Goal: Obtain resource: Download file/media

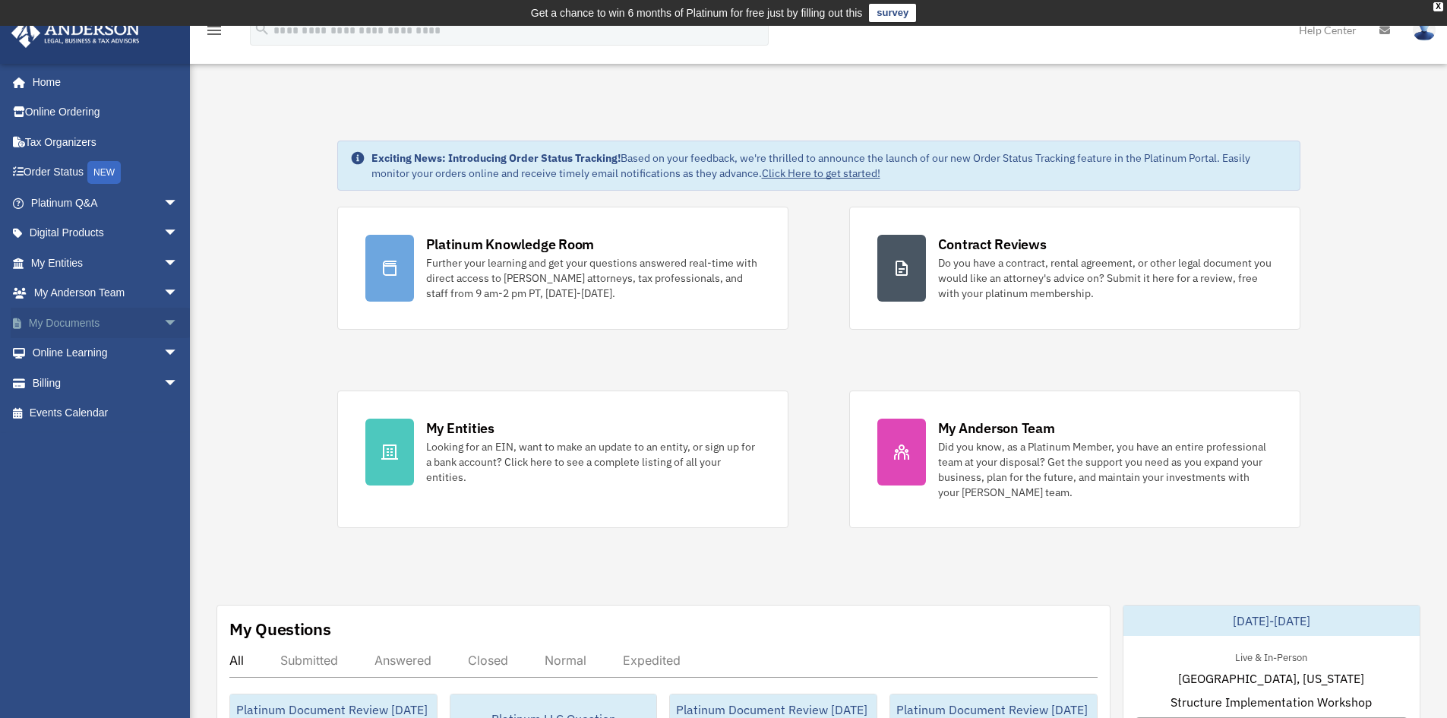
click at [163, 321] on span "arrow_drop_down" at bounding box center [178, 323] width 30 height 31
click at [77, 352] on link "Box" at bounding box center [111, 353] width 180 height 30
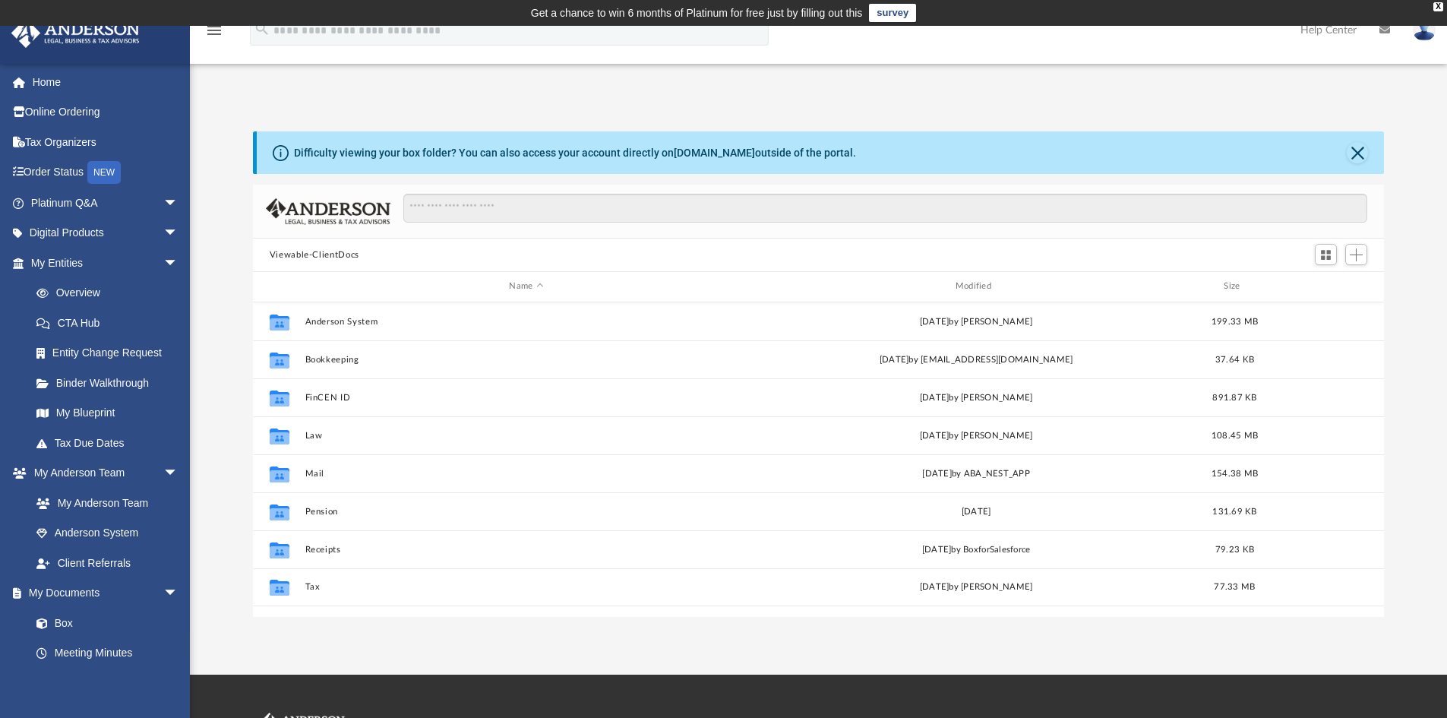
scroll to position [334, 1120]
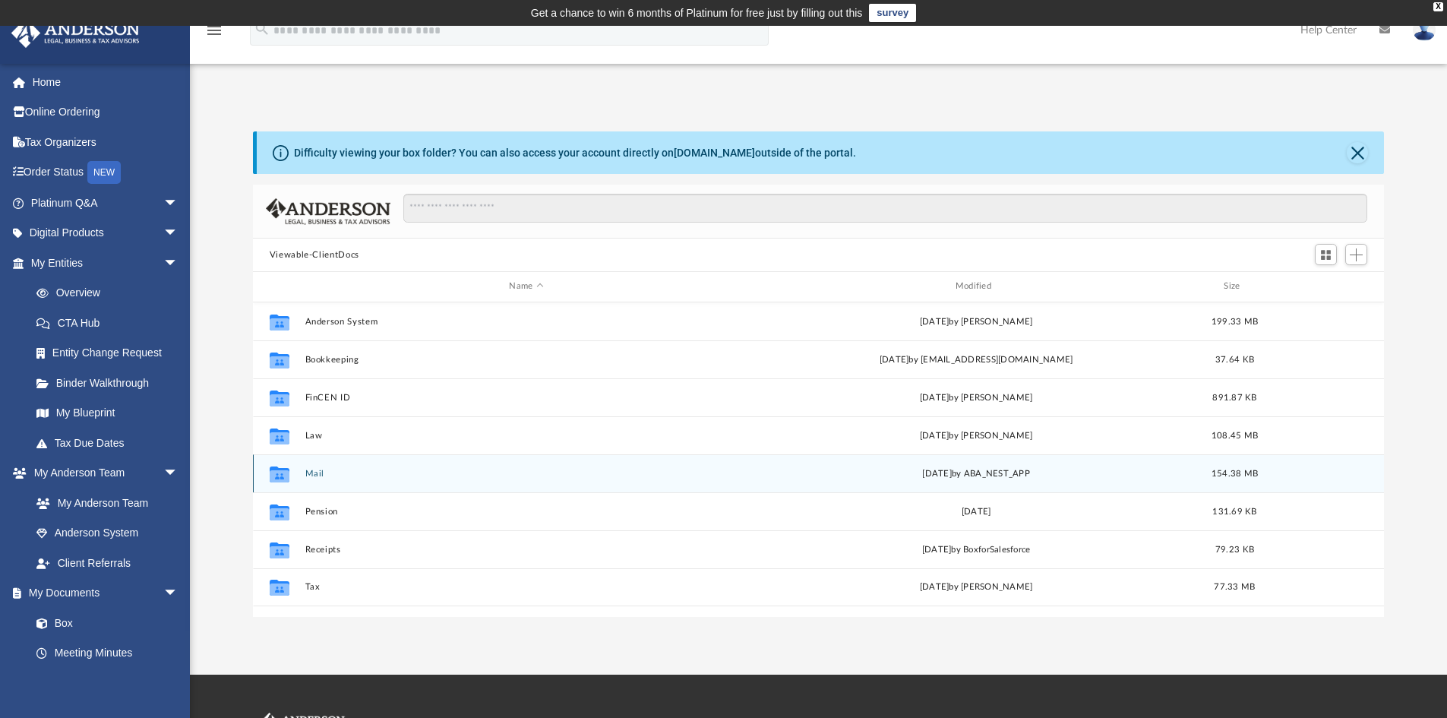
click at [314, 474] on button "Mail" at bounding box center [526, 474] width 443 height 10
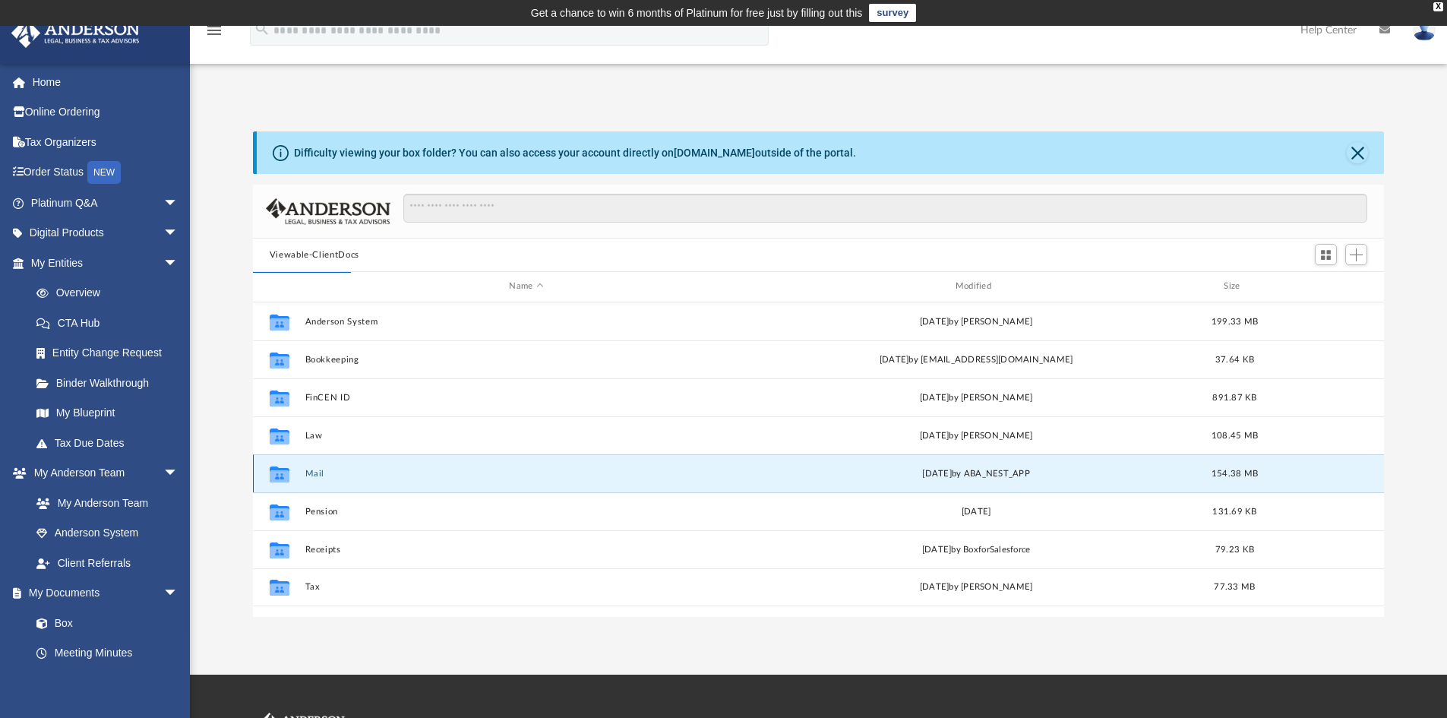
click at [311, 475] on button "Mail" at bounding box center [526, 474] width 443 height 10
click at [323, 472] on button "Mail" at bounding box center [526, 474] width 443 height 10
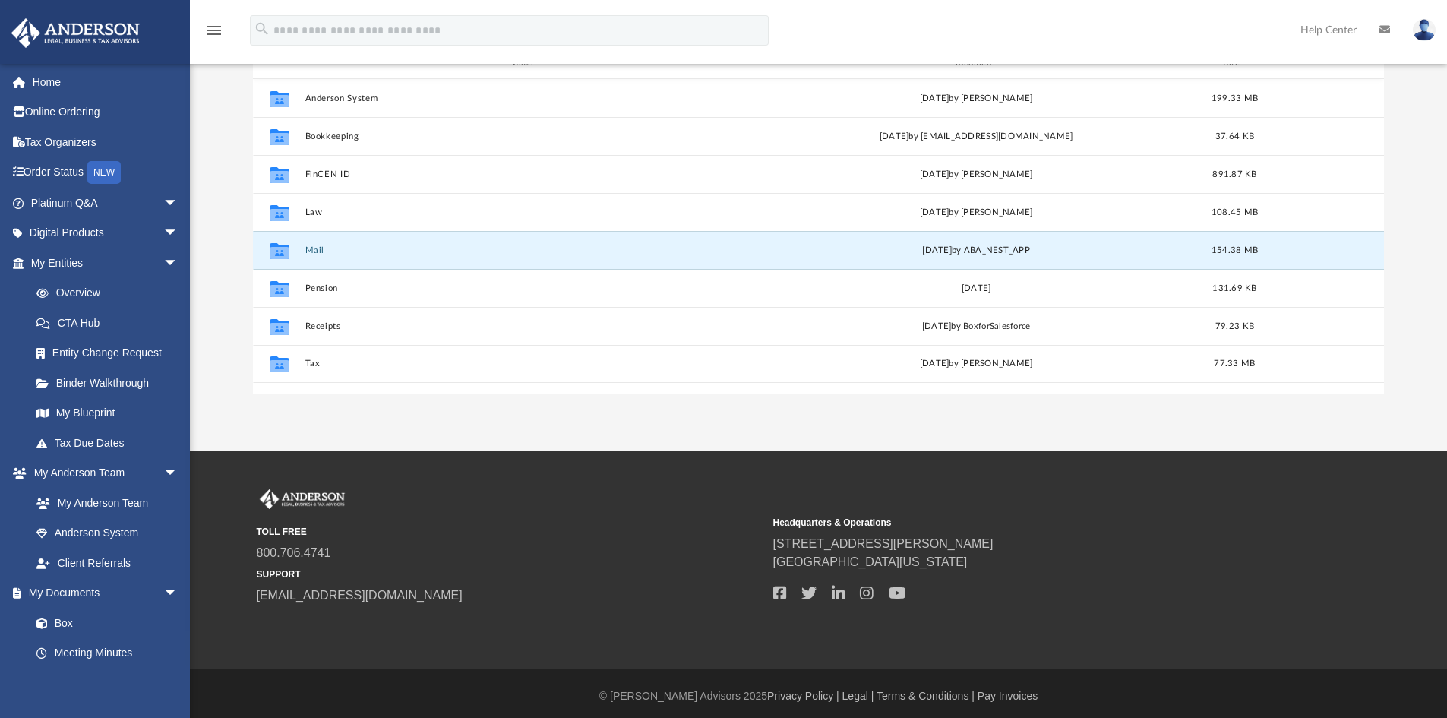
scroll to position [228, 0]
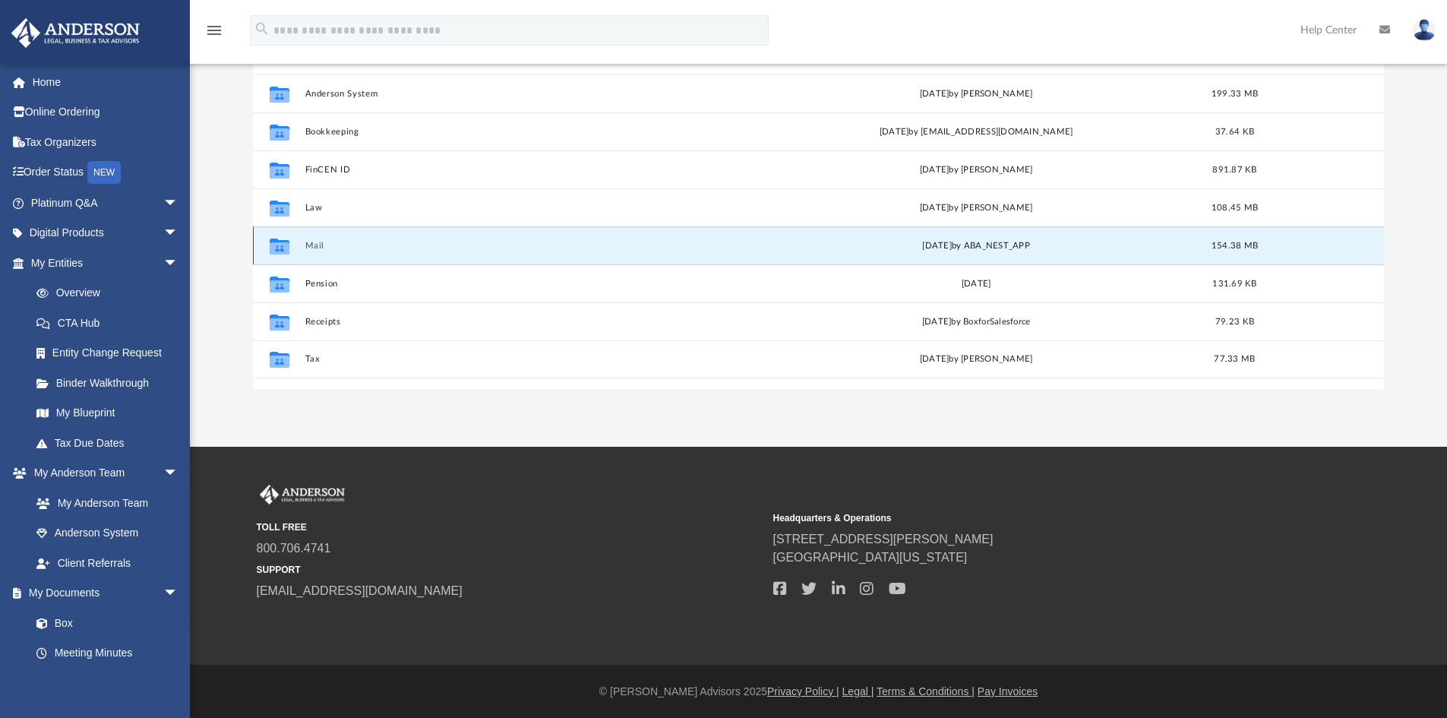
click at [436, 250] on button "Mail" at bounding box center [526, 246] width 443 height 10
click at [313, 247] on button "Mail" at bounding box center [526, 246] width 443 height 10
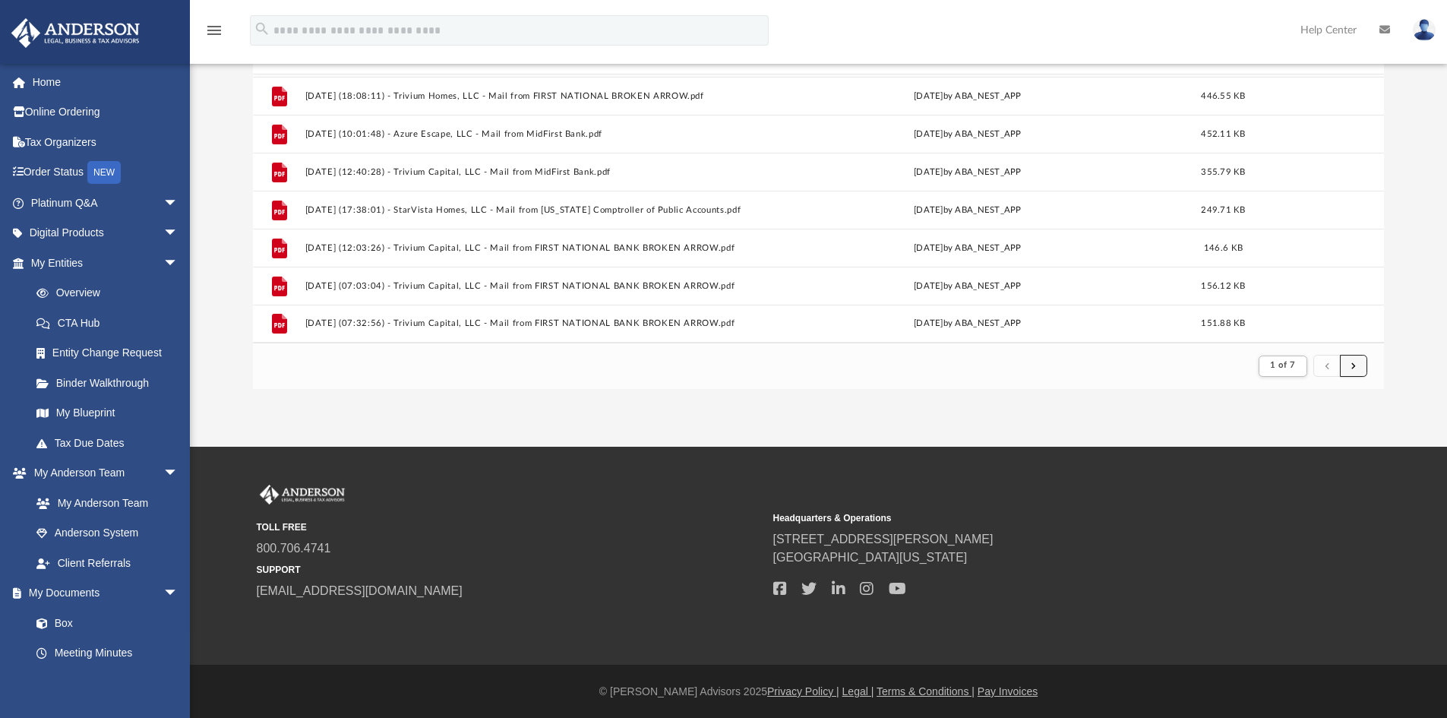
click at [1352, 368] on span "submit" at bounding box center [1353, 366] width 5 height 8
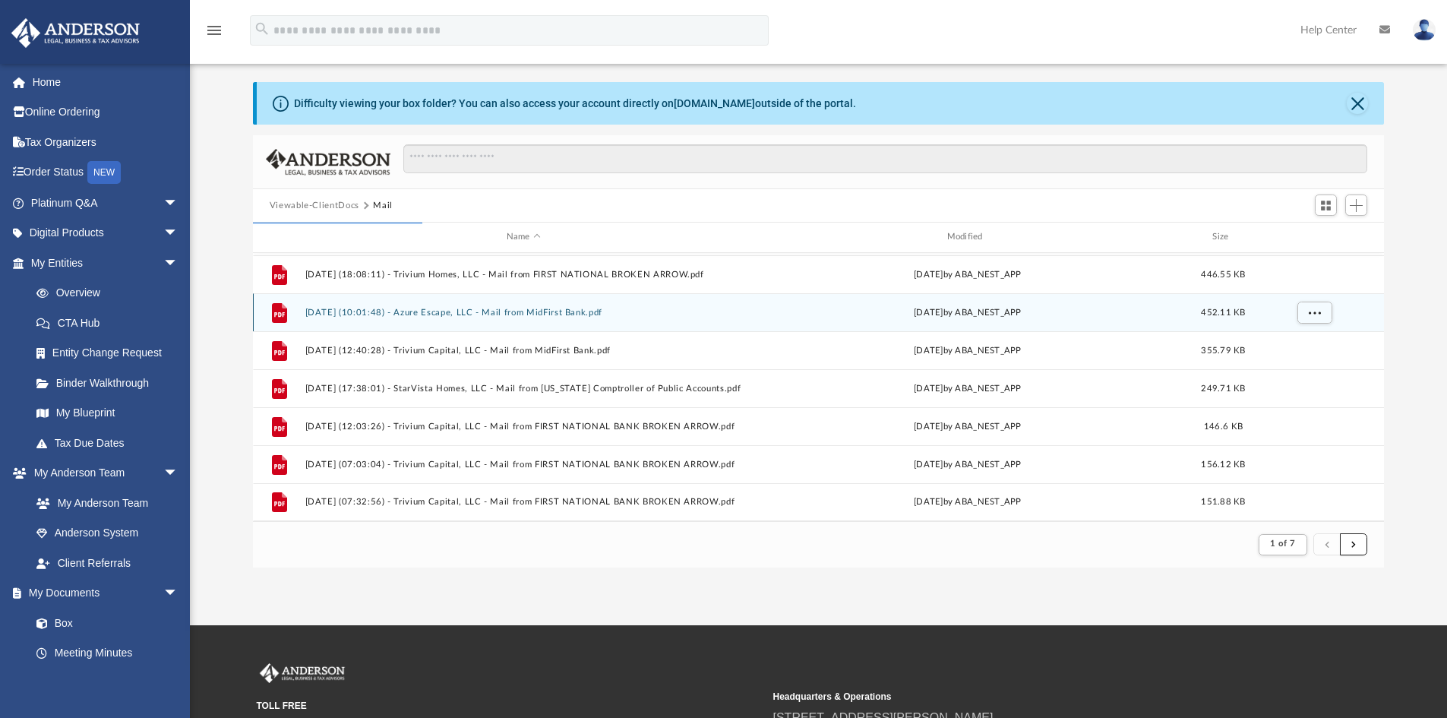
scroll to position [76, 0]
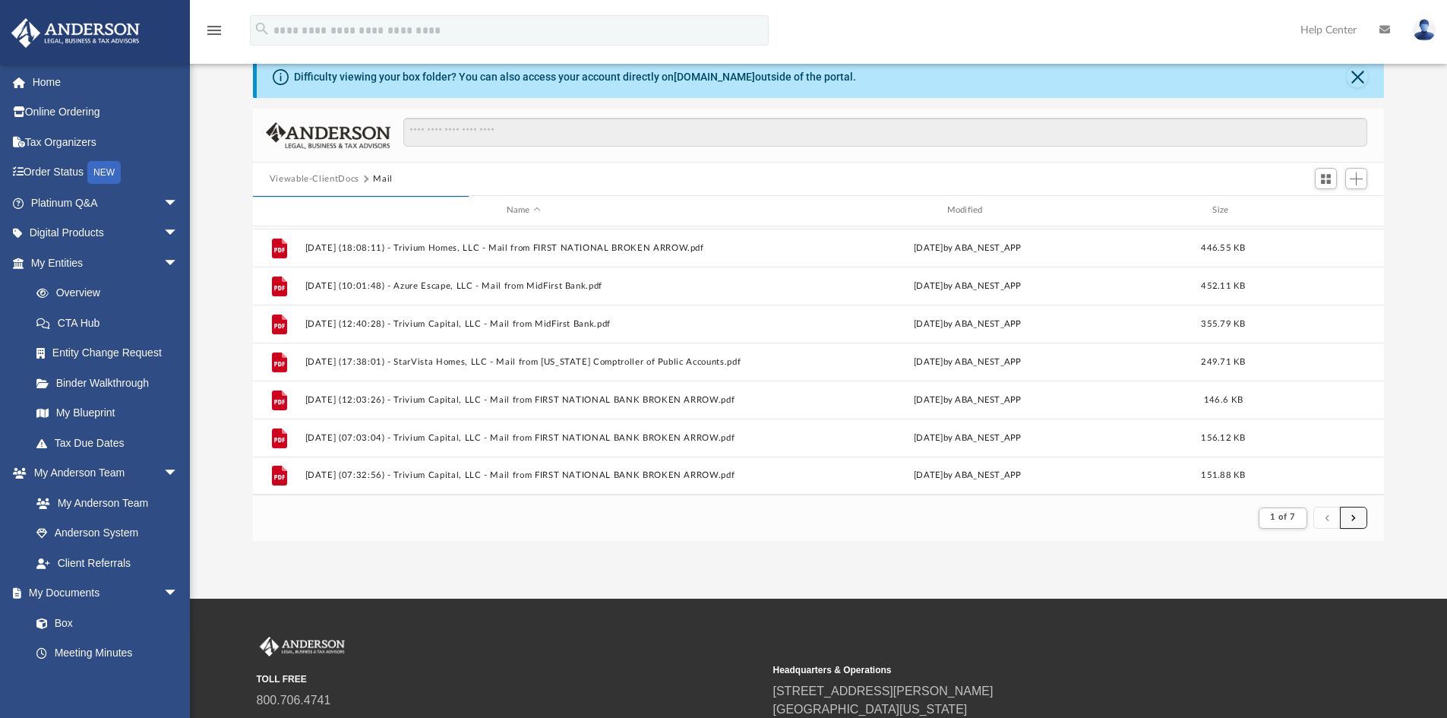
click at [1351, 518] on span "submit" at bounding box center [1353, 517] width 5 height 8
click at [1354, 516] on span "submit" at bounding box center [1353, 517] width 5 height 8
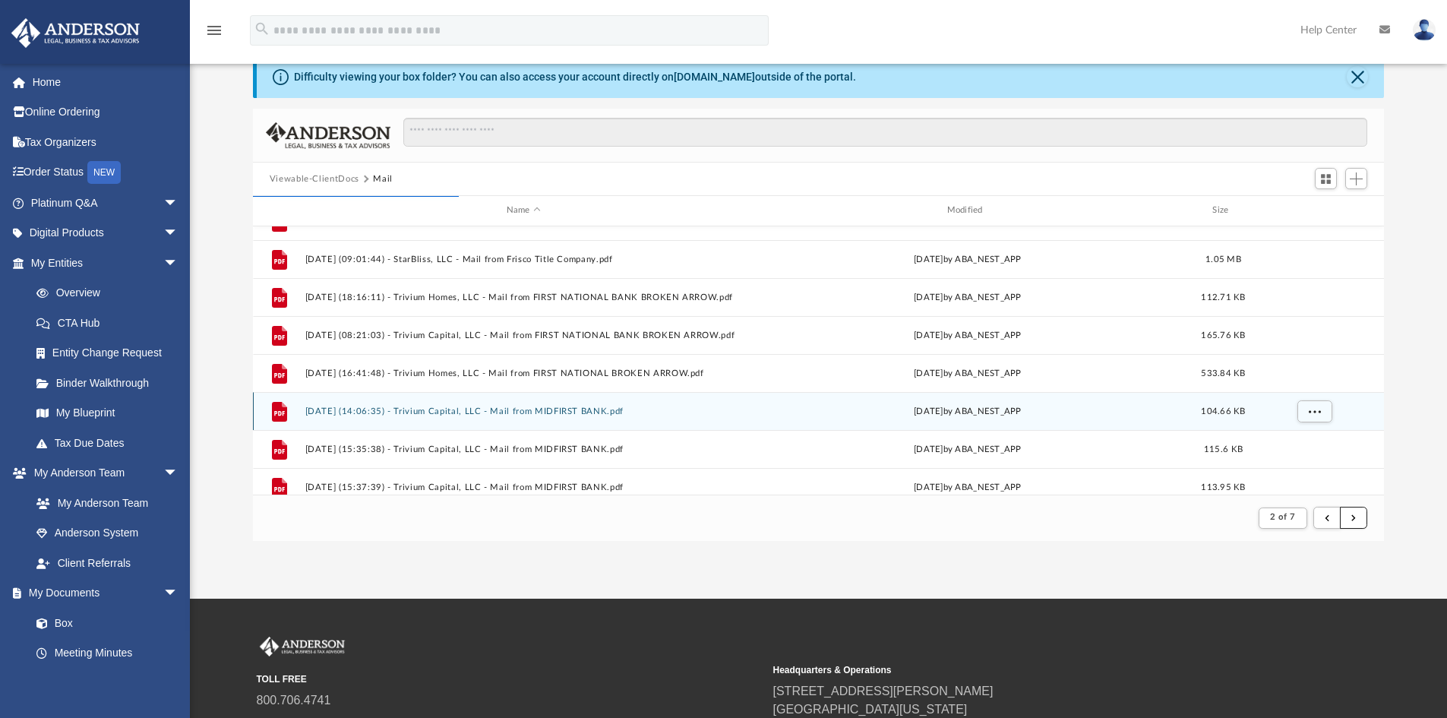
scroll to position [1175, 0]
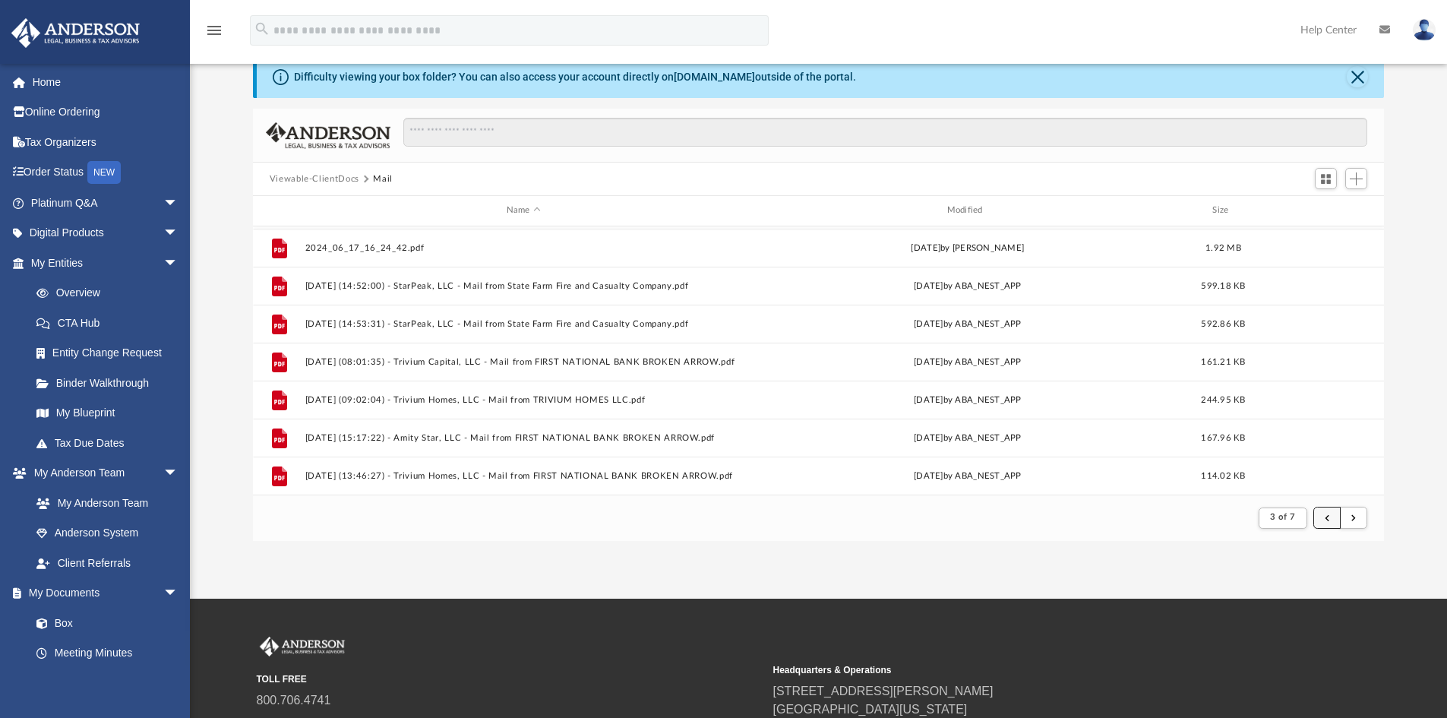
click at [1327, 516] on span "submit" at bounding box center [1327, 517] width 5 height 8
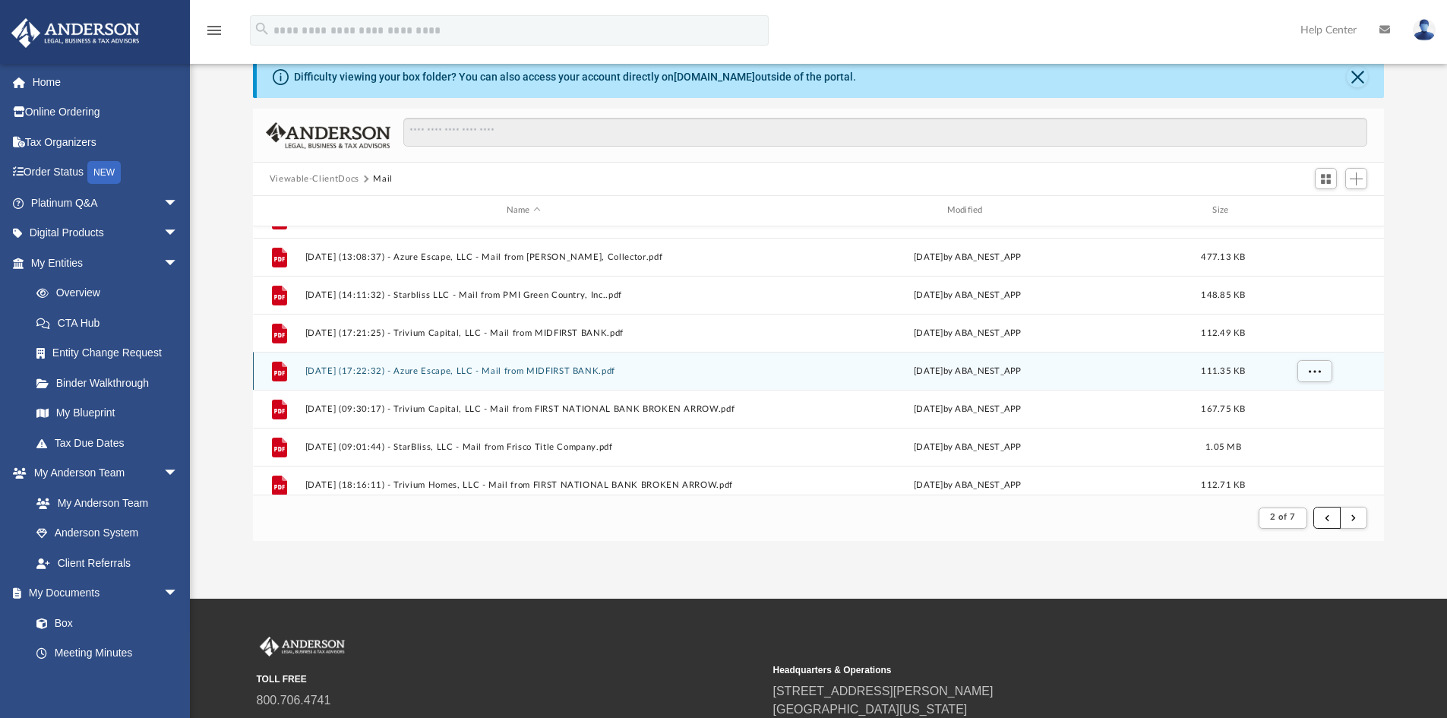
scroll to position [987, 0]
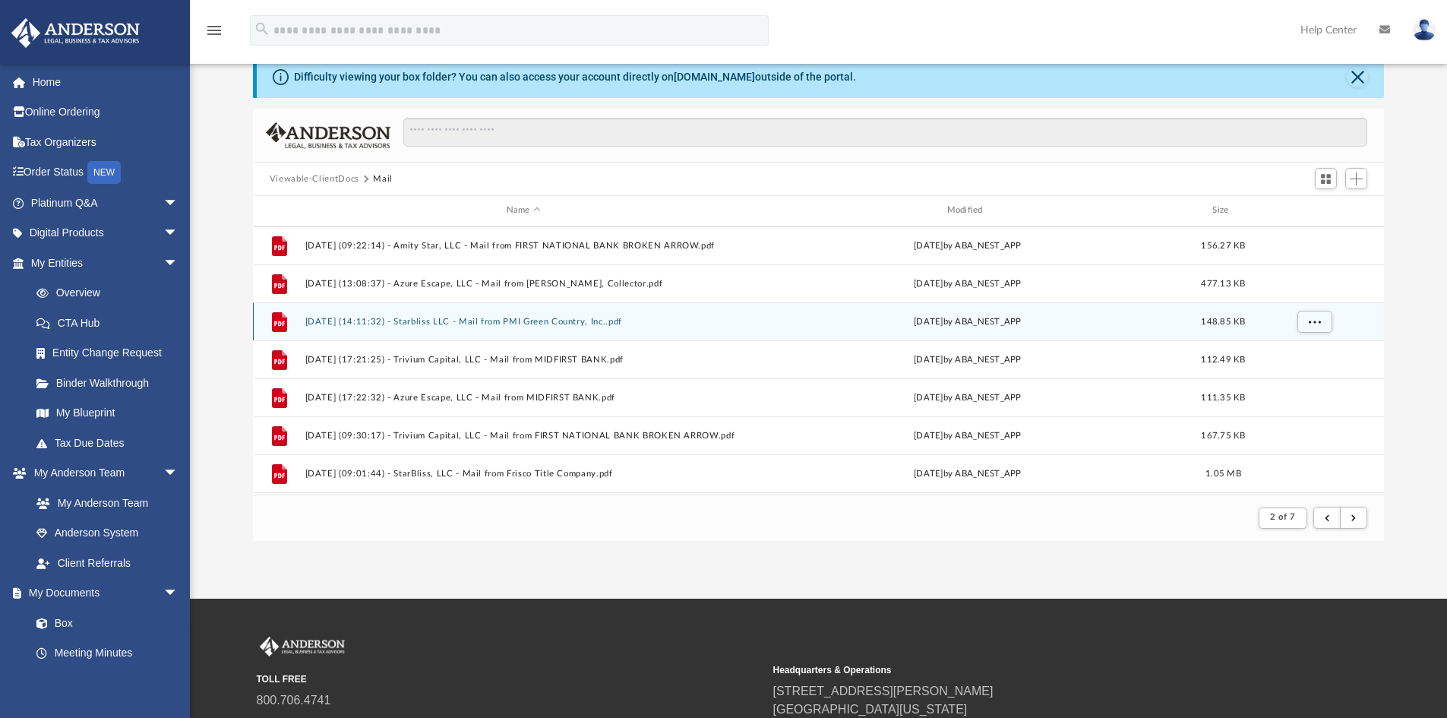
click at [567, 321] on button "2024.11.06 (14:11:32) - Starbliss LLC - Mail from PMI Green Country, Inc..pdf" at bounding box center [523, 322] width 437 height 10
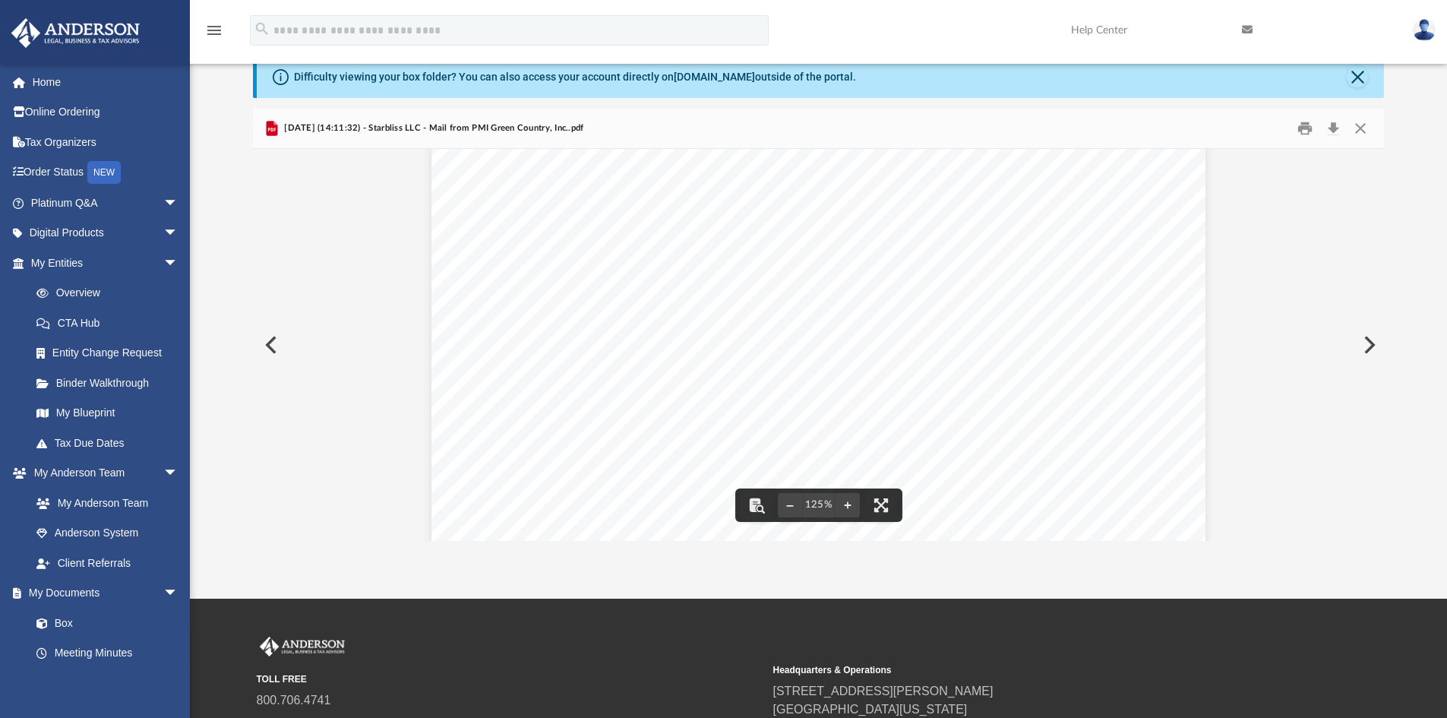
scroll to position [177, 0]
click at [270, 349] on button "Preview" at bounding box center [269, 345] width 33 height 43
click at [278, 348] on button "Preview" at bounding box center [269, 345] width 33 height 43
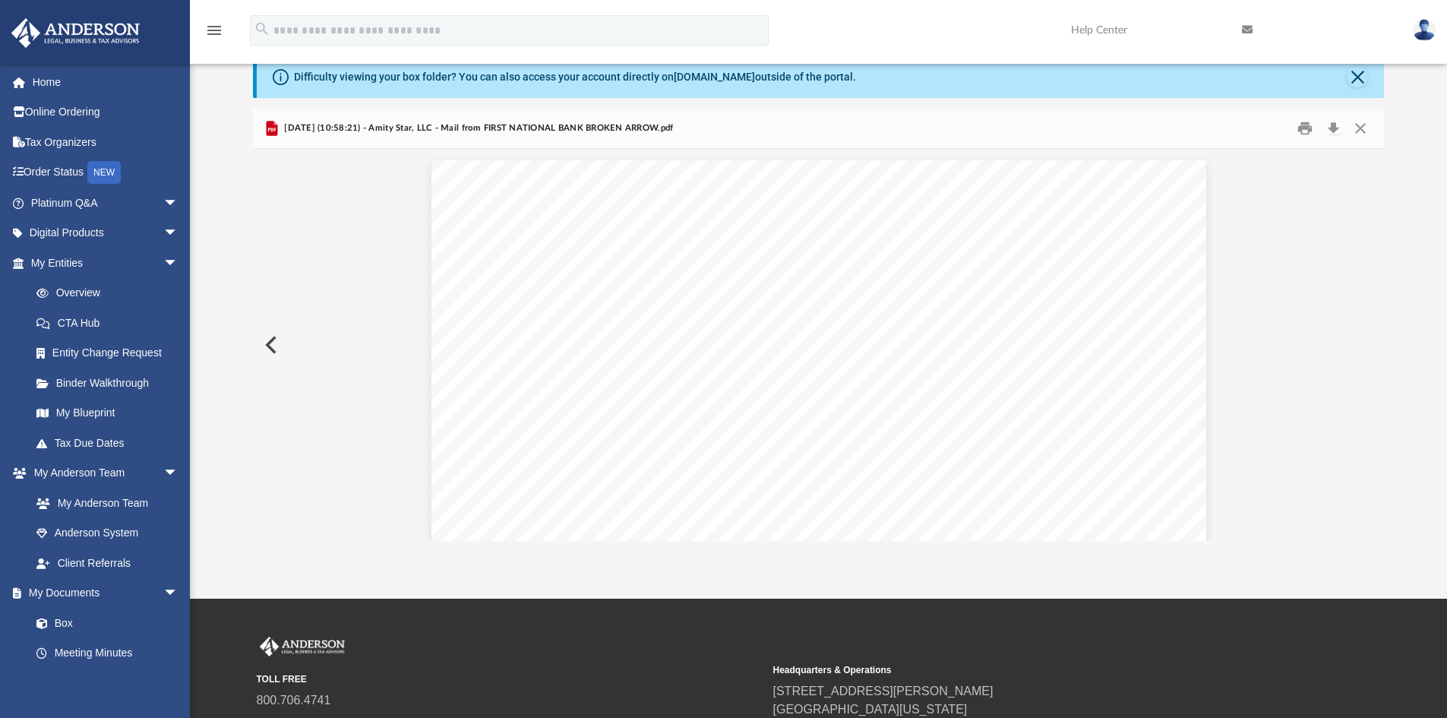
click at [278, 348] on button "Preview" at bounding box center [269, 345] width 33 height 43
click at [1369, 344] on button "Preview" at bounding box center [1367, 345] width 33 height 43
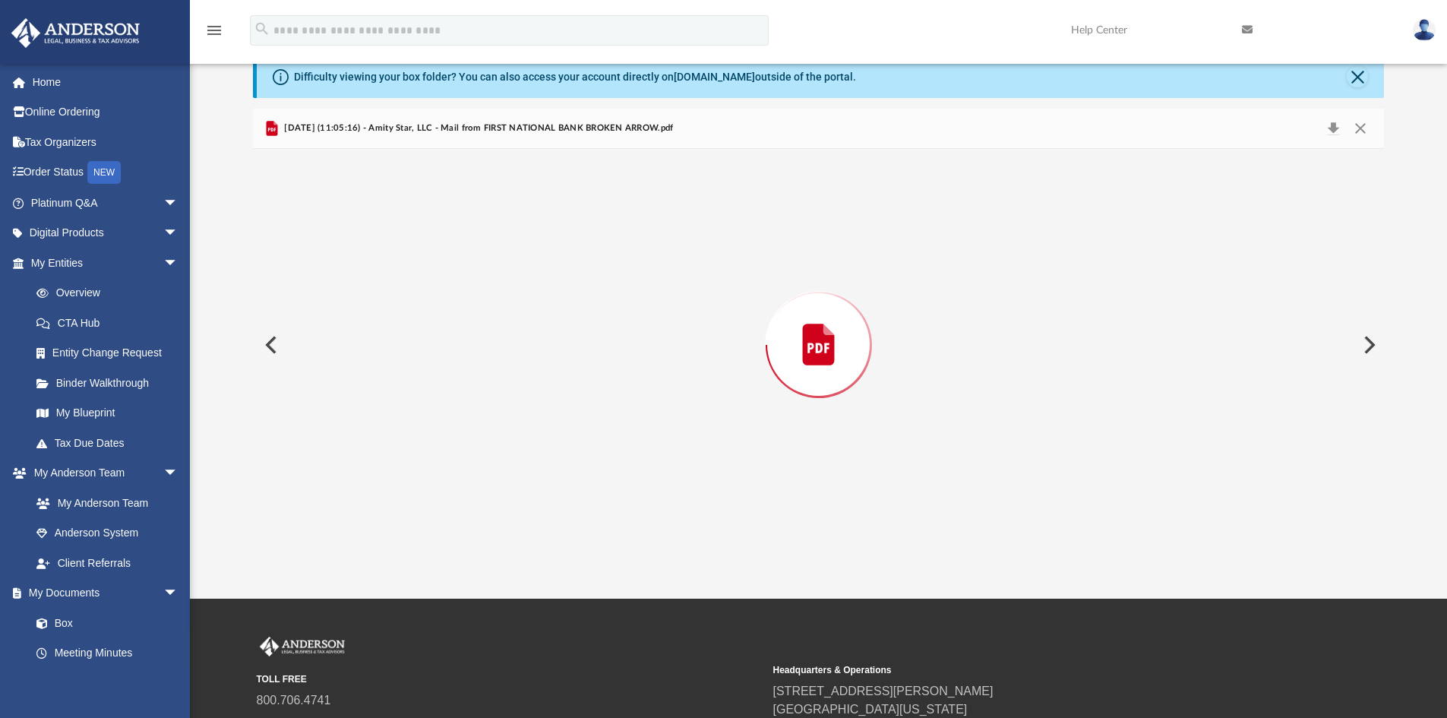
click at [1369, 344] on button "Preview" at bounding box center [1367, 345] width 33 height 43
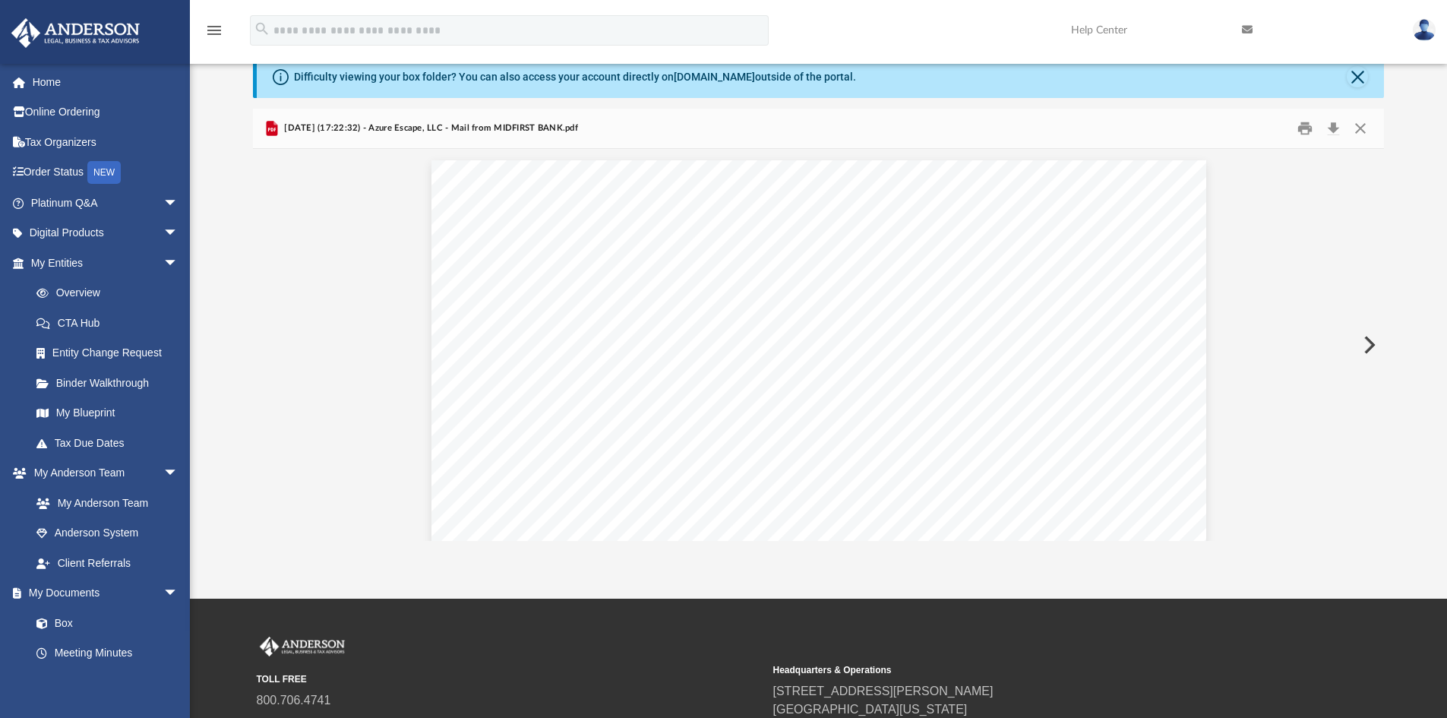
click at [1369, 344] on button "Preview" at bounding box center [1367, 345] width 33 height 43
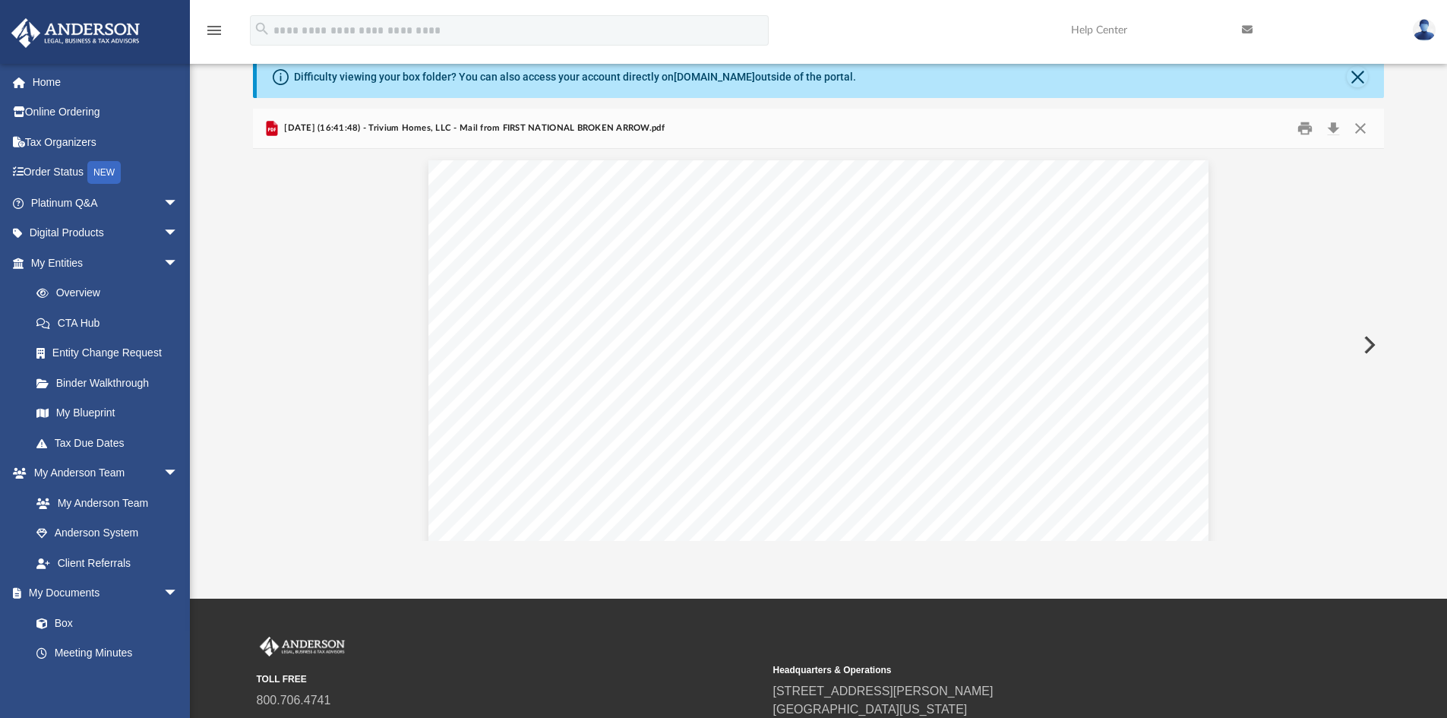
click at [1369, 344] on button "Preview" at bounding box center [1367, 345] width 33 height 43
click at [1367, 345] on button "Preview" at bounding box center [1367, 345] width 33 height 43
click at [1366, 345] on button "Preview" at bounding box center [1367, 345] width 33 height 43
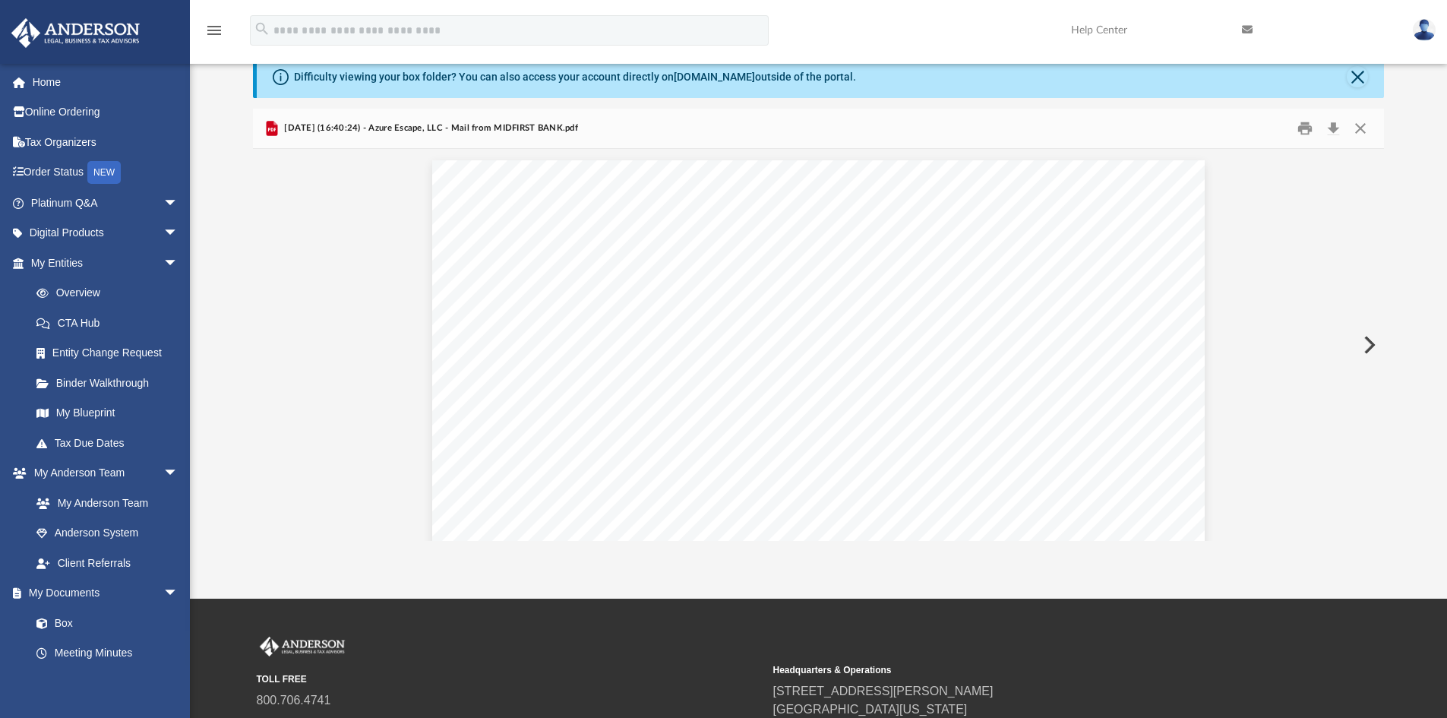
click at [1366, 345] on button "Preview" at bounding box center [1367, 345] width 33 height 43
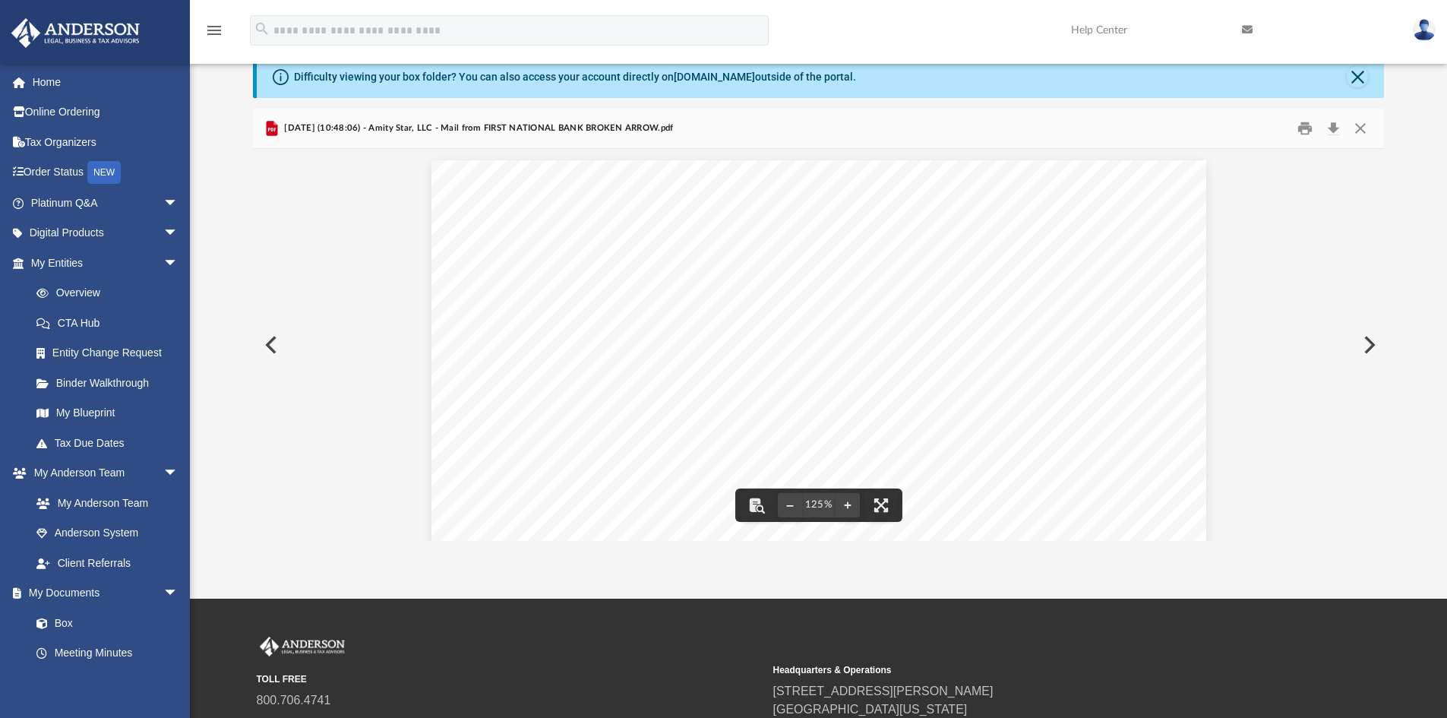
click at [269, 344] on button "Preview" at bounding box center [269, 345] width 33 height 43
click at [270, 341] on button "Preview" at bounding box center [269, 345] width 33 height 43
click at [1366, 341] on button "Preview" at bounding box center [1367, 345] width 33 height 43
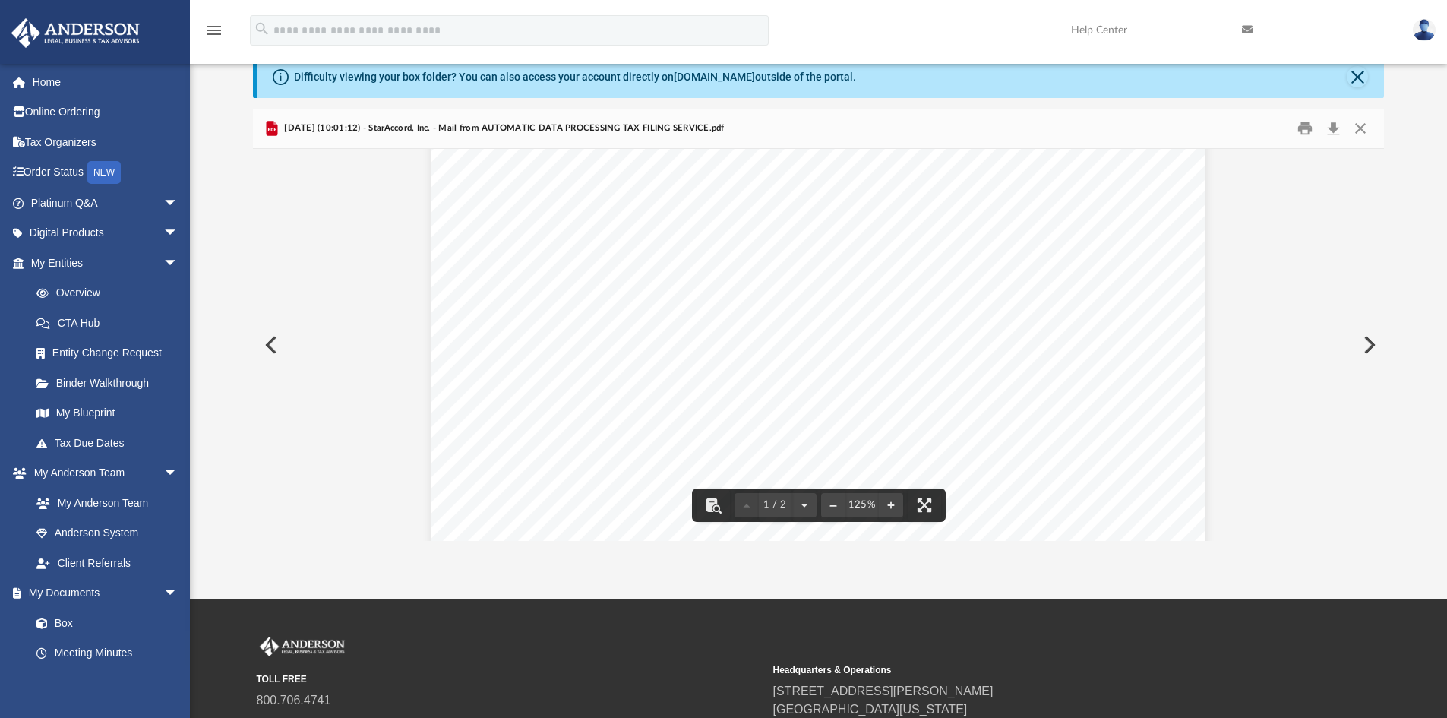
scroll to position [456, 0]
click at [1363, 345] on button "Preview" at bounding box center [1367, 345] width 33 height 43
click at [1370, 344] on button "Preview" at bounding box center [1367, 345] width 33 height 43
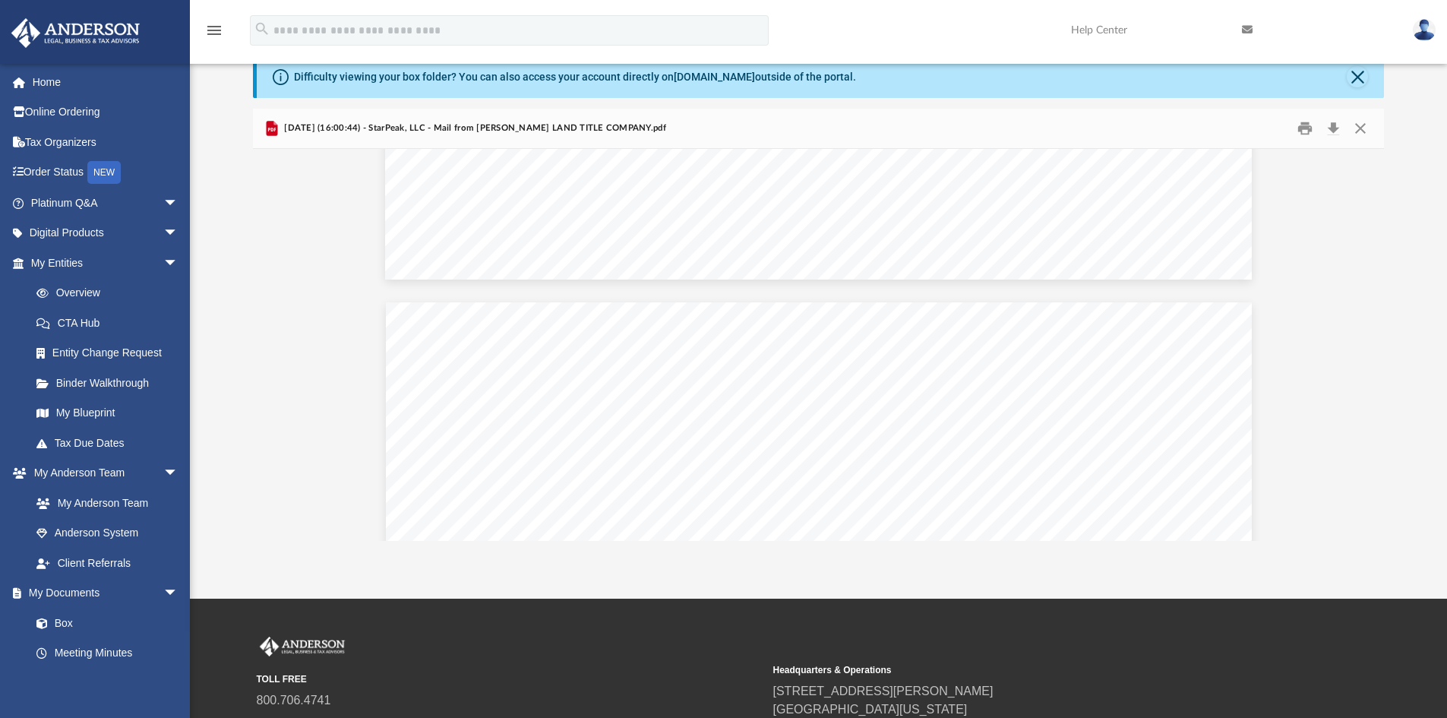
scroll to position [5551, 0]
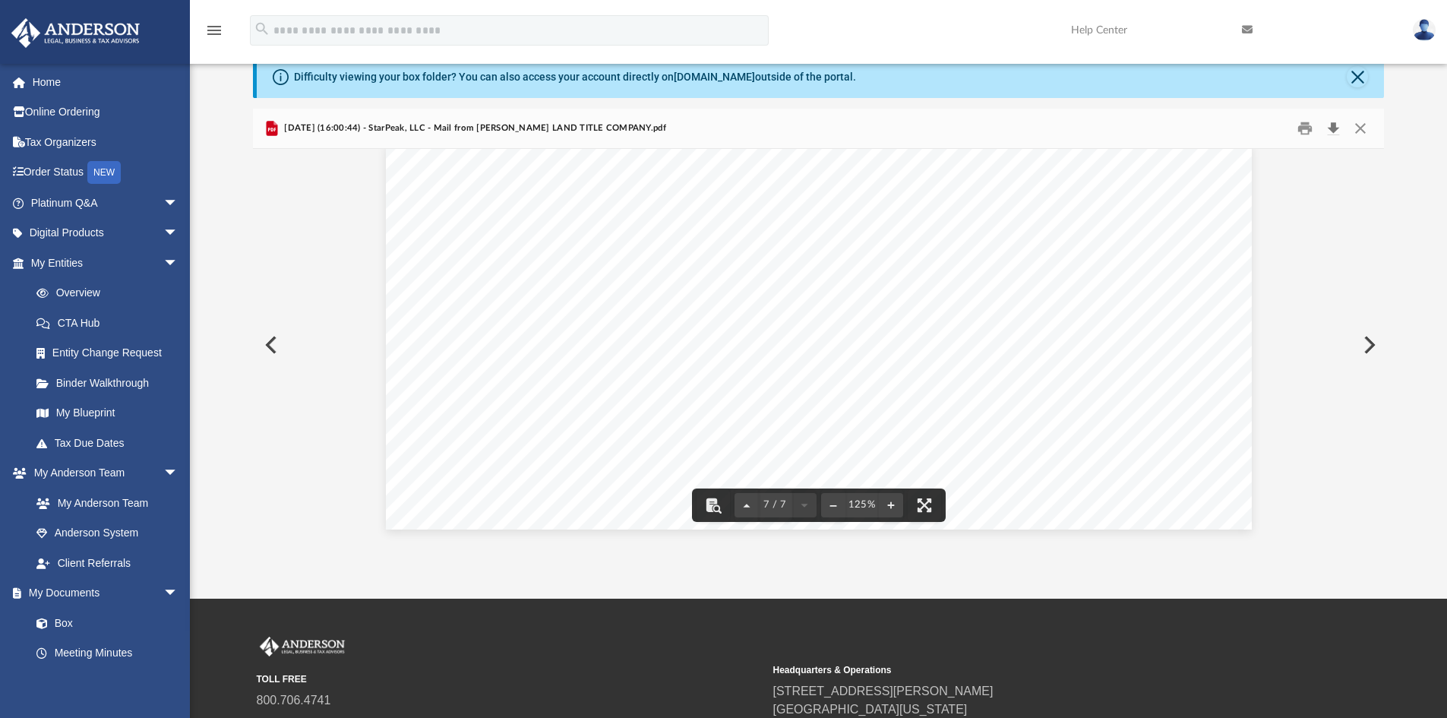
click at [1337, 128] on button "Download" at bounding box center [1332, 129] width 27 height 24
click at [1368, 341] on button "Preview" at bounding box center [1367, 345] width 33 height 43
click at [1366, 343] on button "Preview" at bounding box center [1367, 345] width 33 height 43
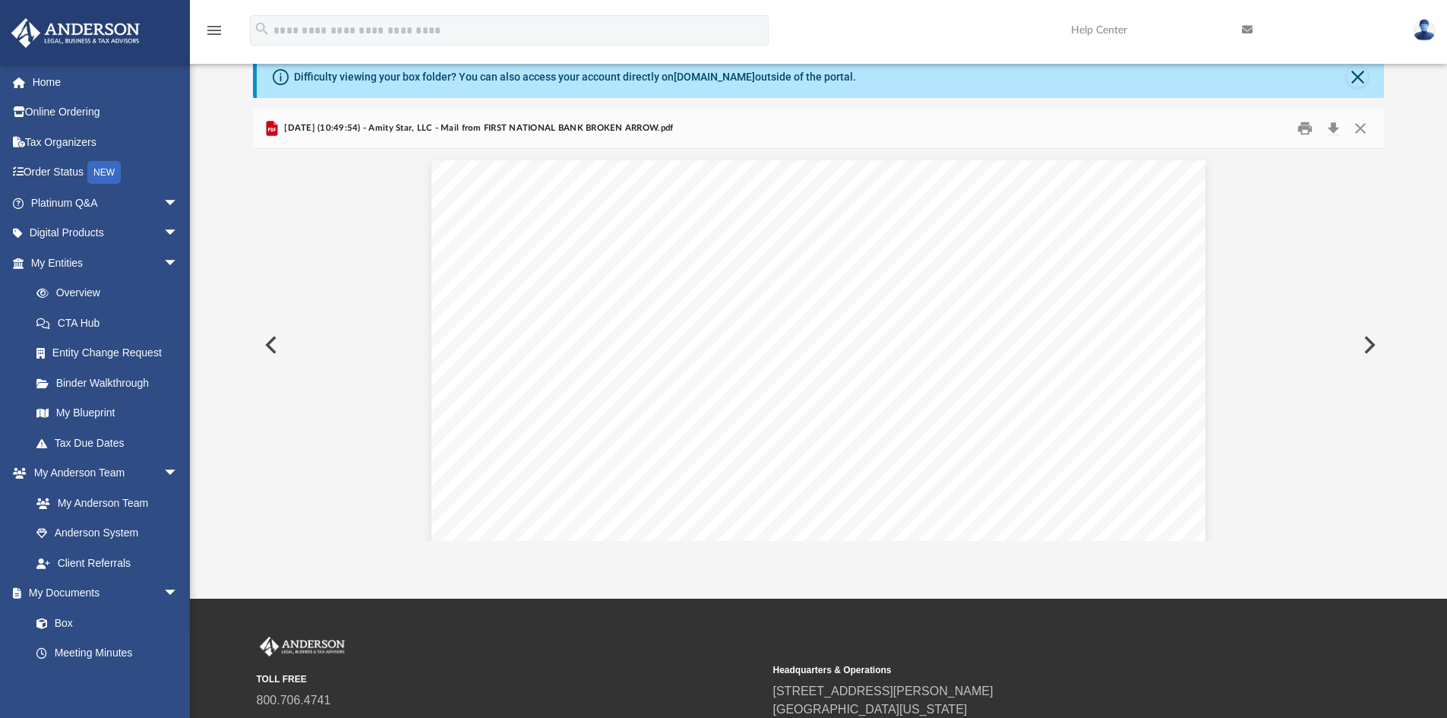
click at [1366, 343] on button "Preview" at bounding box center [1367, 345] width 33 height 43
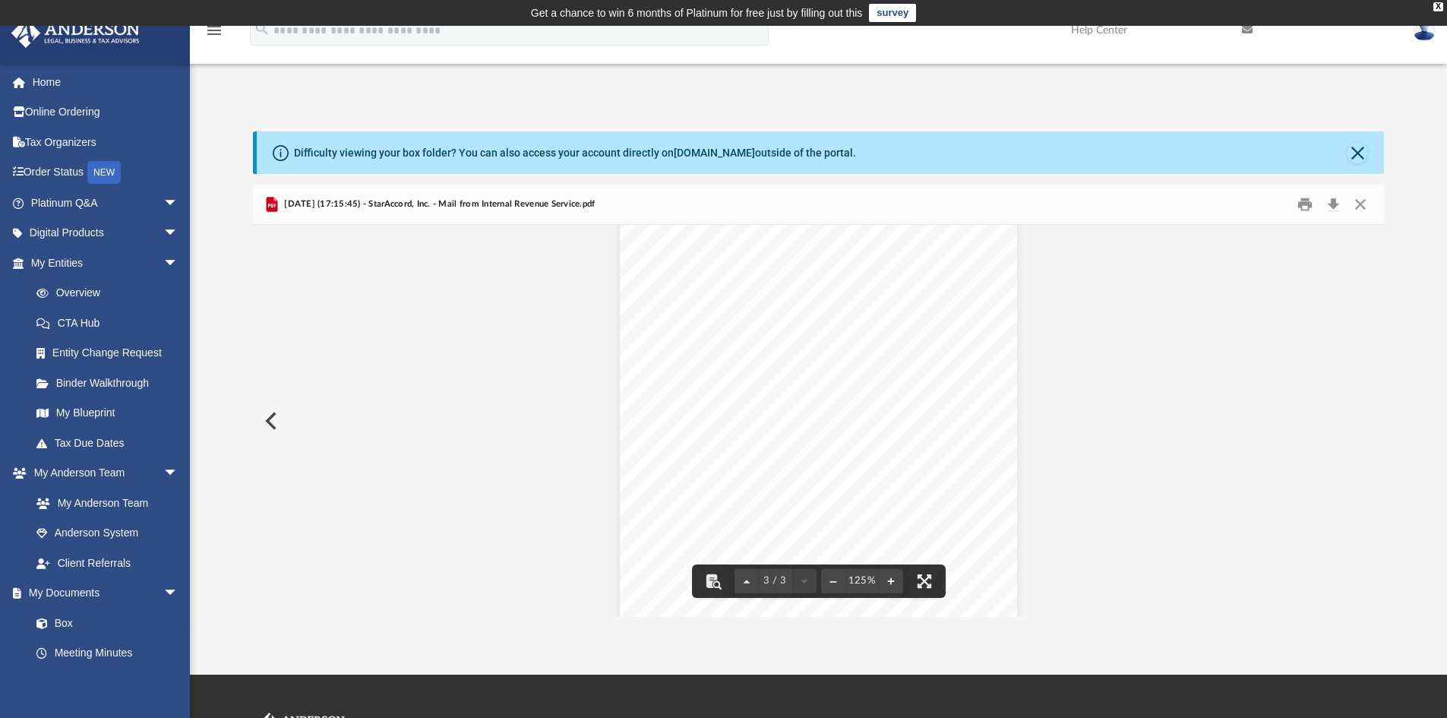
scroll to position [2072, 0]
click at [273, 421] on button "Preview" at bounding box center [269, 421] width 33 height 43
click at [1370, 424] on button "Preview" at bounding box center [1367, 421] width 33 height 43
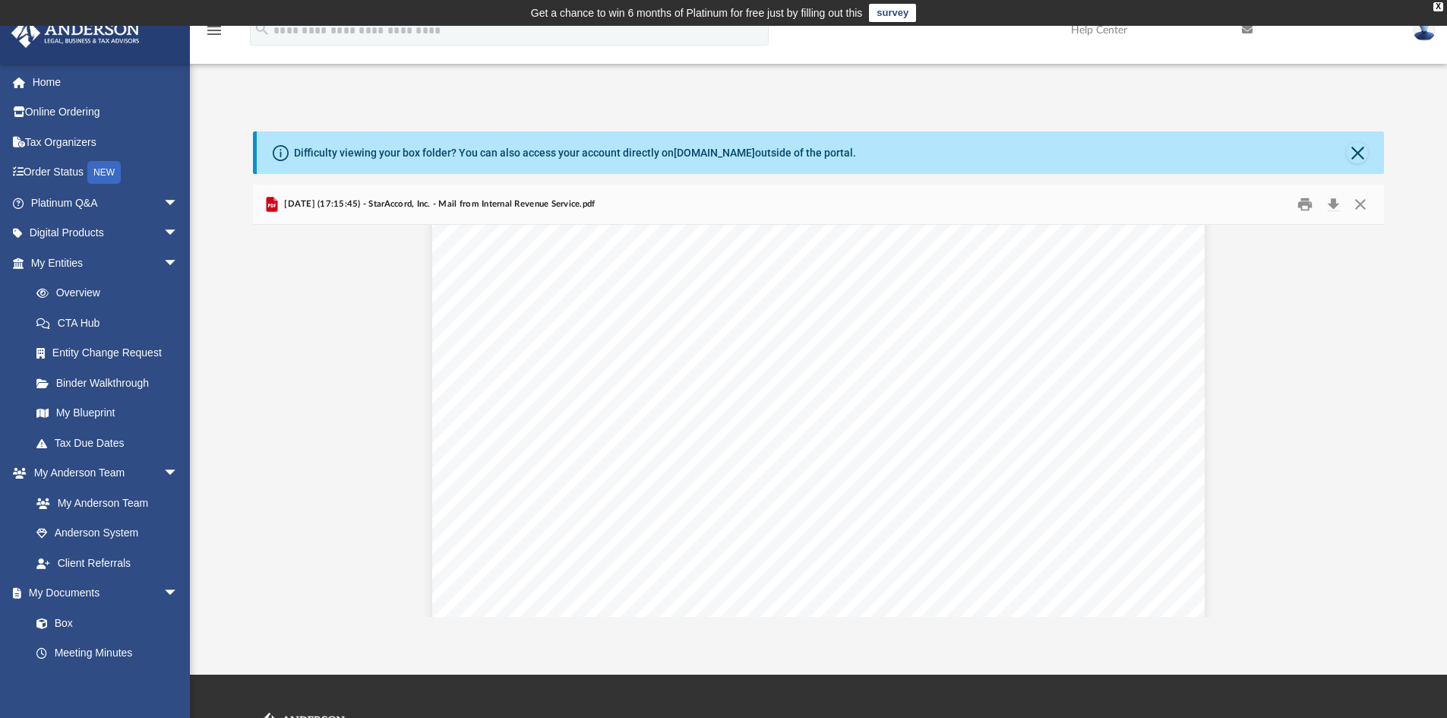
scroll to position [0, 0]
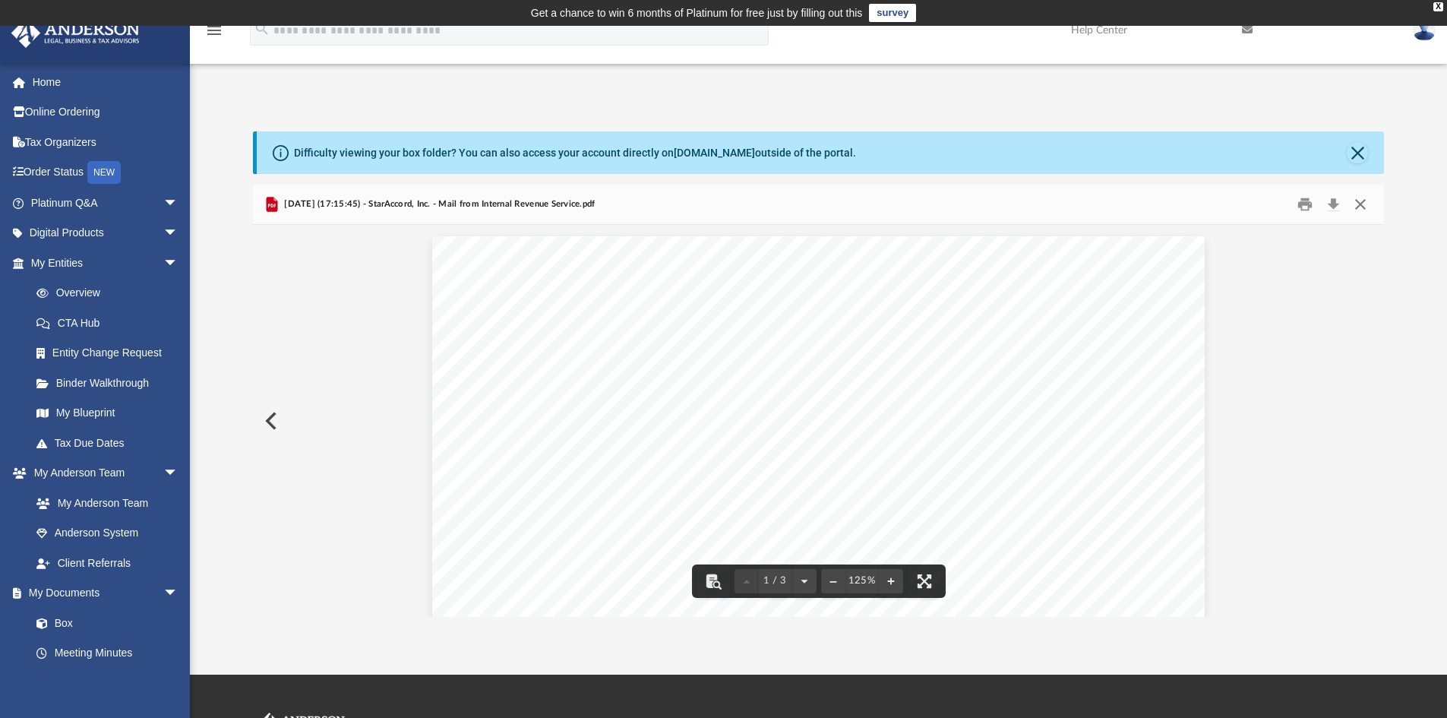
click at [1360, 210] on button "Close" at bounding box center [1360, 205] width 27 height 24
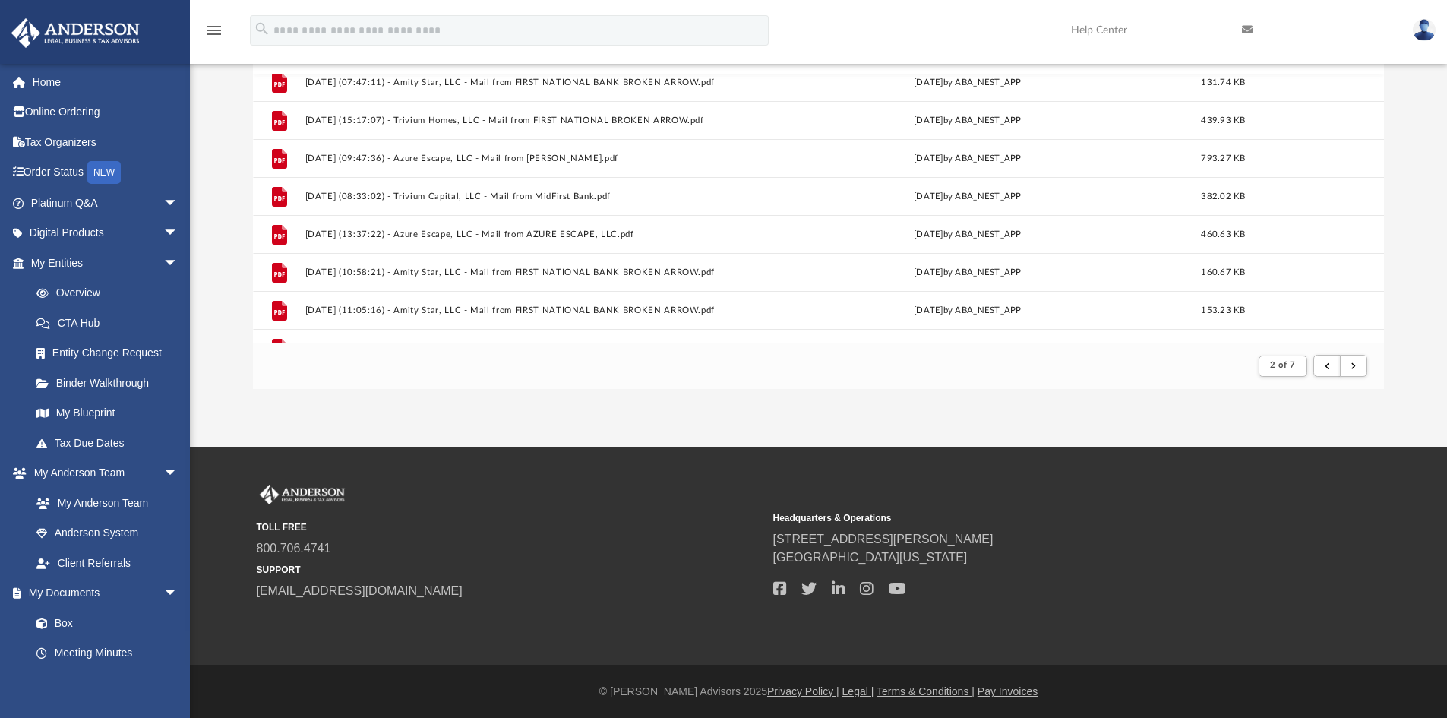
scroll to position [719, 0]
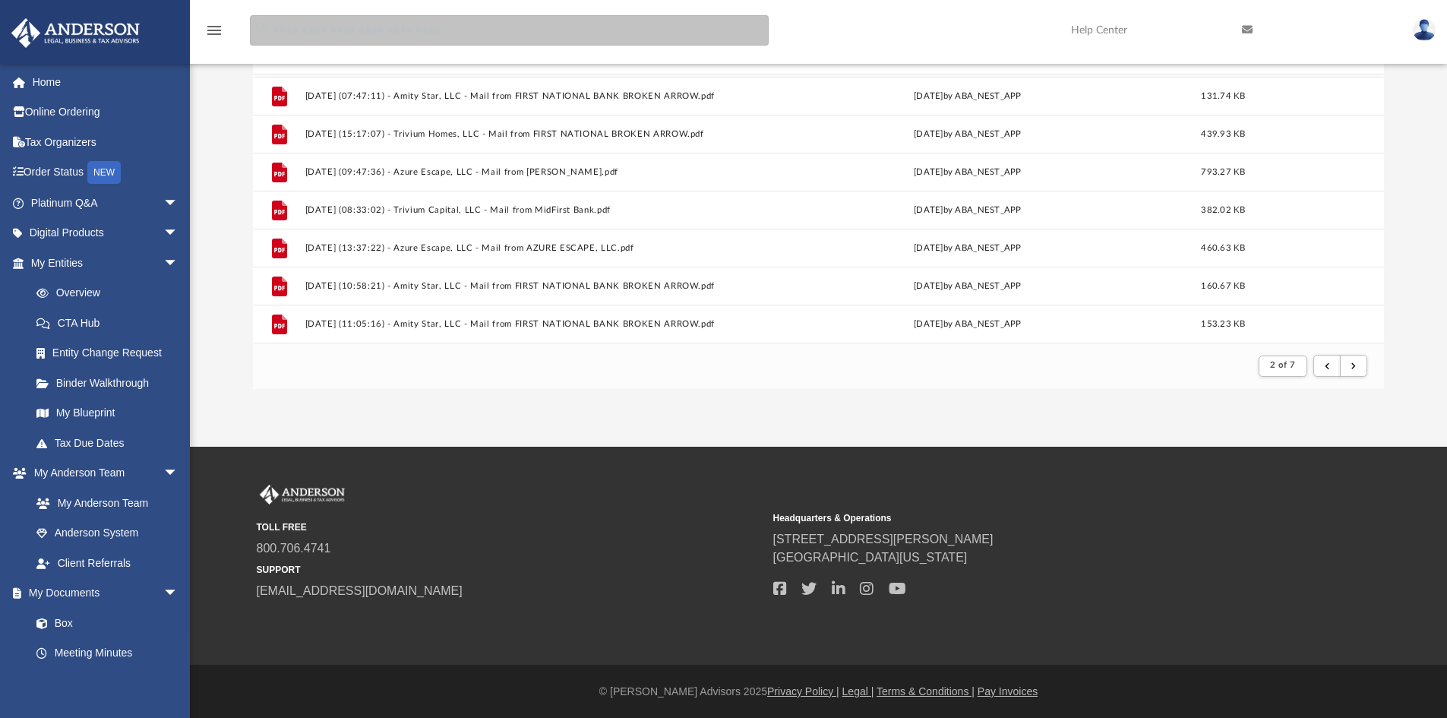
click at [396, 29] on input "search" at bounding box center [509, 30] width 519 height 30
type input "********"
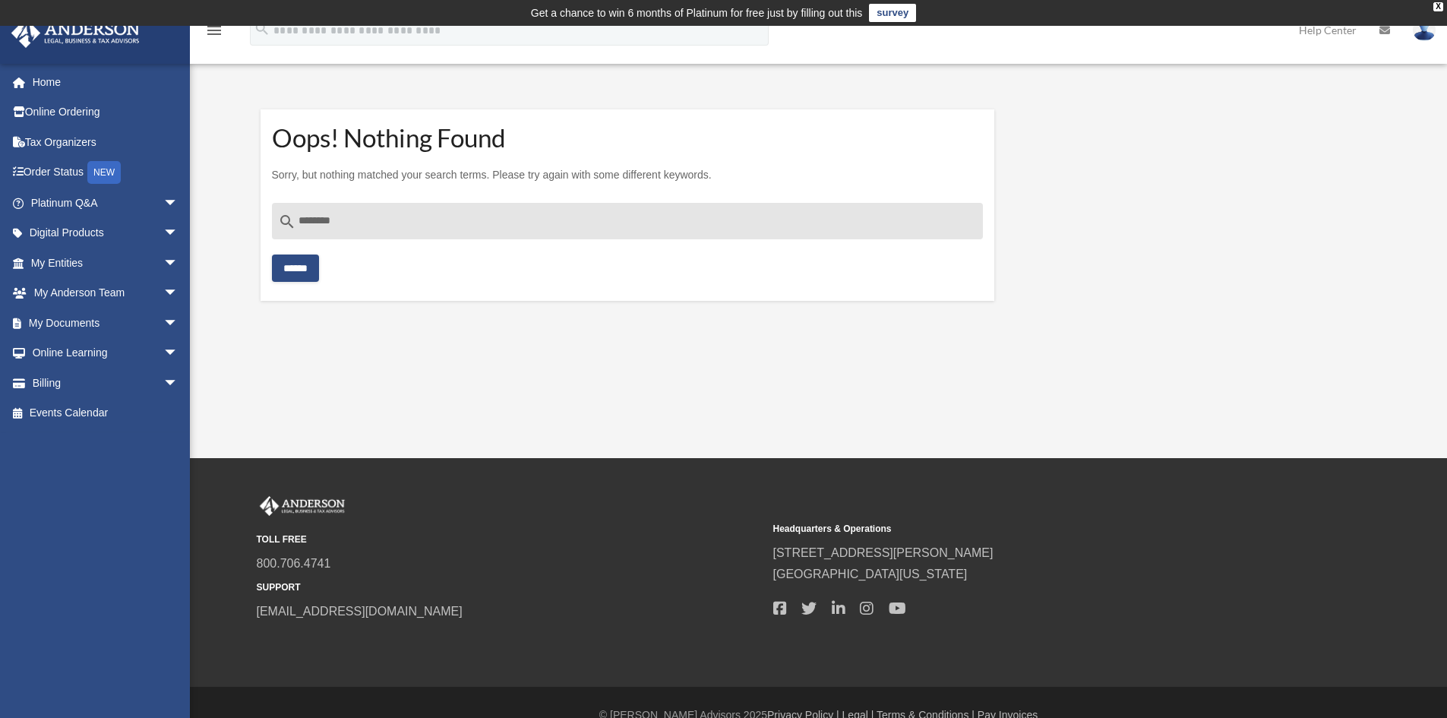
click at [306, 263] on input "******" at bounding box center [295, 267] width 47 height 27
drag, startPoint x: 366, startPoint y: 223, endPoint x: 300, endPoint y: 219, distance: 66.2
click at [300, 219] on input "********" at bounding box center [628, 221] width 712 height 36
click at [1026, 201] on div "Oops! Nothing Found Sorry, but nothing matched your search terms. Please try ag…" at bounding box center [816, 205] width 1135 height 228
click at [298, 276] on input "******" at bounding box center [295, 267] width 47 height 27
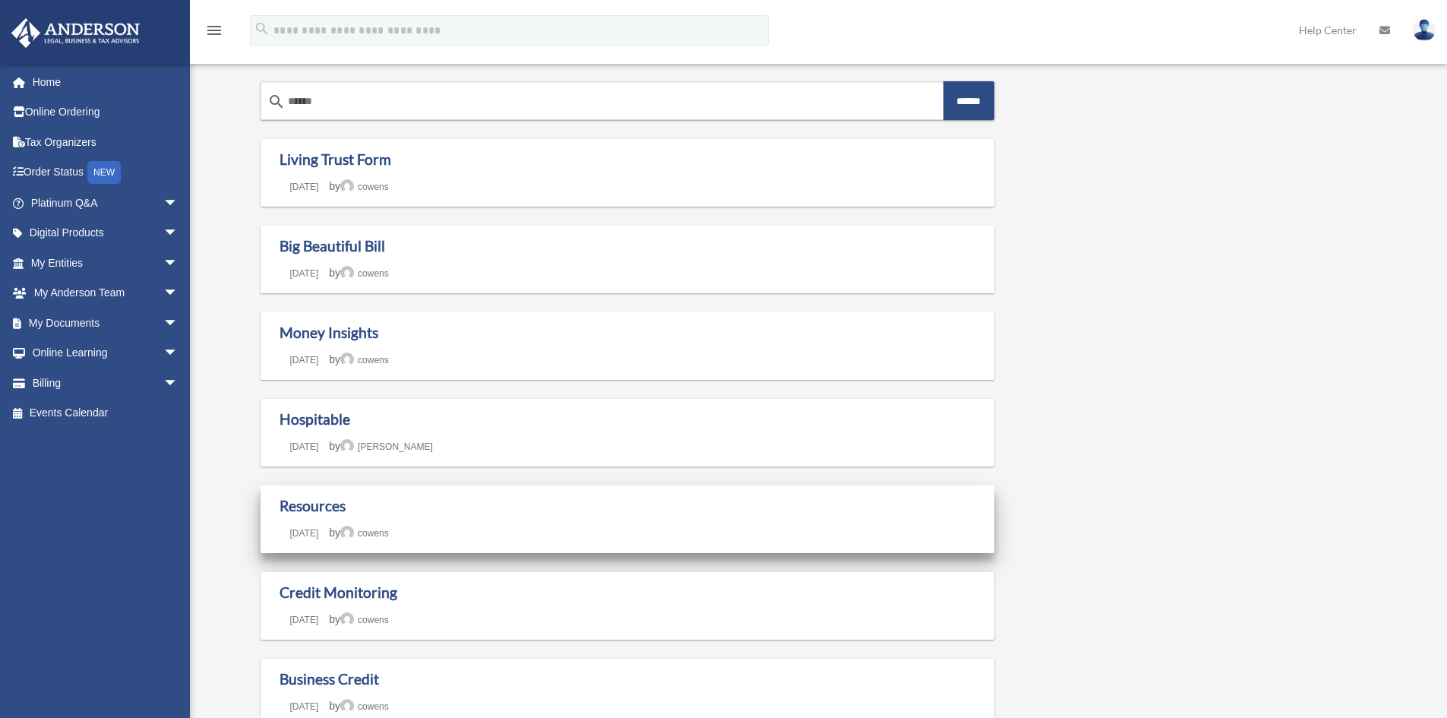
scroll to position [152, 0]
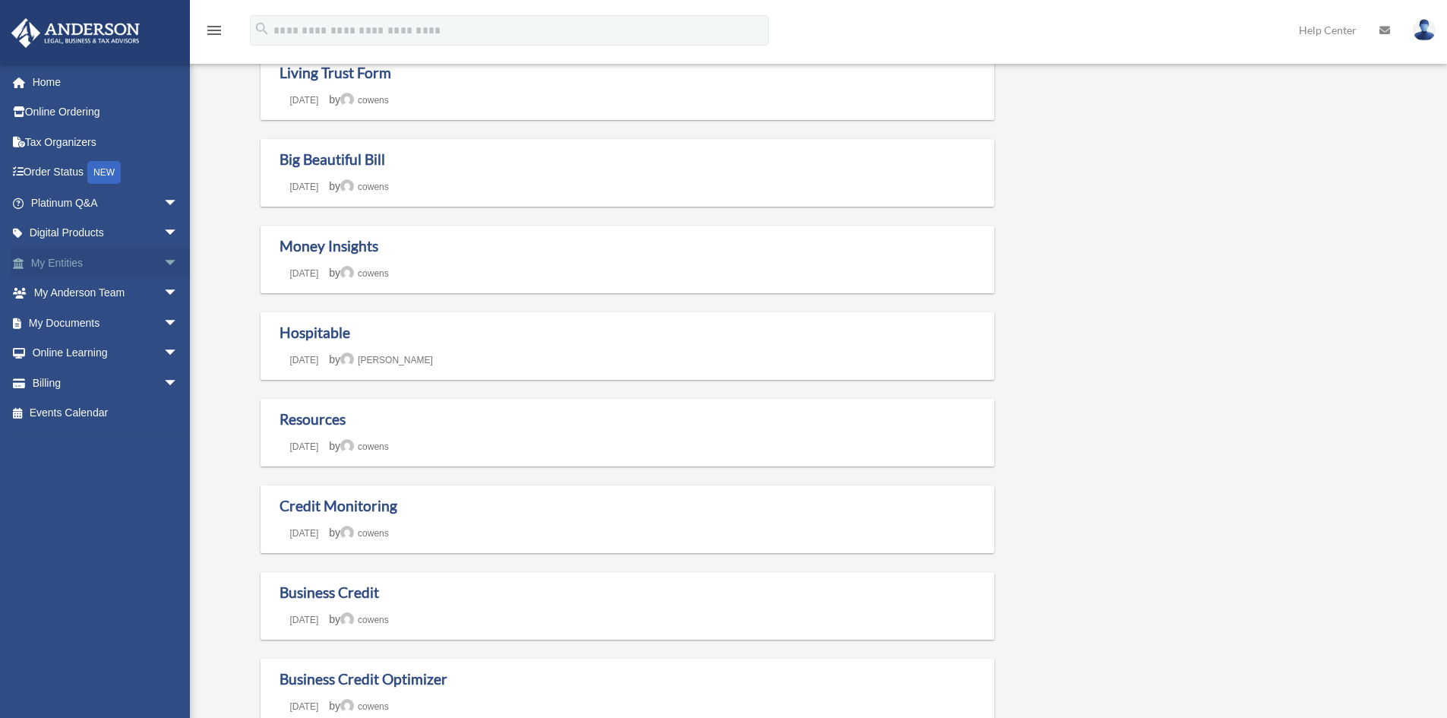
click at [163, 260] on span "arrow_drop_down" at bounding box center [178, 263] width 30 height 31
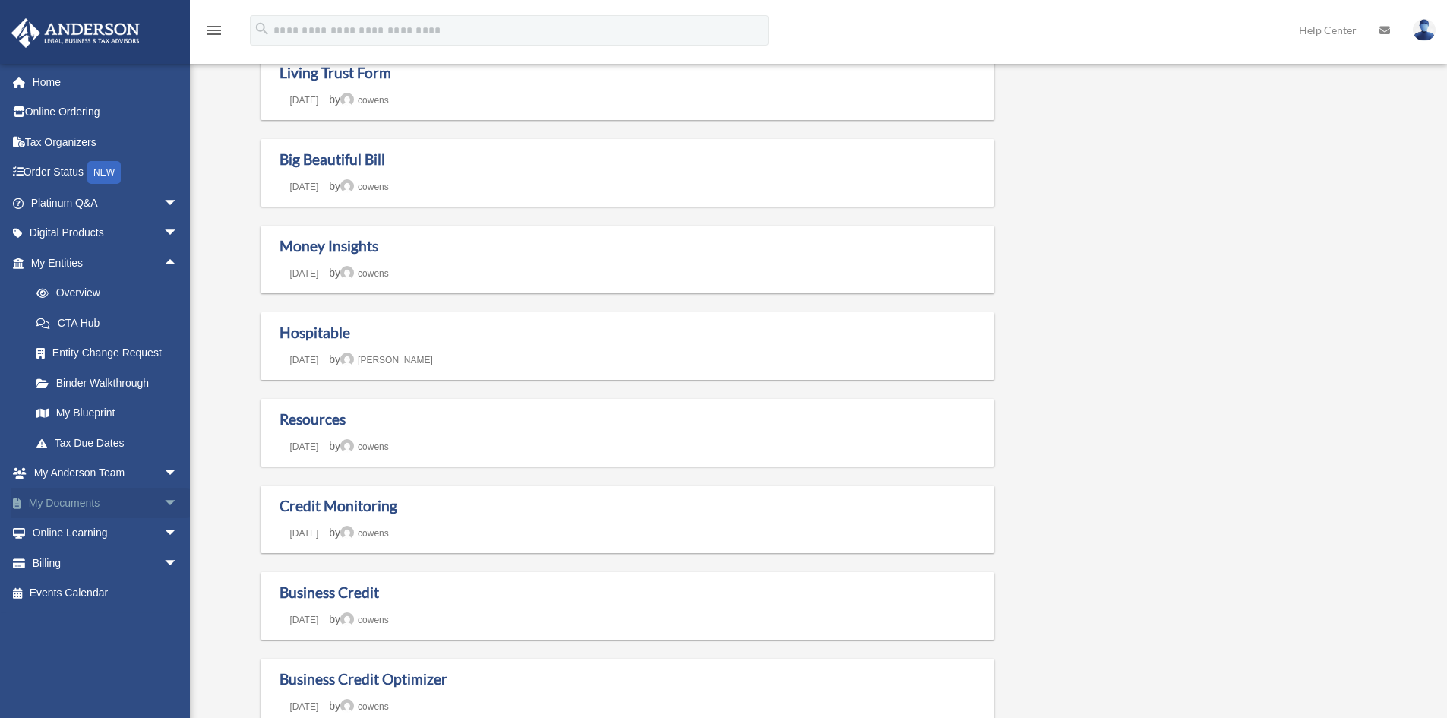
click at [163, 497] on span "arrow_drop_down" at bounding box center [178, 503] width 30 height 31
click at [62, 531] on link "Box" at bounding box center [111, 533] width 180 height 30
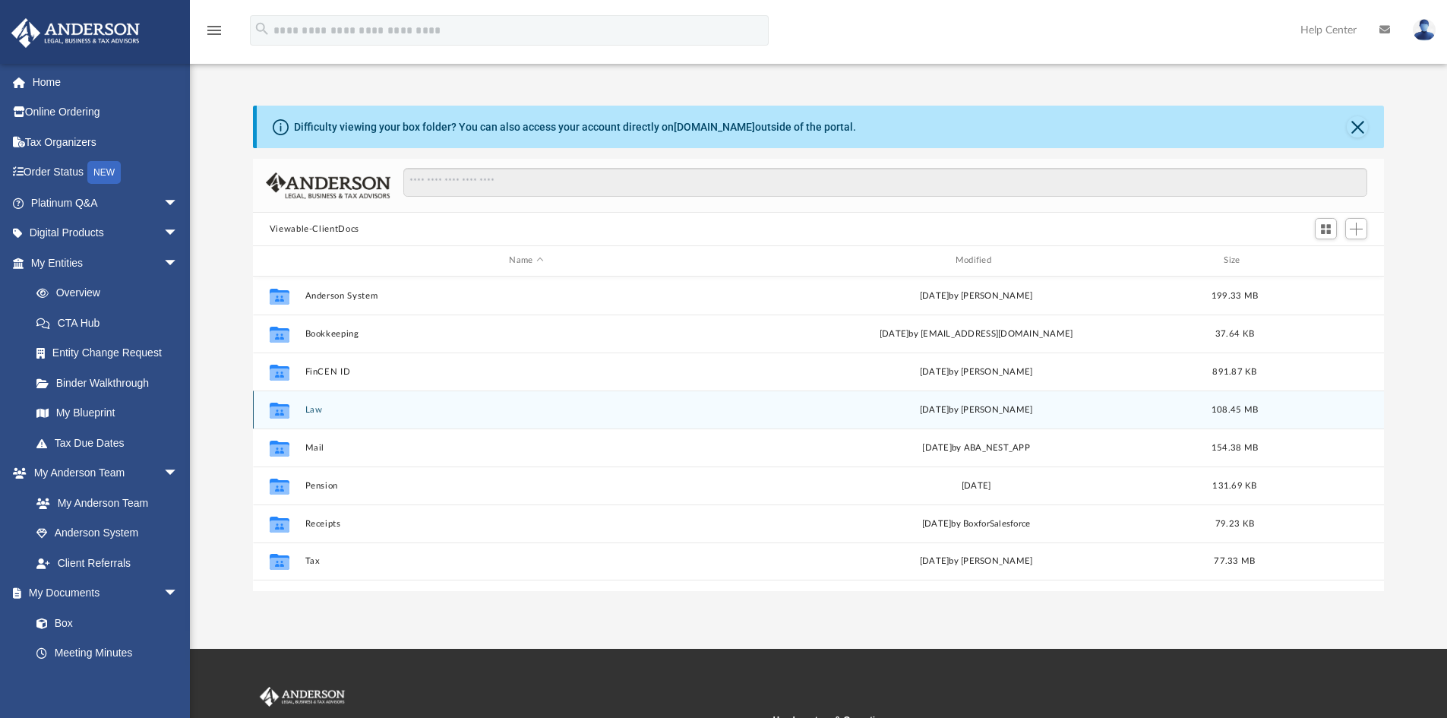
scroll to position [334, 1120]
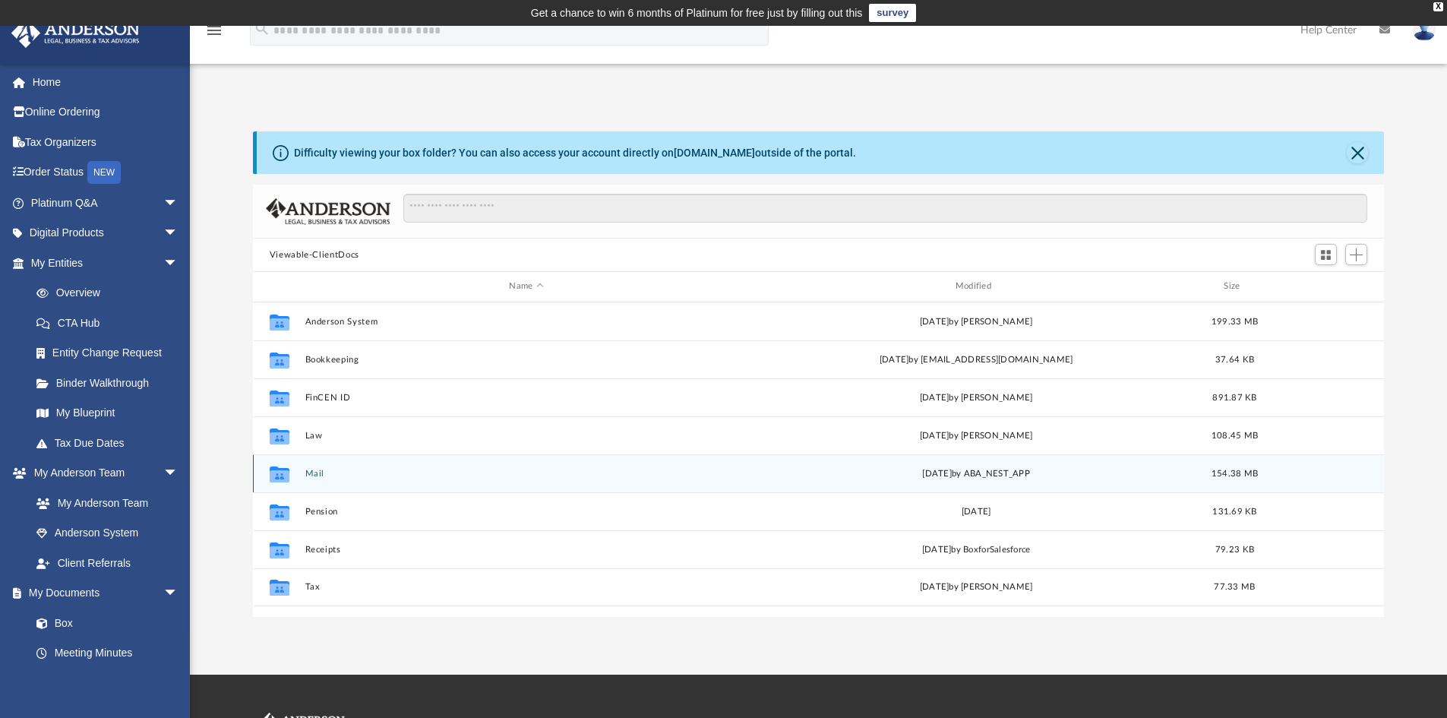
click at [314, 469] on button "Mail" at bounding box center [526, 474] width 443 height 10
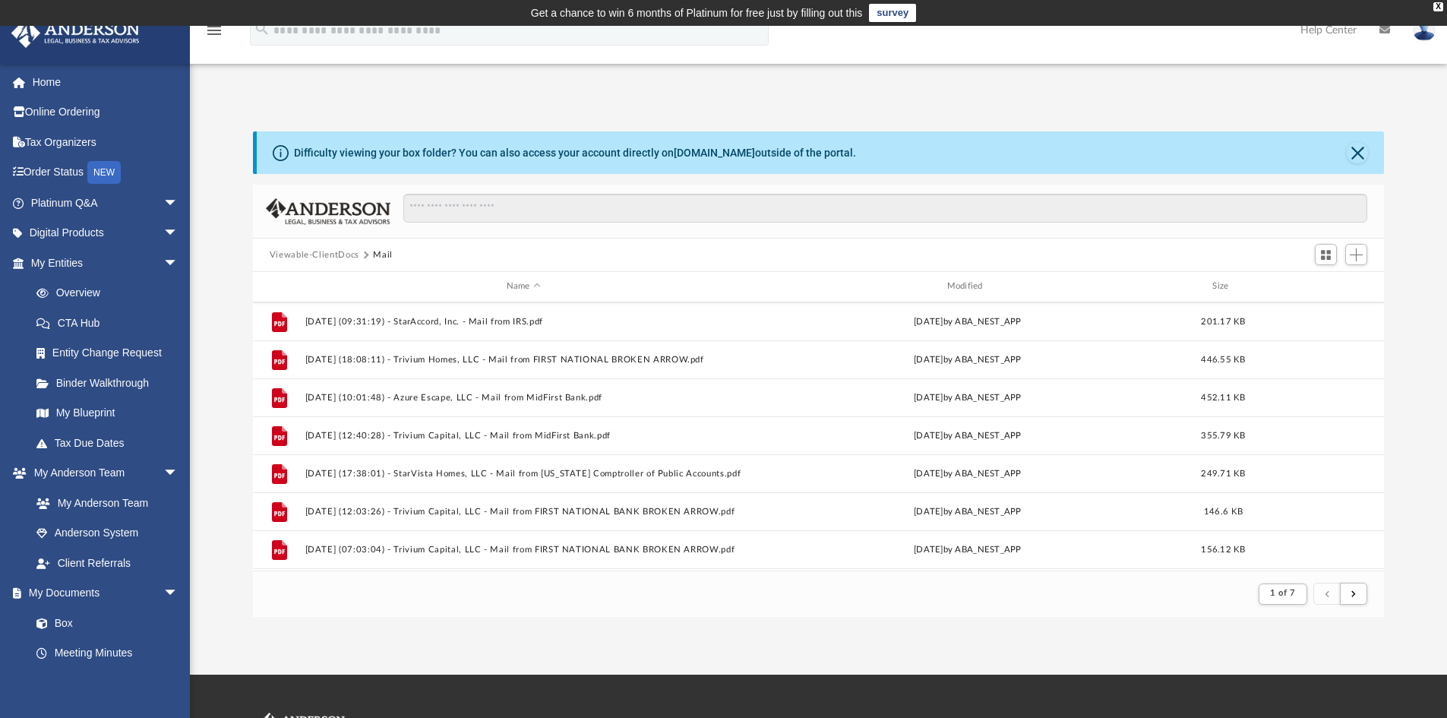
scroll to position [1631, 0]
click at [1357, 595] on button "submit" at bounding box center [1353, 594] width 27 height 22
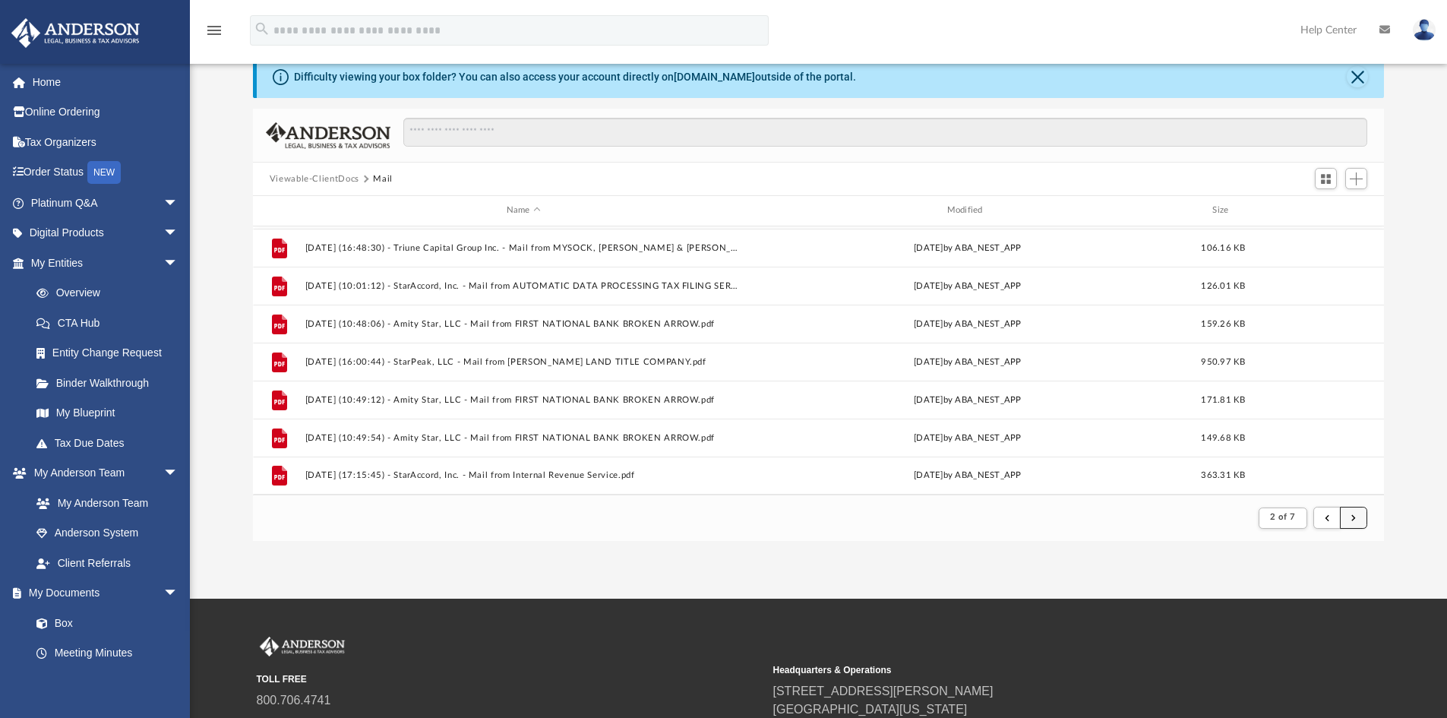
click at [1355, 516] on span "submit" at bounding box center [1353, 517] width 5 height 8
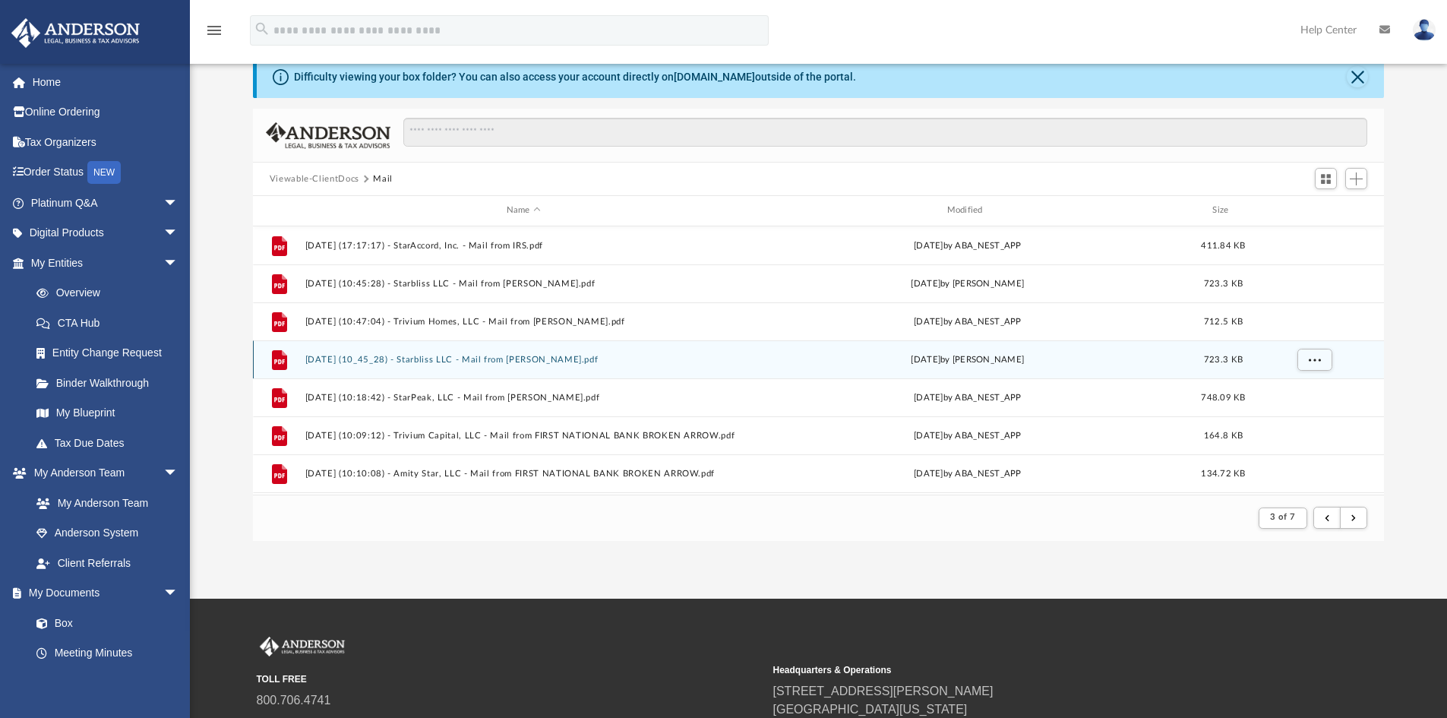
click at [564, 359] on button "2024.12.05 (10_45_28) - Starbliss LLC - Mail from John M. Fothergill.pdf" at bounding box center [523, 360] width 437 height 10
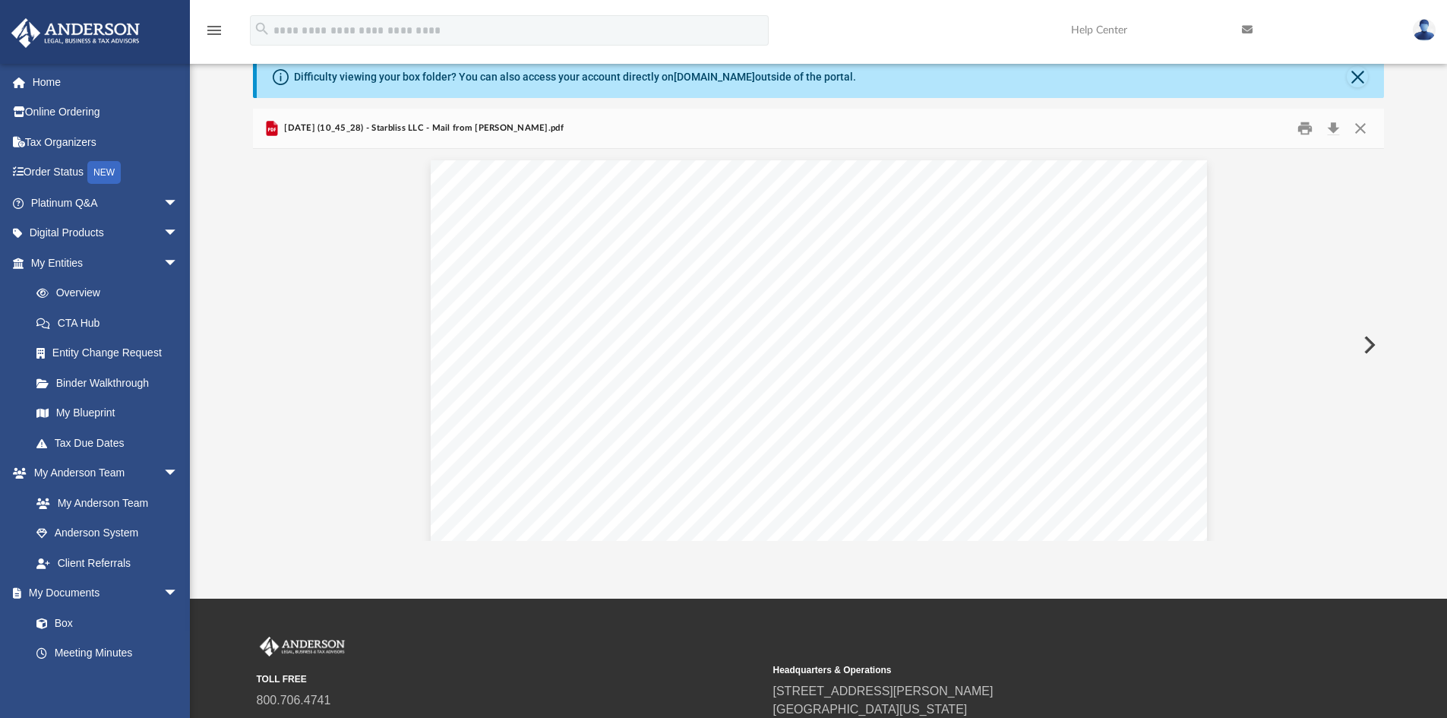
click at [1369, 343] on button "Preview" at bounding box center [1367, 345] width 33 height 43
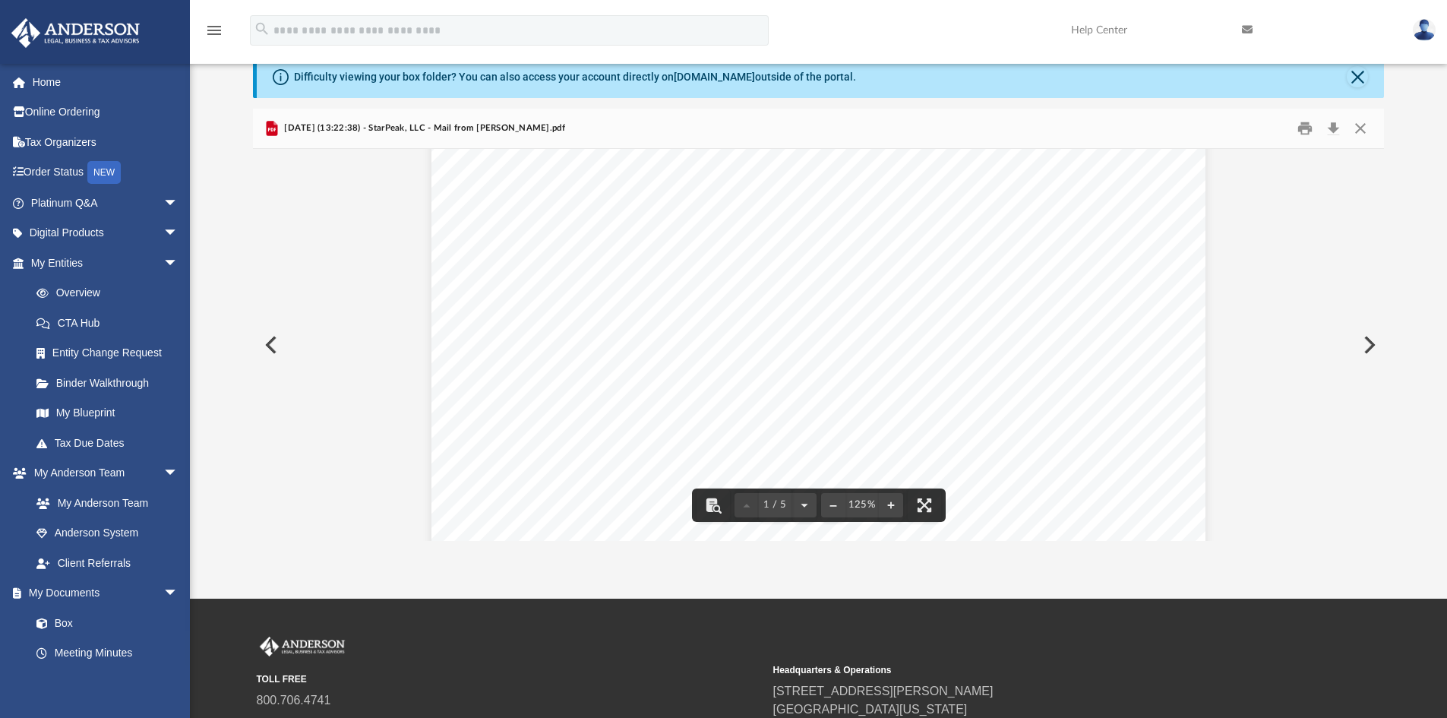
scroll to position [684, 0]
click at [1361, 340] on button "Preview" at bounding box center [1367, 345] width 33 height 43
click at [269, 342] on button "Preview" at bounding box center [269, 345] width 33 height 43
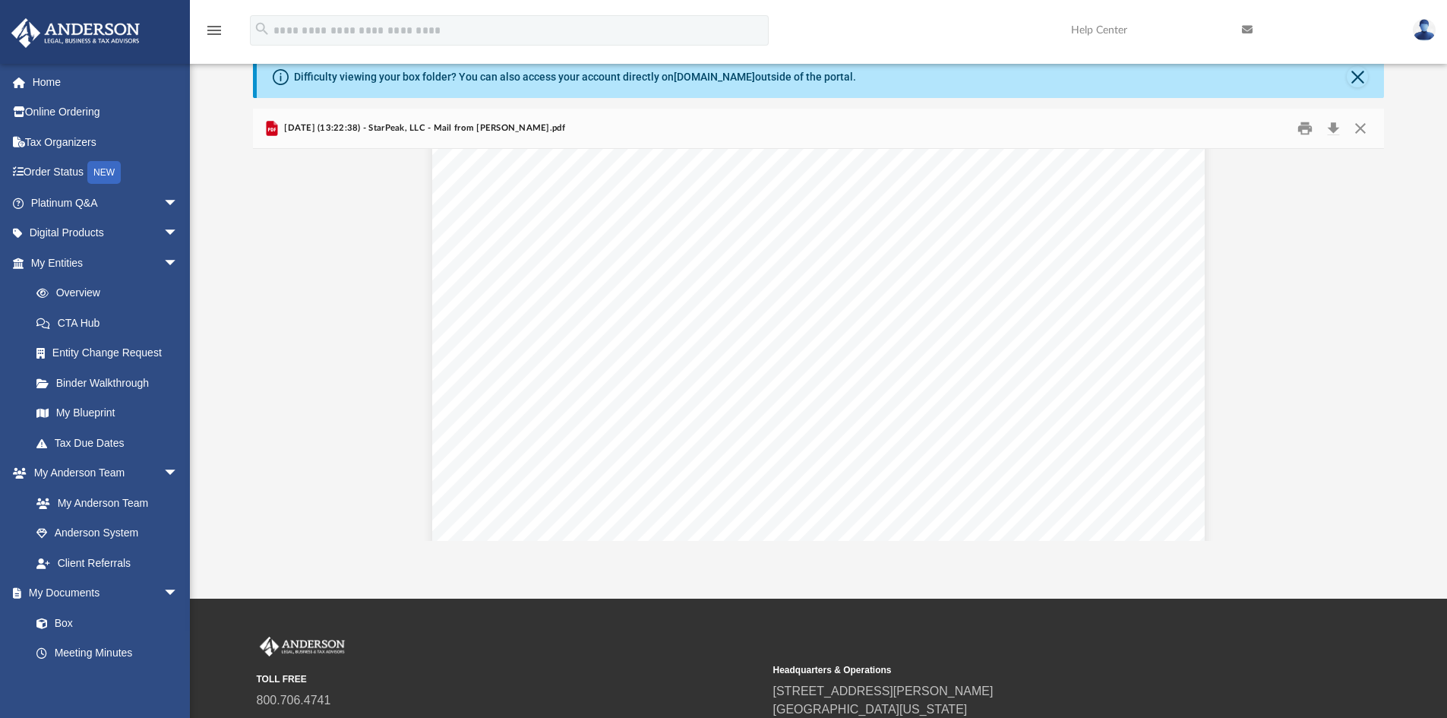
scroll to position [2118, 0]
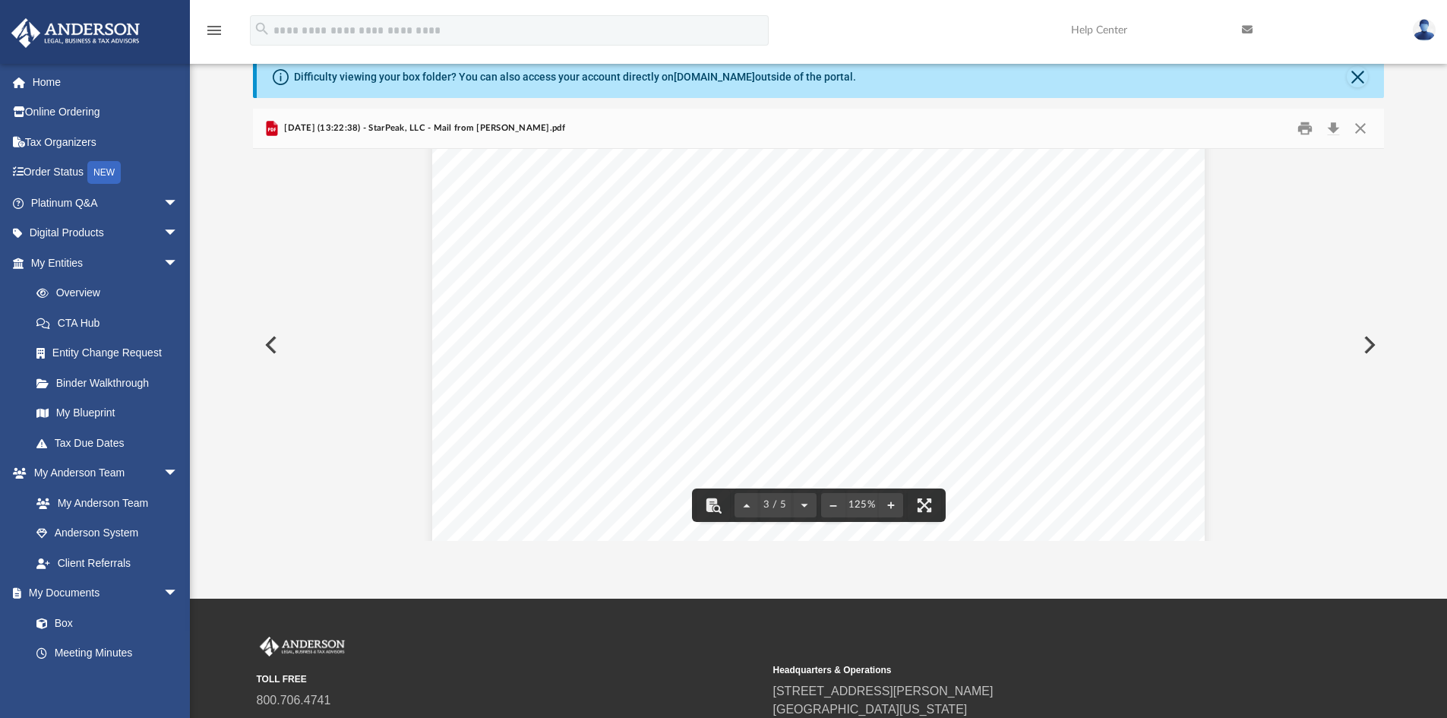
click at [1370, 343] on button "Preview" at bounding box center [1367, 345] width 33 height 43
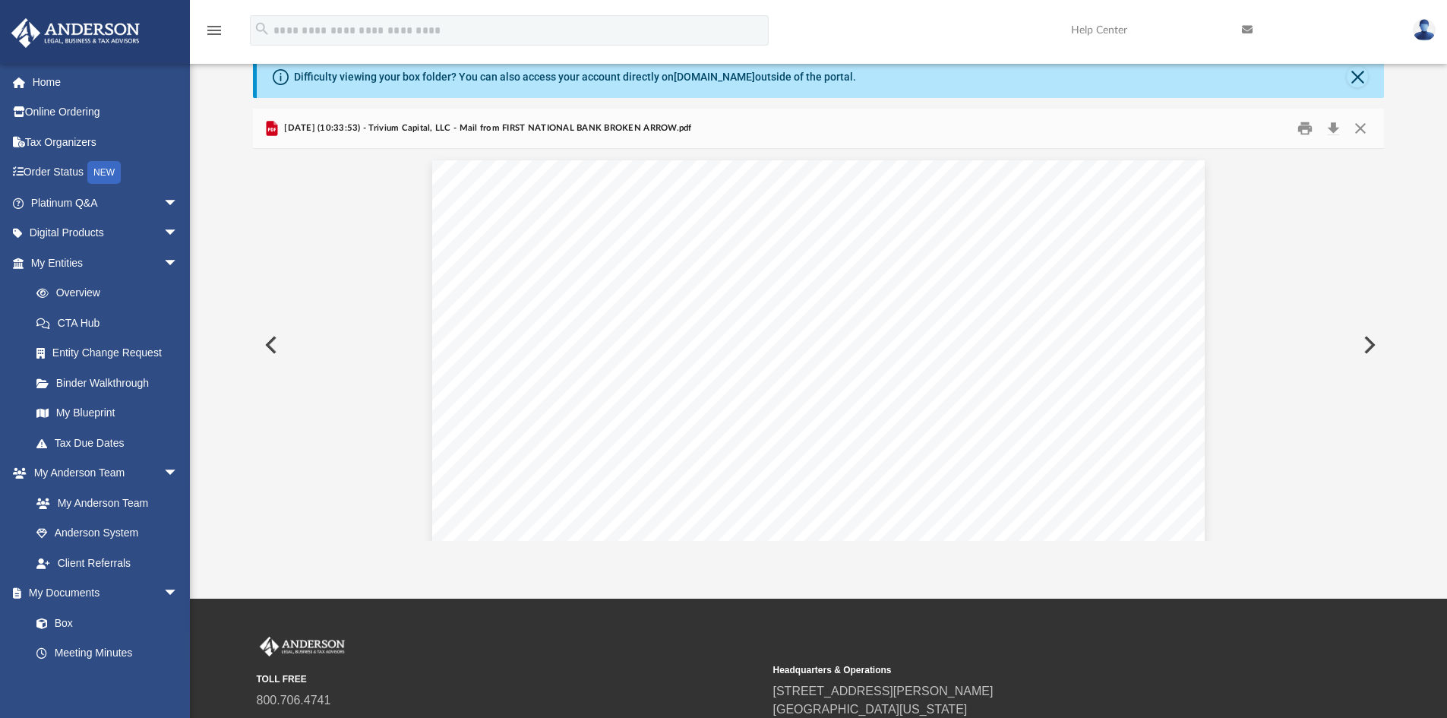
click at [1370, 343] on button "Preview" at bounding box center [1367, 345] width 33 height 43
click at [1370, 347] on button "Preview" at bounding box center [1367, 345] width 33 height 43
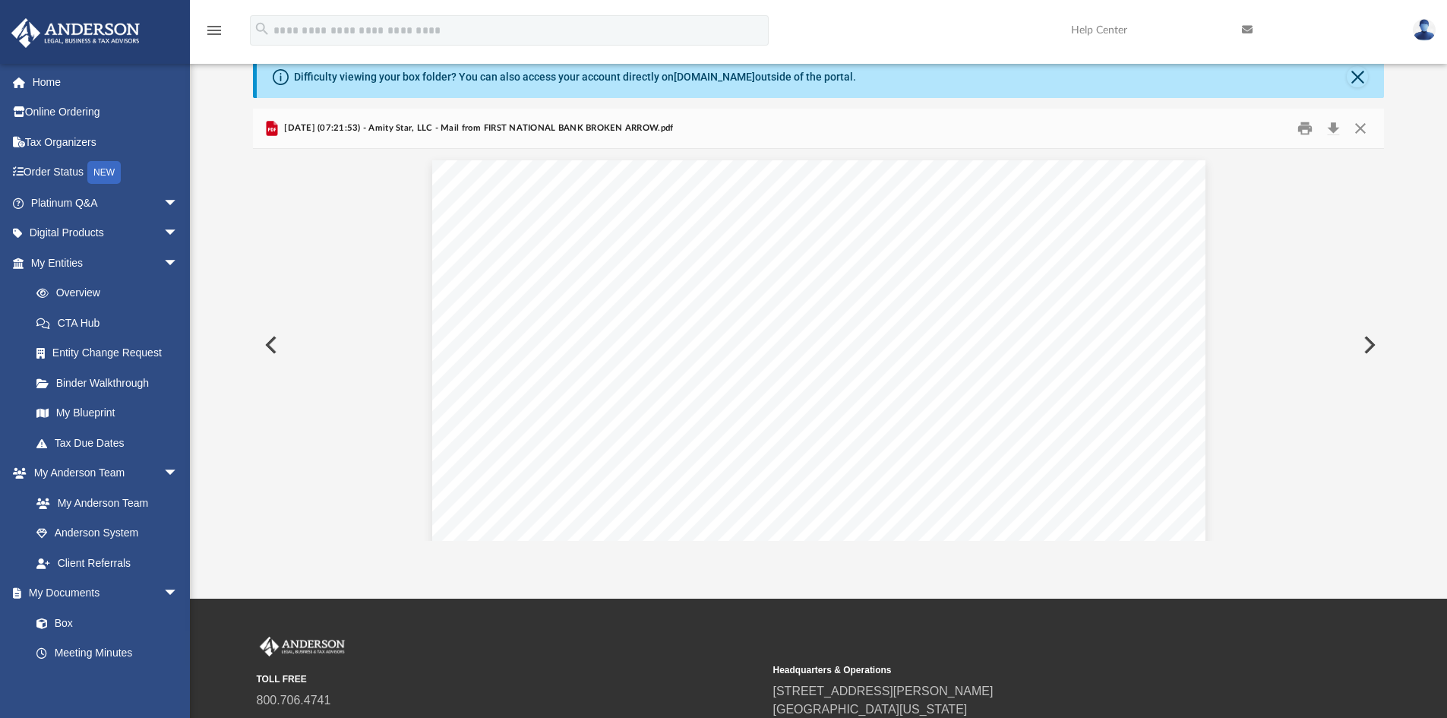
click at [277, 344] on button "Preview" at bounding box center [269, 345] width 33 height 43
click at [264, 344] on button "Preview" at bounding box center [269, 345] width 33 height 43
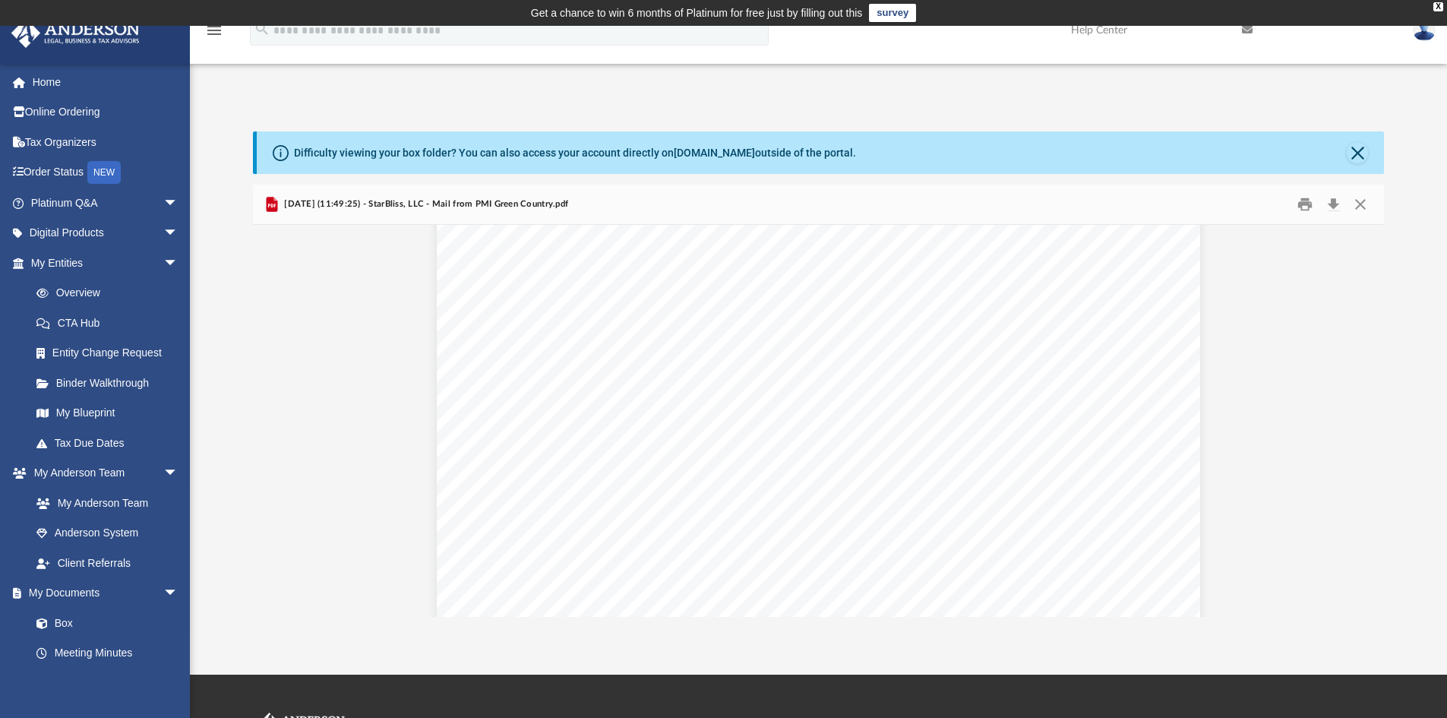
scroll to position [25, 0]
drag, startPoint x: 1078, startPoint y: 393, endPoint x: 1236, endPoint y: 496, distance: 188.3
click at [1236, 496] on div "Document Viewer" at bounding box center [819, 712] width 1132 height 1025
click at [1334, 201] on button "Download" at bounding box center [1332, 205] width 27 height 24
click at [1369, 419] on button "Preview" at bounding box center [1367, 421] width 33 height 43
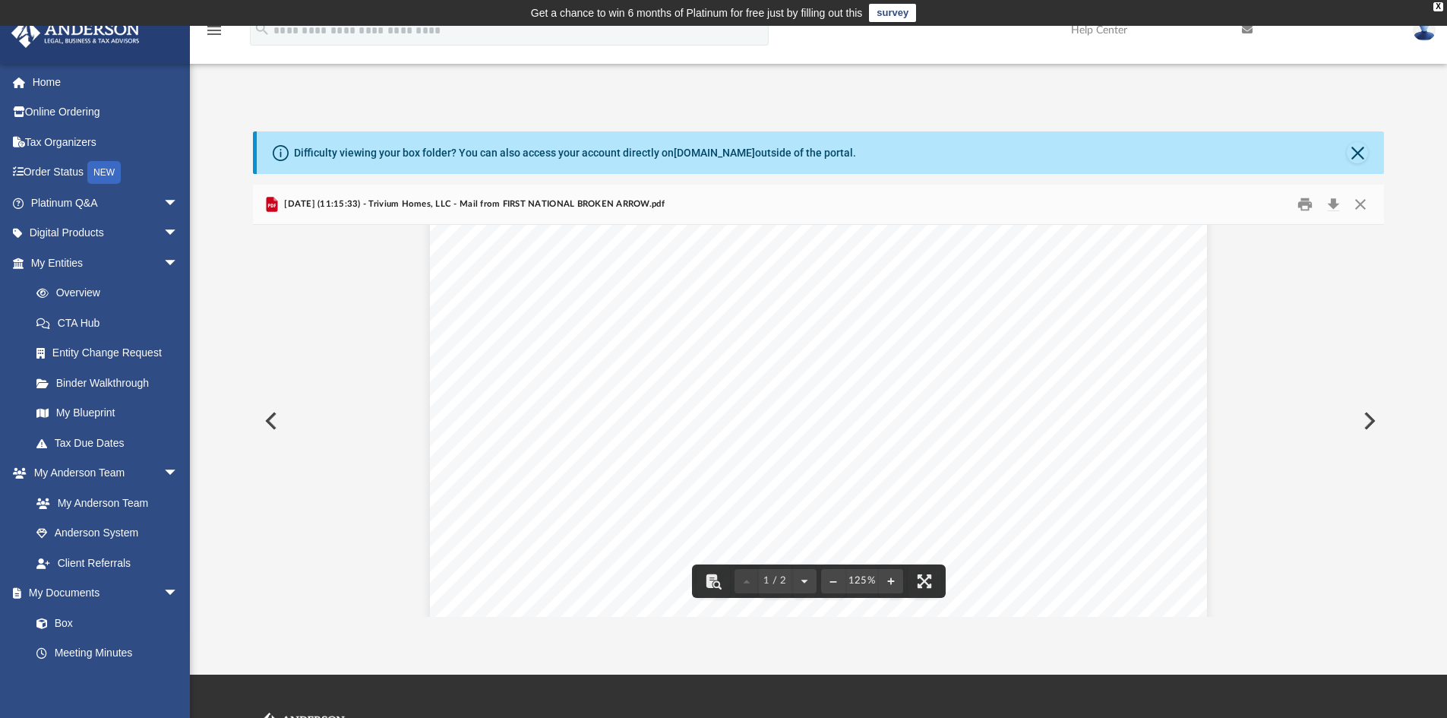
scroll to position [0, 0]
click at [1370, 420] on button "Preview" at bounding box center [1367, 421] width 33 height 43
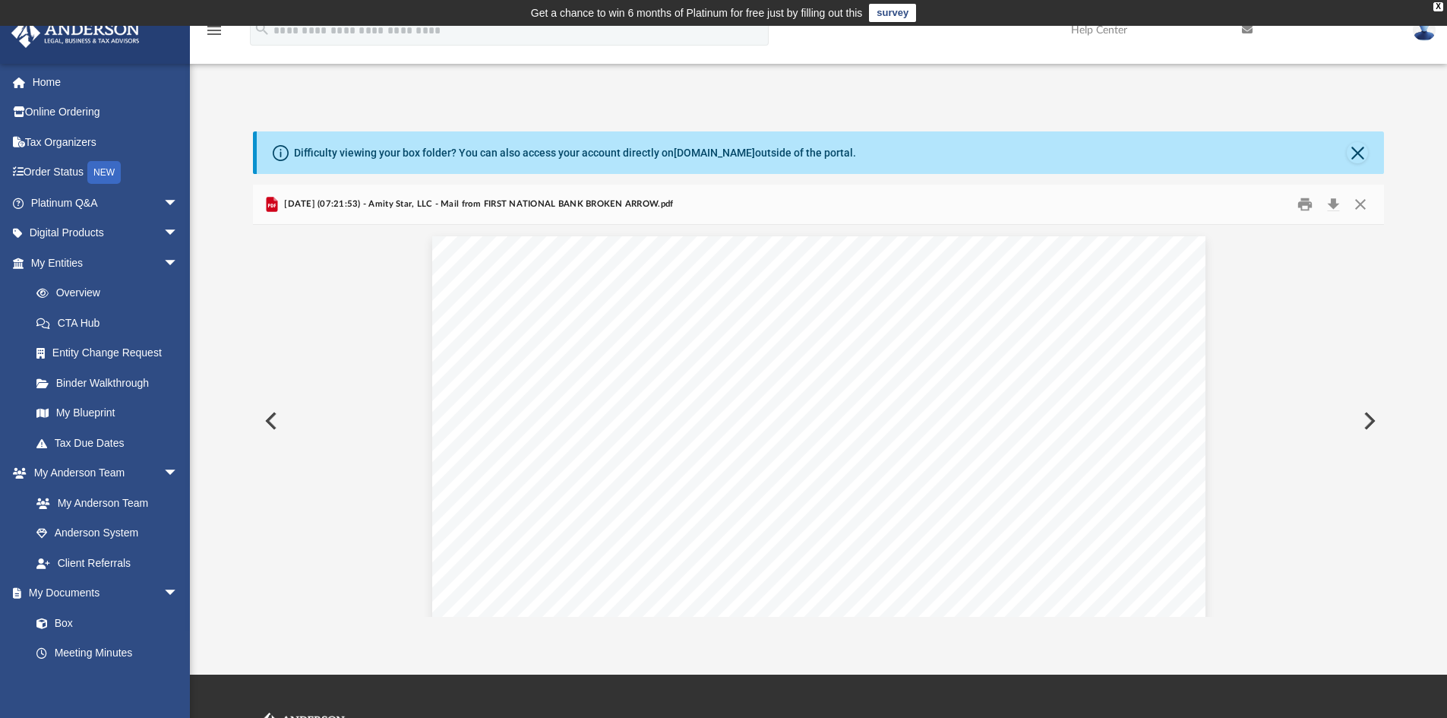
click at [1370, 420] on button "Preview" at bounding box center [1367, 421] width 33 height 43
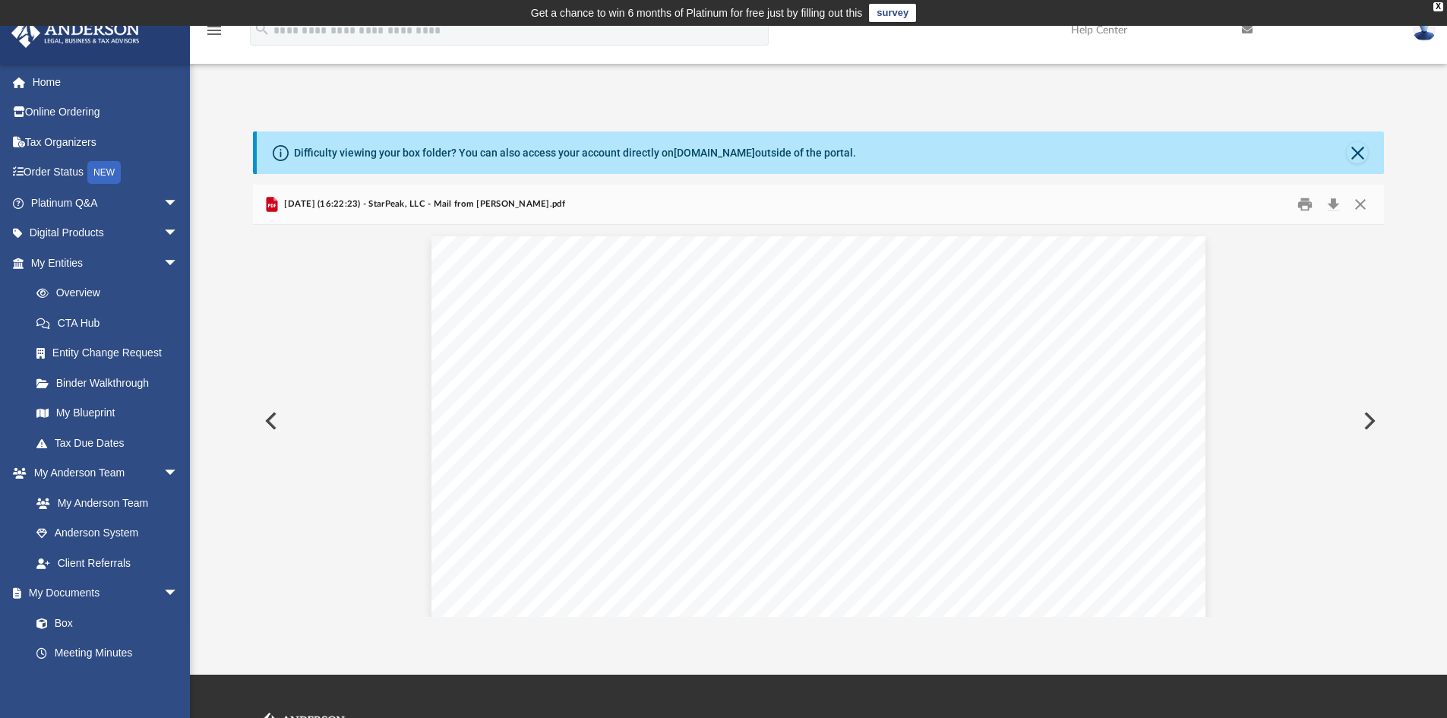
click at [1370, 419] on button "Preview" at bounding box center [1367, 421] width 33 height 43
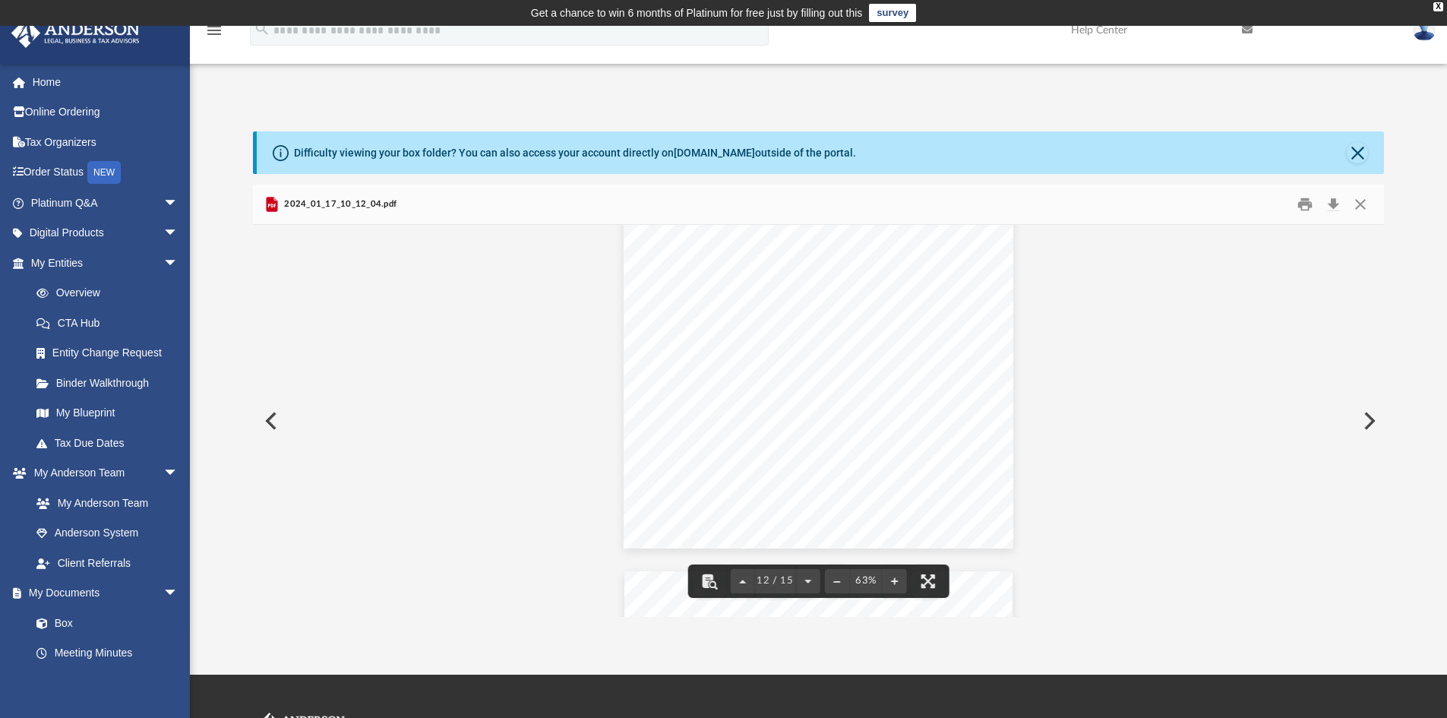
scroll to position [5924, 0]
click at [1331, 200] on button "Download" at bounding box center [1332, 205] width 27 height 24
click at [1367, 420] on button "Preview" at bounding box center [1367, 421] width 33 height 43
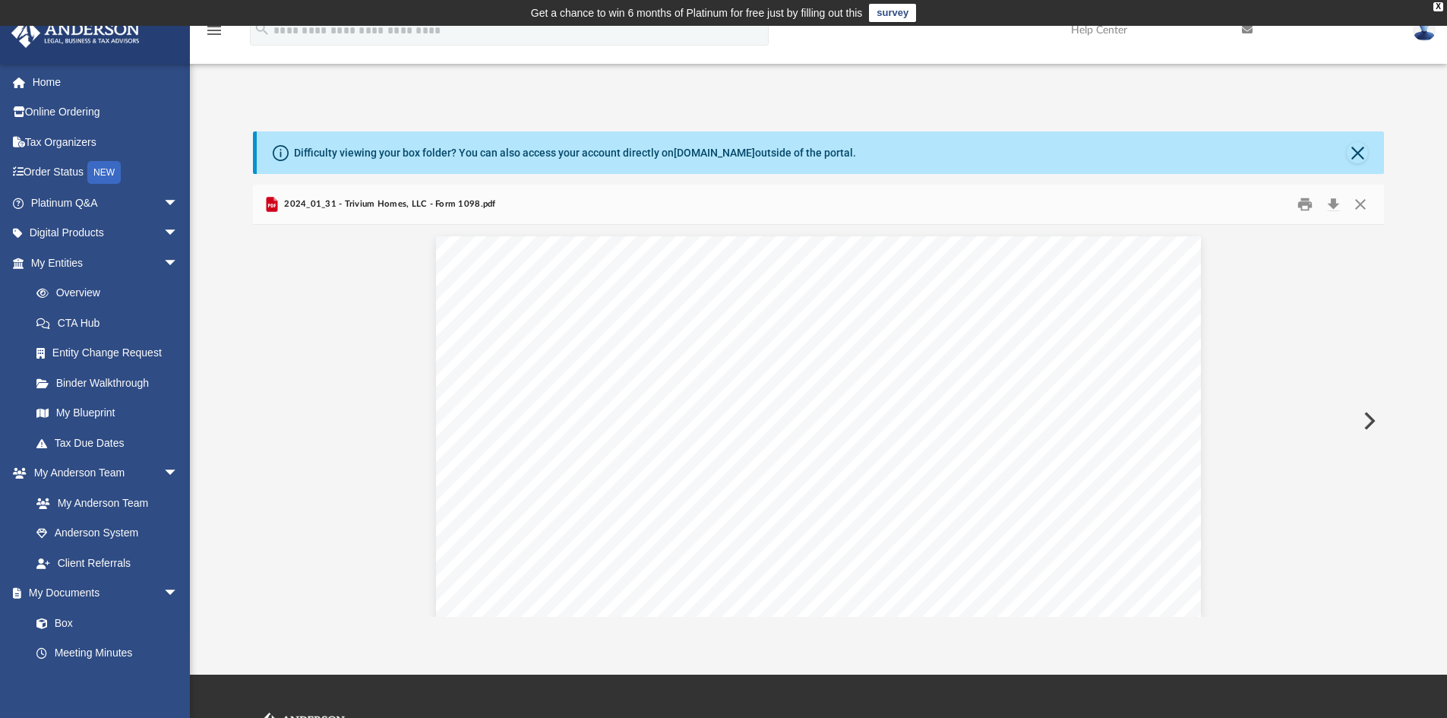
click at [1367, 420] on button "Preview" at bounding box center [1367, 421] width 33 height 43
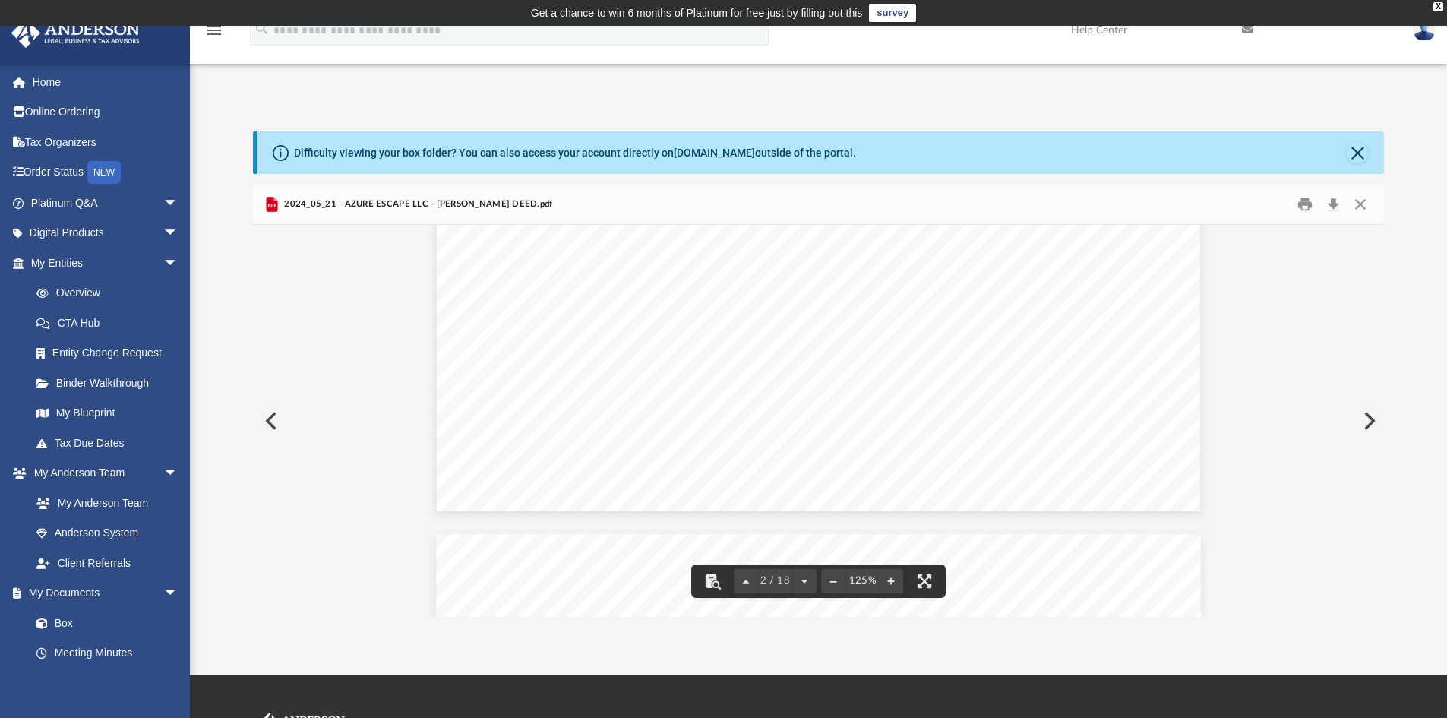
scroll to position [2279, 0]
click at [1335, 204] on button "Download" at bounding box center [1332, 205] width 27 height 24
click at [1374, 419] on button "Preview" at bounding box center [1367, 421] width 33 height 43
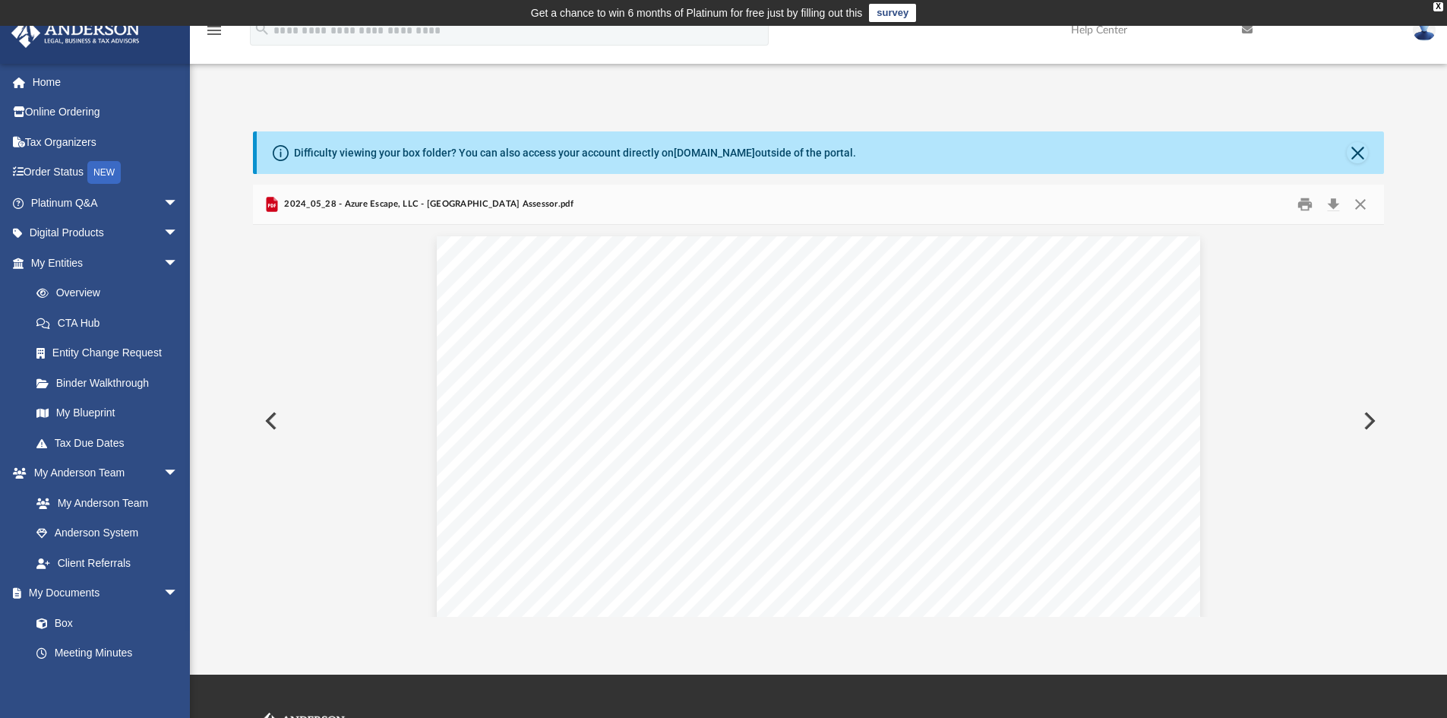
click at [1373, 419] on button "Preview" at bounding box center [1367, 421] width 33 height 43
click at [1367, 419] on button "Preview" at bounding box center [1367, 421] width 33 height 43
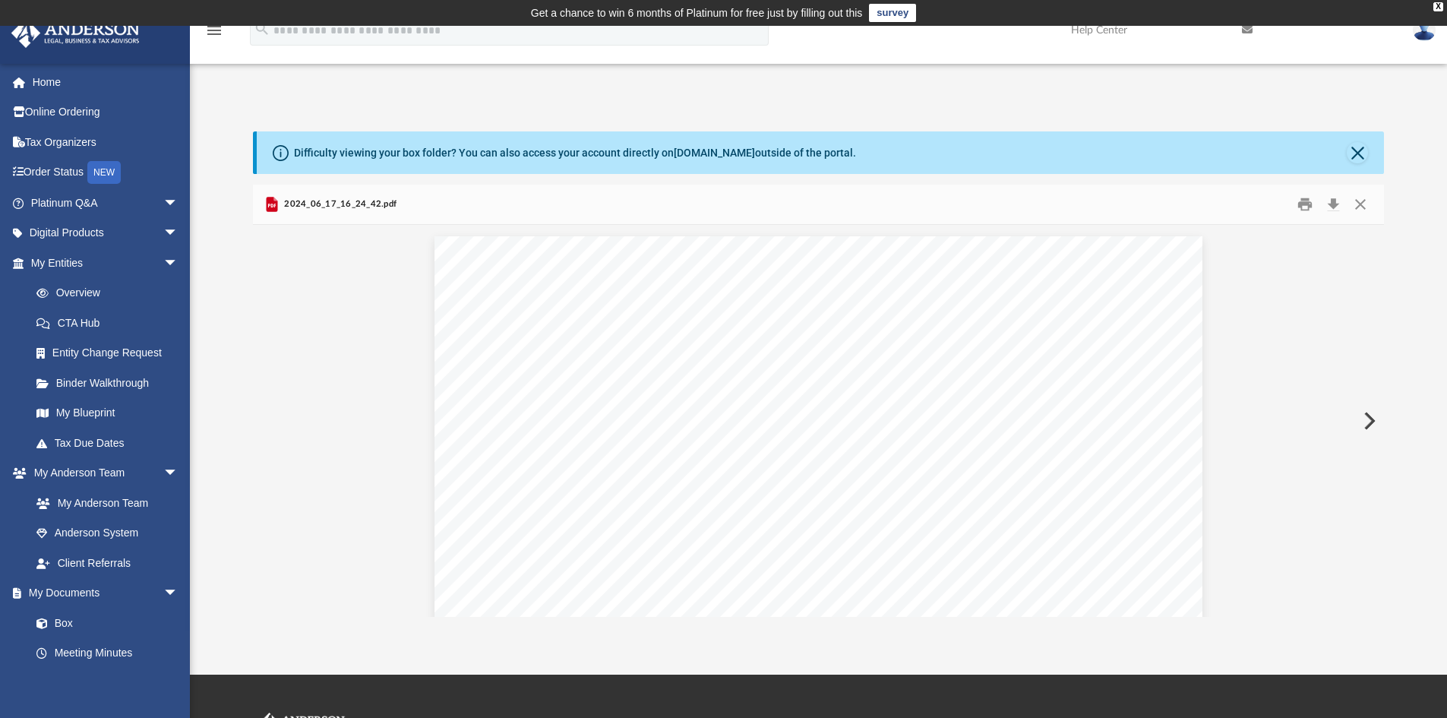
click at [1367, 419] on button "Preview" at bounding box center [1367, 421] width 33 height 43
click at [1369, 418] on button "Preview" at bounding box center [1367, 421] width 33 height 43
click at [1372, 417] on button "Preview" at bounding box center [1367, 421] width 33 height 43
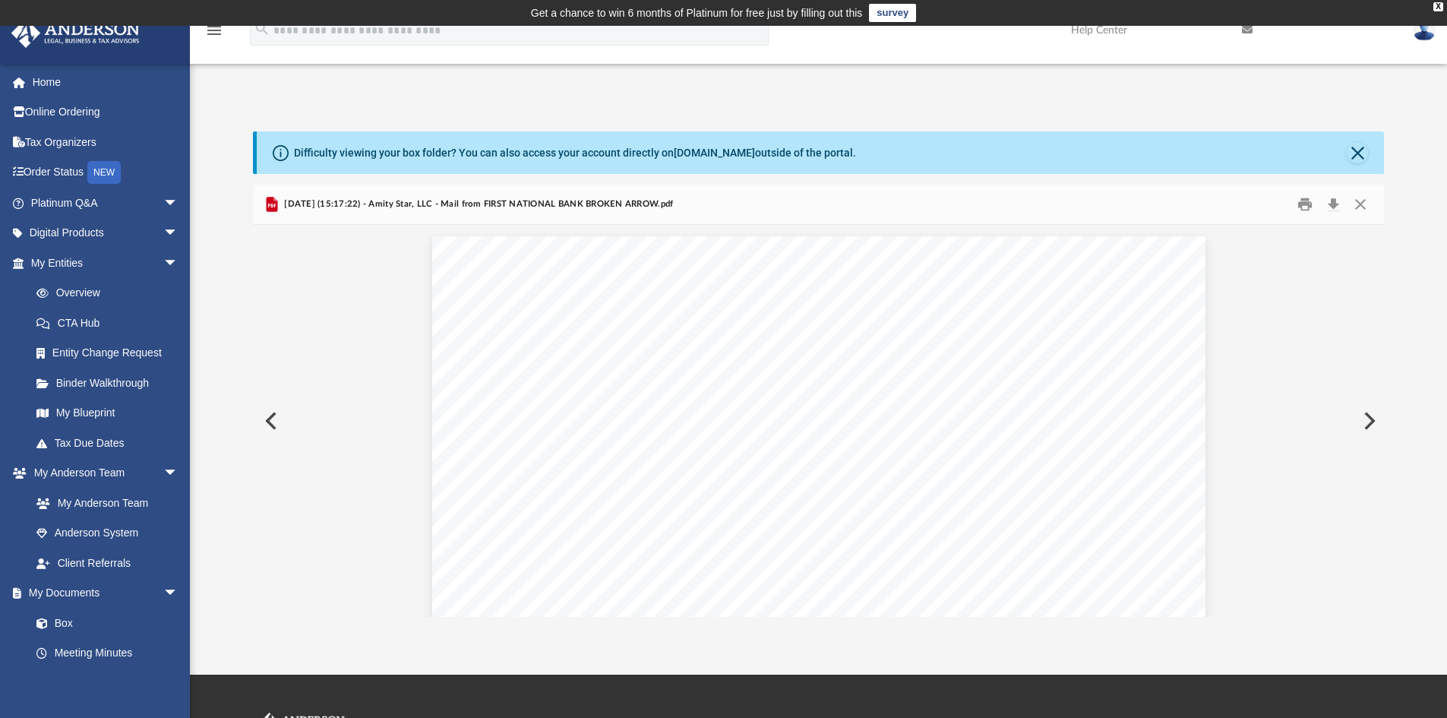
click at [1377, 409] on button "Preview" at bounding box center [1367, 421] width 33 height 43
click at [1369, 418] on button "Preview" at bounding box center [1367, 421] width 33 height 43
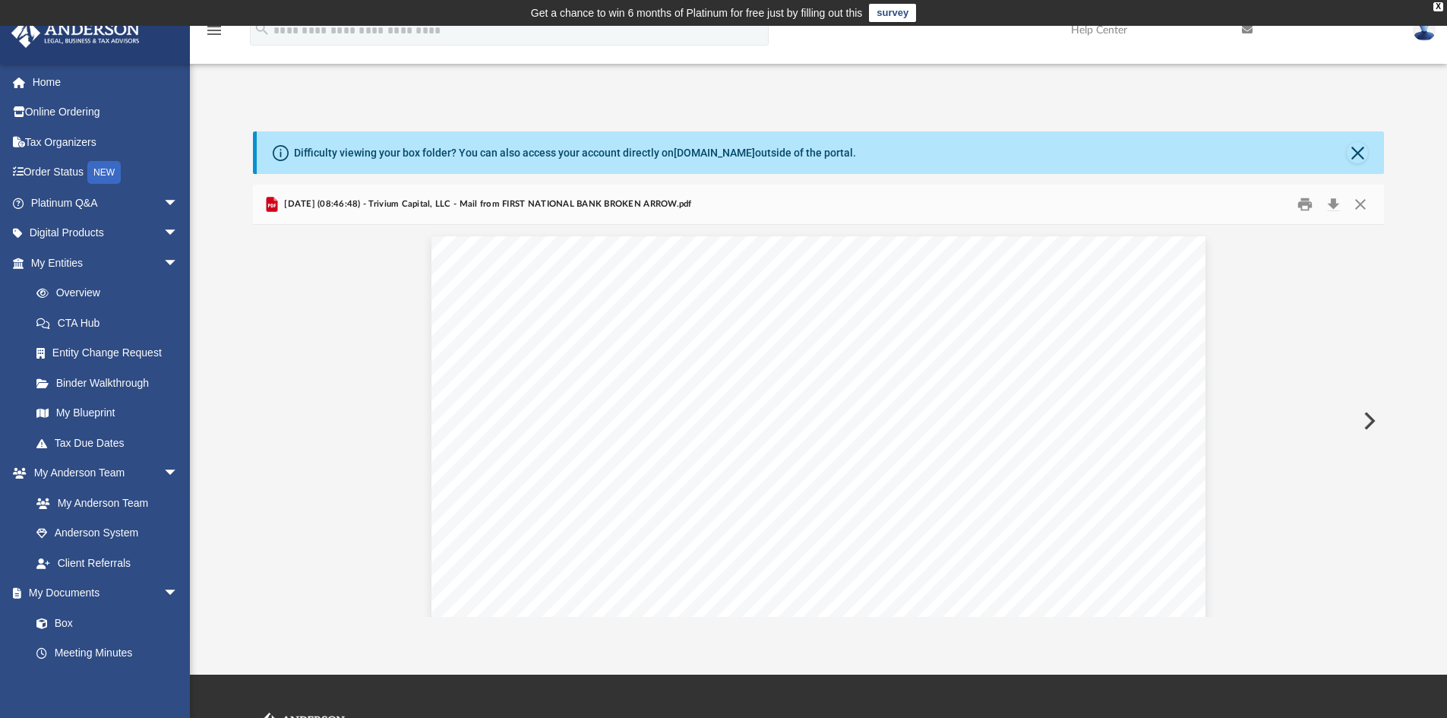
click at [1369, 418] on button "Preview" at bounding box center [1367, 421] width 33 height 43
click at [1369, 419] on button "Preview" at bounding box center [1367, 421] width 33 height 43
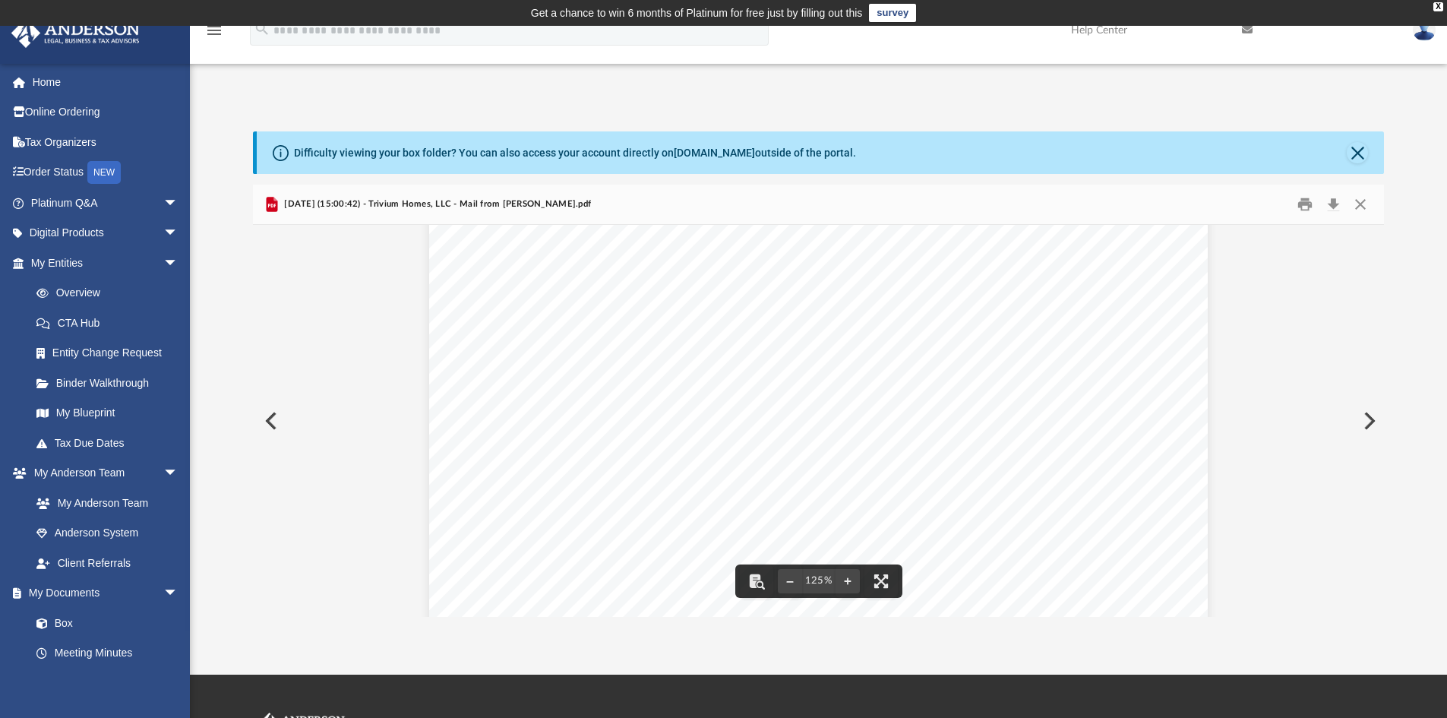
click at [270, 419] on button "Preview" at bounding box center [269, 421] width 33 height 43
click at [1372, 416] on button "Preview" at bounding box center [1367, 421] width 33 height 43
click at [1366, 416] on button "Preview" at bounding box center [1367, 421] width 33 height 43
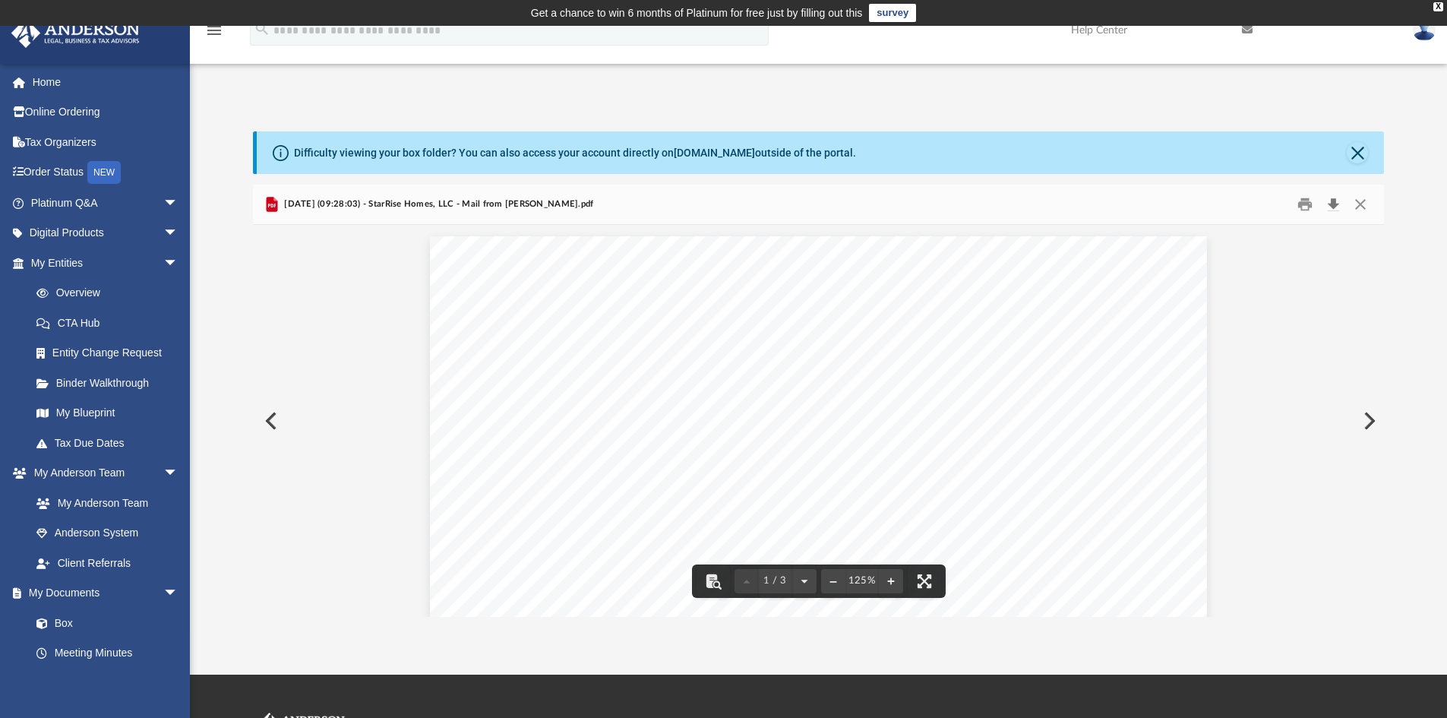
click at [1328, 201] on button "Download" at bounding box center [1332, 205] width 27 height 24
click at [1369, 422] on button "Preview" at bounding box center [1367, 421] width 33 height 43
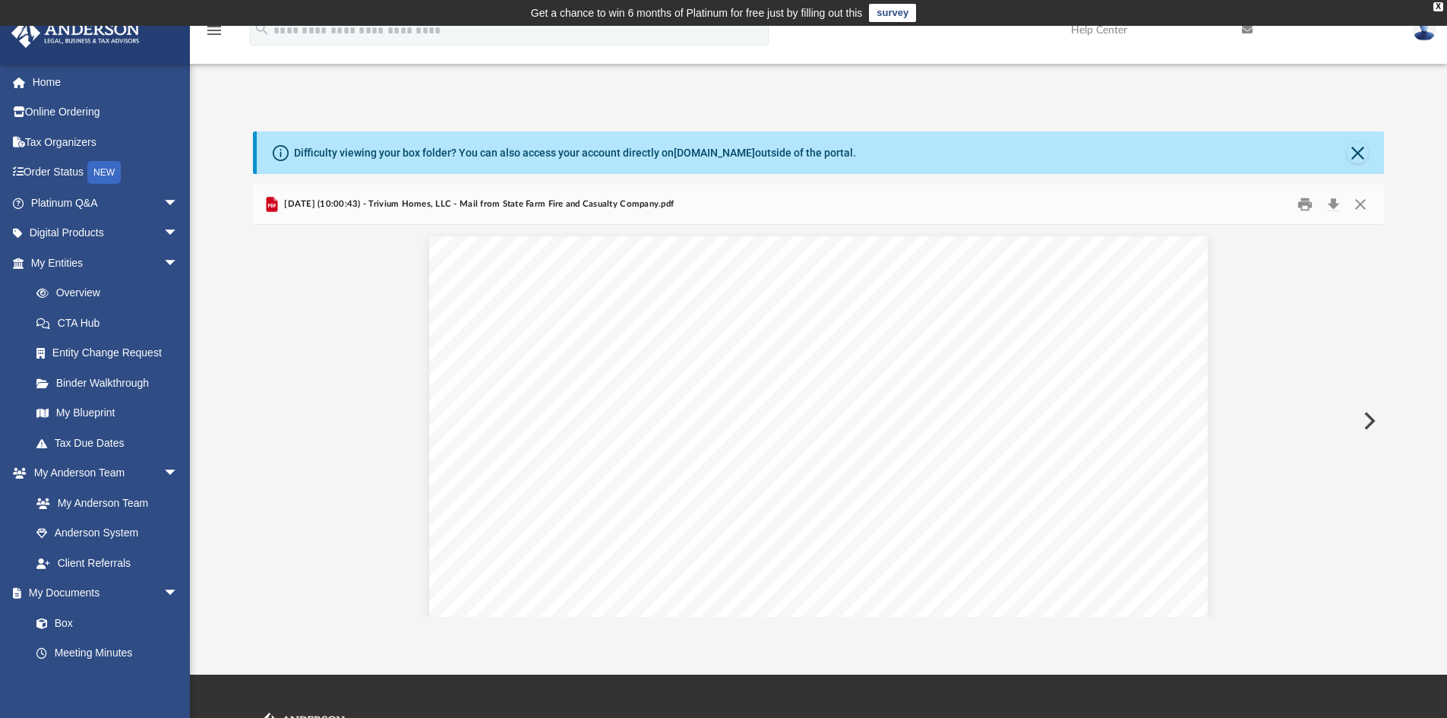
click at [1369, 422] on button "Preview" at bounding box center [1367, 421] width 33 height 43
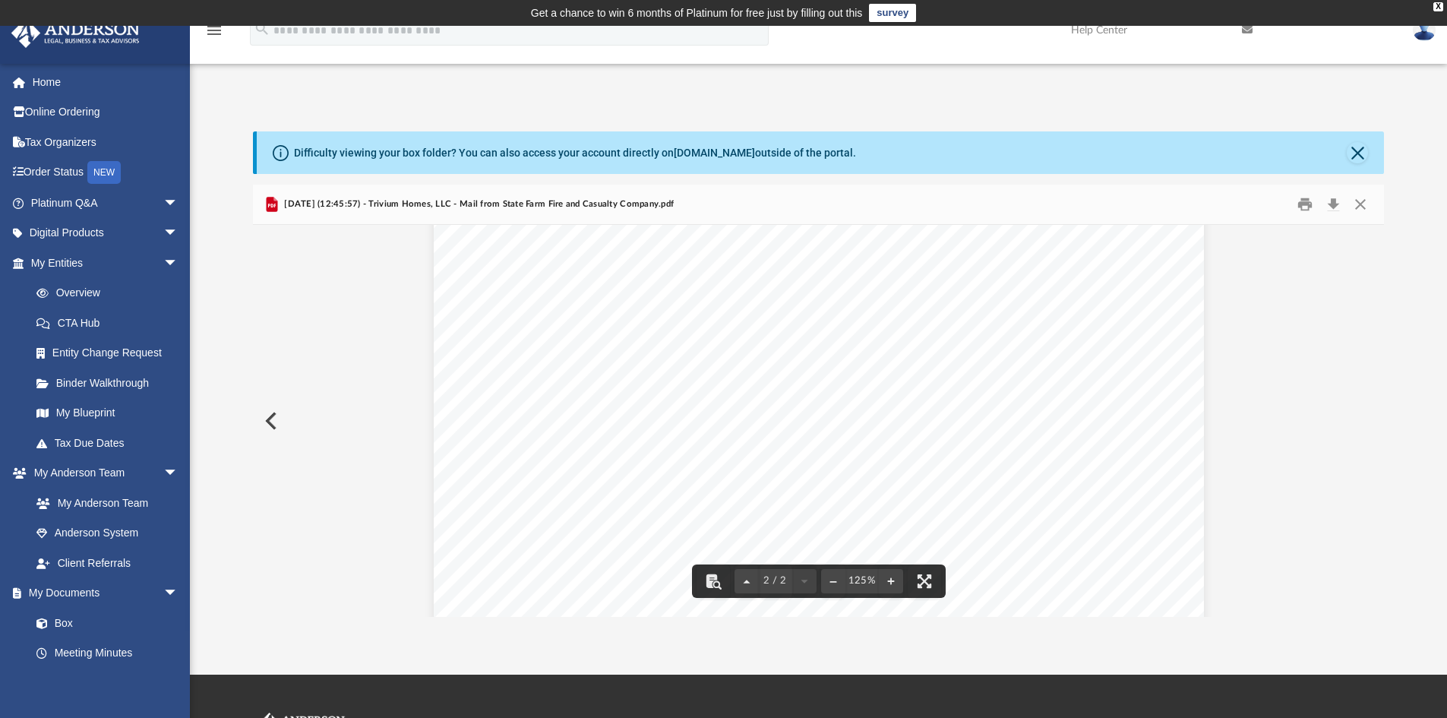
scroll to position [1543, 0]
click at [1364, 207] on button "Close" at bounding box center [1360, 205] width 27 height 24
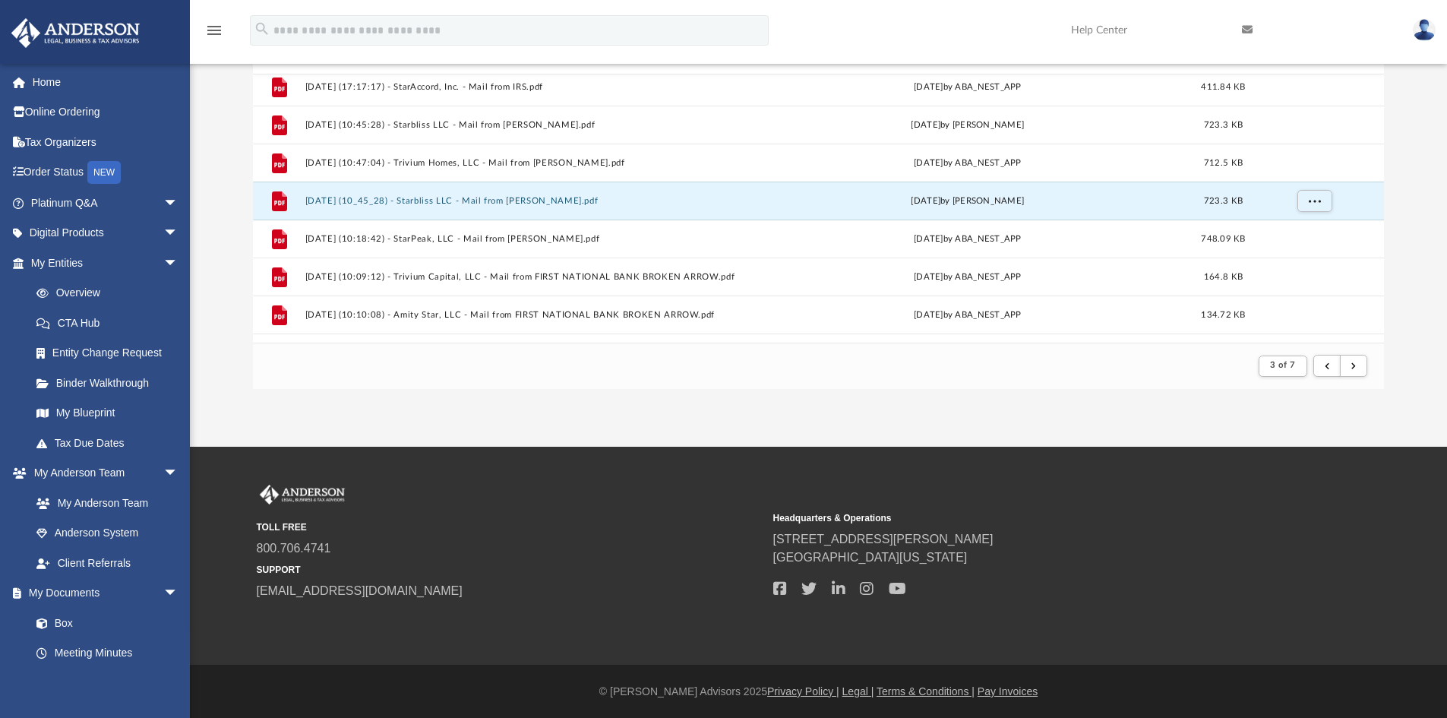
scroll to position [0, 0]
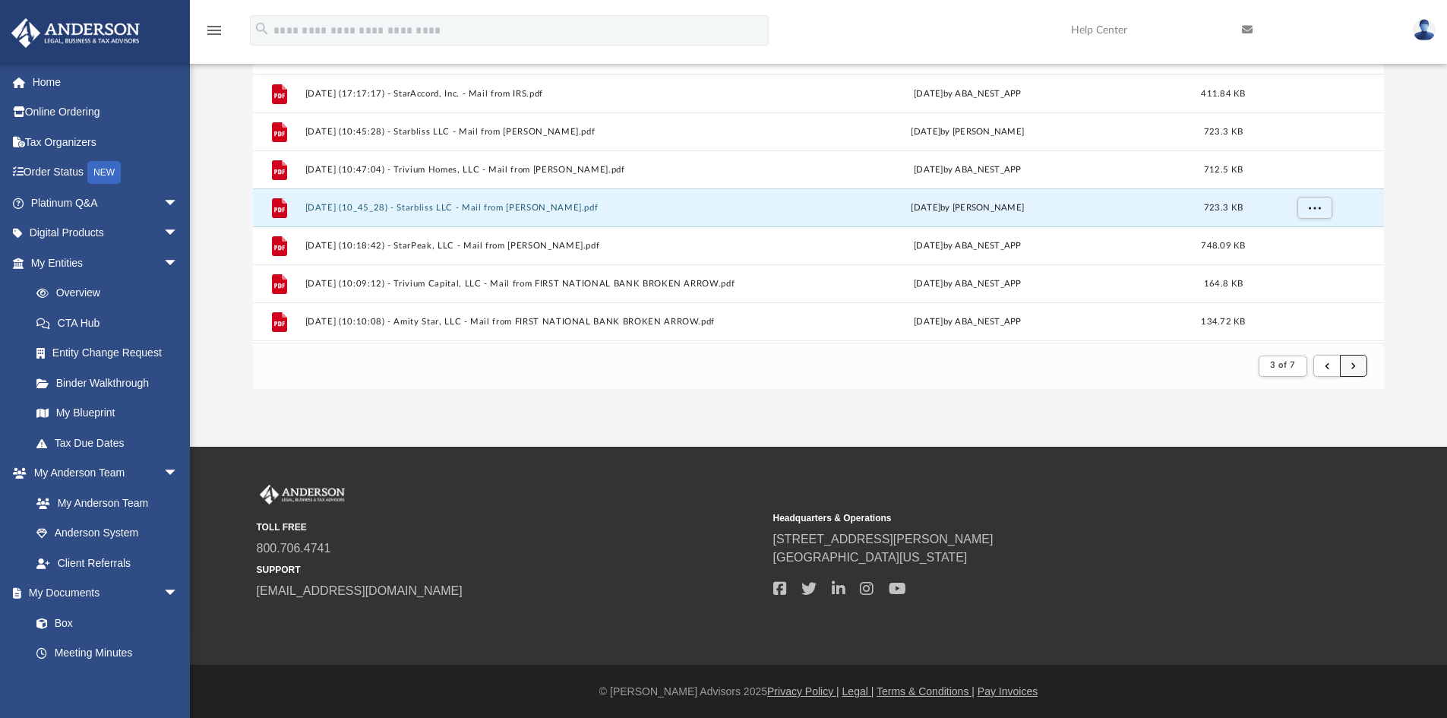
click at [1360, 370] on button "submit" at bounding box center [1353, 366] width 27 height 22
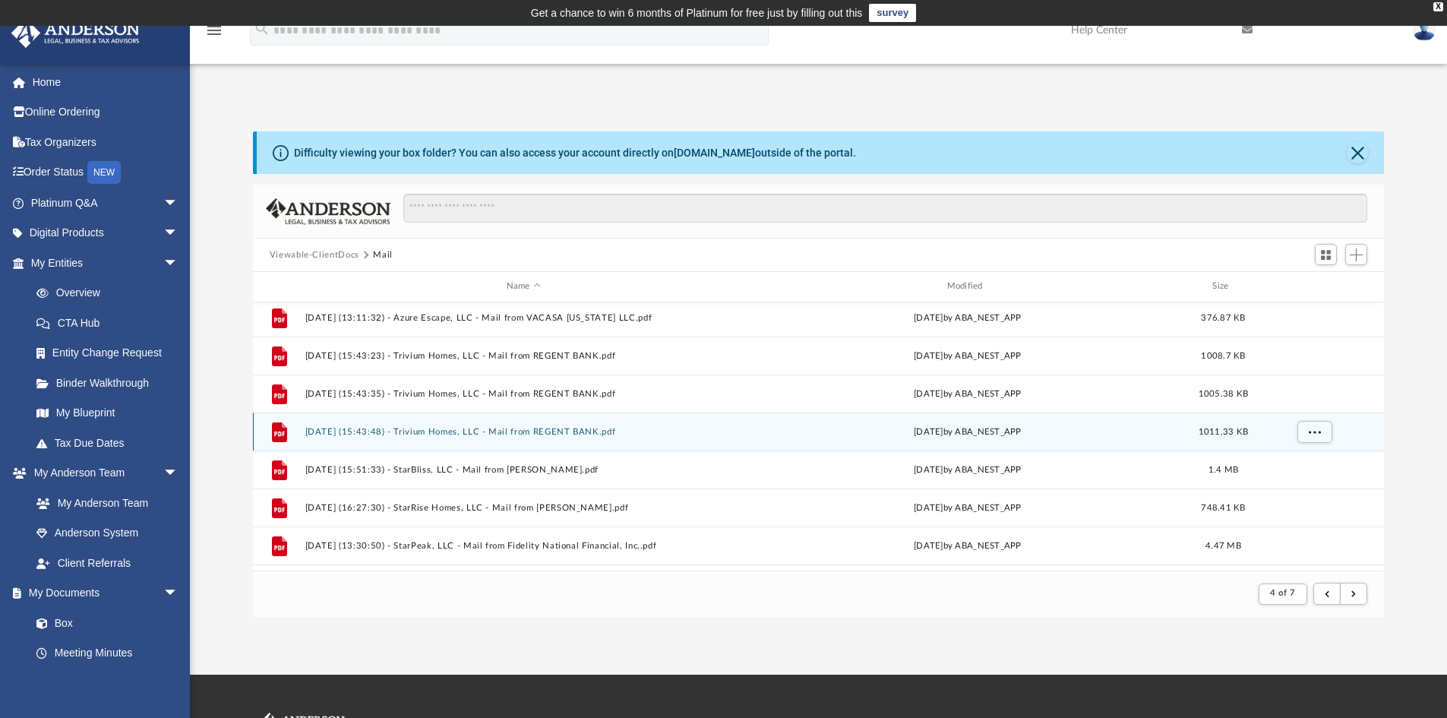
scroll to position [380, 0]
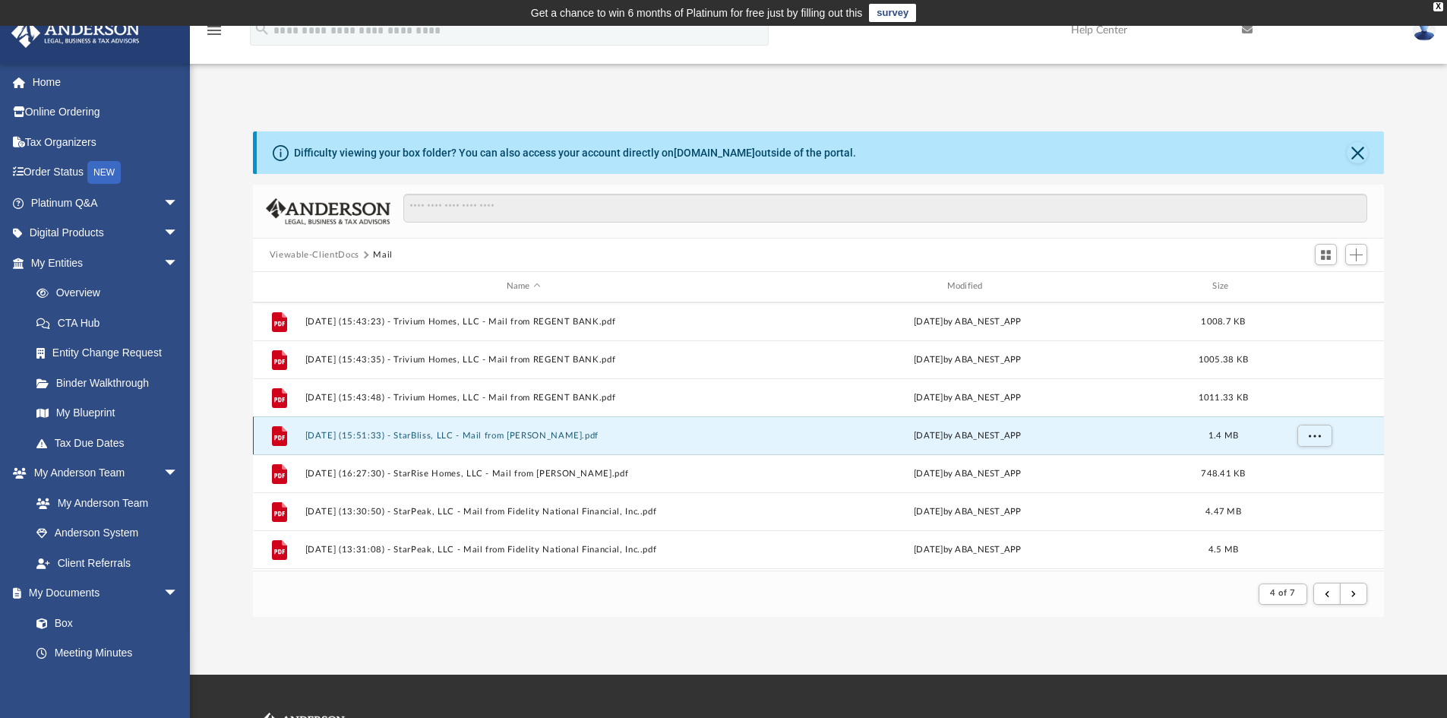
click at [637, 434] on button "2025.02.06 (15:51:33) - StarBliss, LLC - Mail from Pattianne Hyman.pdf" at bounding box center [523, 436] width 437 height 10
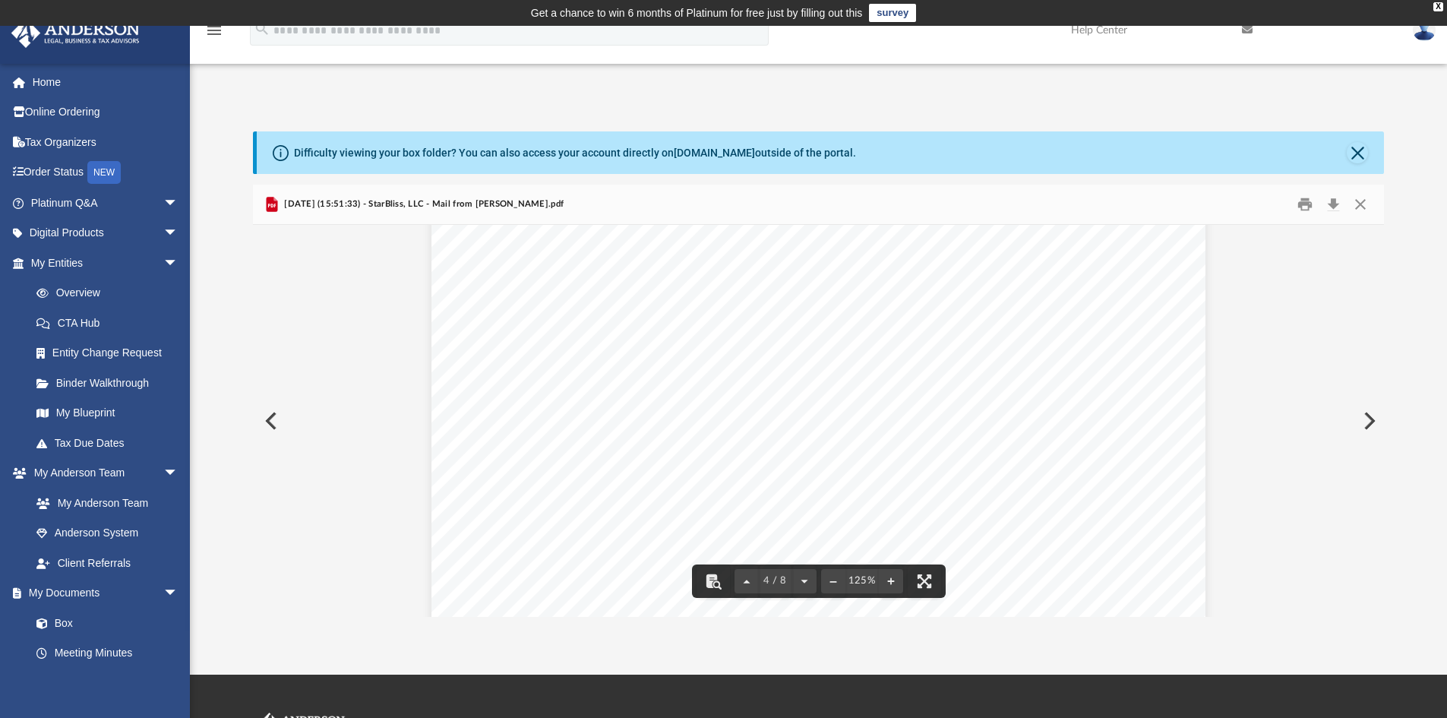
scroll to position [3570, 0]
click at [1334, 197] on button "Download" at bounding box center [1332, 205] width 27 height 24
click at [1372, 415] on button "Preview" at bounding box center [1367, 421] width 33 height 43
drag, startPoint x: 1336, startPoint y: 198, endPoint x: 1329, endPoint y: 210, distance: 13.9
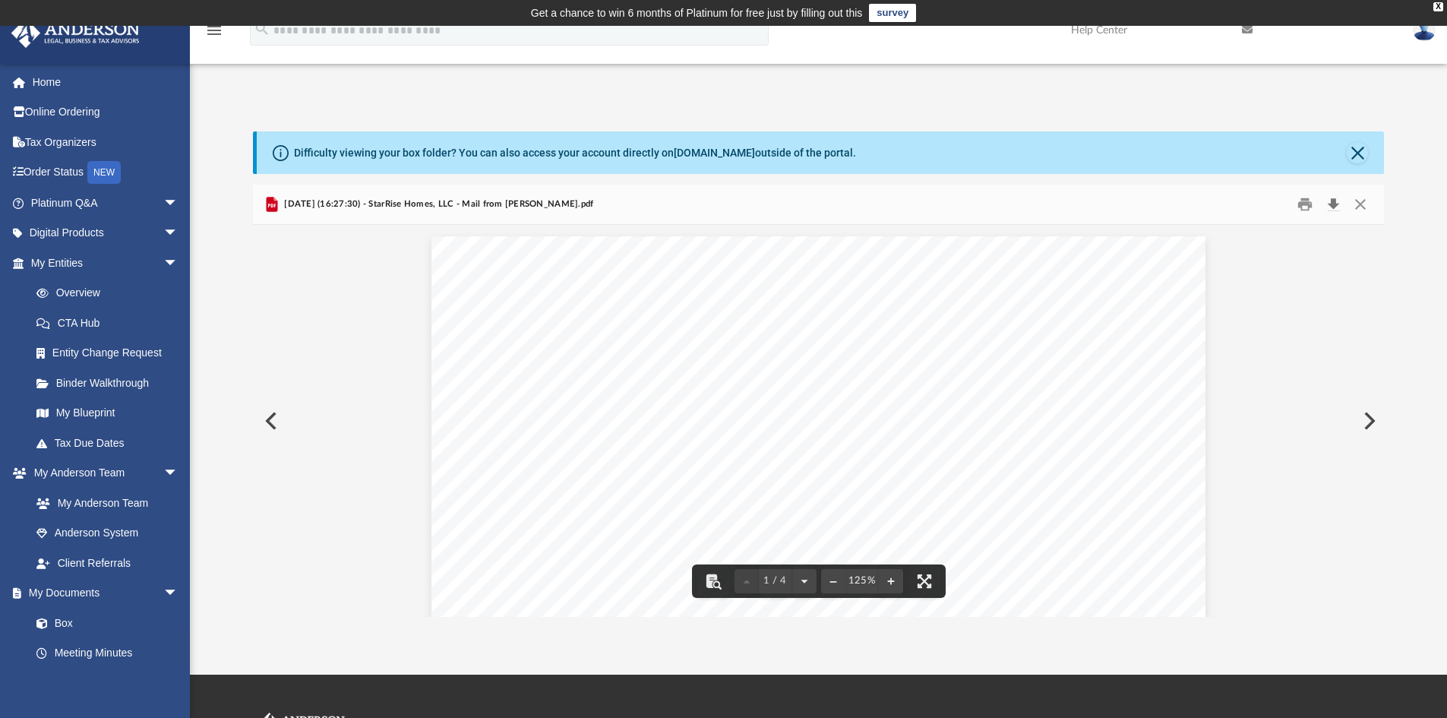
click at [1333, 201] on button "Download" at bounding box center [1332, 205] width 27 height 24
click at [1366, 419] on button "Preview" at bounding box center [1367, 421] width 33 height 43
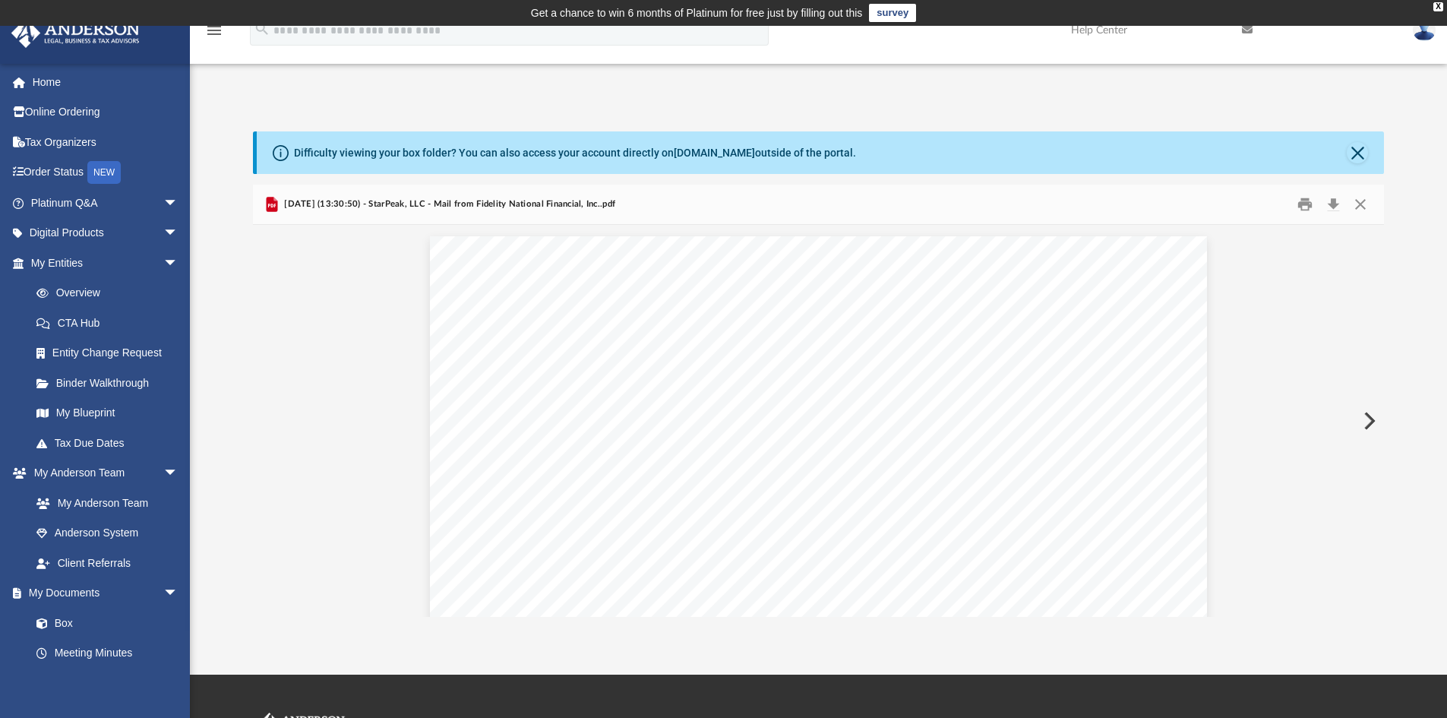
click at [1366, 419] on button "Preview" at bounding box center [1367, 421] width 33 height 43
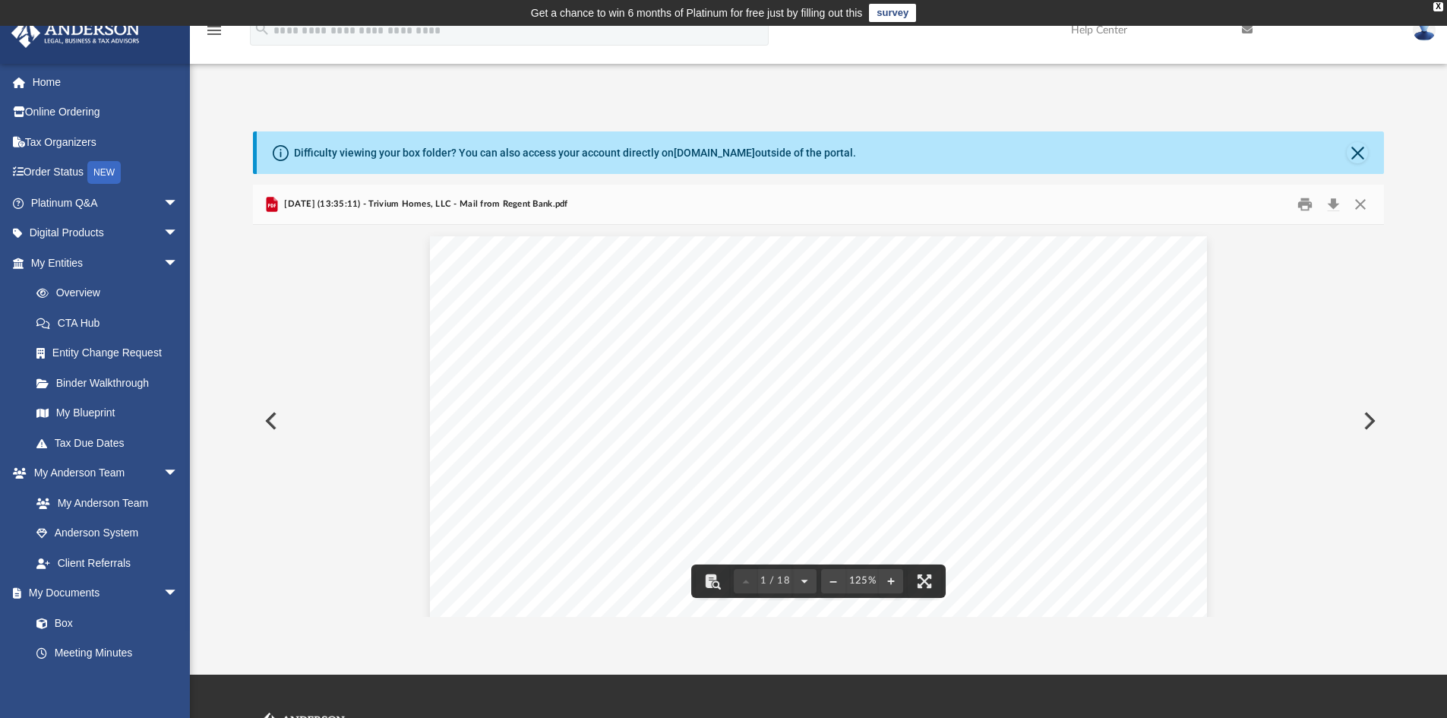
click at [1368, 417] on button "Preview" at bounding box center [1367, 421] width 33 height 43
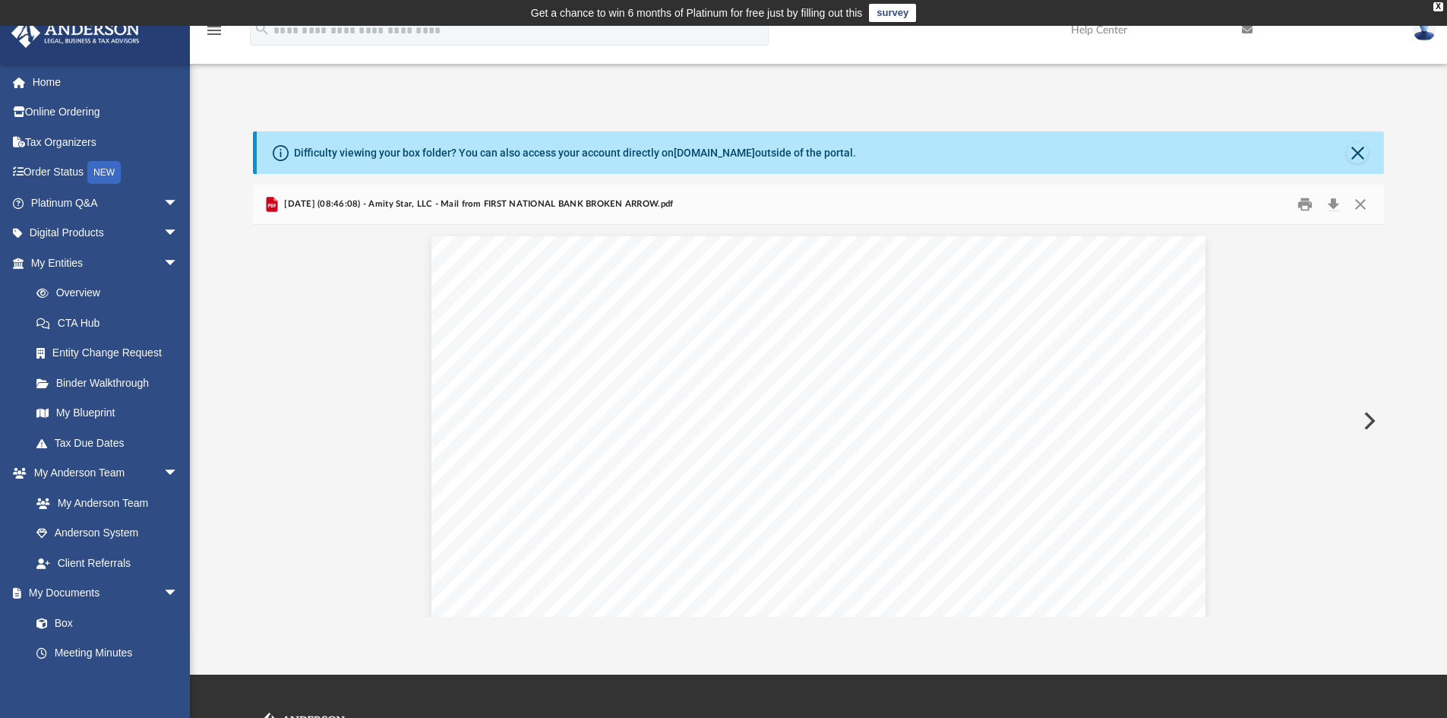
click at [1368, 417] on button "Preview" at bounding box center [1367, 421] width 33 height 43
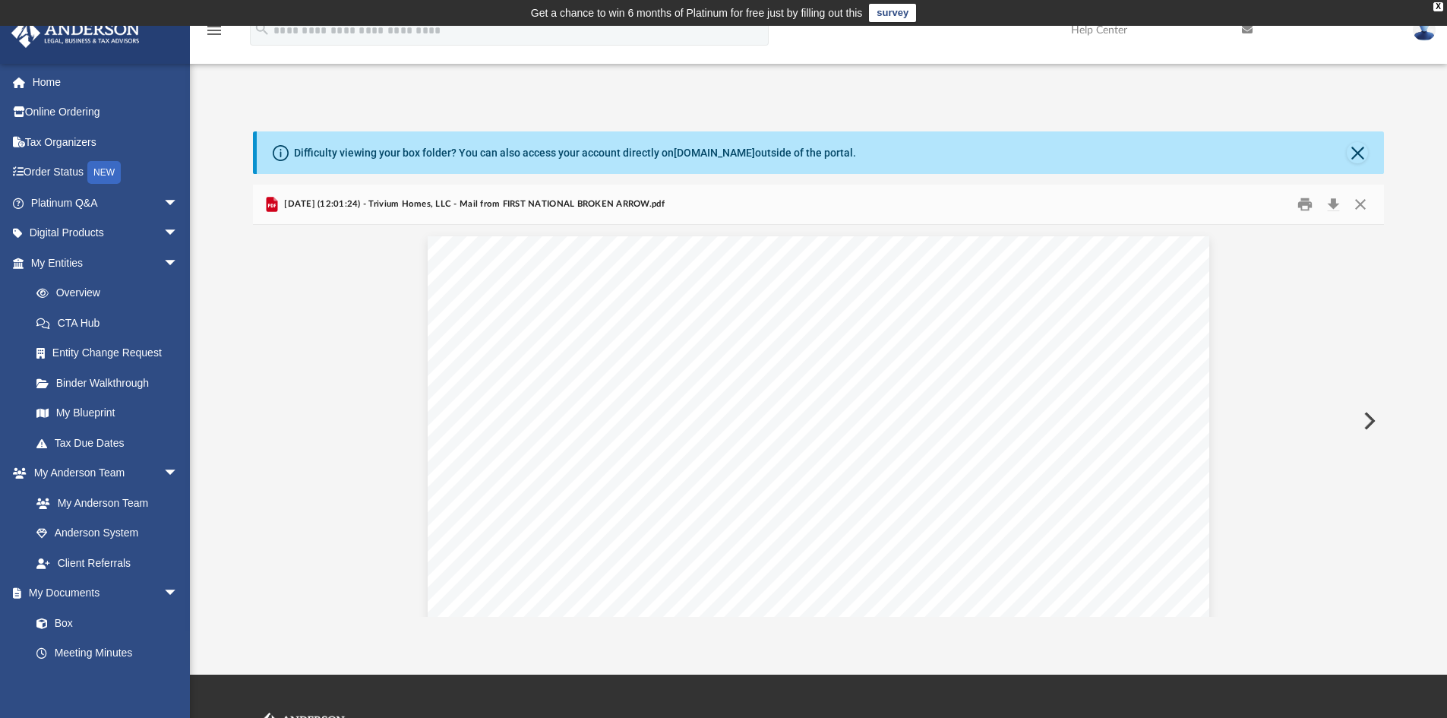
click at [1368, 417] on button "Preview" at bounding box center [1367, 421] width 33 height 43
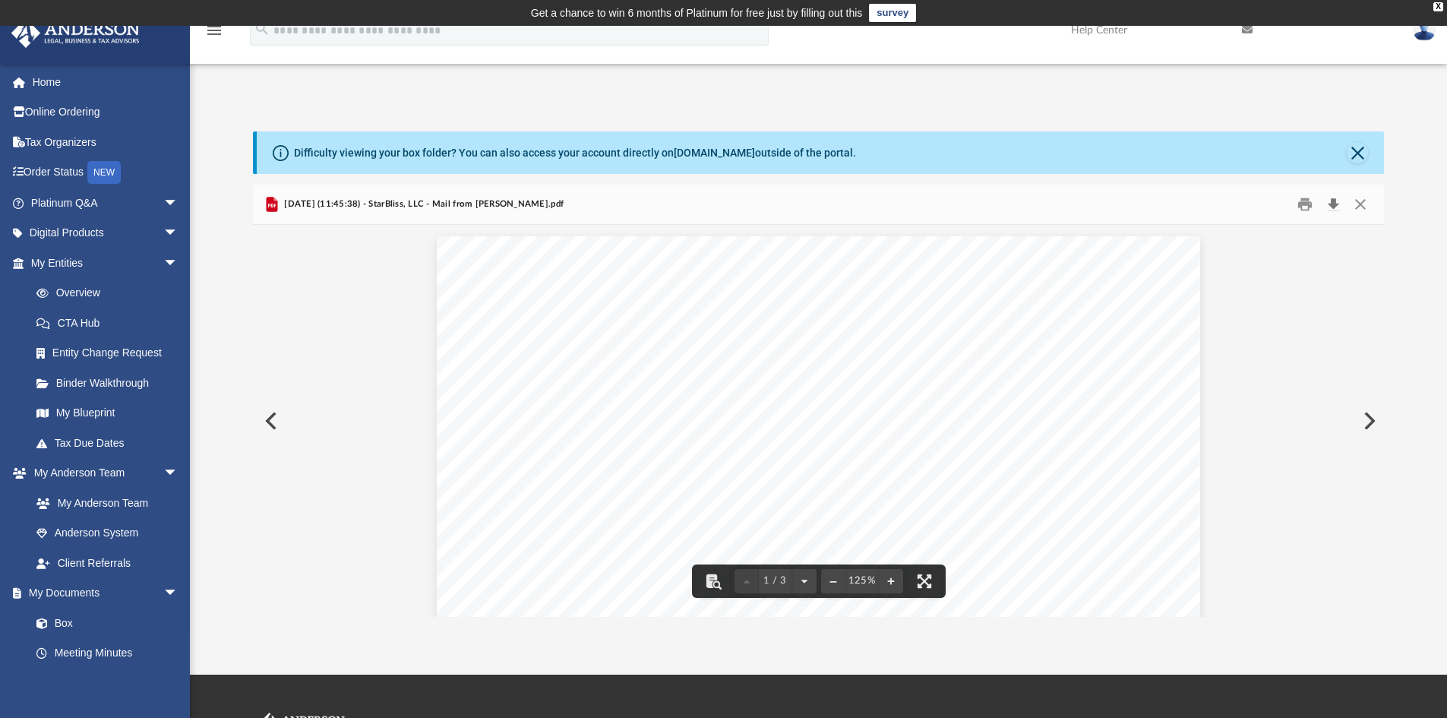
click at [1335, 201] on button "Download" at bounding box center [1332, 205] width 27 height 24
click at [1366, 422] on button "Preview" at bounding box center [1367, 421] width 33 height 43
click at [1334, 201] on button "Download" at bounding box center [1332, 205] width 27 height 24
click at [1367, 416] on button "Preview" at bounding box center [1367, 421] width 33 height 43
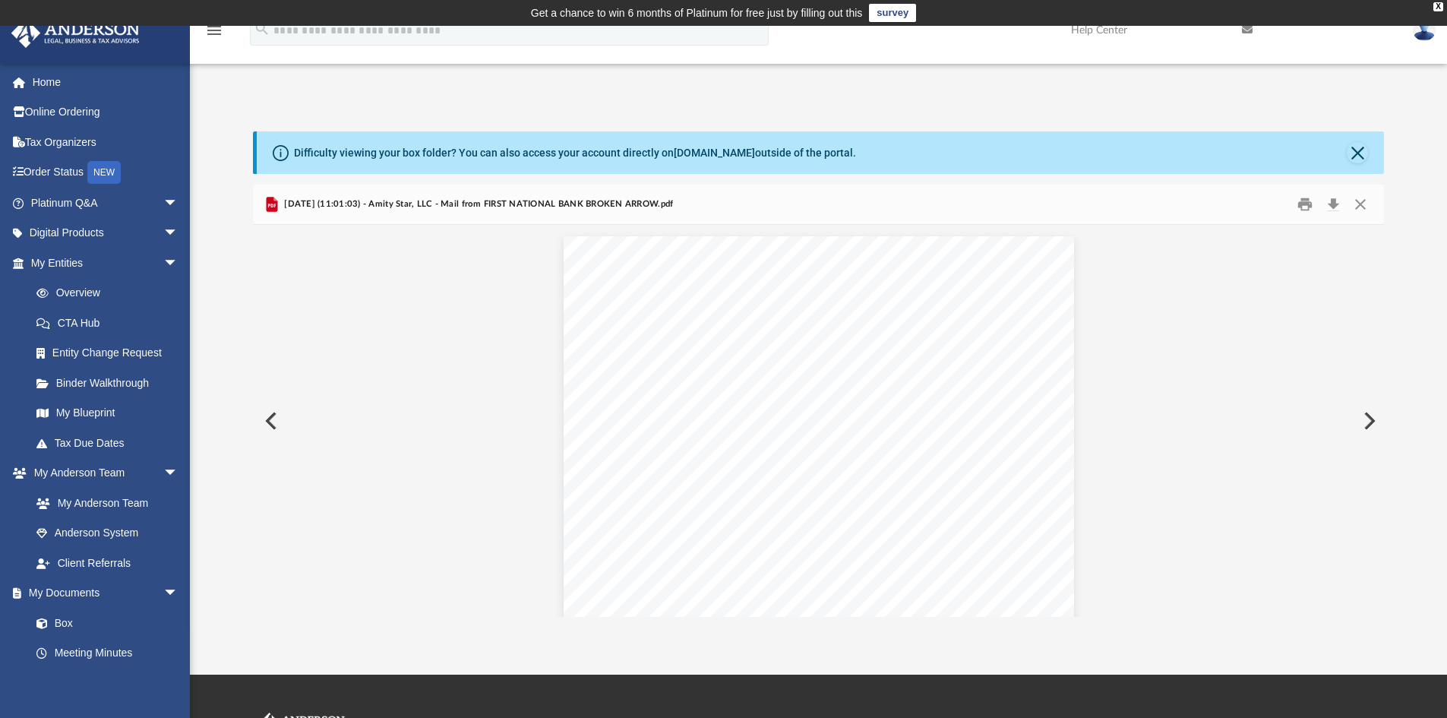
click at [1367, 416] on button "Preview" at bounding box center [1367, 421] width 33 height 43
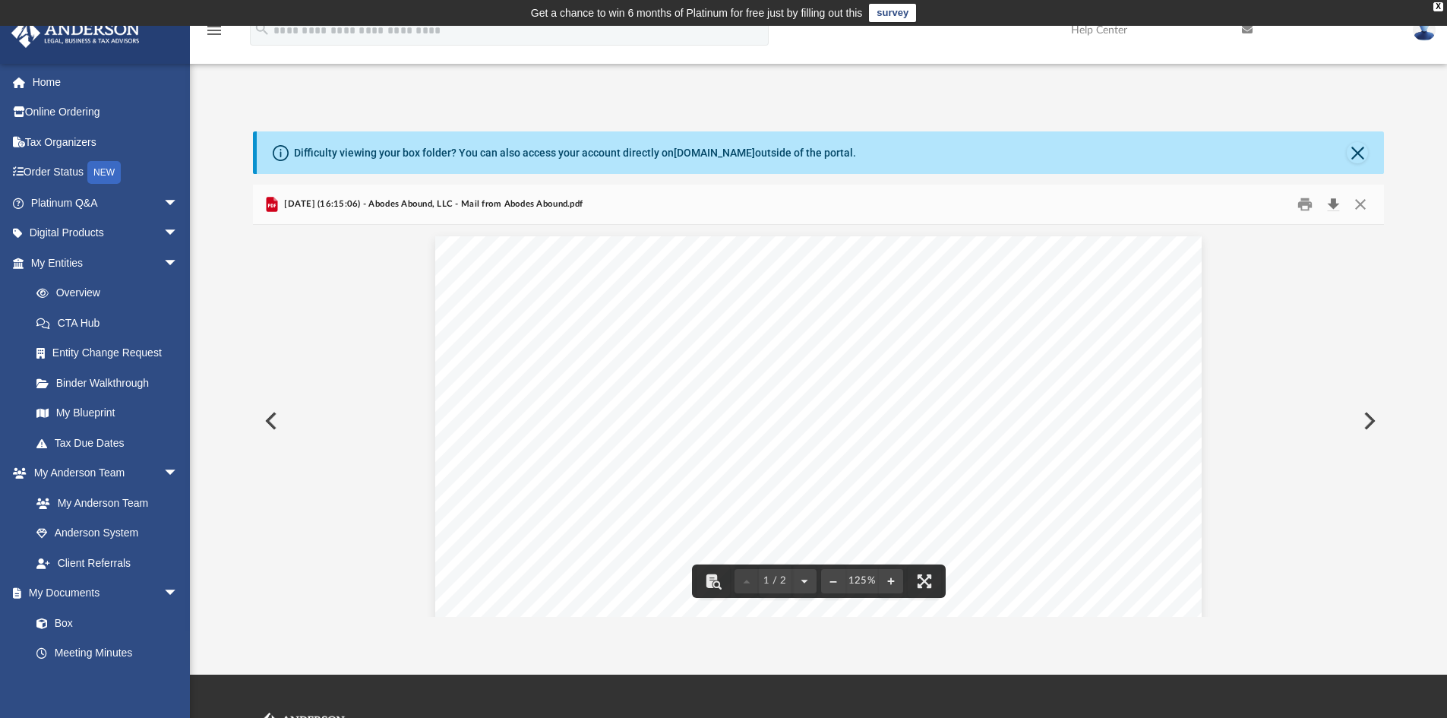
click at [1334, 207] on button "Download" at bounding box center [1332, 205] width 27 height 24
click at [1369, 421] on button "Preview" at bounding box center [1367, 421] width 33 height 43
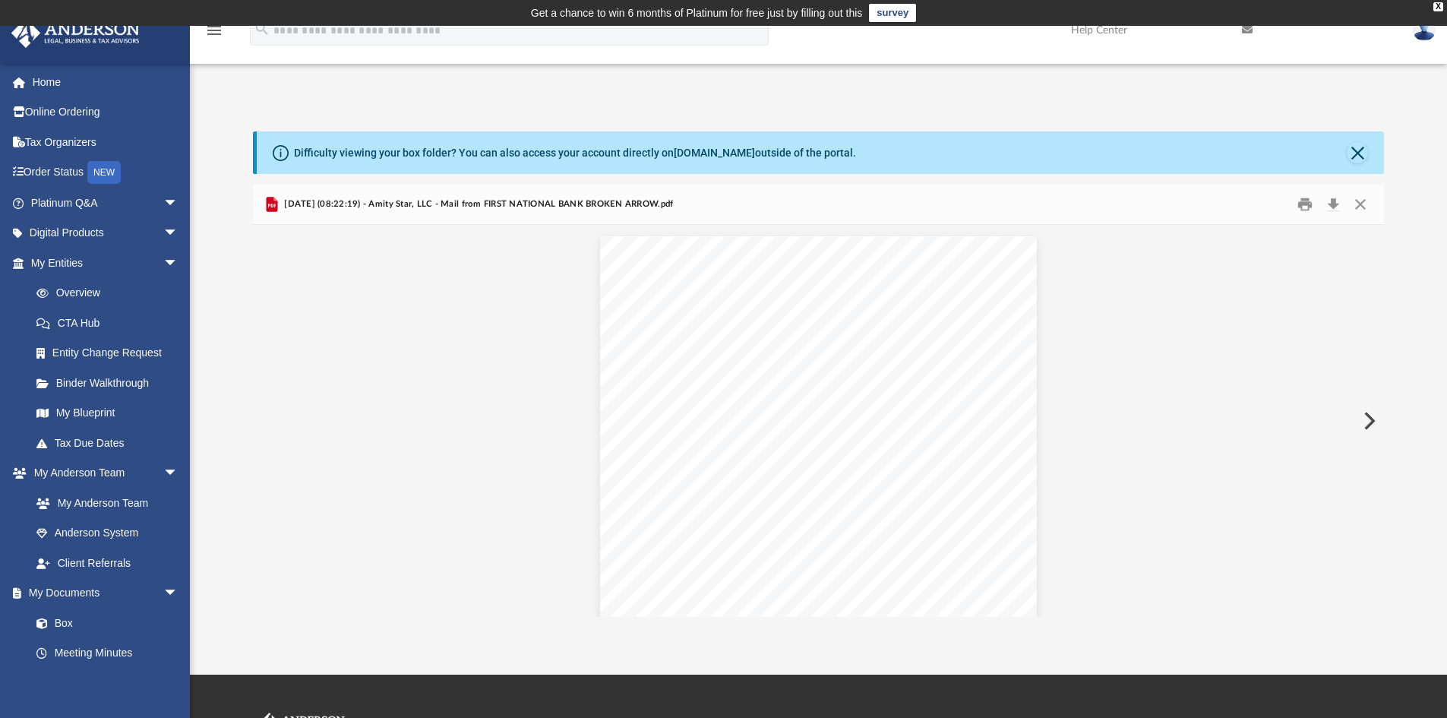
click at [1369, 421] on button "Preview" at bounding box center [1367, 421] width 33 height 43
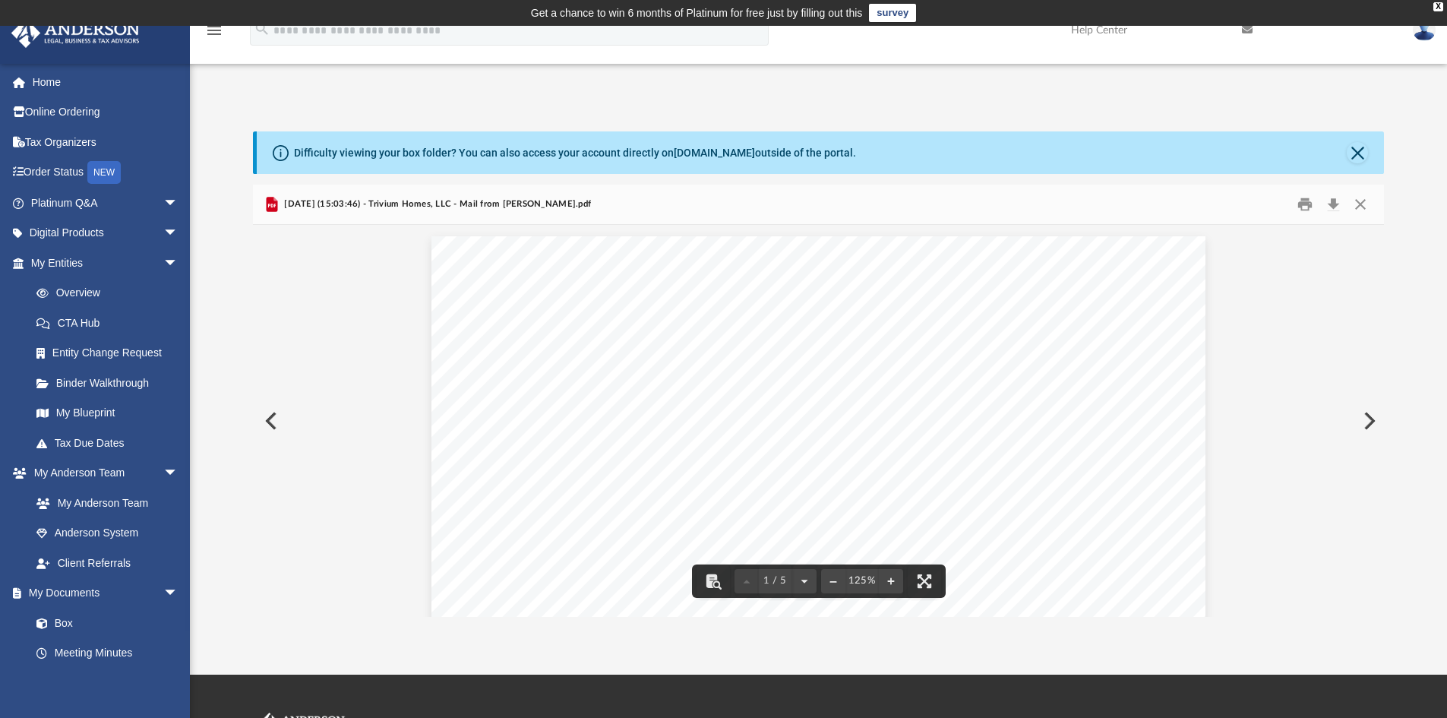
click at [1366, 416] on button "Preview" at bounding box center [1367, 421] width 33 height 43
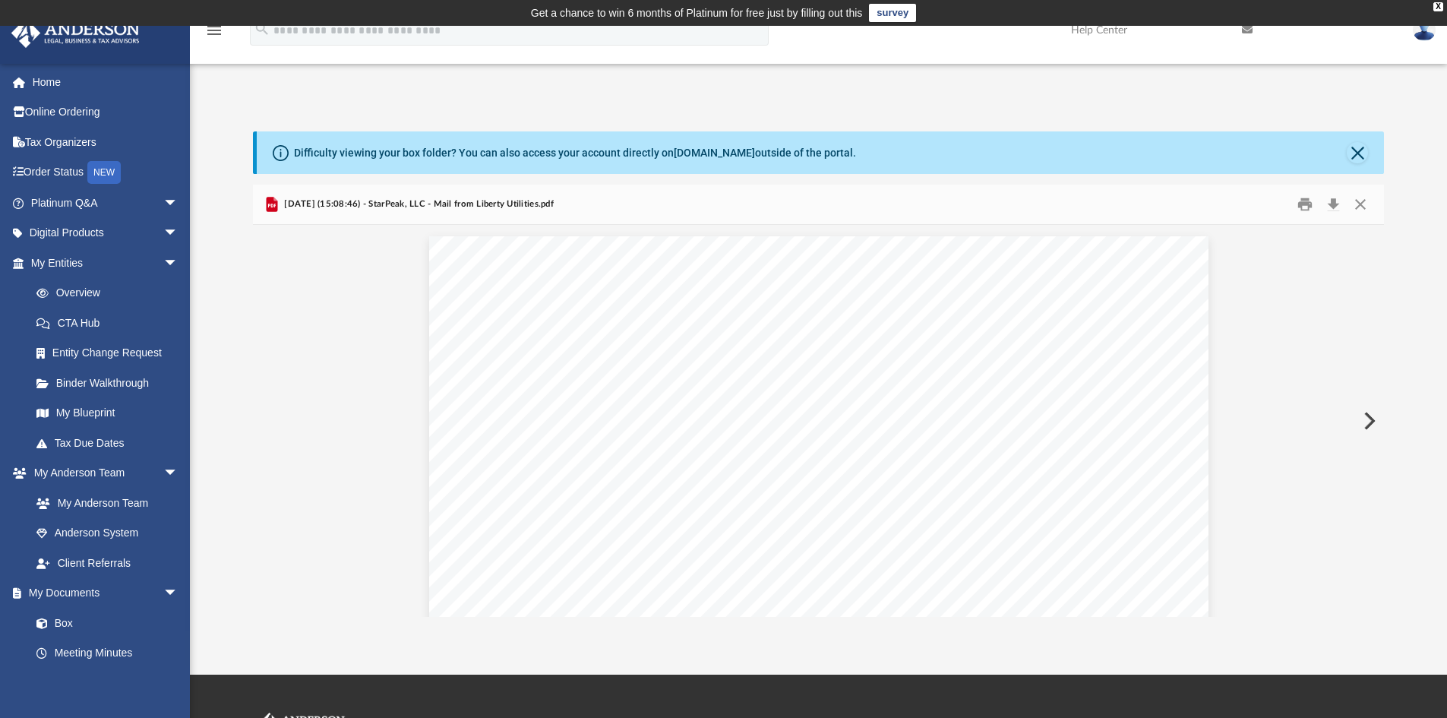
click at [1366, 416] on button "Preview" at bounding box center [1367, 421] width 33 height 43
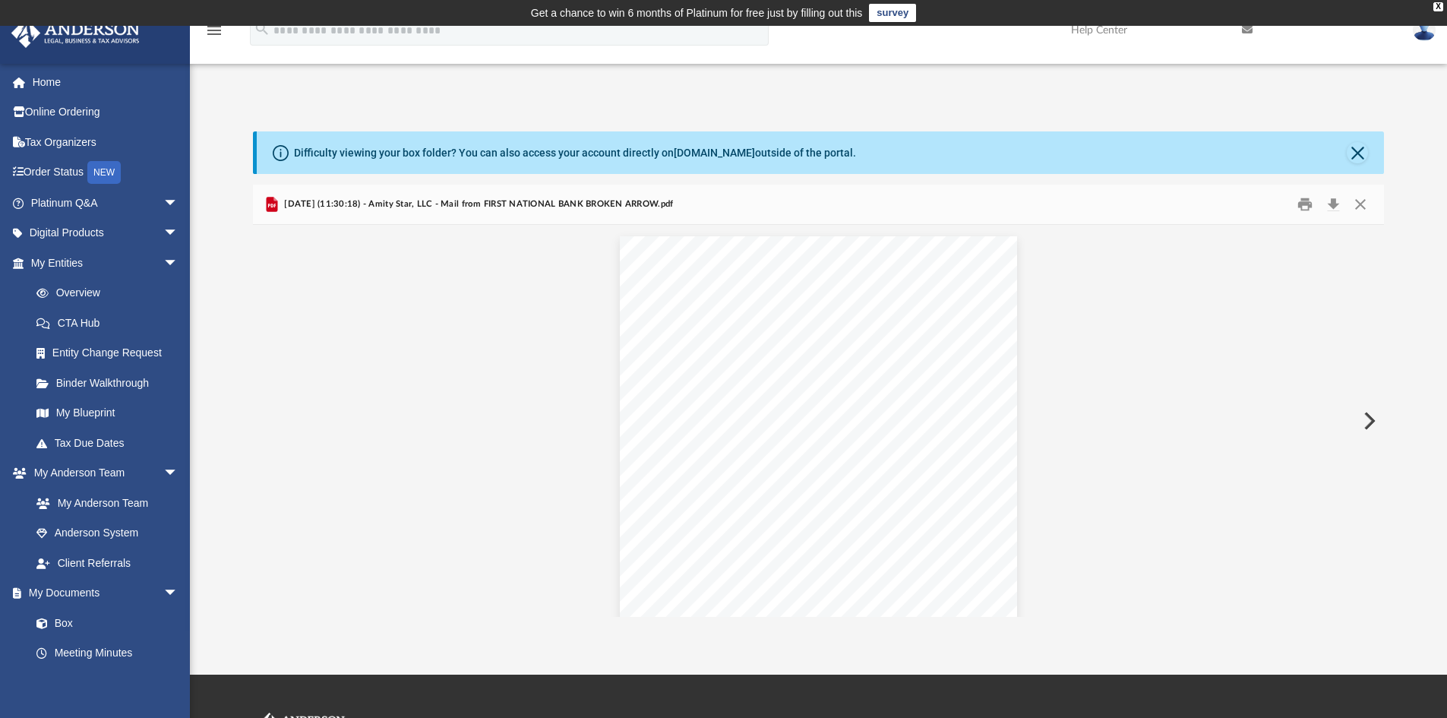
click at [1366, 416] on button "Preview" at bounding box center [1367, 421] width 33 height 43
click at [1371, 417] on button "Preview" at bounding box center [1367, 421] width 33 height 43
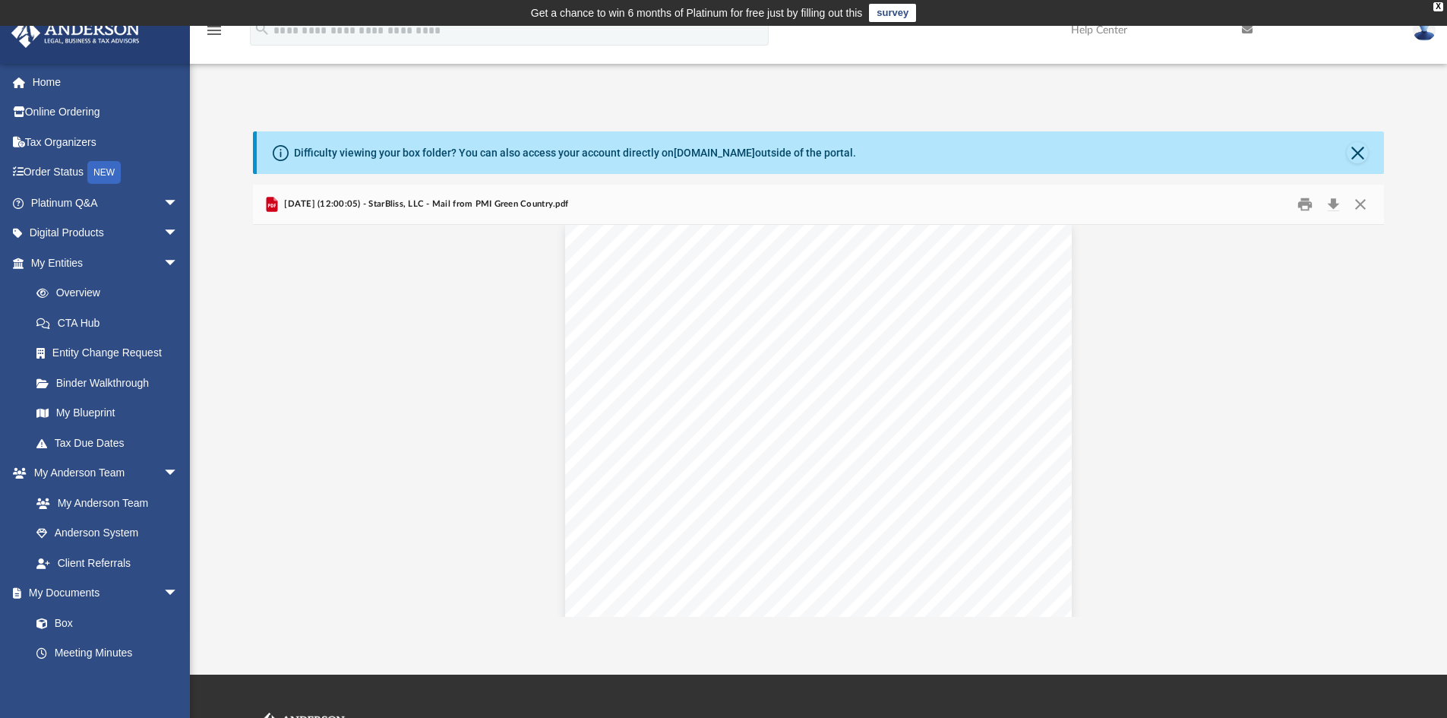
scroll to position [0, 0]
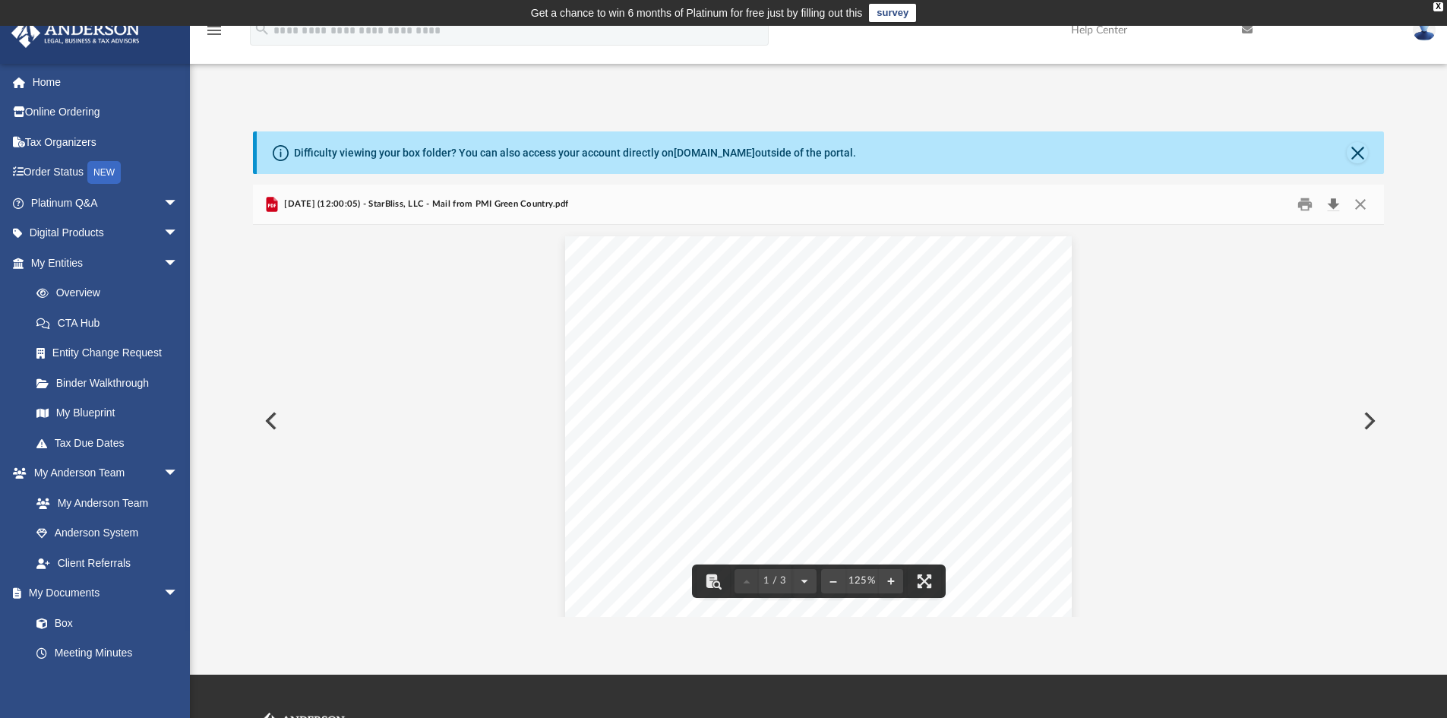
click at [1334, 200] on button "Download" at bounding box center [1332, 205] width 27 height 24
click at [1366, 422] on button "Preview" at bounding box center [1367, 421] width 33 height 43
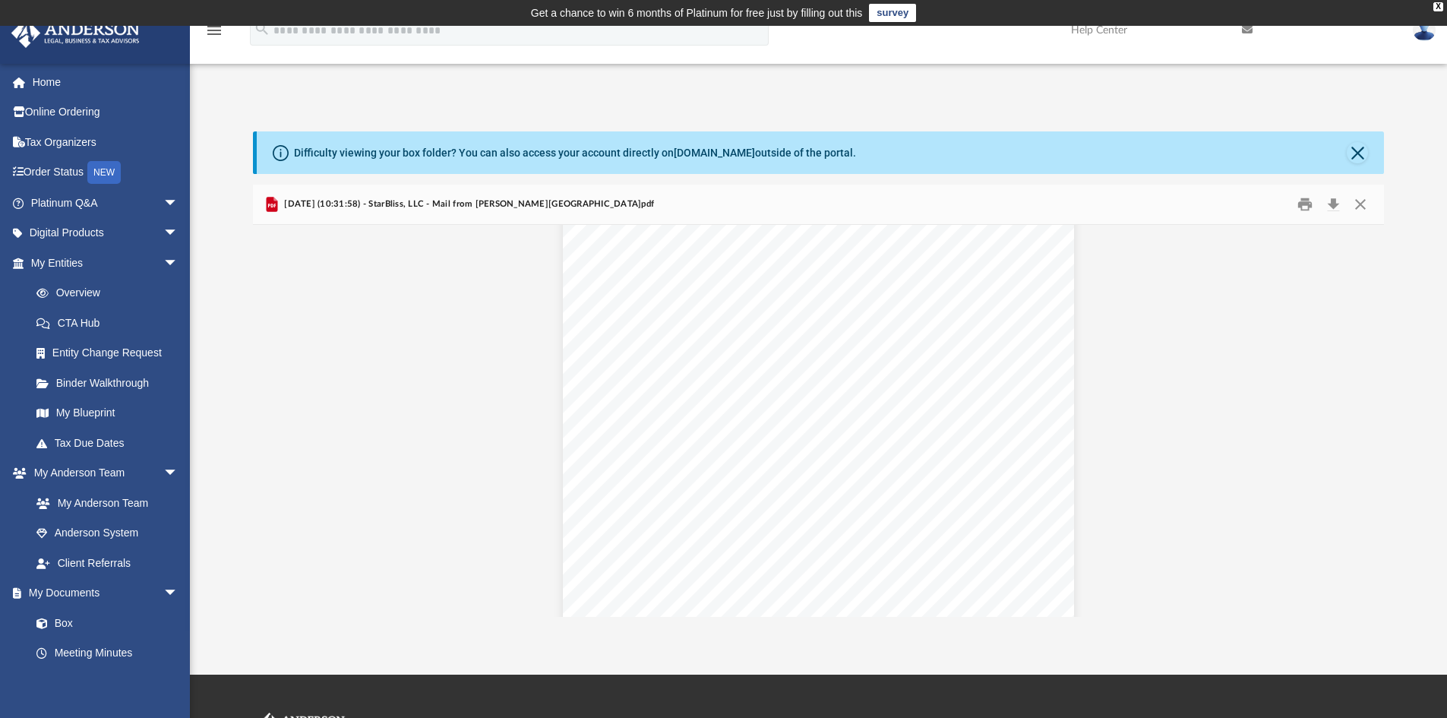
scroll to position [3114, 0]
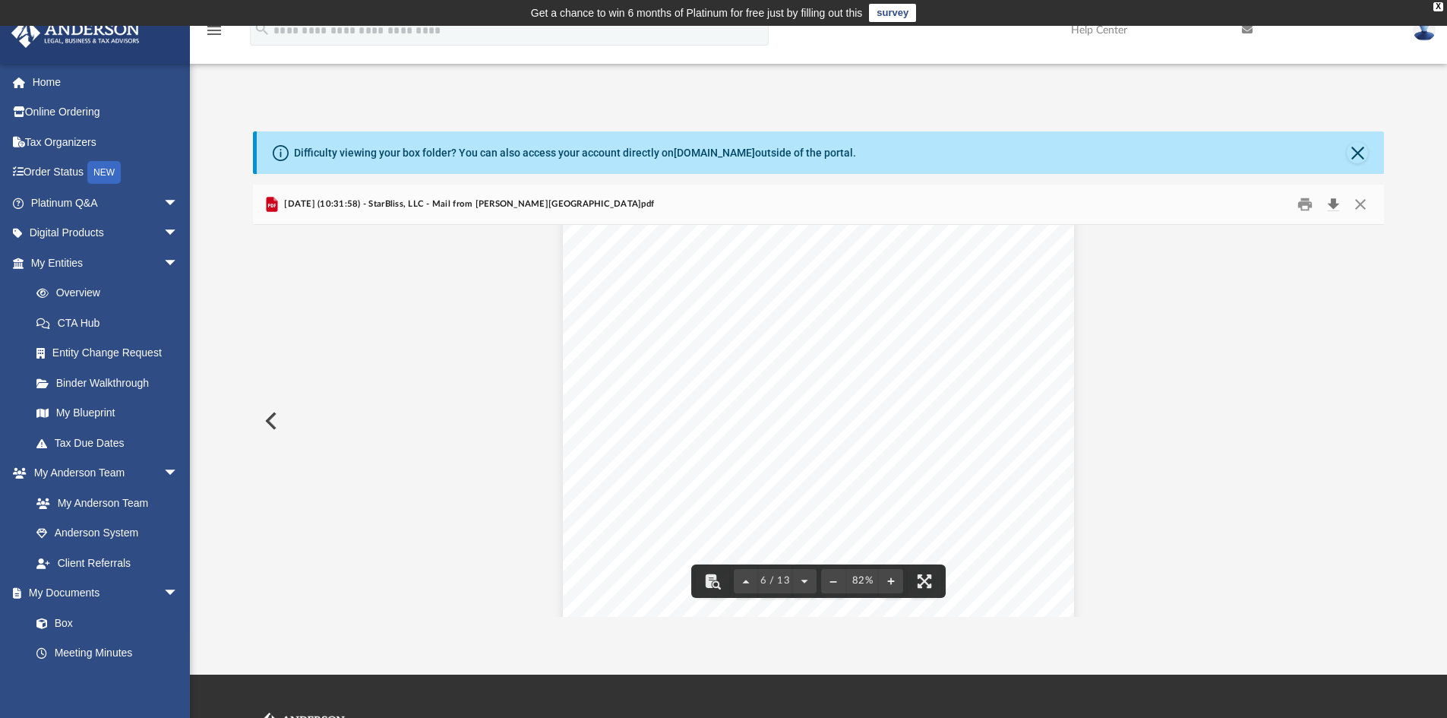
click at [1334, 206] on button "Download" at bounding box center [1332, 205] width 27 height 24
click at [1360, 203] on button "Close" at bounding box center [1360, 205] width 27 height 24
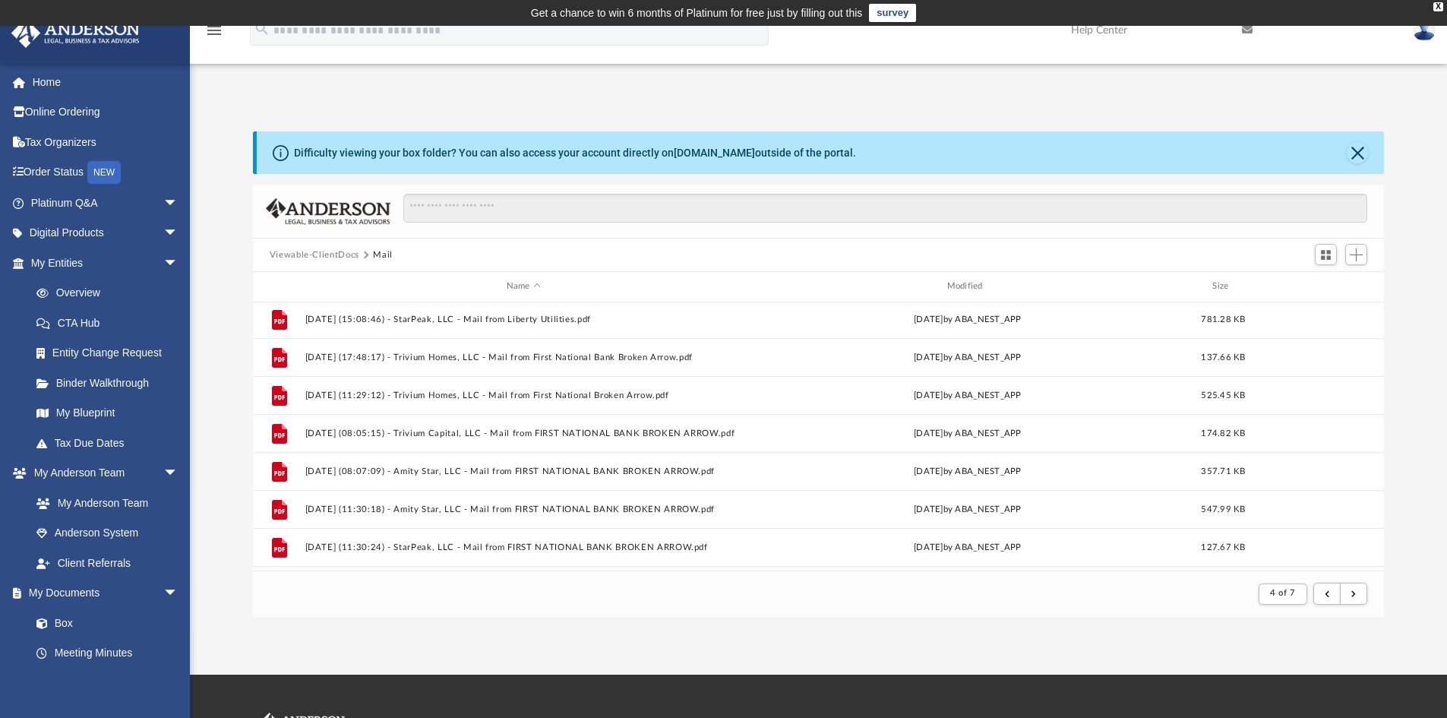
scroll to position [1631, 0]
click at [1354, 592] on span "submit" at bounding box center [1353, 593] width 5 height 8
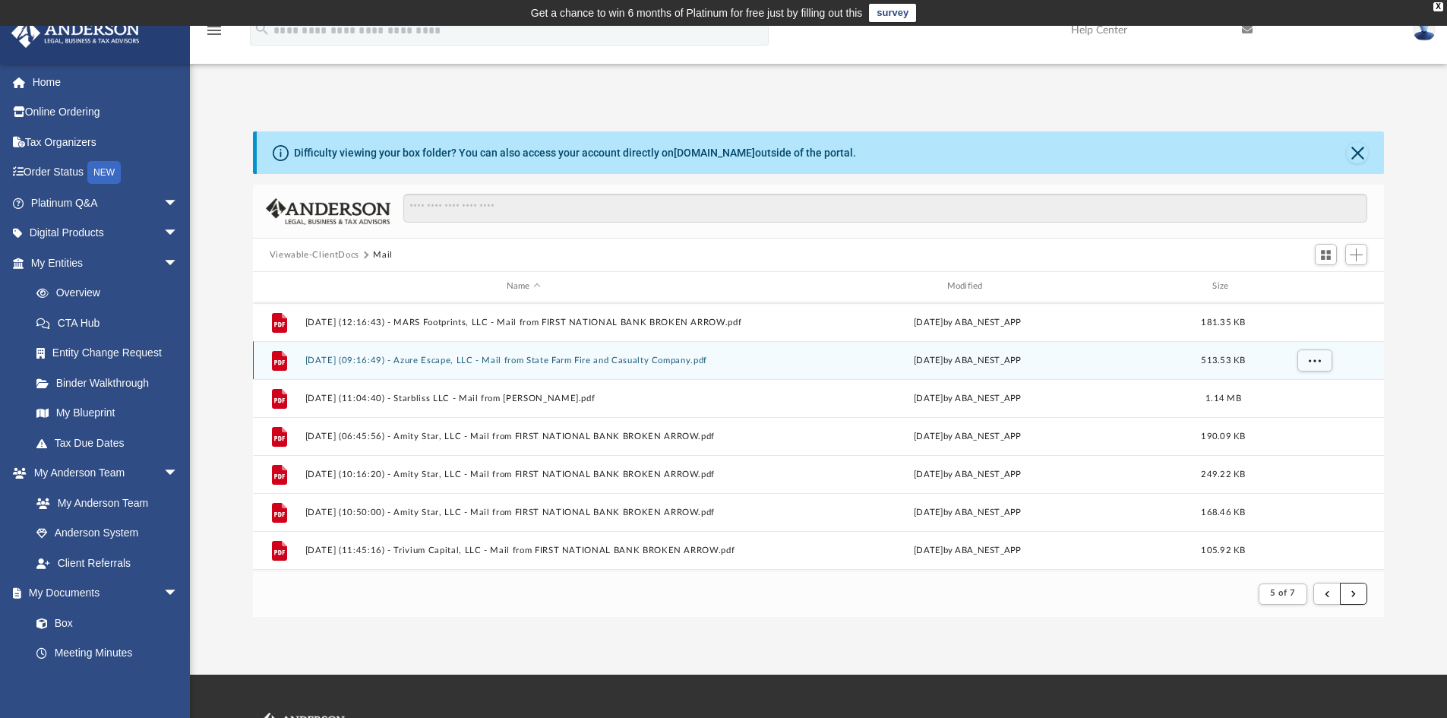
scroll to position [152, 0]
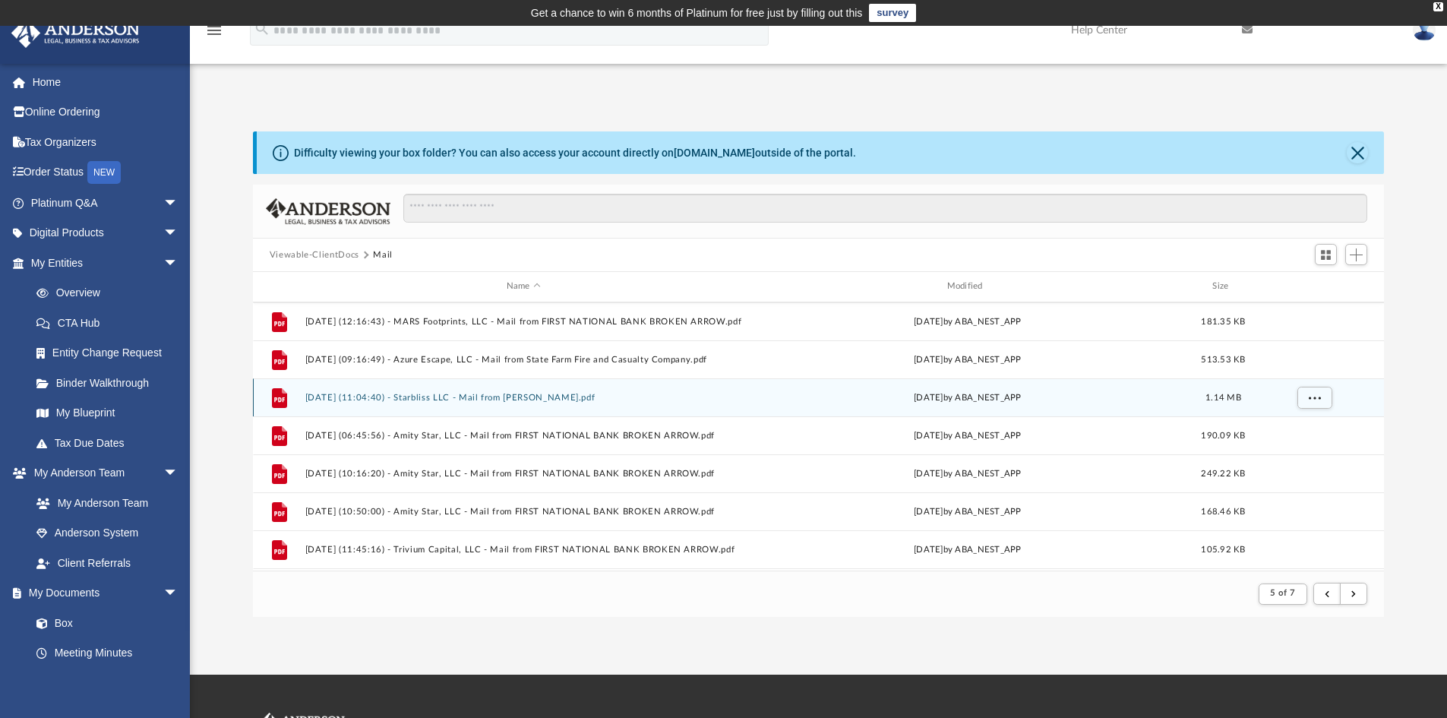
click at [553, 397] on button "2025.03.31 (11:04:40) - Starbliss LLC - Mail from John A. Wright.pdf" at bounding box center [523, 398] width 437 height 10
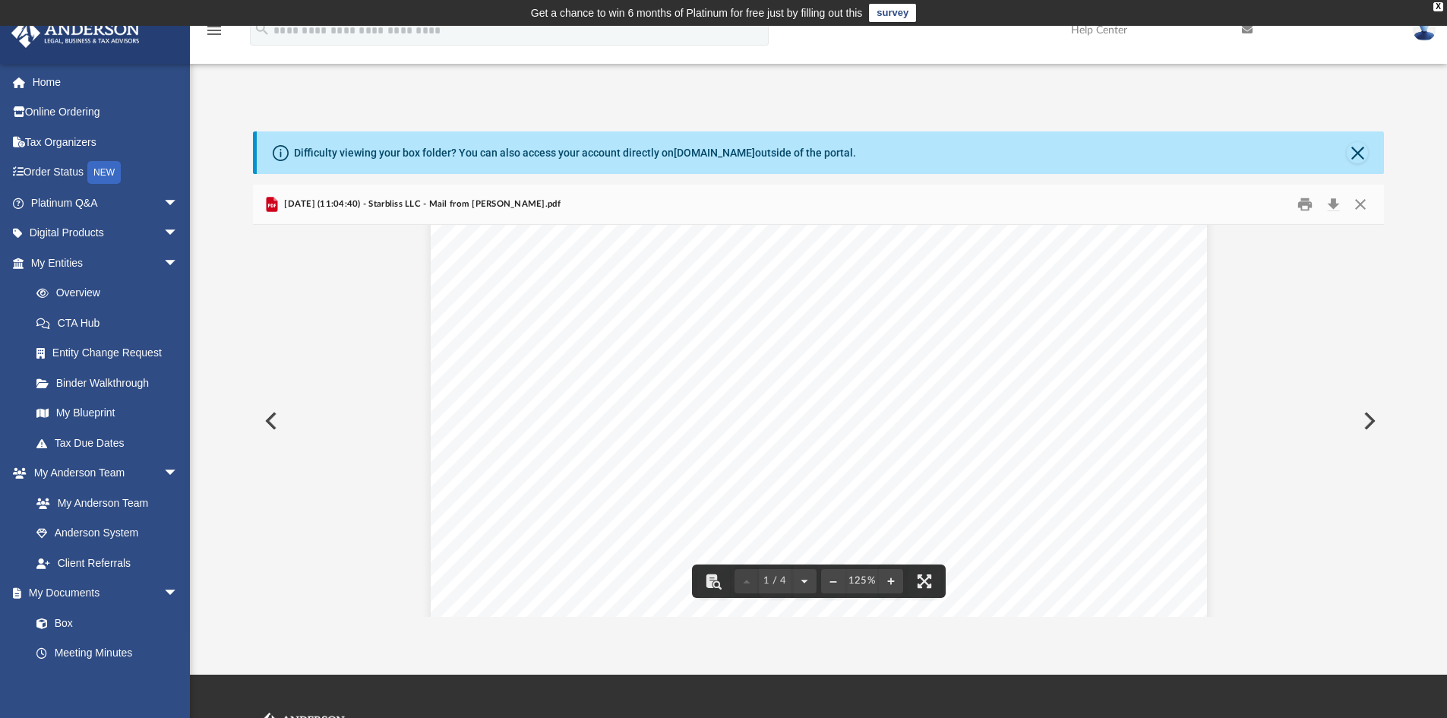
scroll to position [0, 0]
click at [1332, 203] on button "Download" at bounding box center [1332, 205] width 27 height 24
click at [1368, 425] on button "Preview" at bounding box center [1367, 421] width 33 height 43
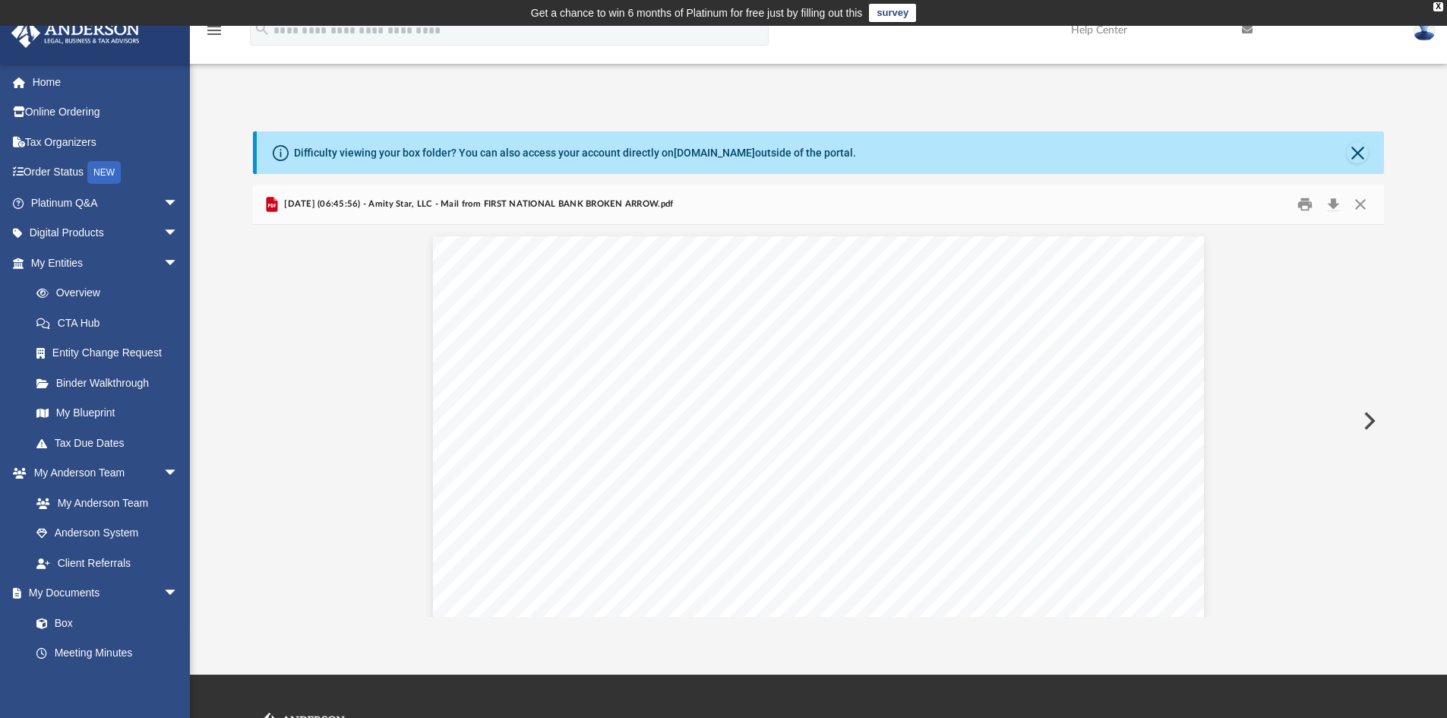
click at [1368, 425] on button "Preview" at bounding box center [1367, 421] width 33 height 43
click at [1368, 422] on button "Preview" at bounding box center [1367, 421] width 33 height 43
click at [1367, 422] on button "Preview" at bounding box center [1367, 421] width 33 height 43
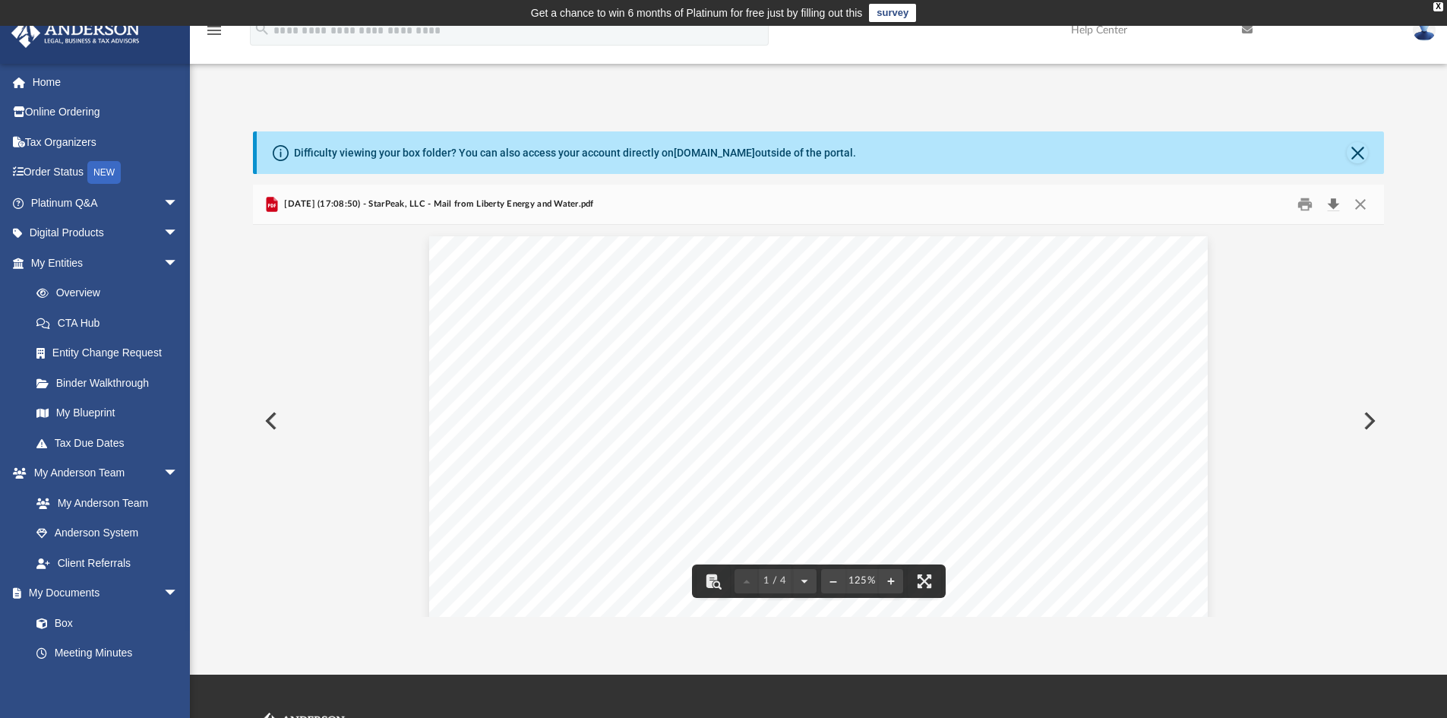
click at [1335, 207] on button "Download" at bounding box center [1332, 205] width 27 height 24
click at [1369, 417] on button "Preview" at bounding box center [1367, 421] width 33 height 43
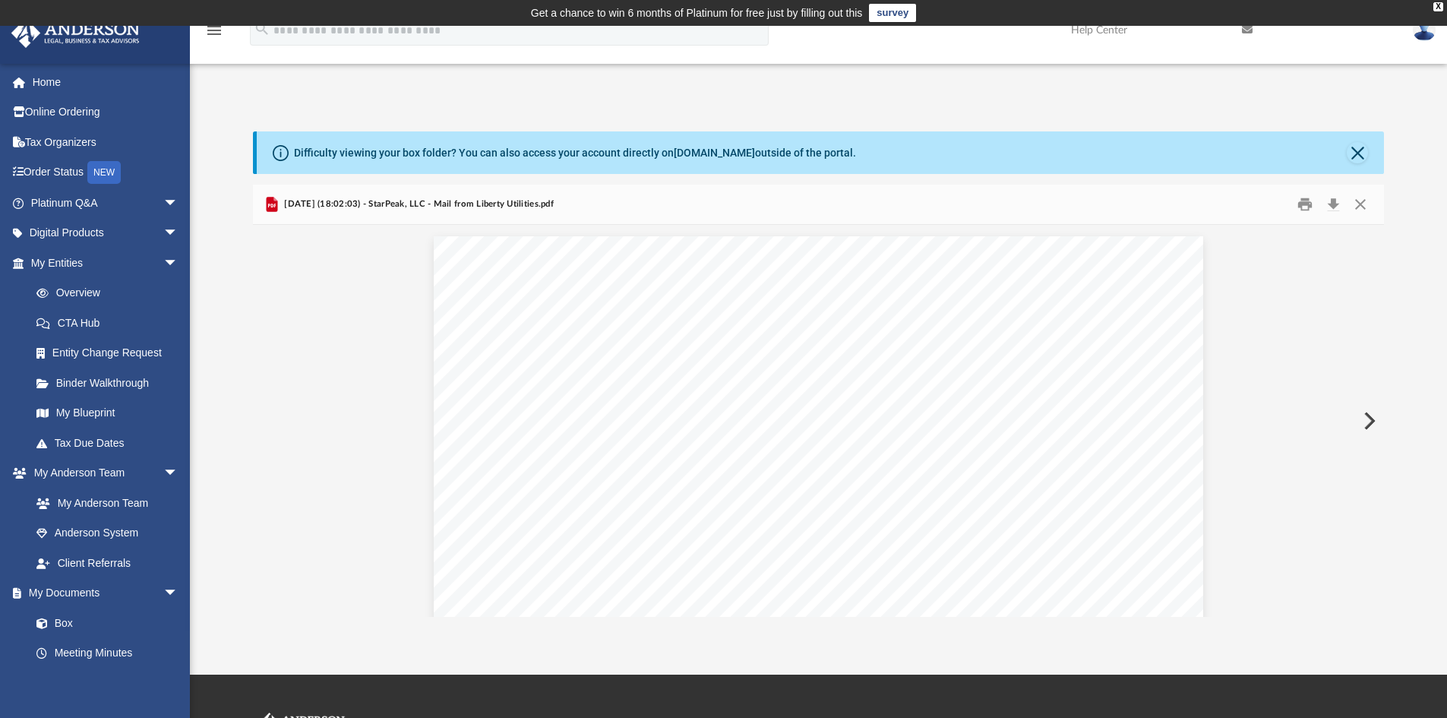
click at [1369, 417] on button "Preview" at bounding box center [1367, 421] width 33 height 43
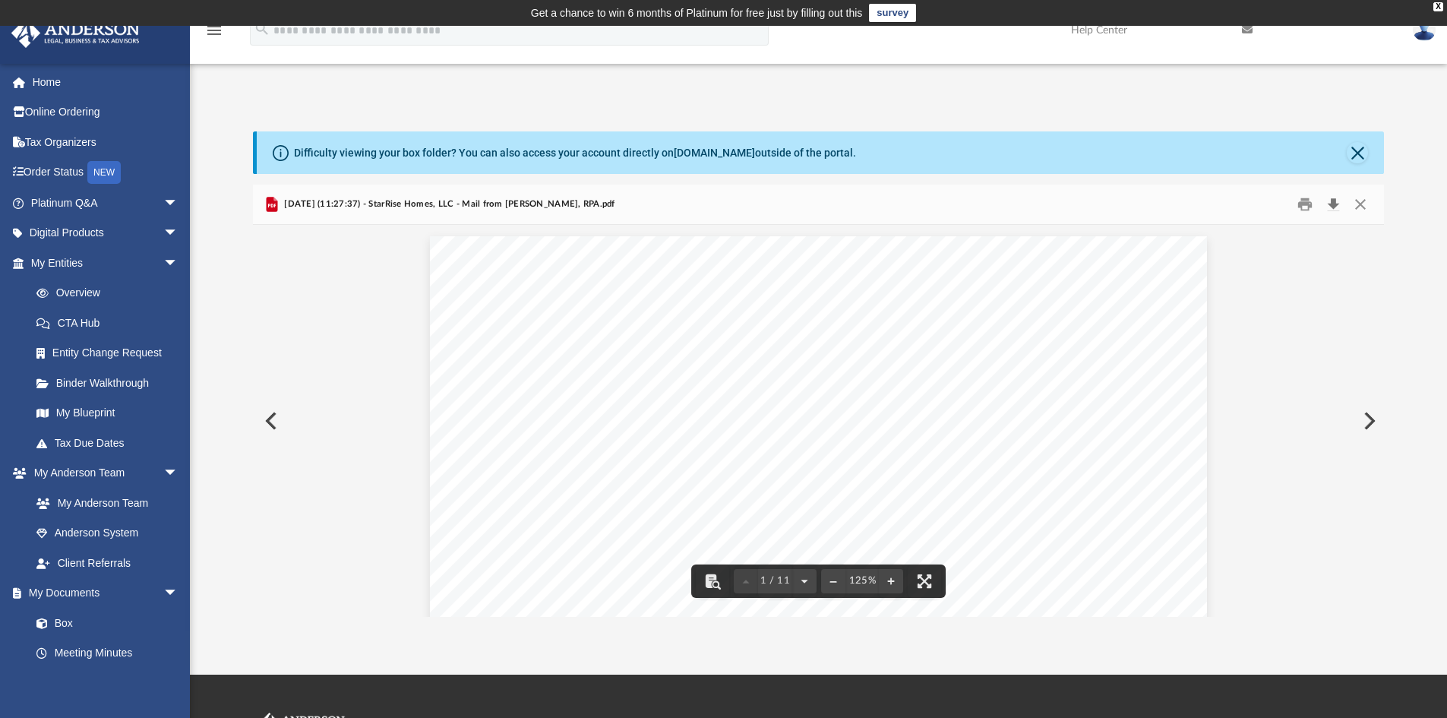
click at [1333, 201] on button "Download" at bounding box center [1332, 205] width 27 height 24
click at [1371, 422] on button "Preview" at bounding box center [1367, 421] width 33 height 43
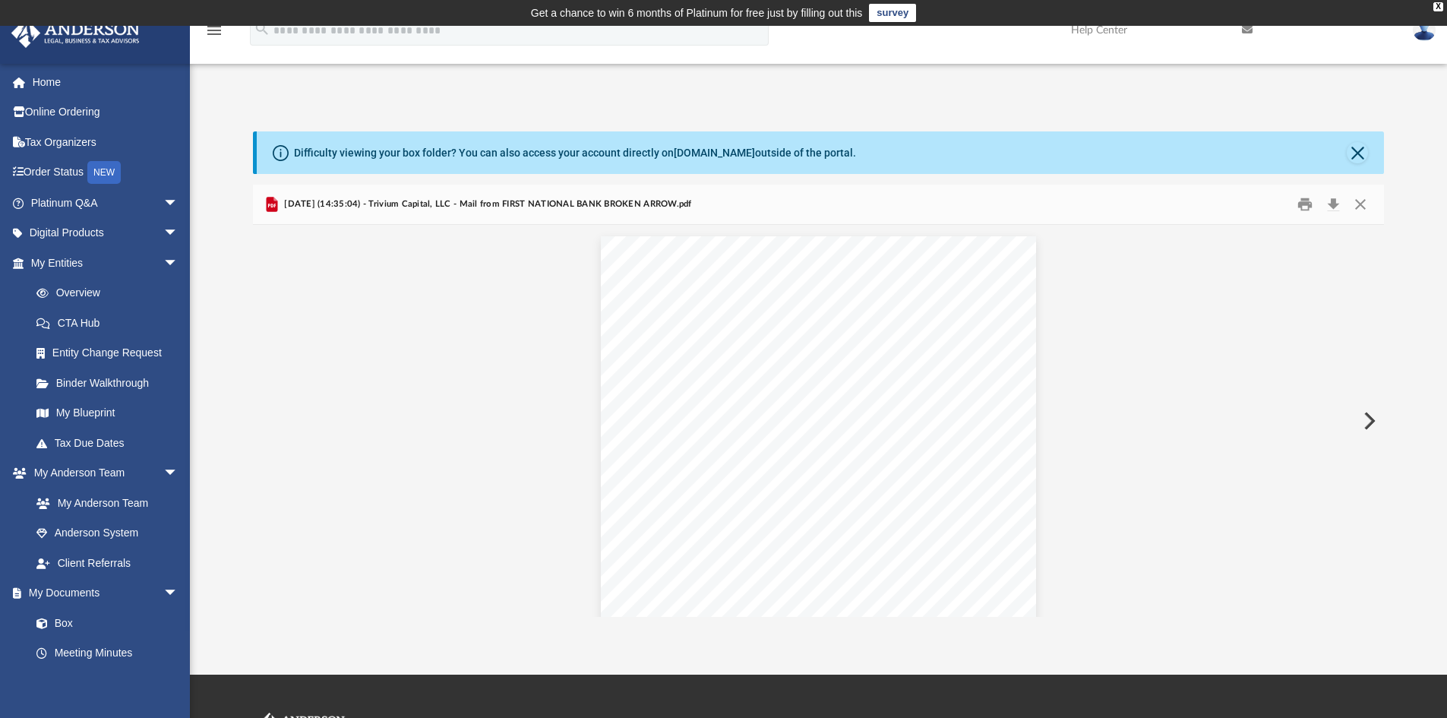
click at [1371, 422] on button "Preview" at bounding box center [1367, 421] width 33 height 43
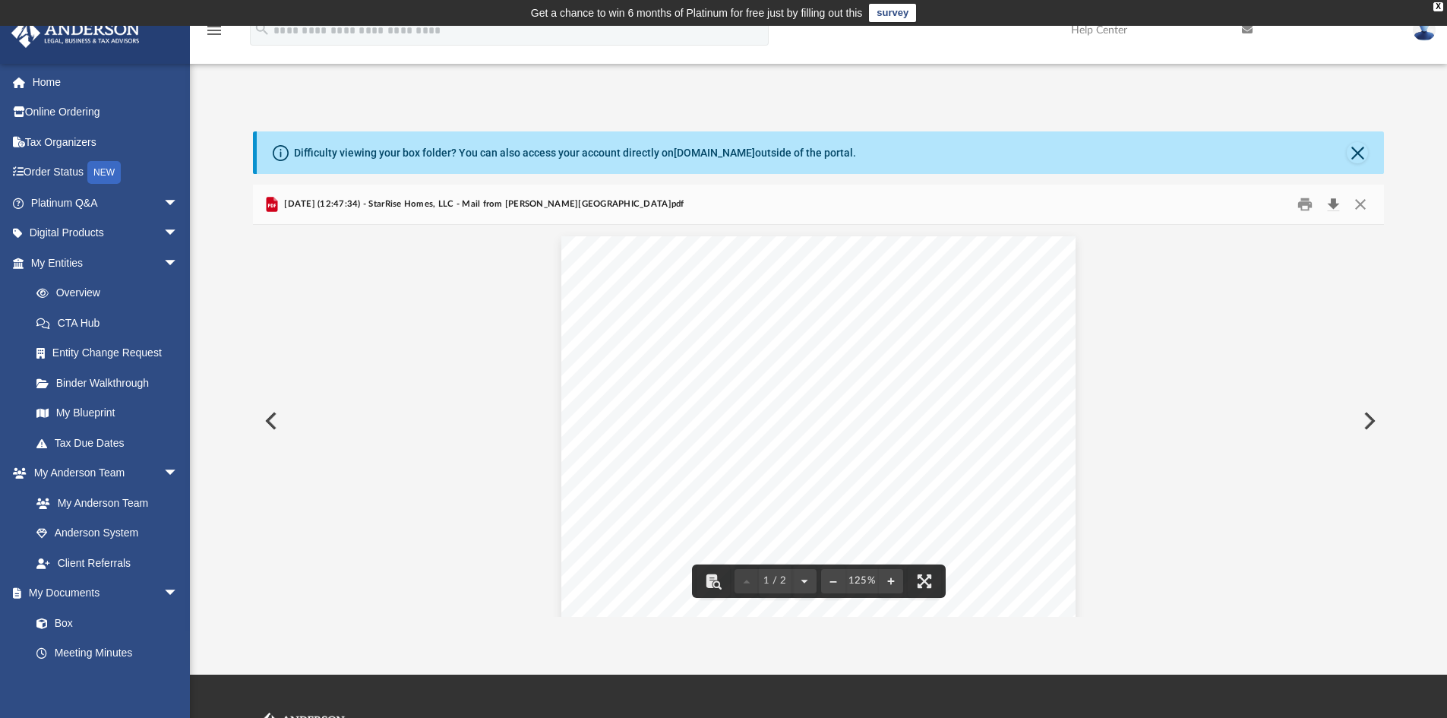
click at [1334, 200] on button "Download" at bounding box center [1332, 205] width 27 height 24
click at [1369, 423] on button "Preview" at bounding box center [1367, 421] width 33 height 43
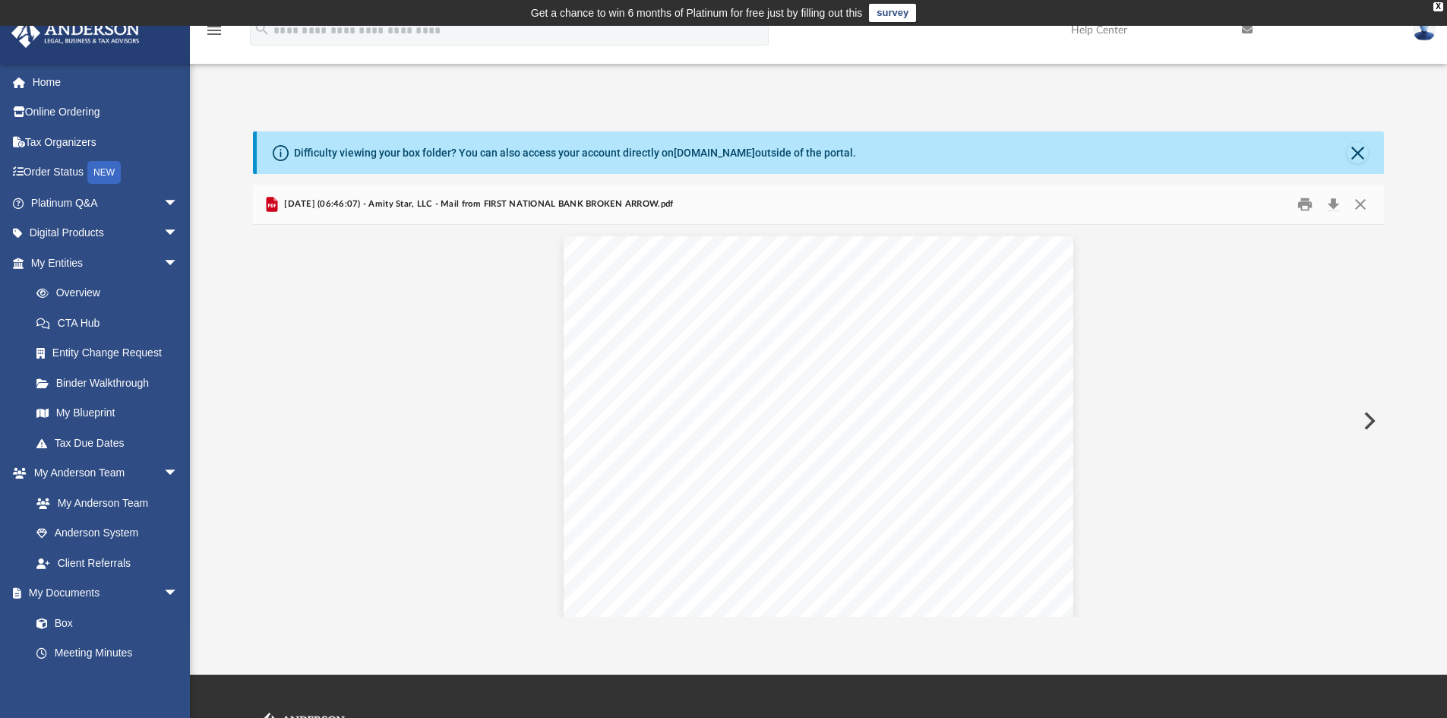
click at [1369, 423] on button "Preview" at bounding box center [1367, 421] width 33 height 43
click at [1369, 421] on button "Preview" at bounding box center [1367, 421] width 33 height 43
click at [1367, 419] on button "Preview" at bounding box center [1367, 421] width 33 height 43
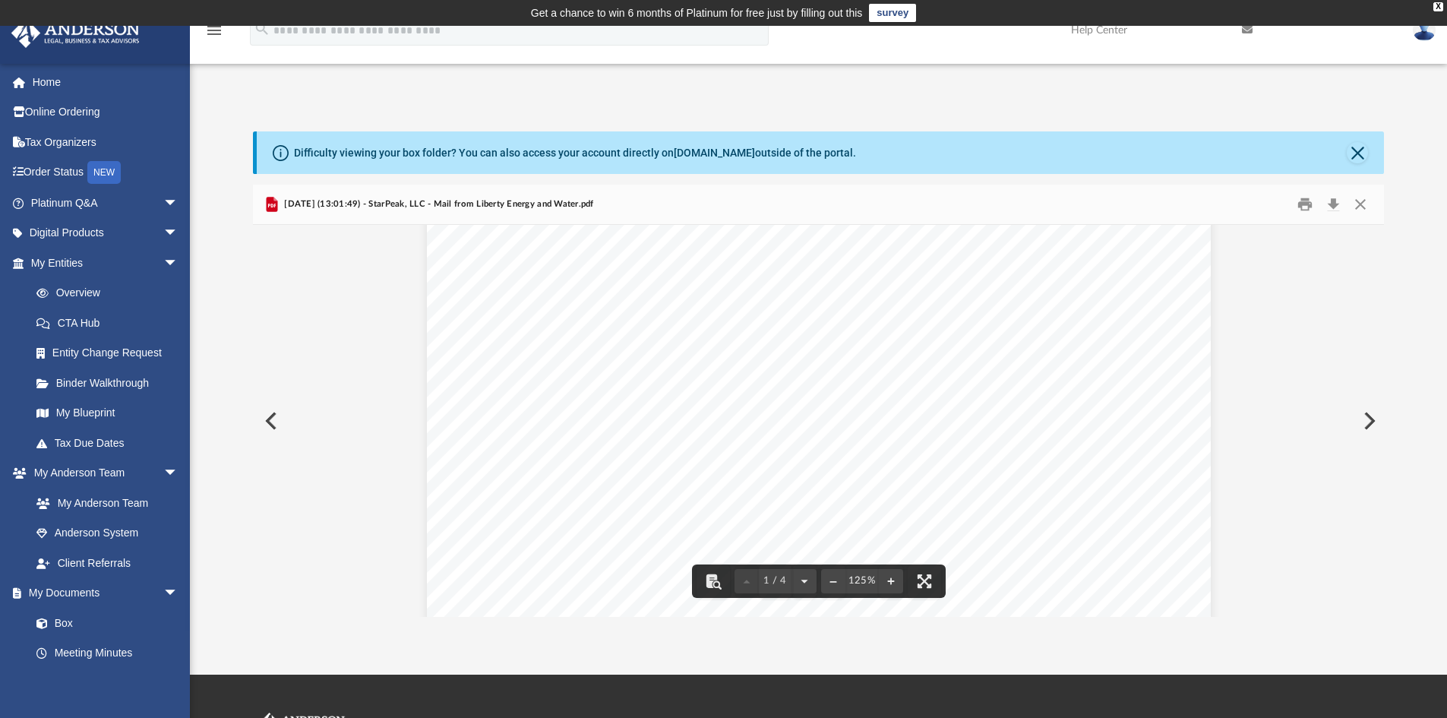
scroll to position [684, 0]
click at [1336, 203] on button "Download" at bounding box center [1332, 205] width 27 height 24
click at [1369, 417] on button "Preview" at bounding box center [1367, 421] width 33 height 43
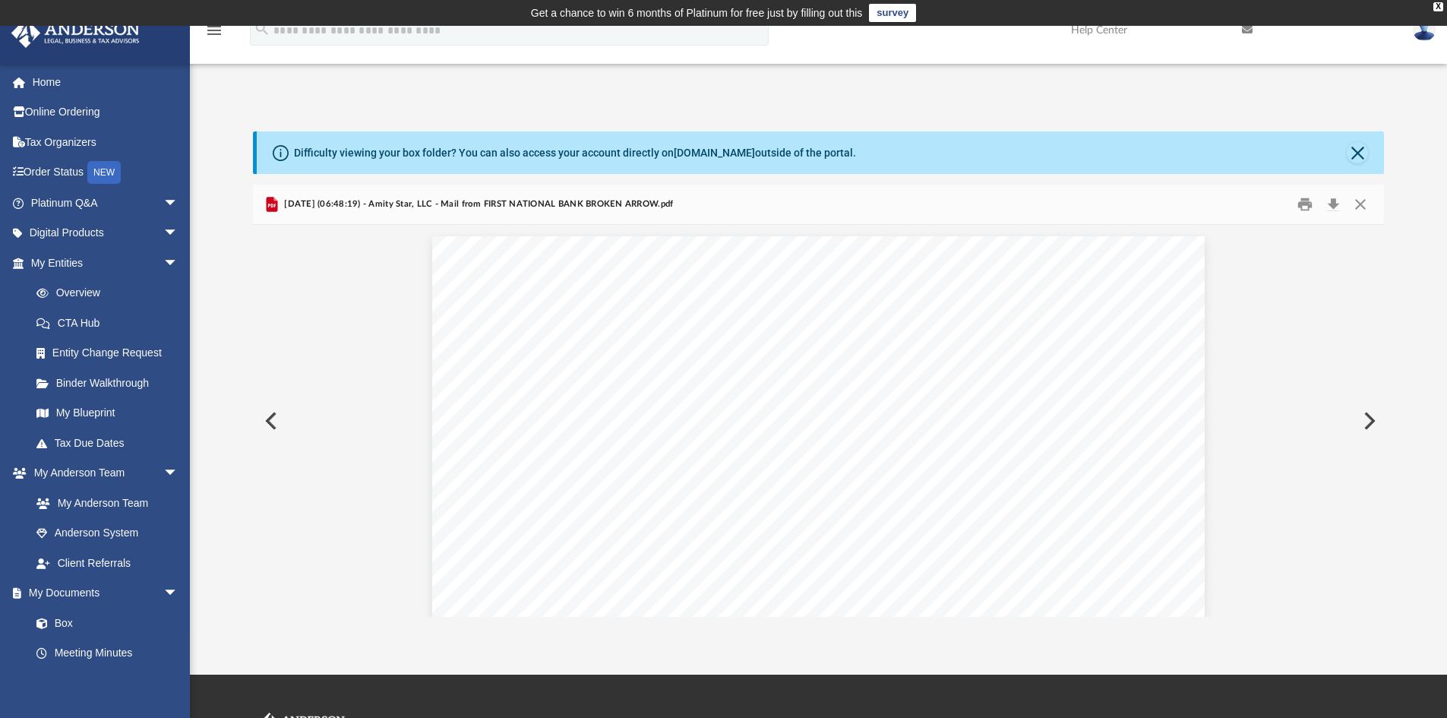
click at [1371, 421] on button "Preview" at bounding box center [1367, 421] width 33 height 43
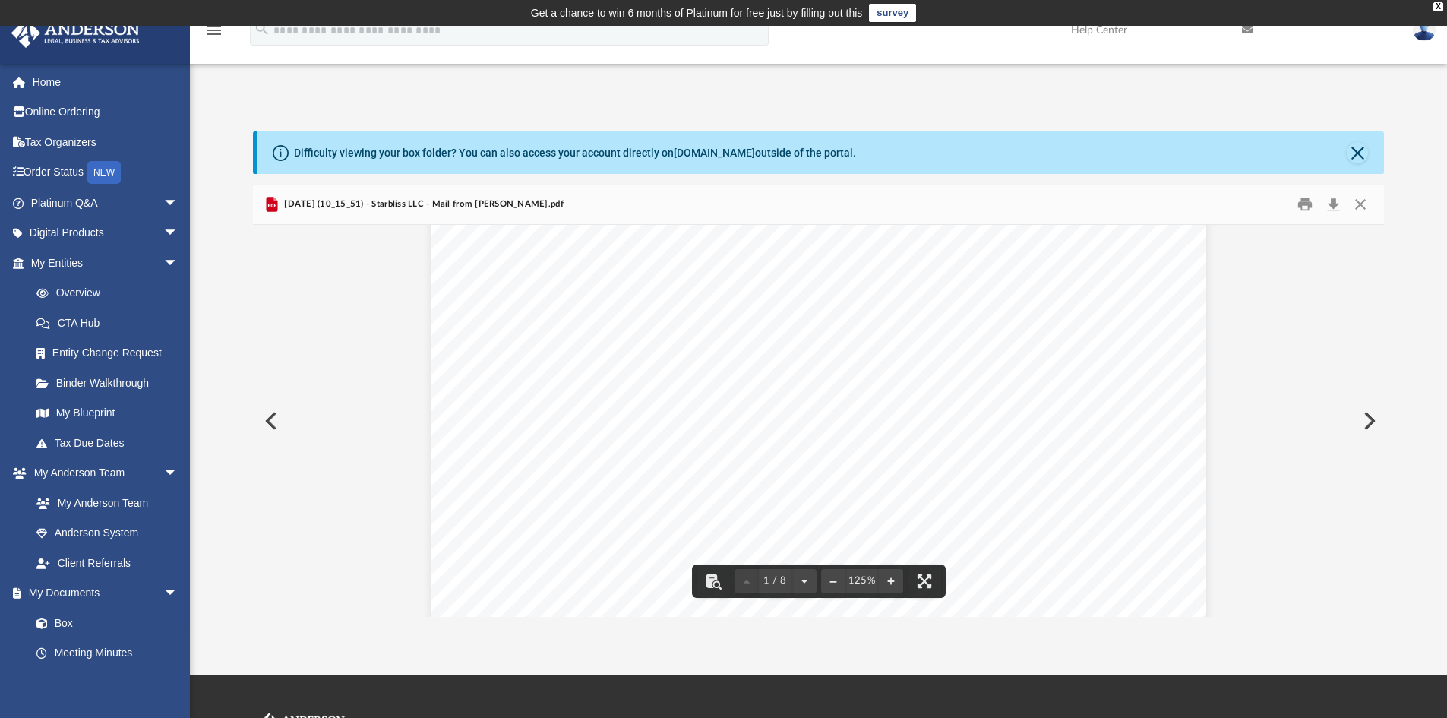
scroll to position [228, 0]
click at [1332, 208] on button "Download" at bounding box center [1332, 205] width 27 height 24
click at [1369, 419] on button "Preview" at bounding box center [1367, 421] width 33 height 43
click at [1334, 202] on button "Download" at bounding box center [1332, 205] width 27 height 24
click at [1369, 422] on button "Preview" at bounding box center [1367, 421] width 33 height 43
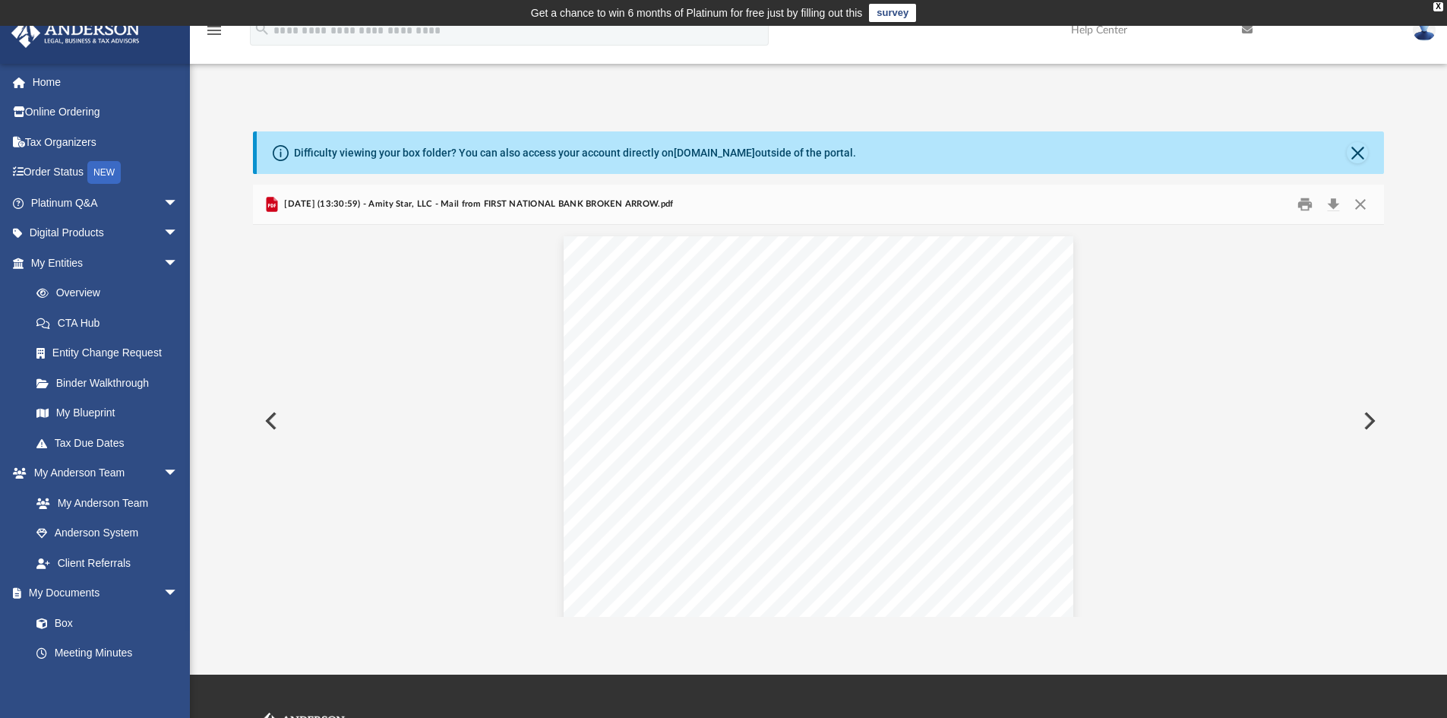
click at [1369, 422] on button "Preview" at bounding box center [1367, 421] width 33 height 43
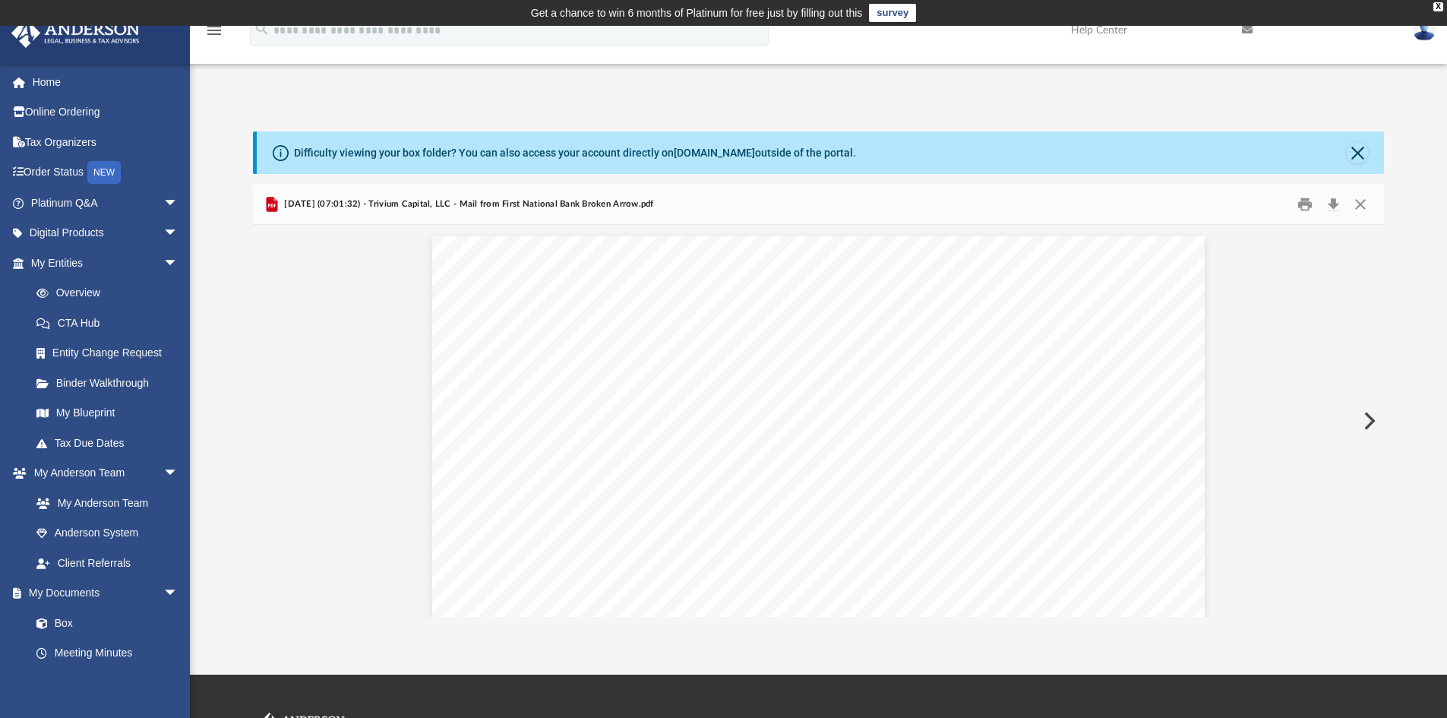
click at [1369, 422] on button "Preview" at bounding box center [1367, 421] width 33 height 43
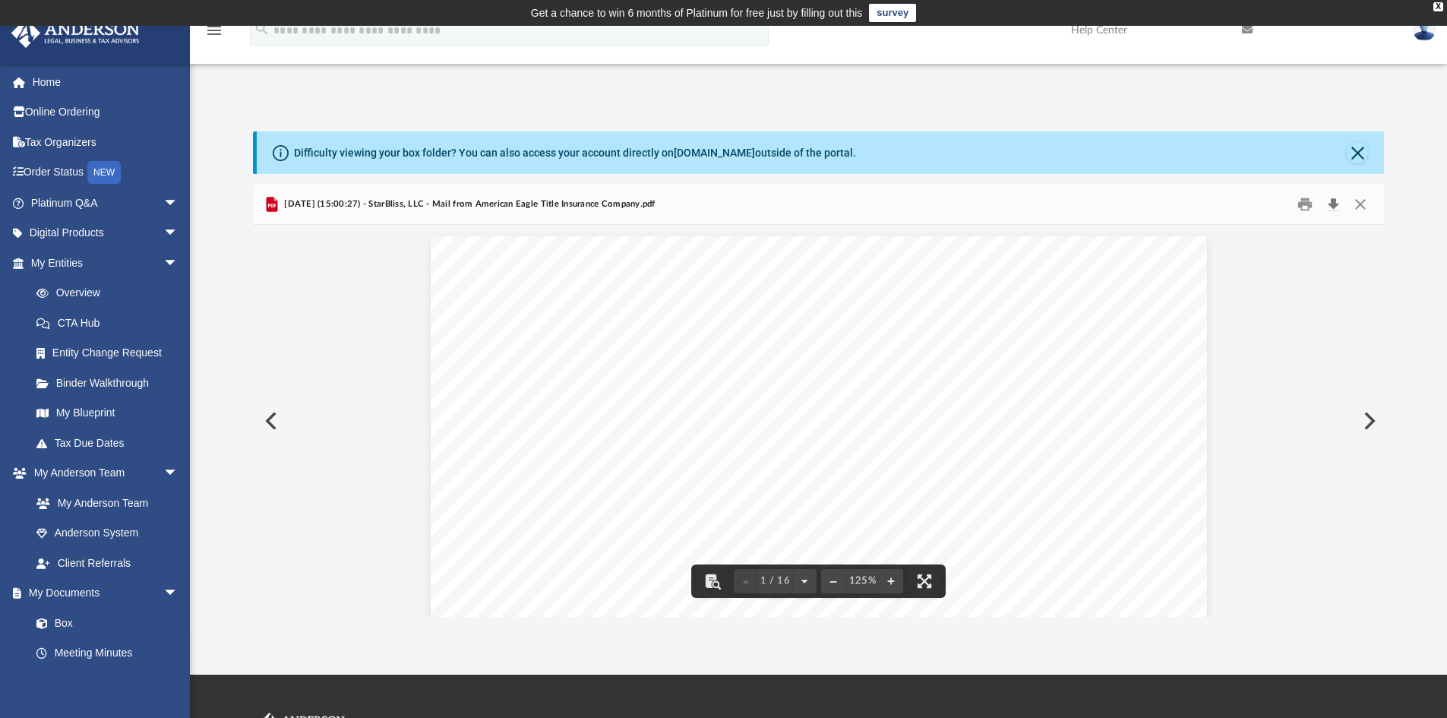
click at [1333, 202] on button "Download" at bounding box center [1332, 205] width 27 height 24
click at [1370, 419] on button "Preview" at bounding box center [1367, 421] width 33 height 43
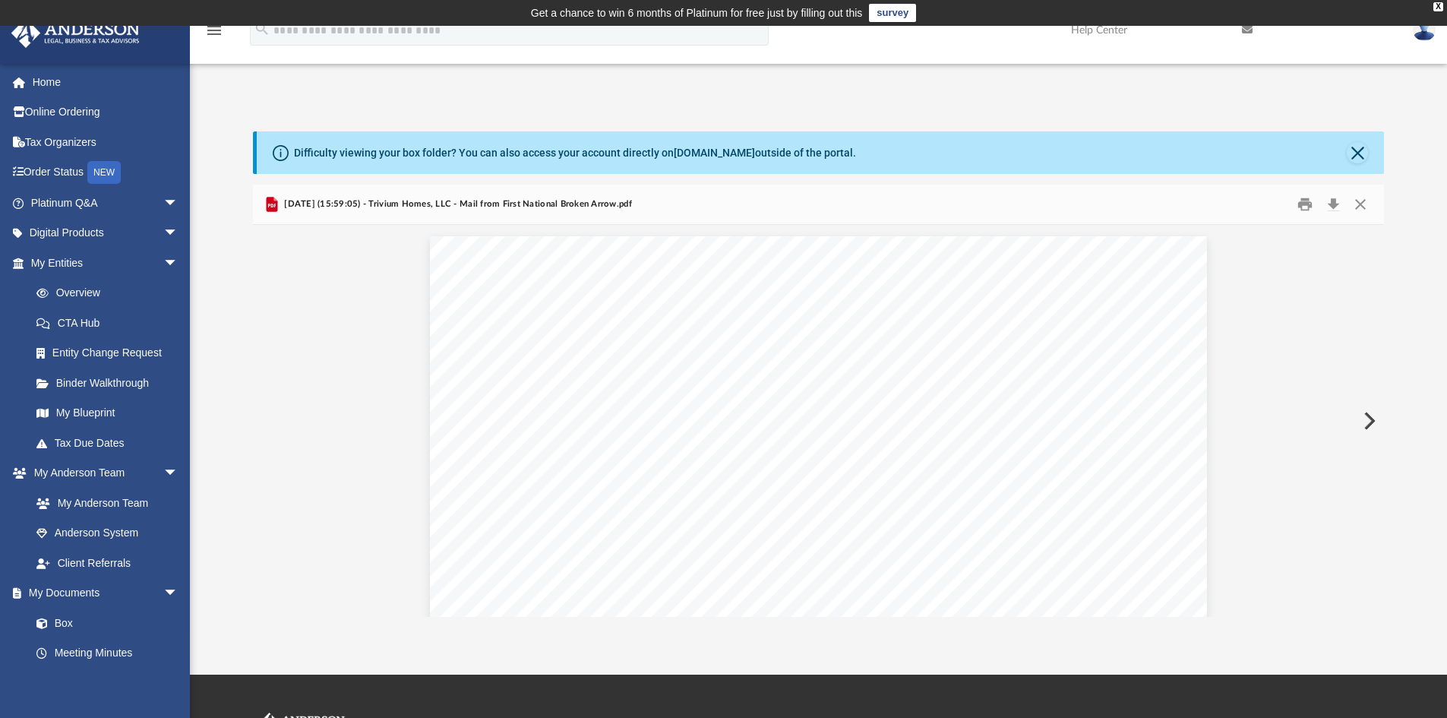
click at [1370, 419] on button "Preview" at bounding box center [1367, 421] width 33 height 43
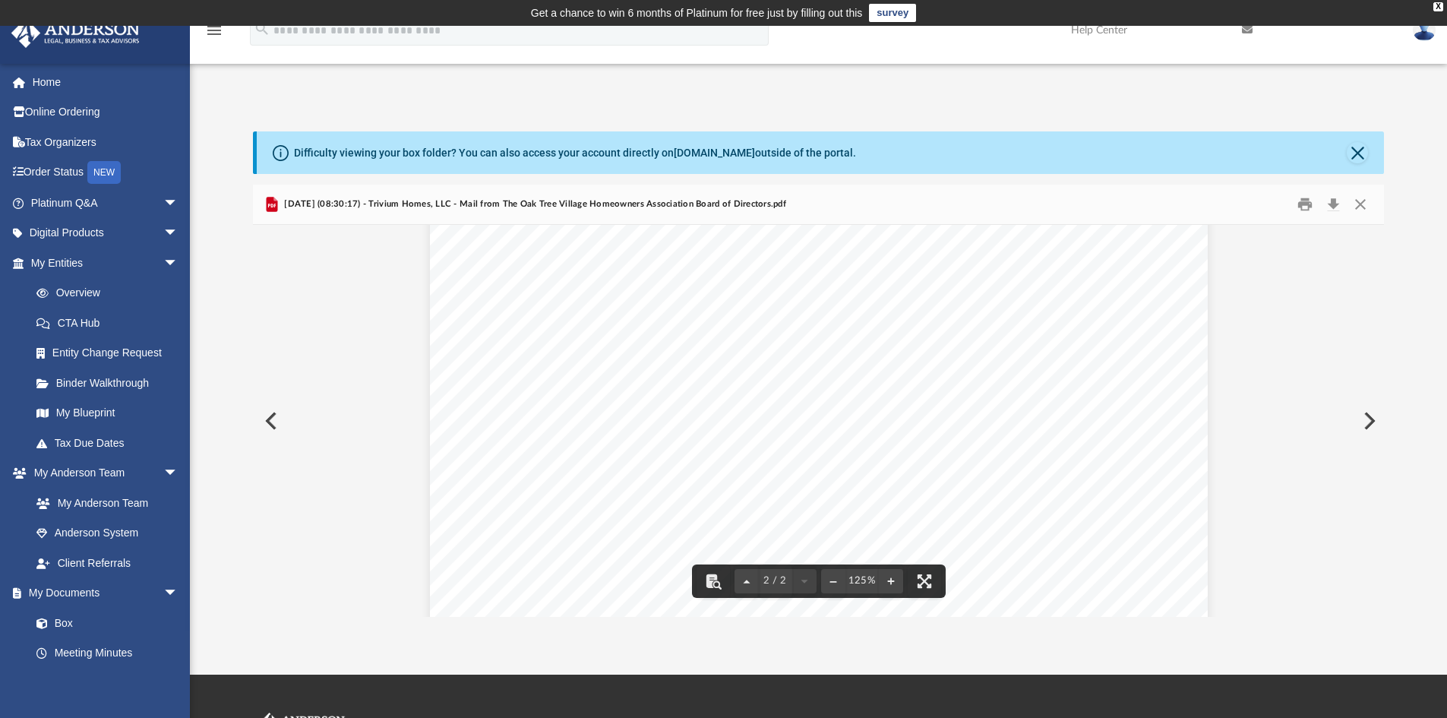
scroll to position [1647, 0]
click at [1338, 201] on button "Download" at bounding box center [1332, 205] width 27 height 24
click at [1367, 422] on button "Preview" at bounding box center [1367, 421] width 33 height 43
click at [1331, 201] on button "Download" at bounding box center [1332, 205] width 27 height 24
click at [1372, 419] on button "Preview" at bounding box center [1367, 421] width 33 height 43
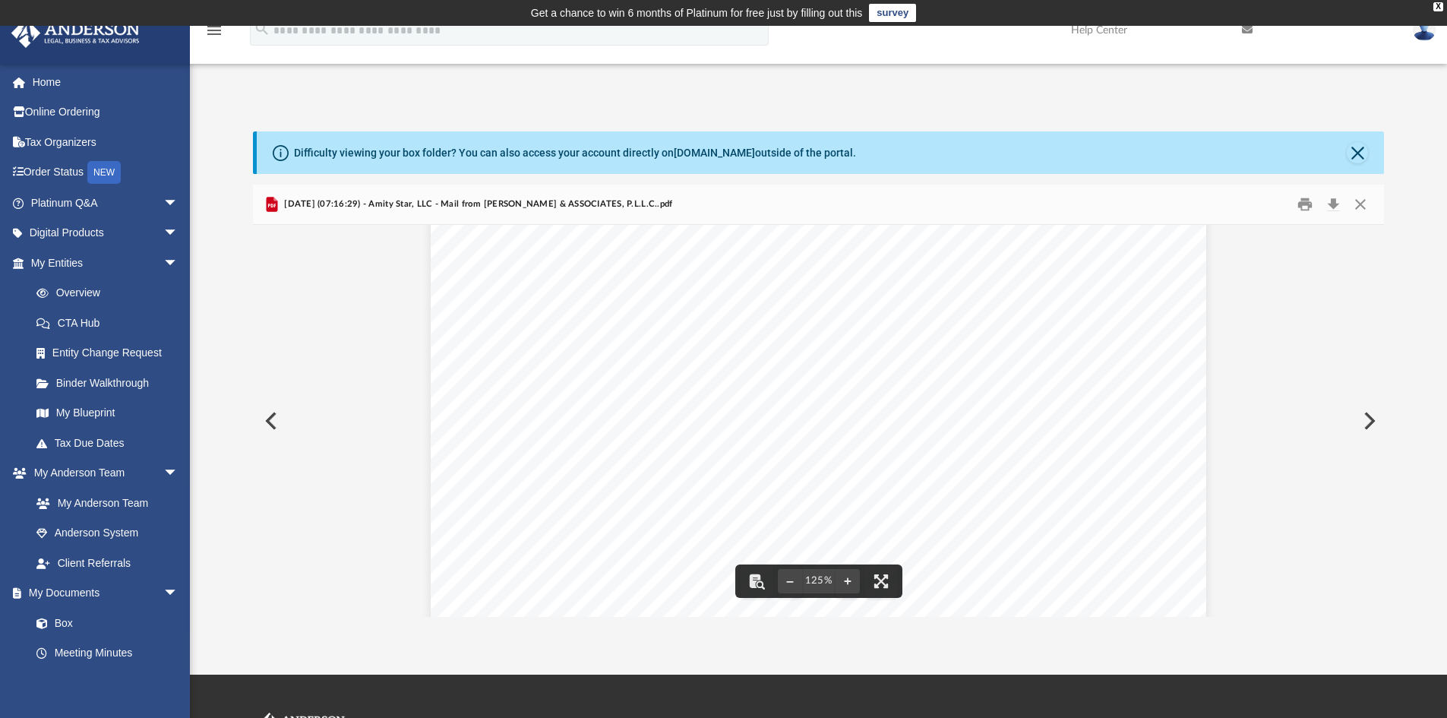
scroll to position [0, 0]
click at [1333, 202] on button "Download" at bounding box center [1332, 205] width 27 height 24
click at [1365, 422] on button "Preview" at bounding box center [1367, 421] width 33 height 43
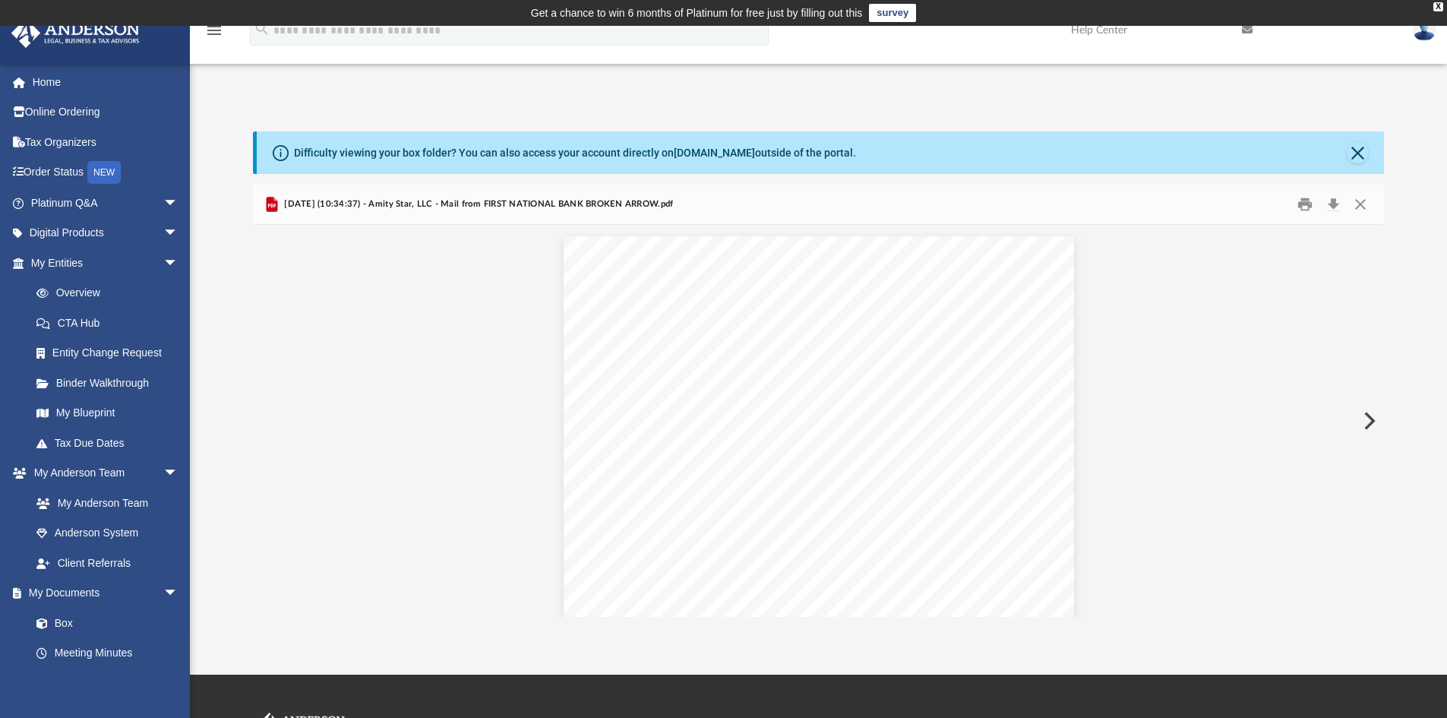
click at [1365, 422] on button "Preview" at bounding box center [1367, 421] width 33 height 43
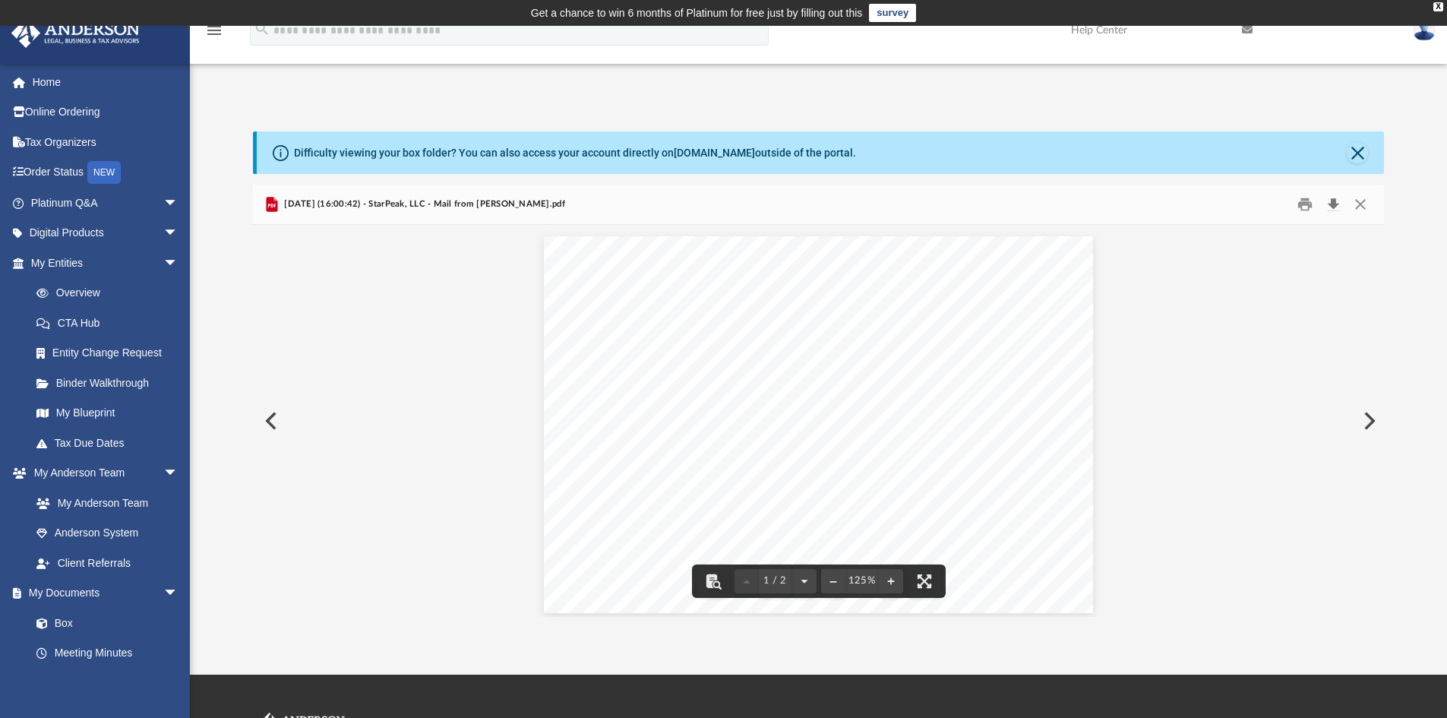
click at [1336, 201] on button "Download" at bounding box center [1332, 205] width 27 height 24
click at [1370, 414] on button "Preview" at bounding box center [1367, 421] width 33 height 43
click at [1333, 202] on button "Download" at bounding box center [1332, 205] width 27 height 24
click at [1370, 421] on button "Preview" at bounding box center [1367, 421] width 33 height 43
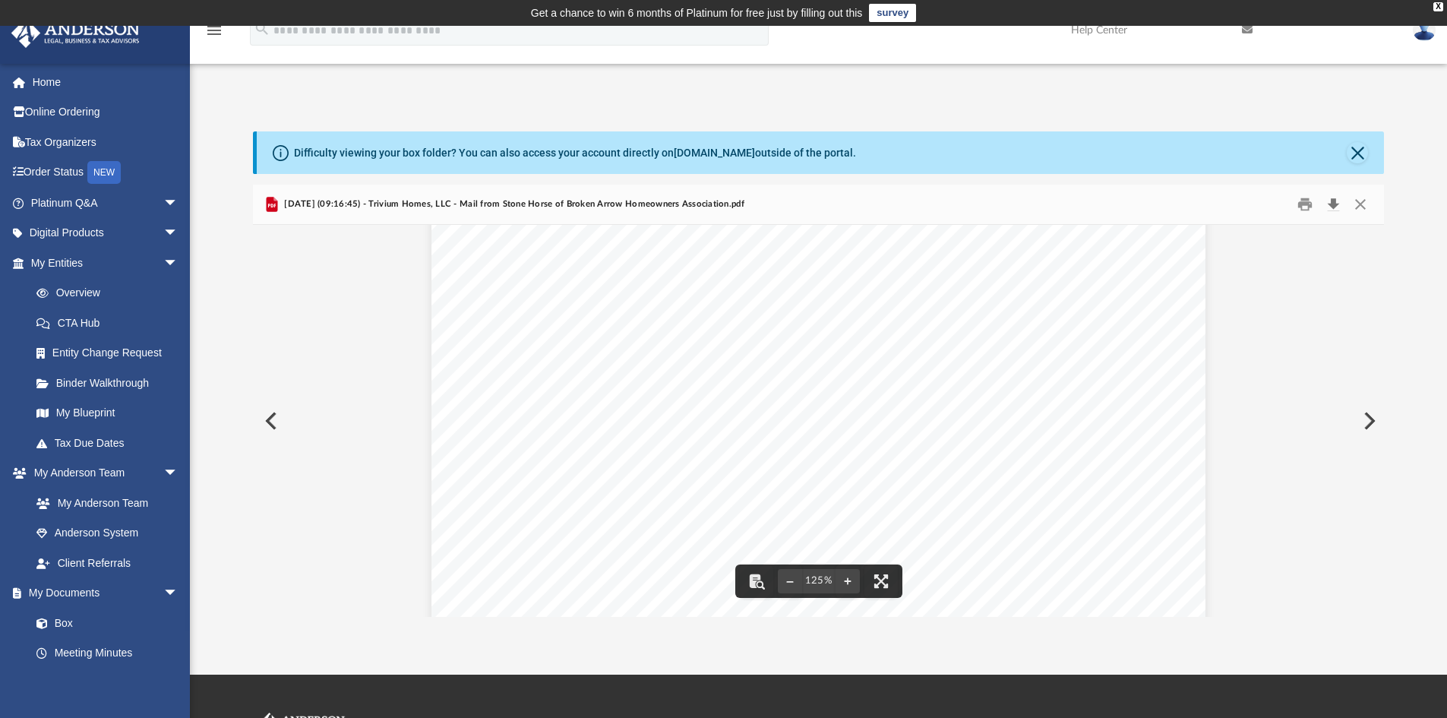
click at [1337, 198] on button "Download" at bounding box center [1332, 205] width 27 height 24
click at [1371, 422] on button "Preview" at bounding box center [1367, 421] width 33 height 43
click at [1370, 421] on button "Preview" at bounding box center [1367, 421] width 33 height 43
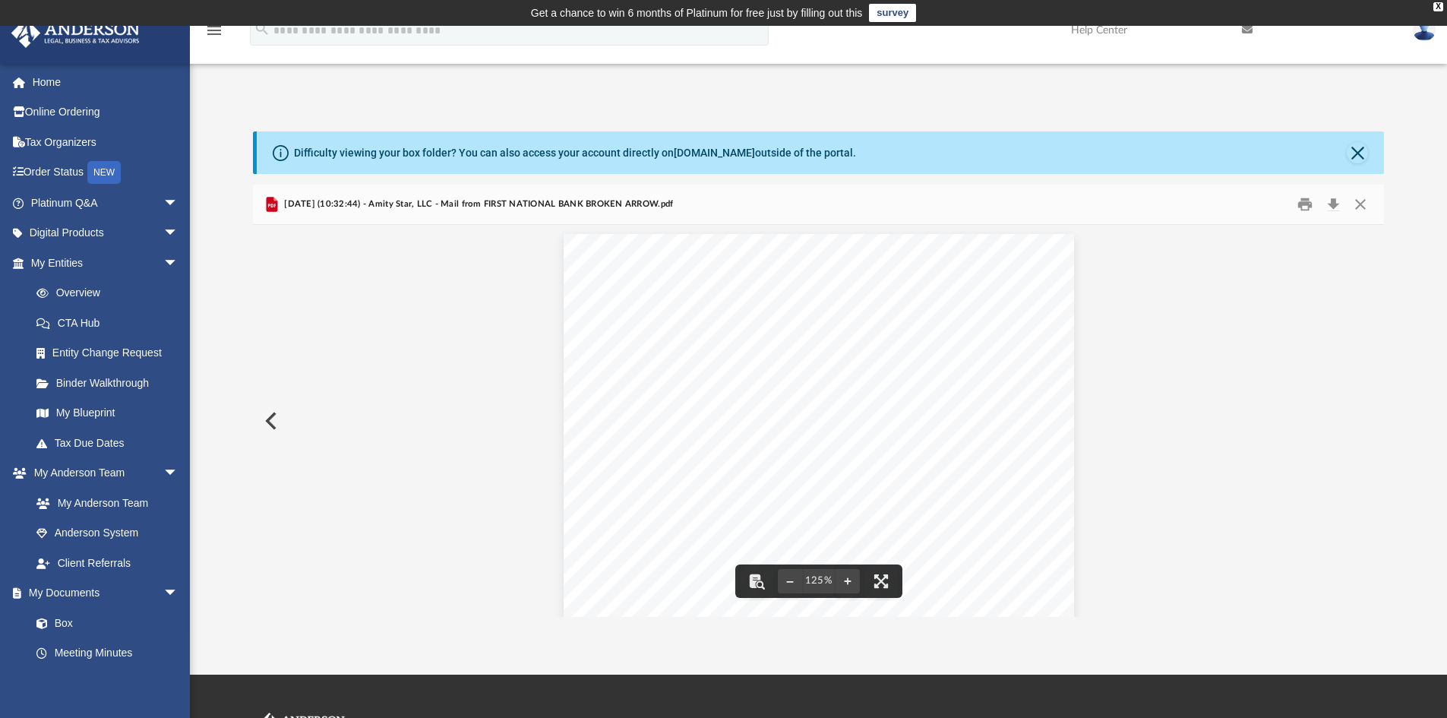
scroll to position [0, 0]
click at [1358, 204] on button "Close" at bounding box center [1360, 205] width 27 height 24
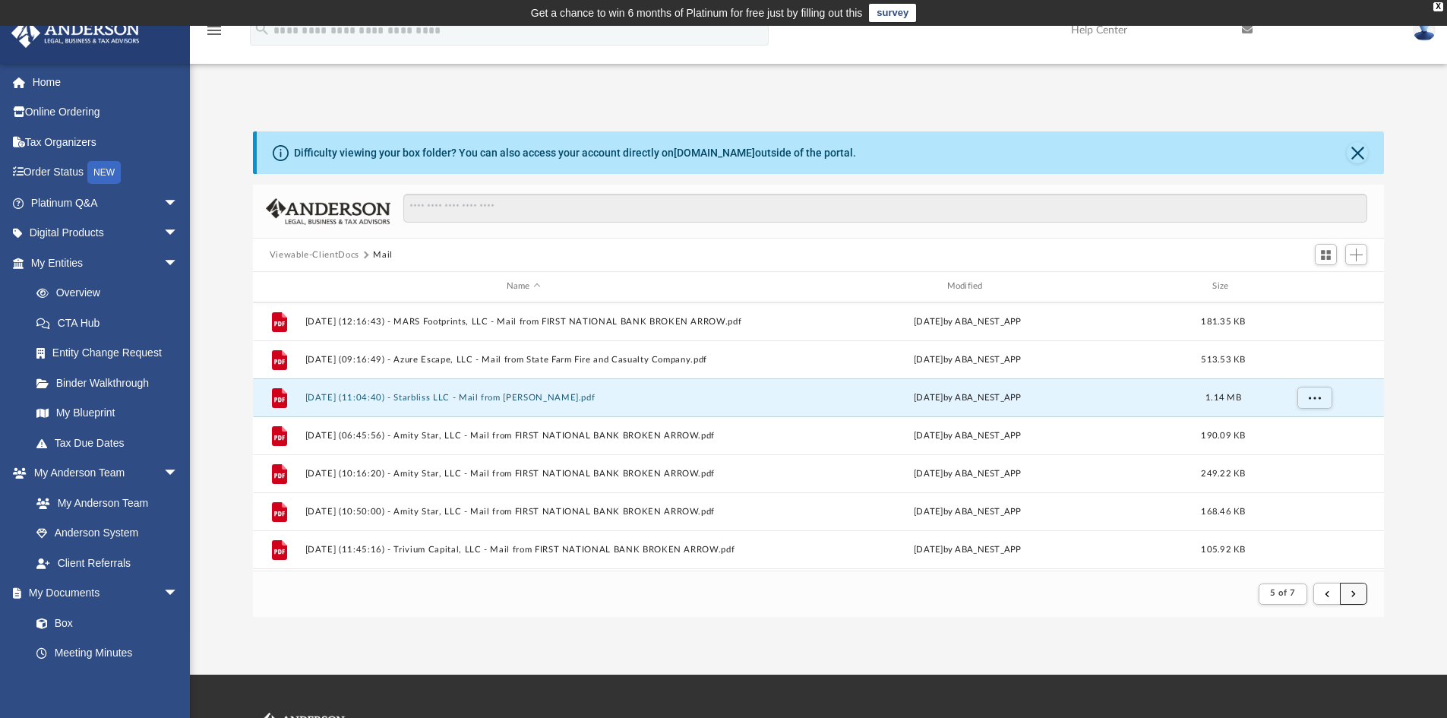
click at [1354, 593] on span "submit" at bounding box center [1353, 593] width 5 height 8
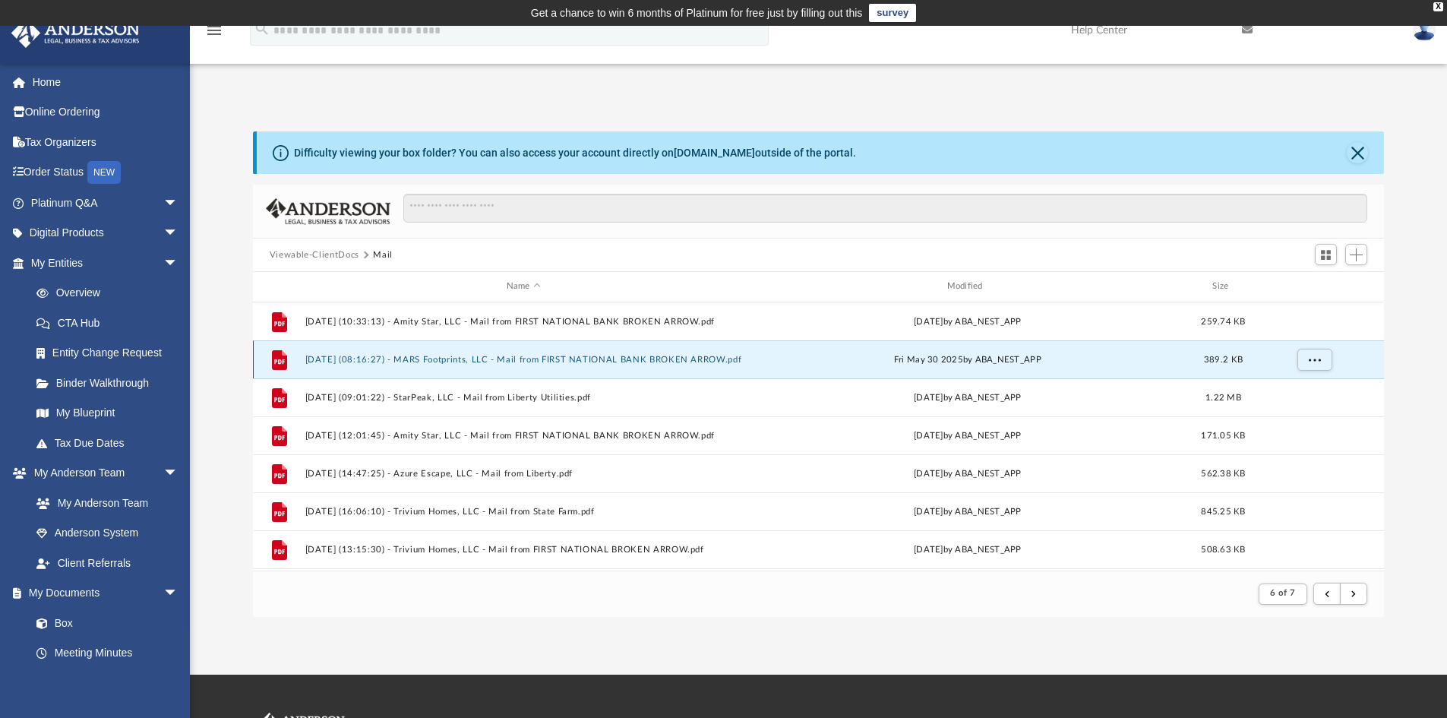
click at [582, 359] on button "2025.05.30 (08:16:27) - MARS Footprints, LLC - Mail from FIRST NATIONAL BANK BR…" at bounding box center [523, 360] width 437 height 10
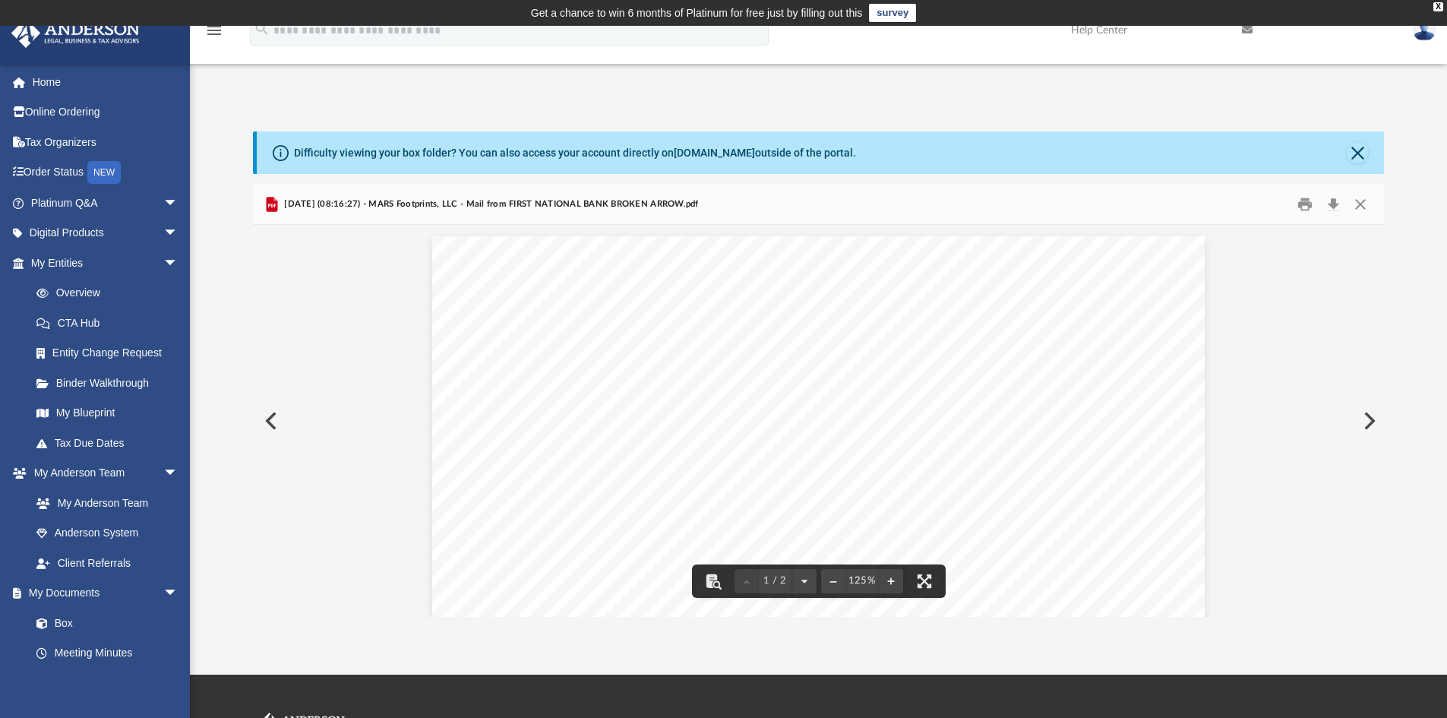
click at [1369, 422] on button "Preview" at bounding box center [1367, 421] width 33 height 43
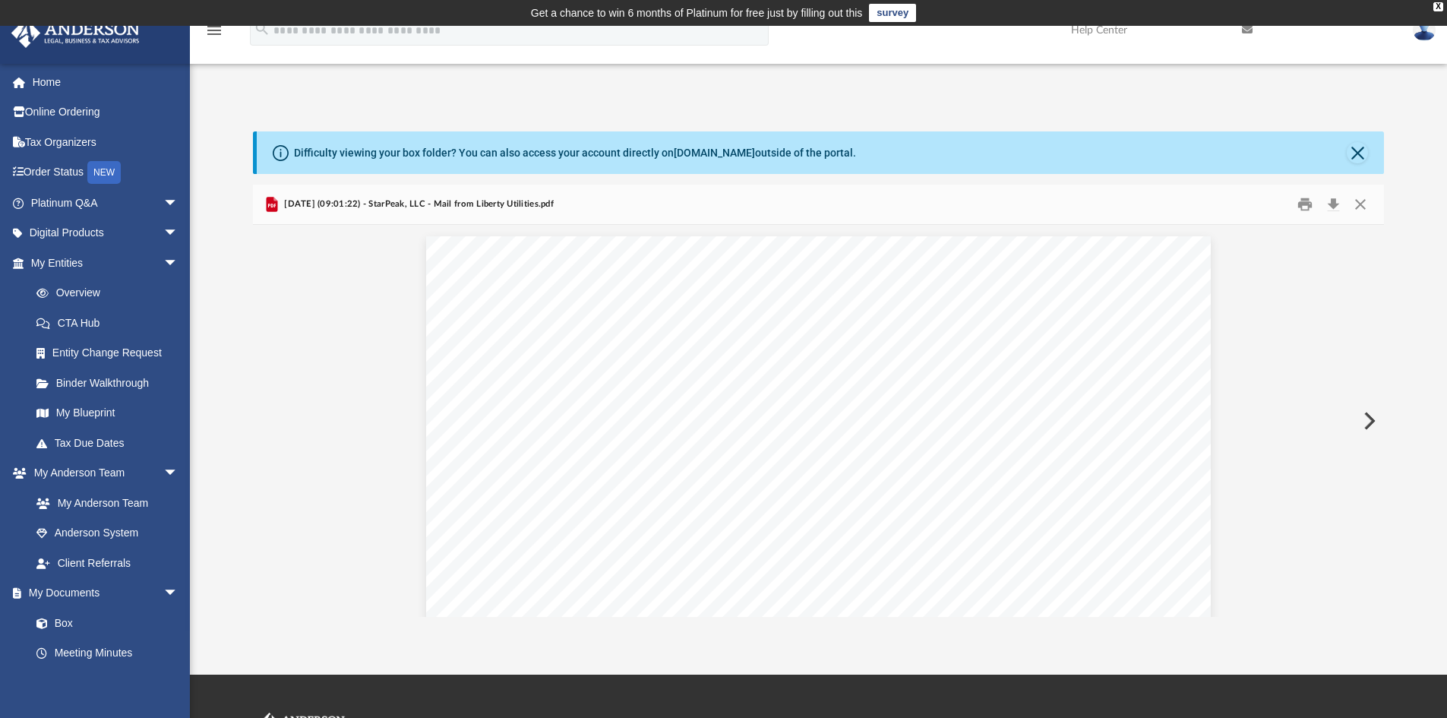
click at [1369, 422] on button "Preview" at bounding box center [1367, 421] width 33 height 43
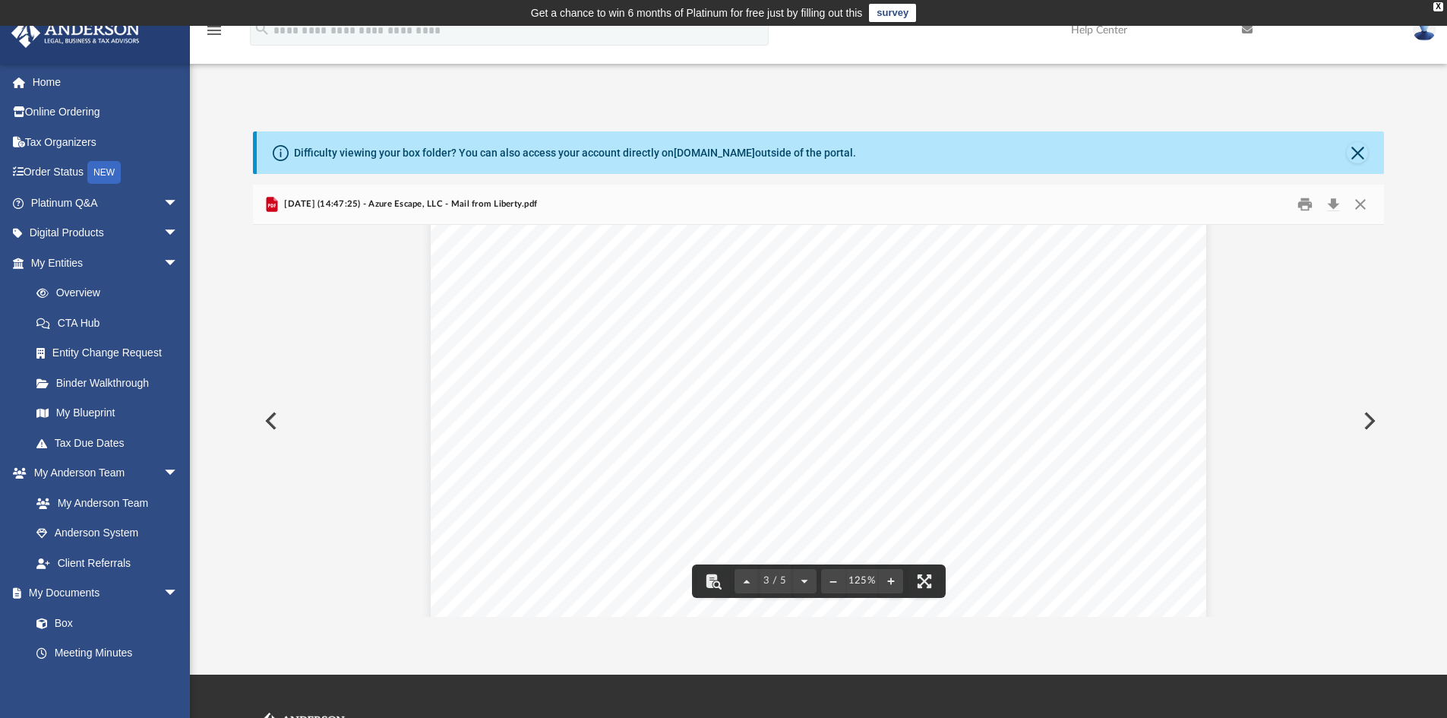
scroll to position [2389, 0]
click at [1334, 201] on button "Download" at bounding box center [1332, 205] width 27 height 24
click at [1367, 419] on button "Preview" at bounding box center [1367, 421] width 33 height 43
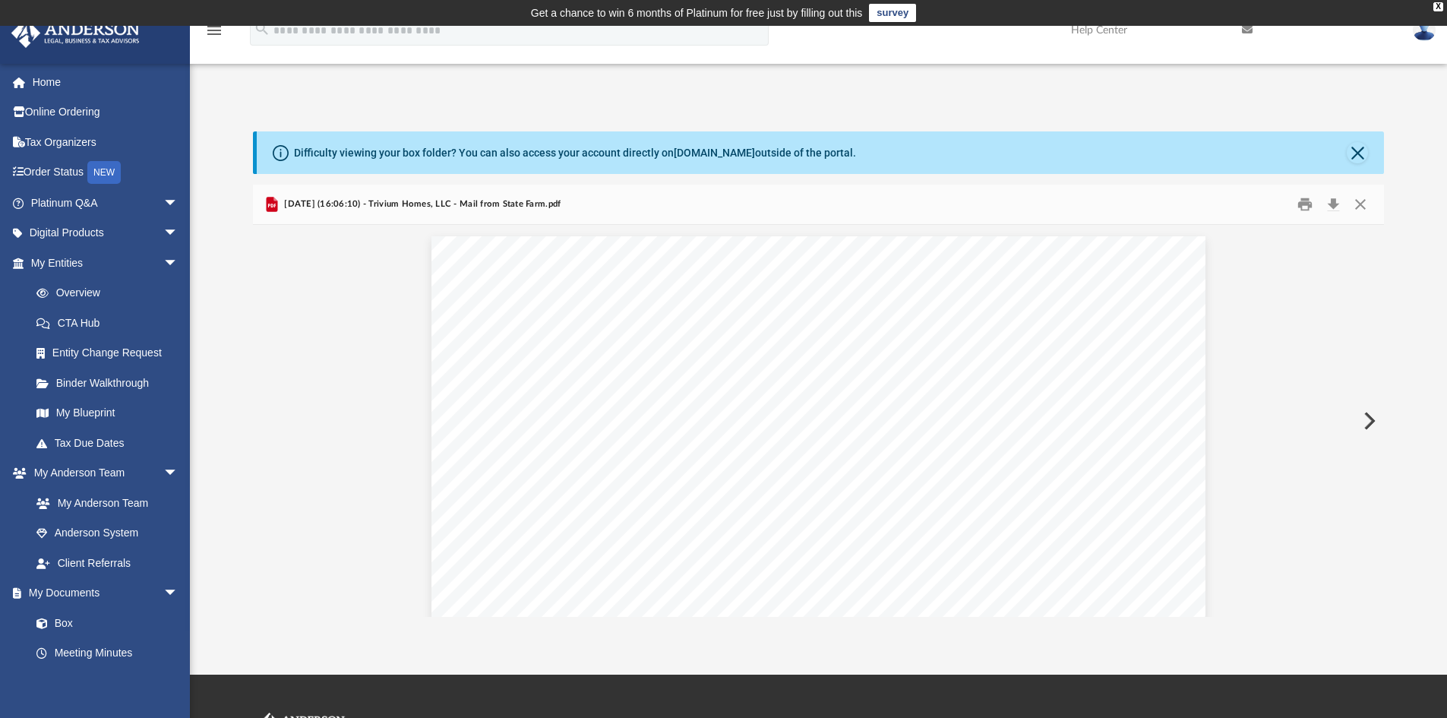
click at [1367, 419] on button "Preview" at bounding box center [1367, 421] width 33 height 43
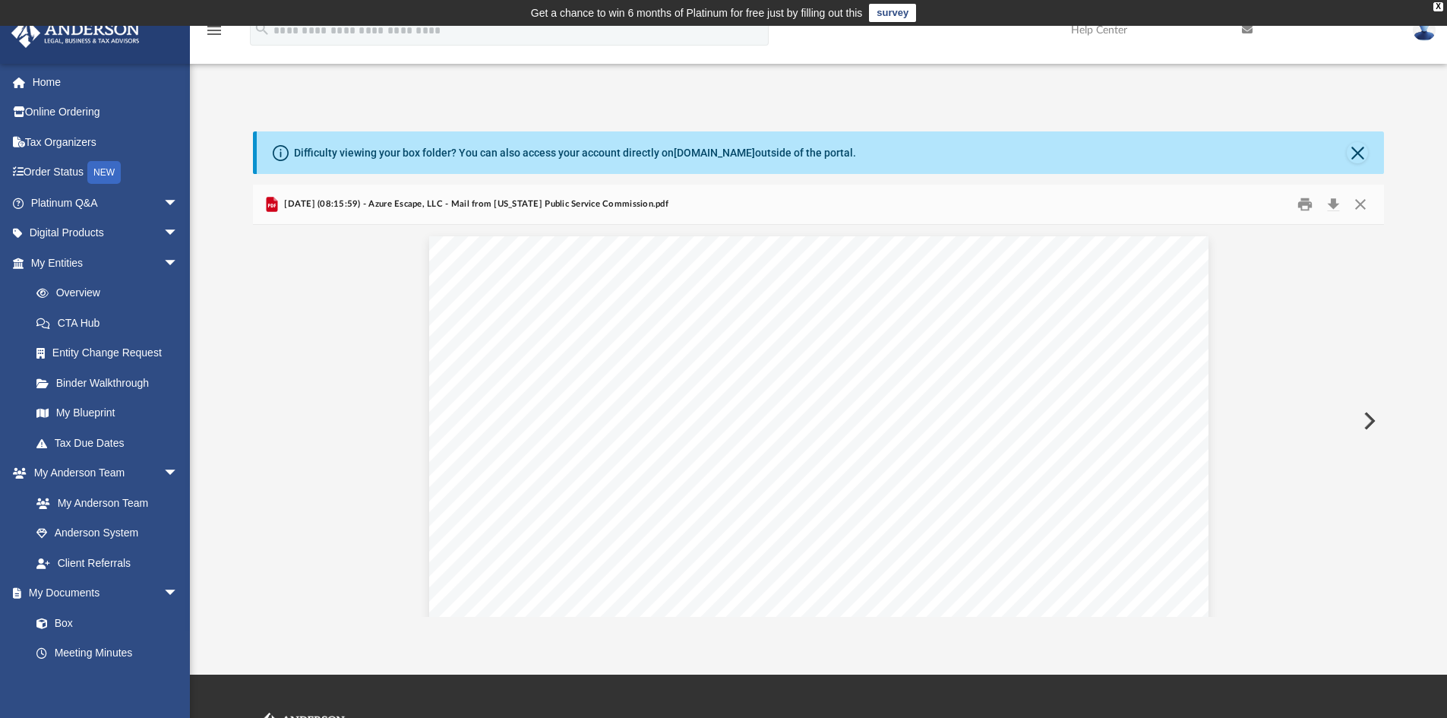
click at [1367, 419] on button "Preview" at bounding box center [1367, 421] width 33 height 43
click at [273, 419] on button "Preview" at bounding box center [269, 421] width 33 height 43
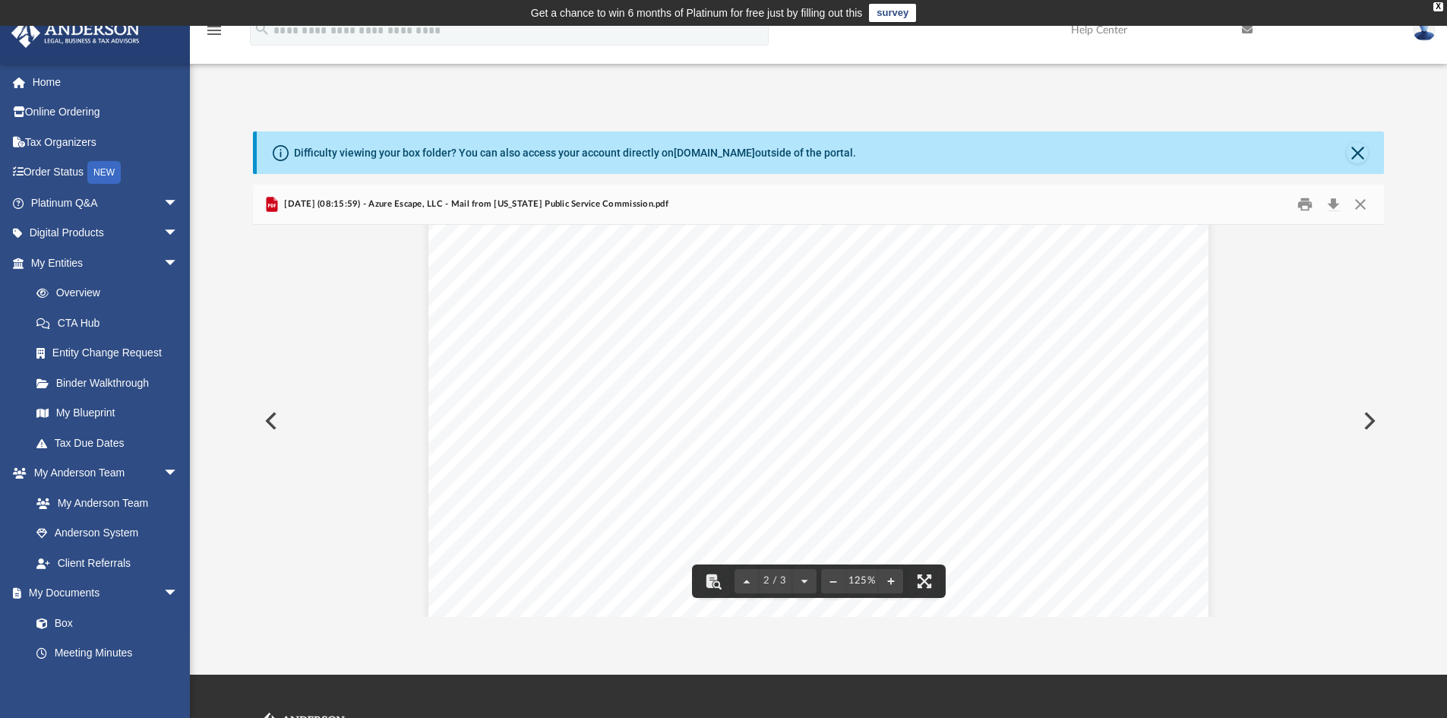
scroll to position [1519, 0]
click at [1363, 419] on button "Preview" at bounding box center [1367, 421] width 33 height 43
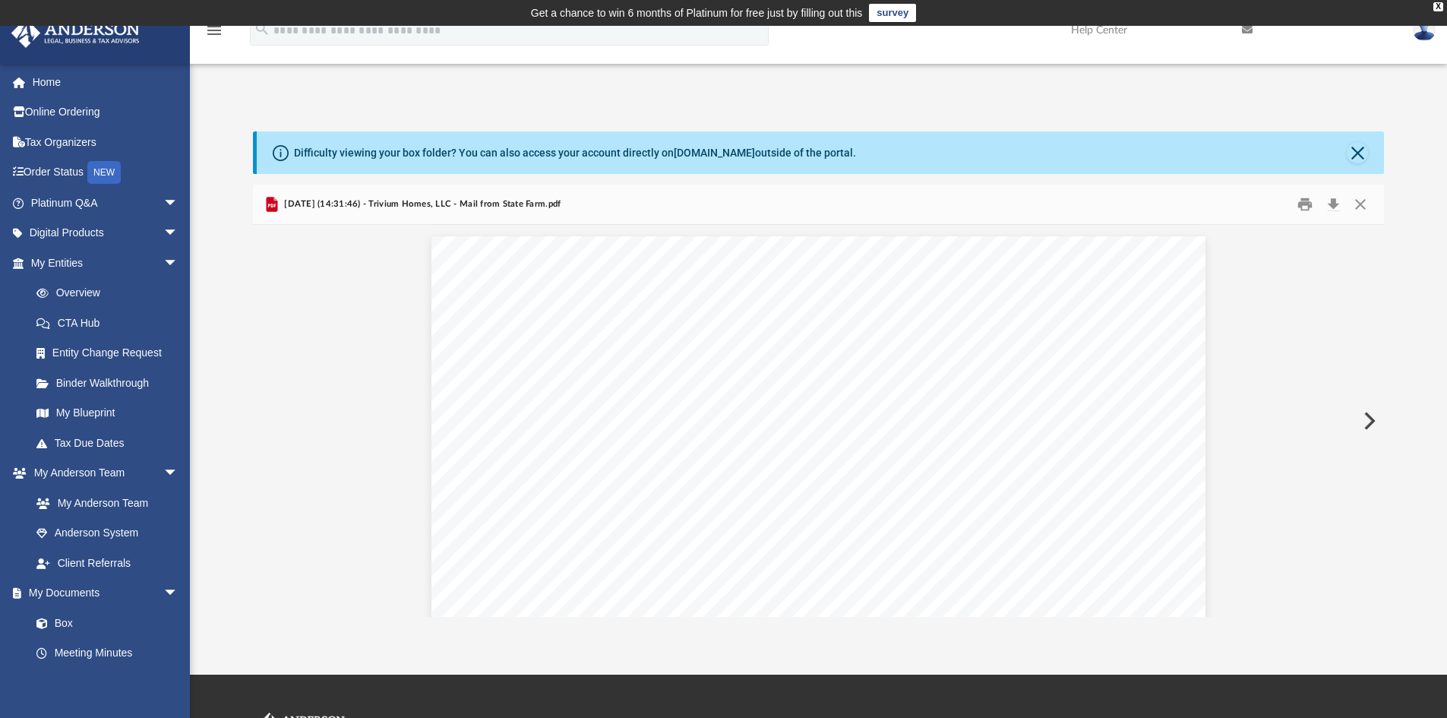
click at [1363, 419] on button "Preview" at bounding box center [1367, 421] width 33 height 43
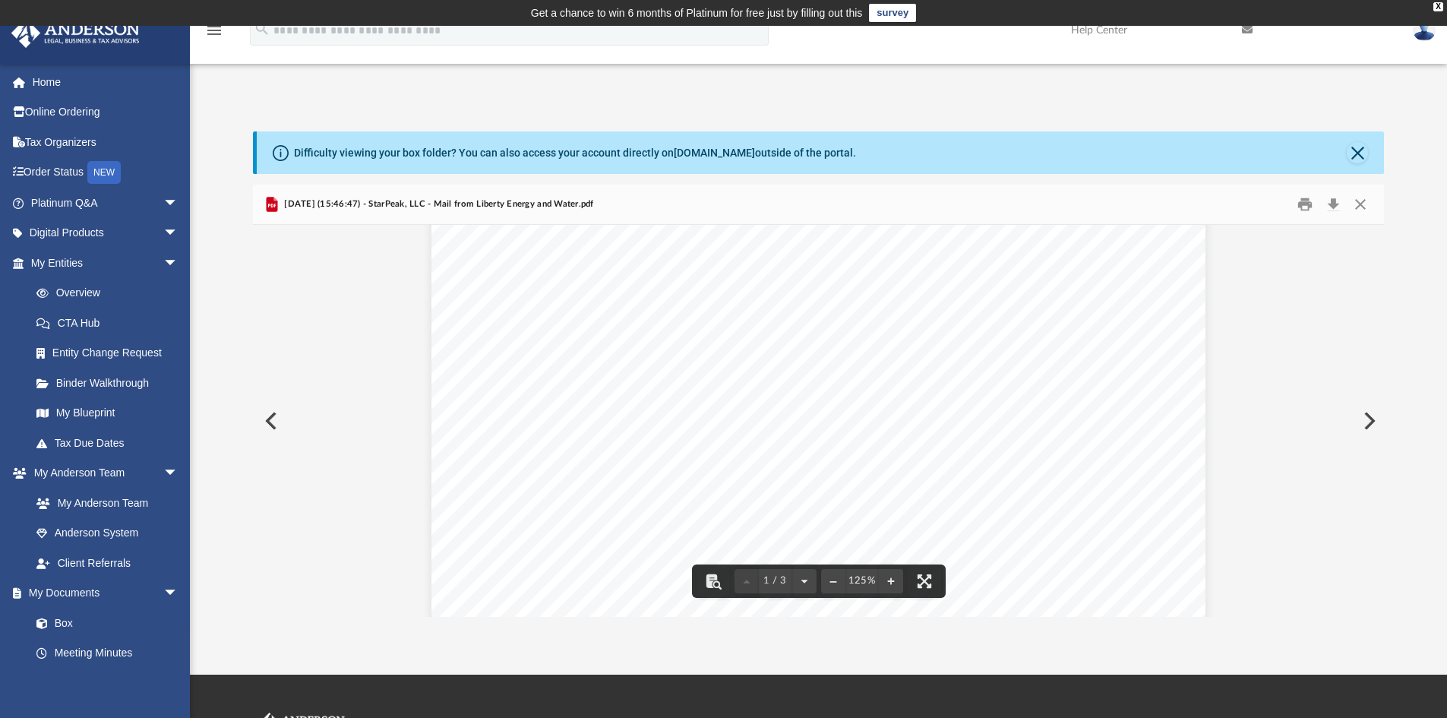
scroll to position [380, 0]
click at [1336, 200] on button "Download" at bounding box center [1332, 205] width 27 height 24
click at [1366, 423] on button "Preview" at bounding box center [1367, 421] width 33 height 43
click at [1365, 419] on button "Preview" at bounding box center [1367, 421] width 33 height 43
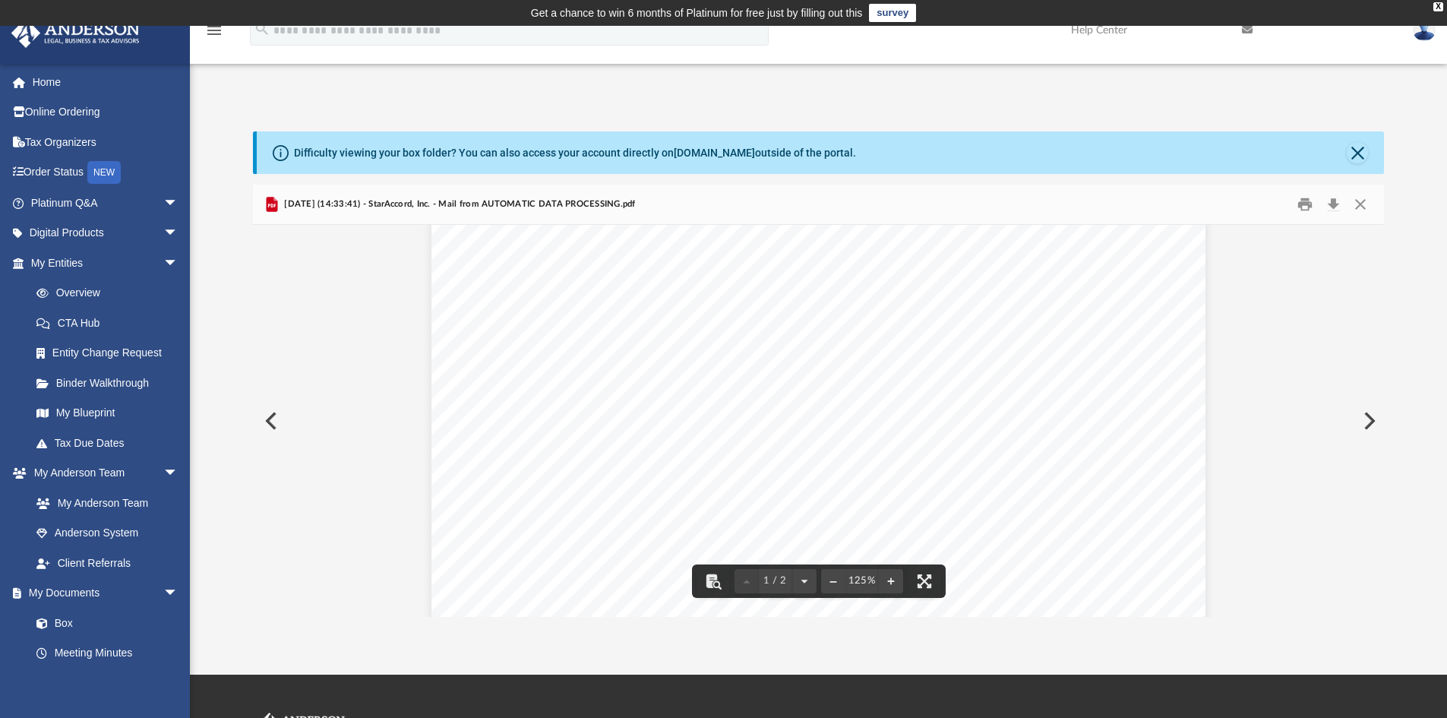
scroll to position [304, 0]
click at [1334, 203] on button "Download" at bounding box center [1332, 205] width 27 height 24
click at [1366, 421] on button "Preview" at bounding box center [1367, 421] width 33 height 43
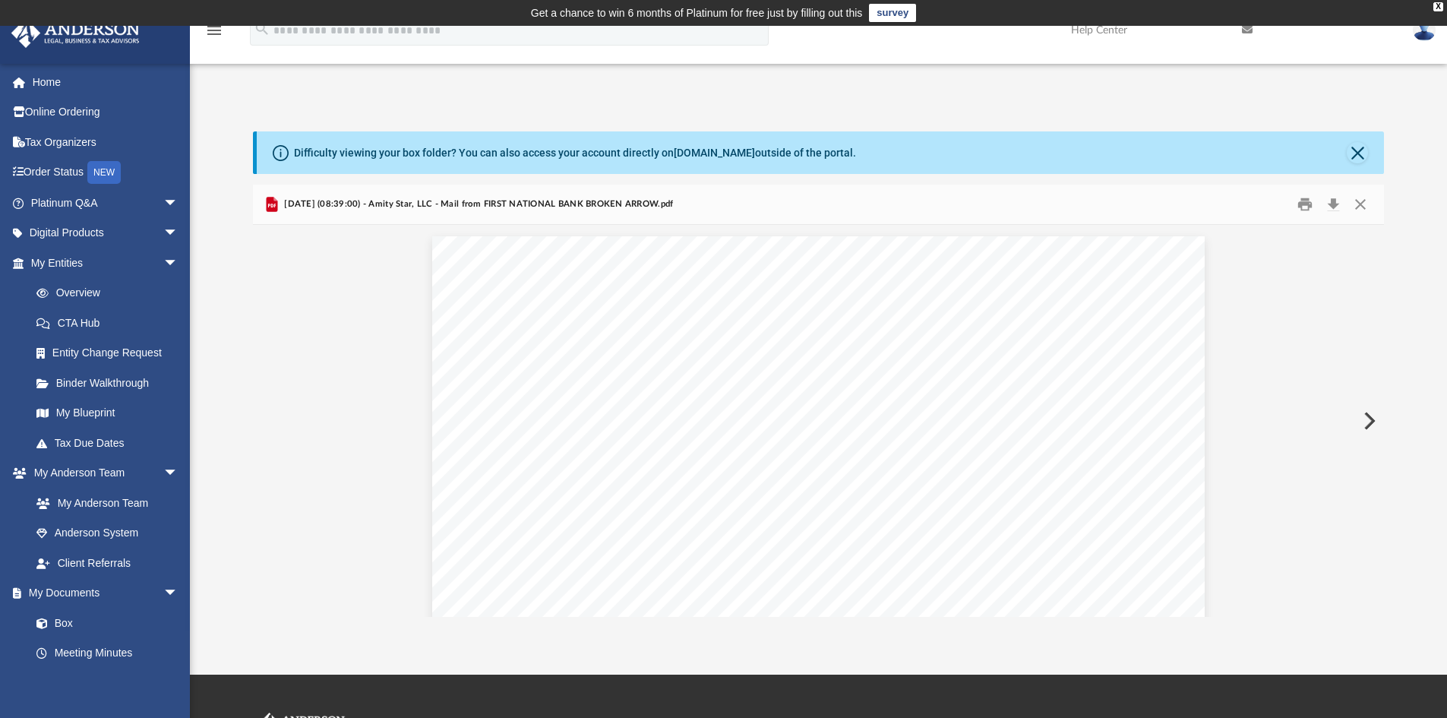
click at [1366, 421] on button "Preview" at bounding box center [1367, 421] width 33 height 43
click at [1367, 419] on button "Preview" at bounding box center [1367, 421] width 33 height 43
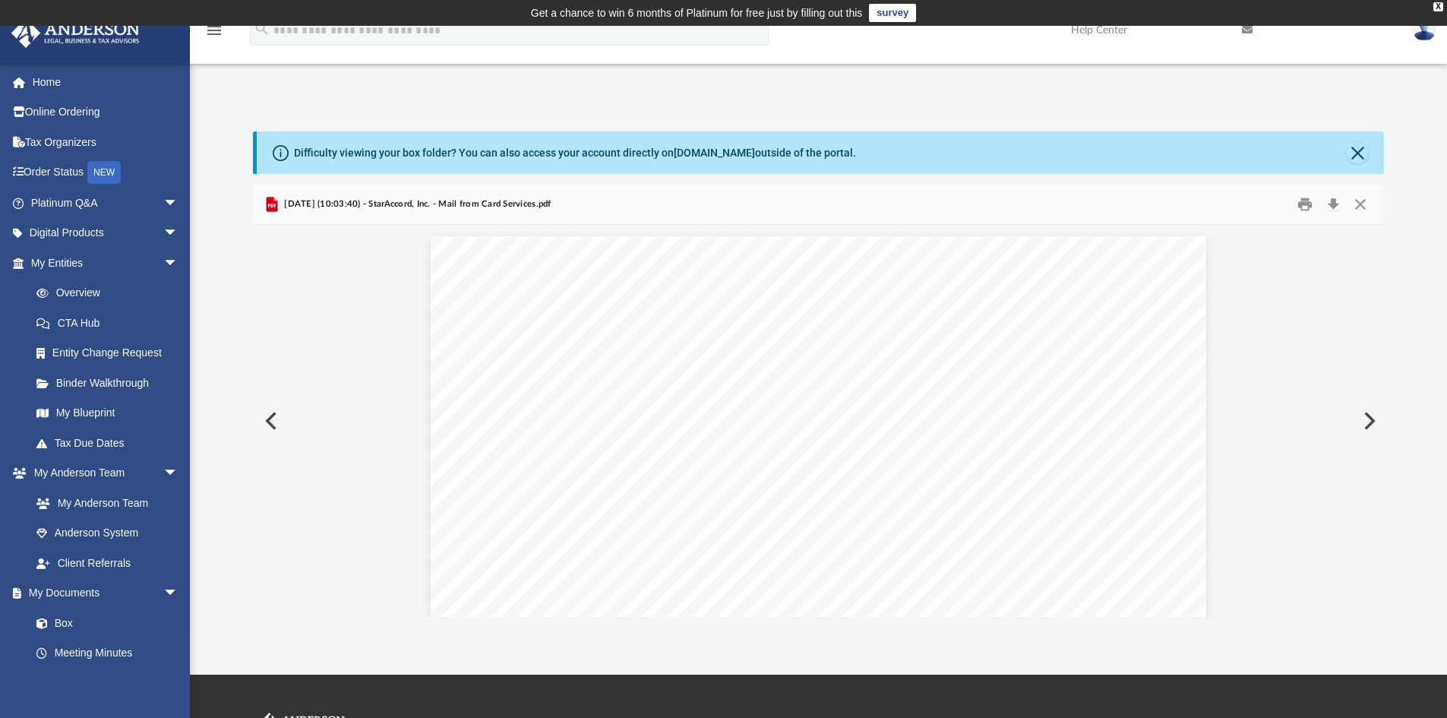
click at [270, 420] on button "Preview" at bounding box center [269, 421] width 33 height 43
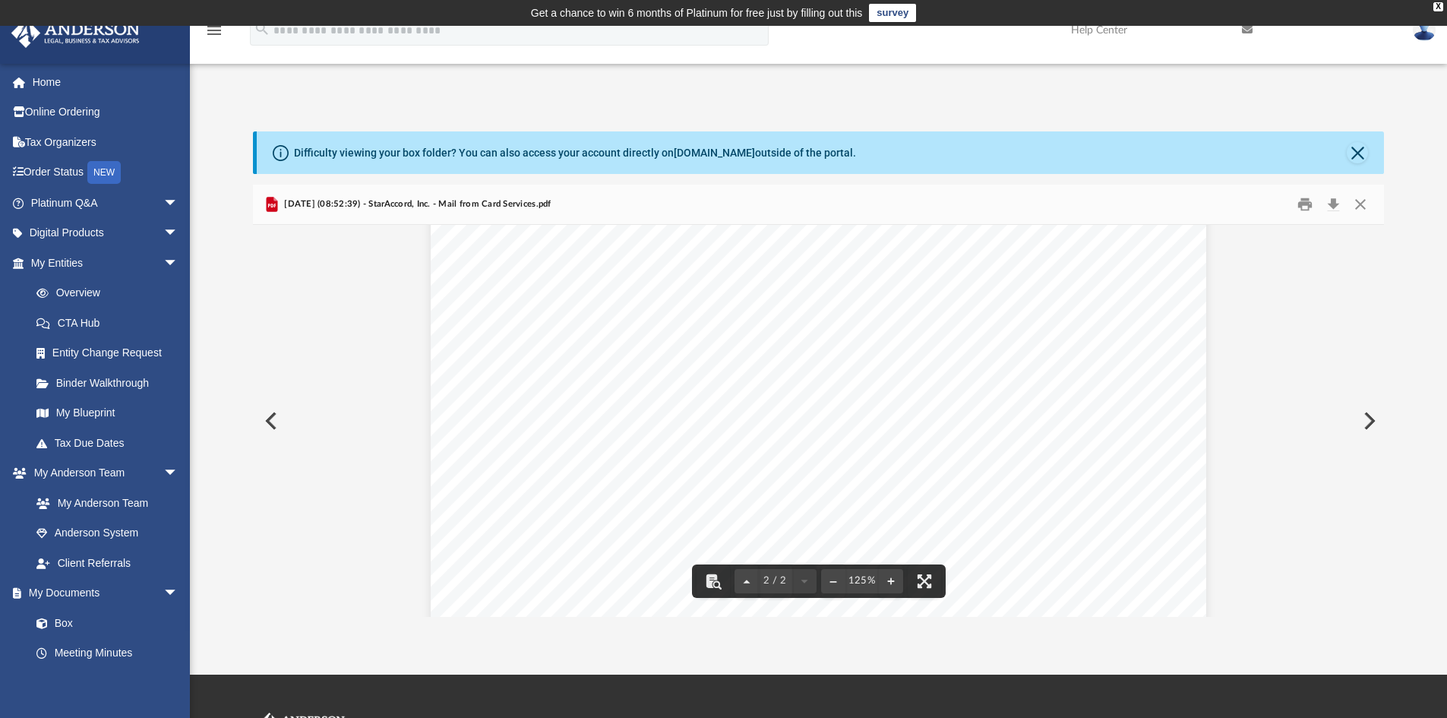
scroll to position [1636, 0]
click at [1366, 412] on button "Preview" at bounding box center [1367, 421] width 33 height 43
click at [1373, 415] on button "Preview" at bounding box center [1367, 421] width 33 height 43
click at [1331, 199] on button "Download" at bounding box center [1332, 205] width 27 height 24
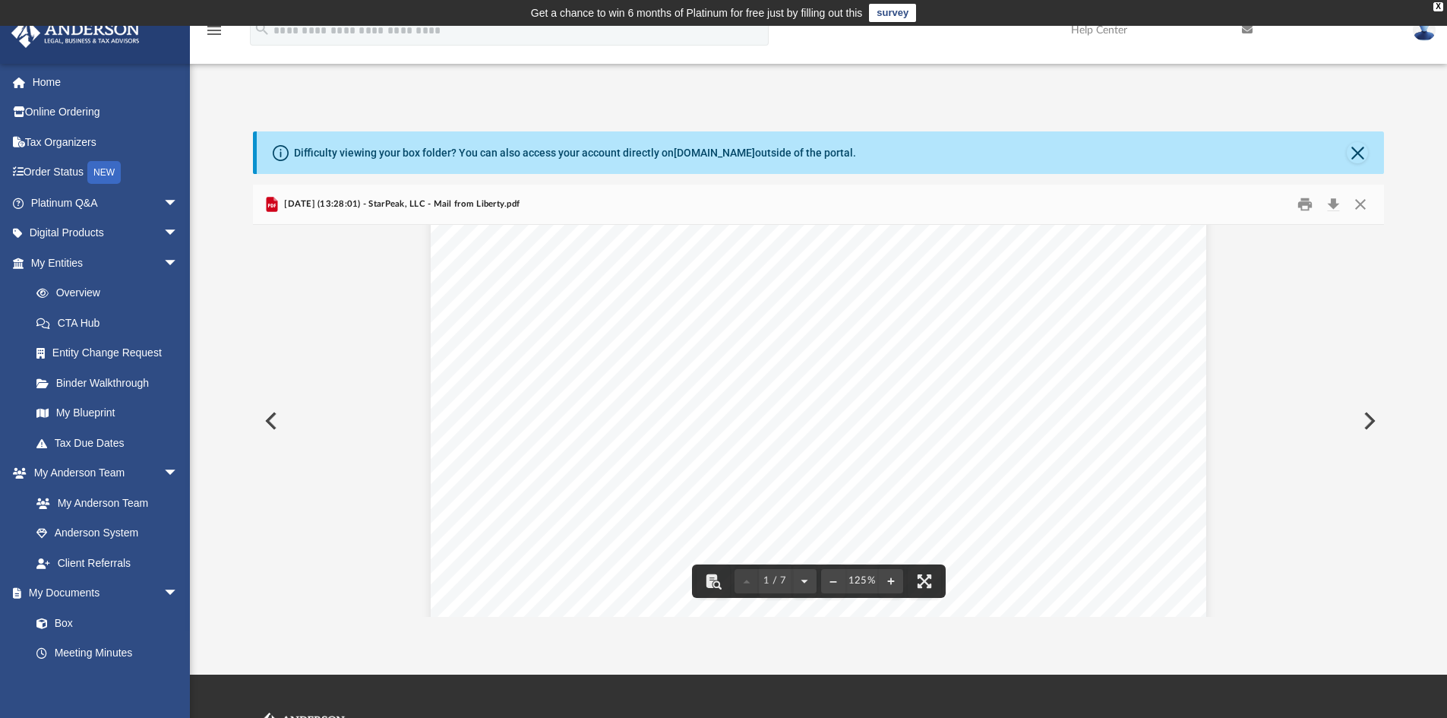
click at [1363, 418] on button "Preview" at bounding box center [1367, 421] width 33 height 43
click at [1368, 417] on button "Preview" at bounding box center [1367, 421] width 33 height 43
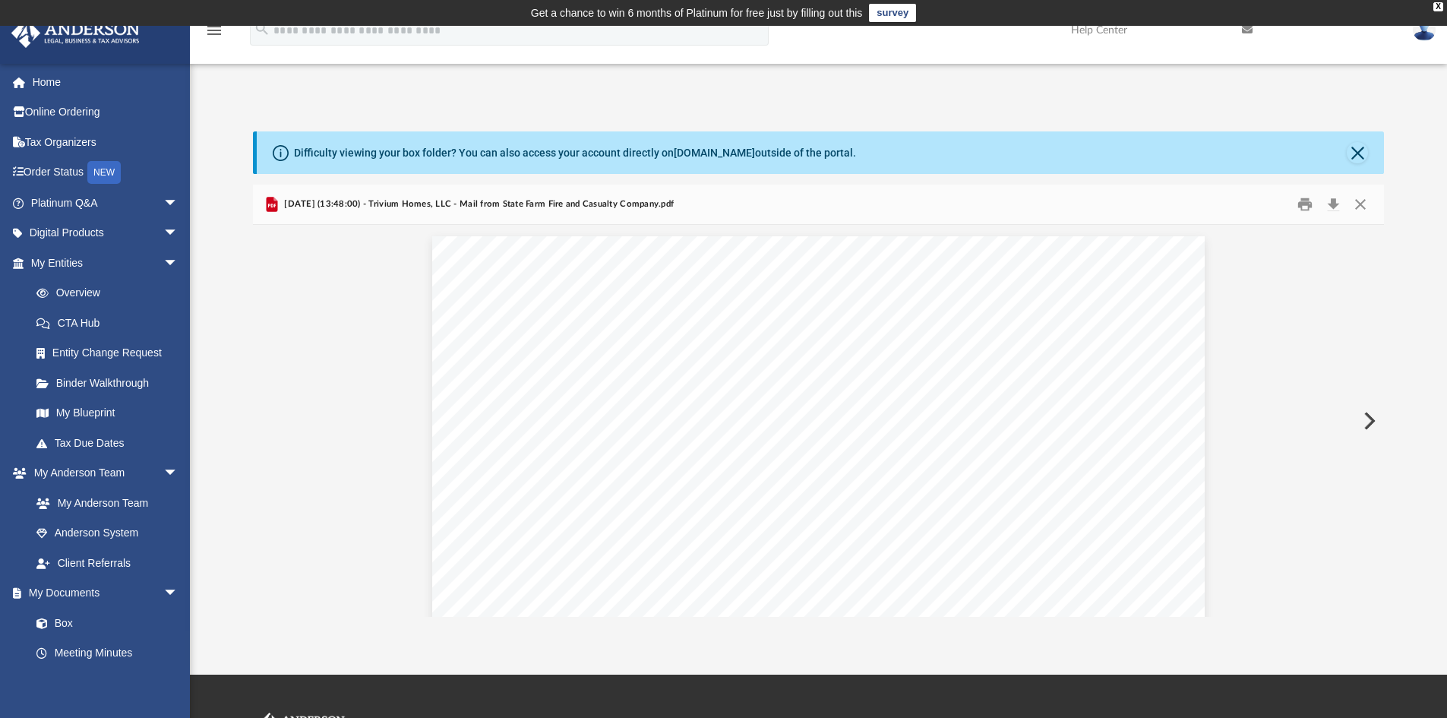
click at [1368, 417] on button "Preview" at bounding box center [1367, 421] width 33 height 43
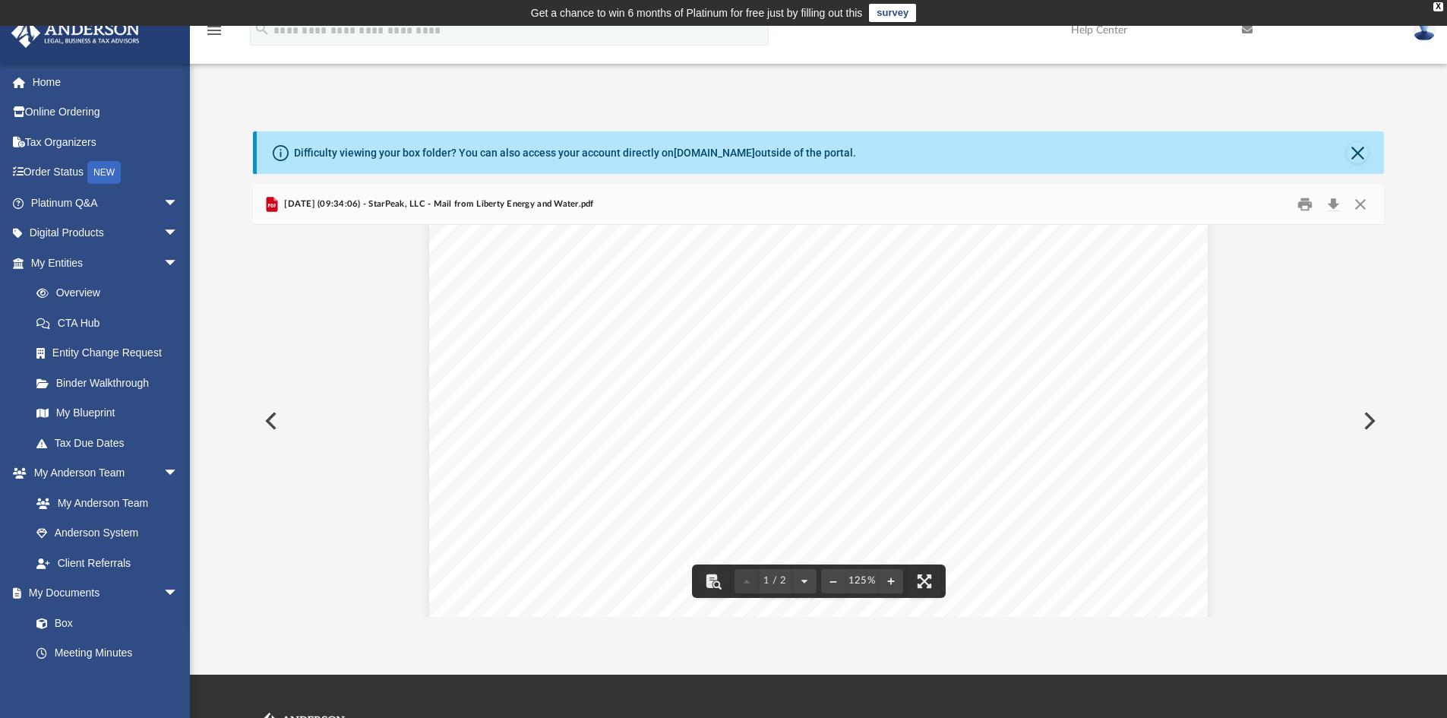
scroll to position [228, 0]
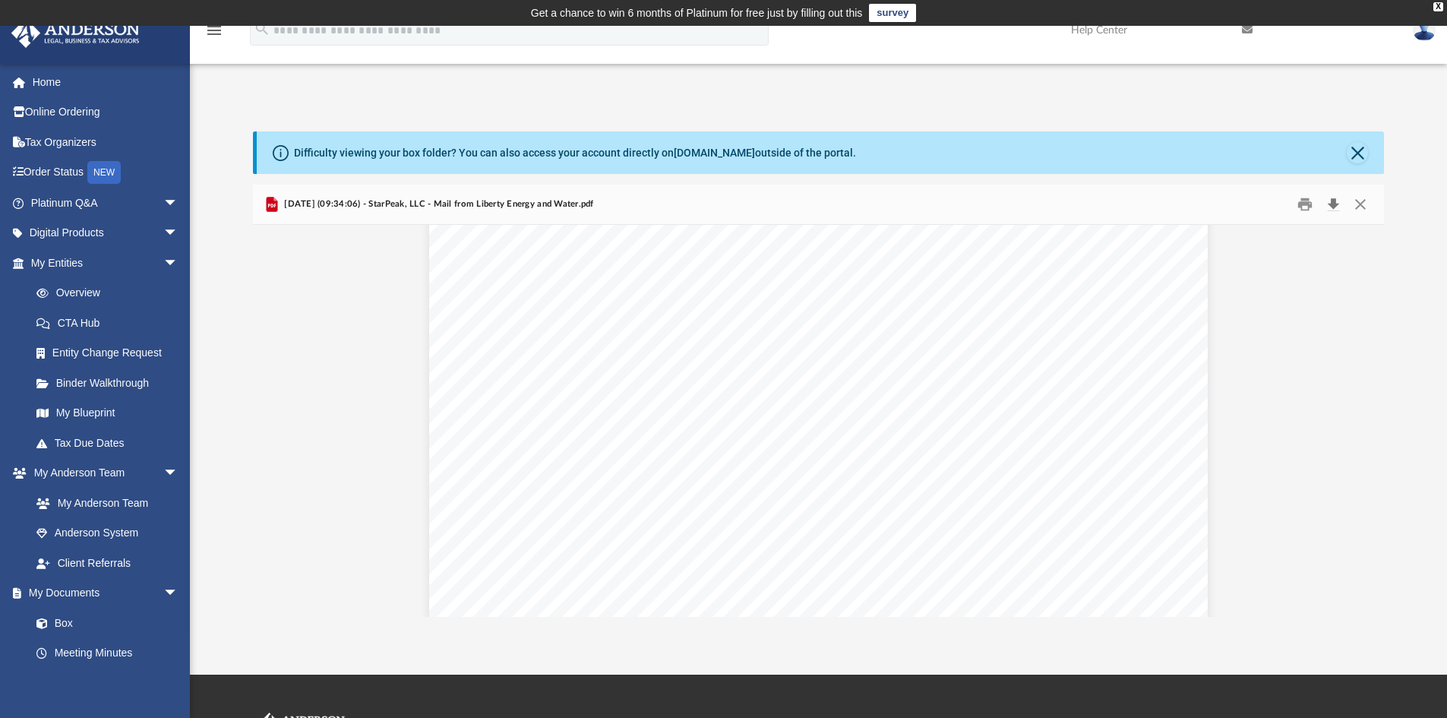
click at [1335, 201] on button "Download" at bounding box center [1332, 205] width 27 height 24
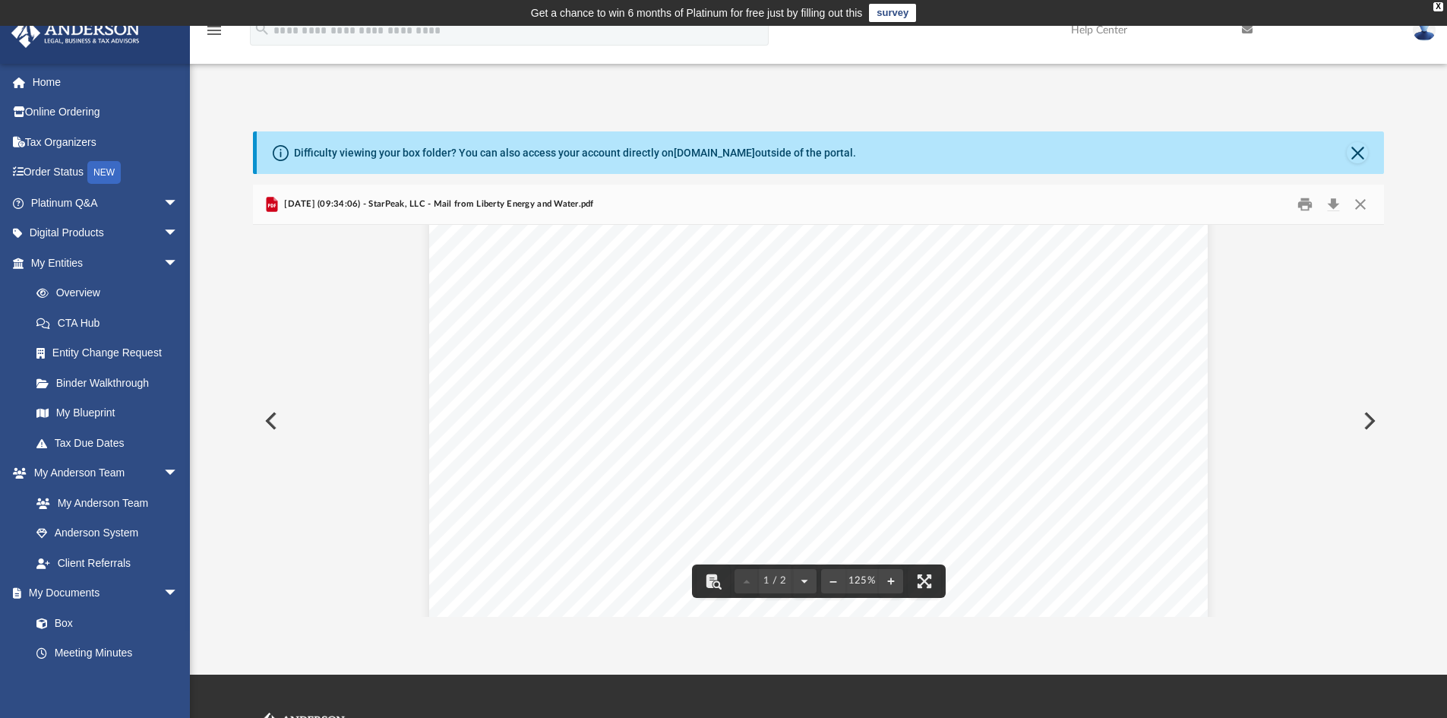
click at [1367, 423] on button "Preview" at bounding box center [1367, 421] width 33 height 43
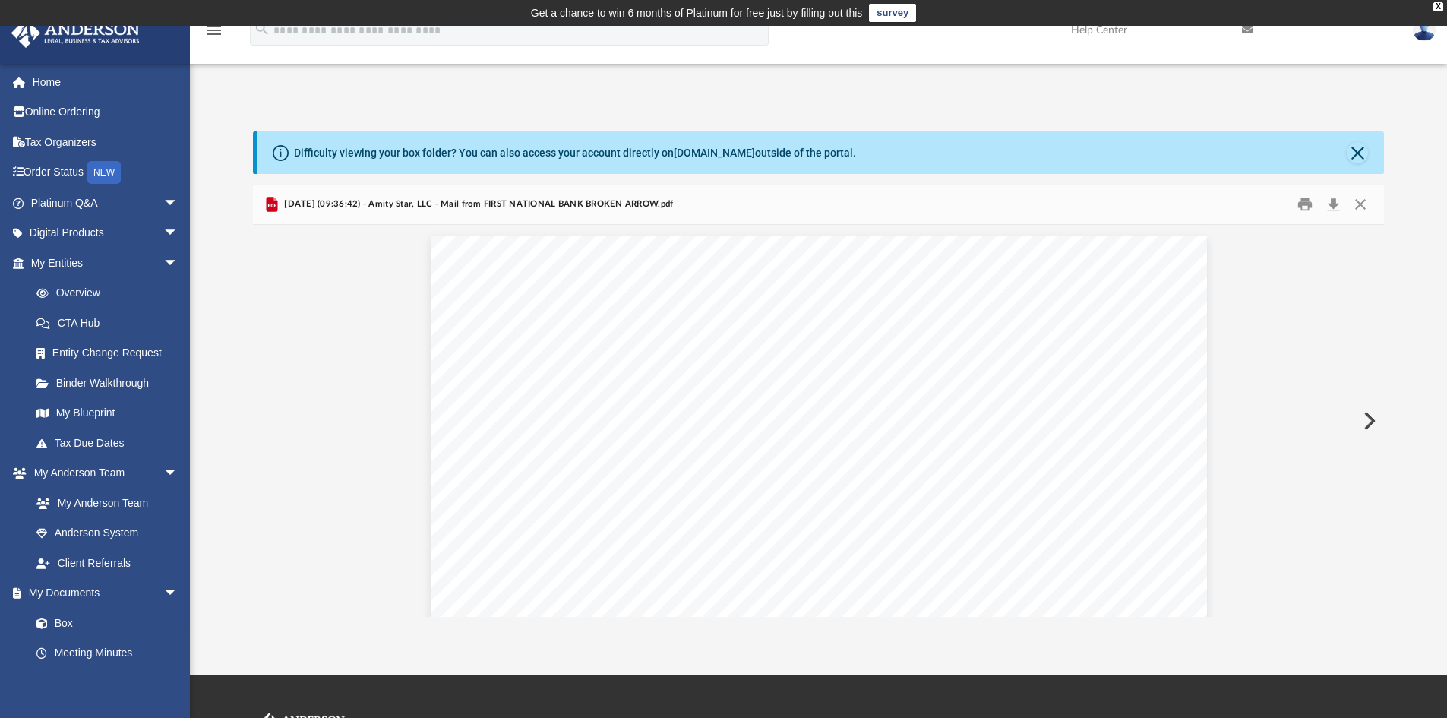
click at [1367, 423] on button "Preview" at bounding box center [1367, 421] width 33 height 43
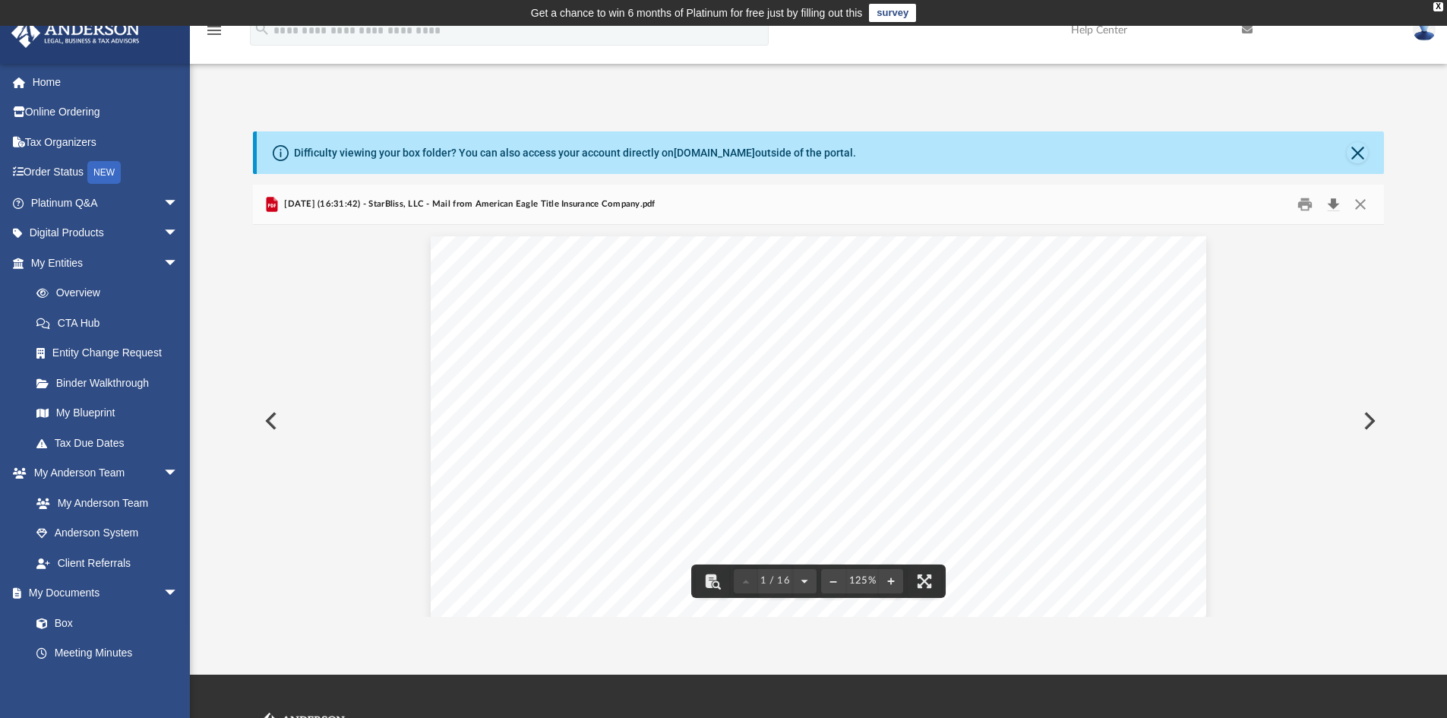
click at [1335, 198] on button "Download" at bounding box center [1332, 205] width 27 height 24
click at [1363, 417] on button "Preview" at bounding box center [1367, 421] width 33 height 43
click at [1334, 200] on button "Download" at bounding box center [1332, 205] width 27 height 24
click at [1366, 422] on button "Preview" at bounding box center [1367, 421] width 33 height 43
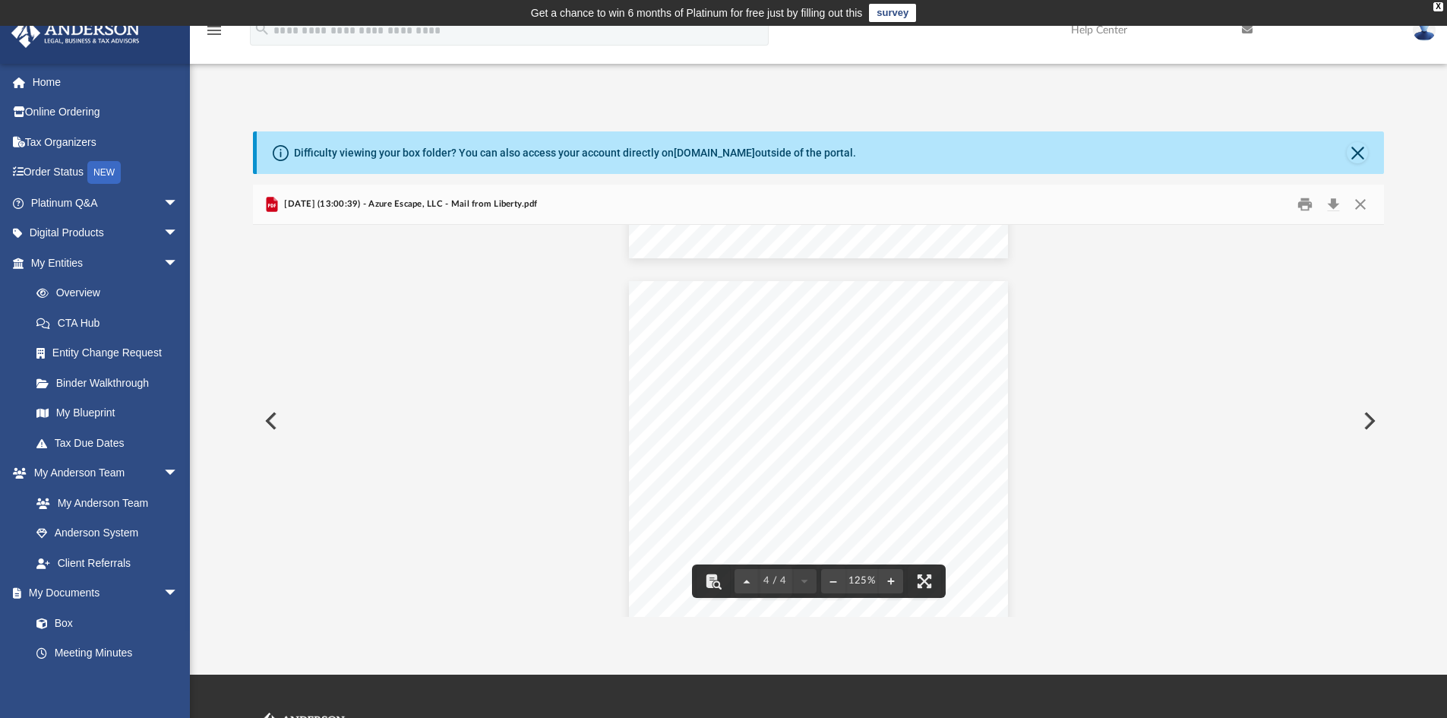
click at [1369, 416] on button "Preview" at bounding box center [1367, 421] width 33 height 43
click at [1332, 202] on button "Download" at bounding box center [1332, 205] width 27 height 24
click at [1366, 422] on button "Preview" at bounding box center [1367, 421] width 33 height 43
click at [1329, 198] on button "Download" at bounding box center [1332, 205] width 27 height 24
click at [1365, 422] on button "Preview" at bounding box center [1367, 421] width 33 height 43
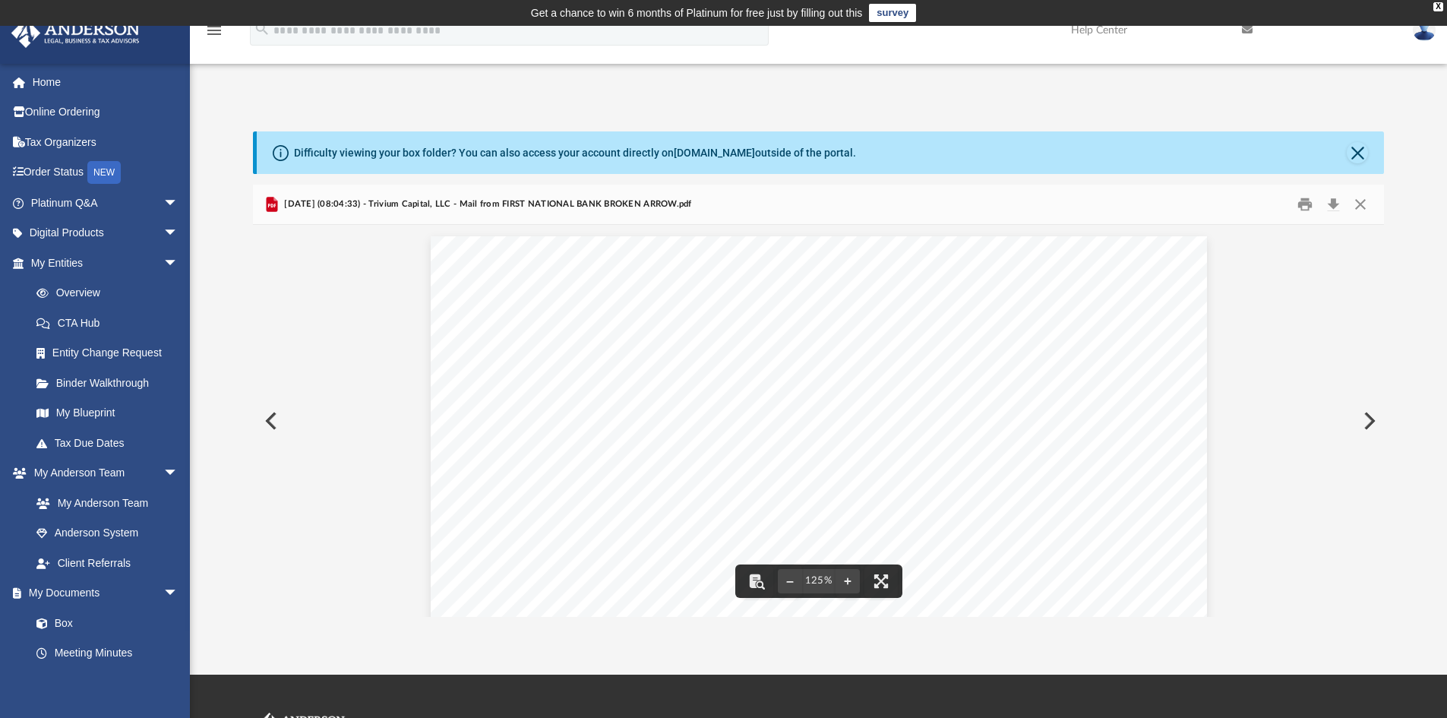
click at [1366, 418] on button "Preview" at bounding box center [1367, 421] width 33 height 43
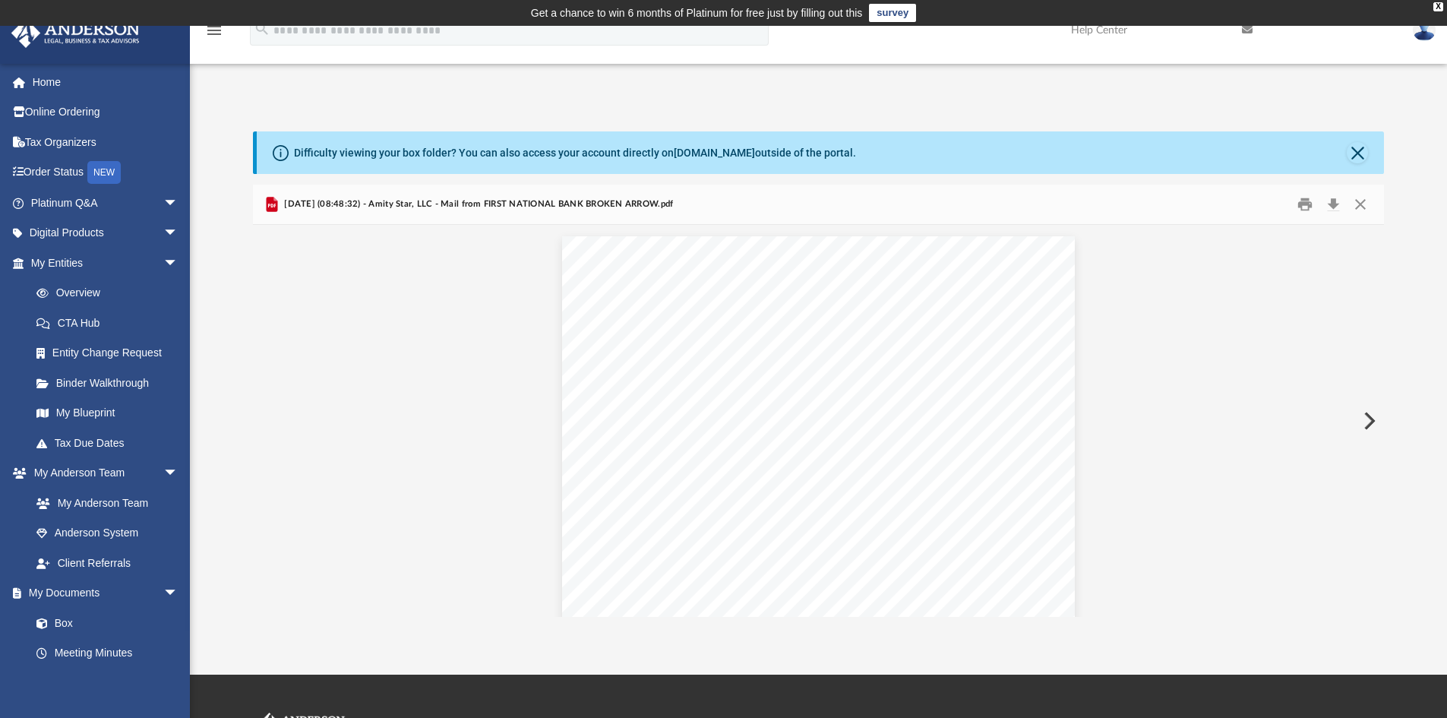
click at [1366, 418] on button "Preview" at bounding box center [1367, 421] width 33 height 43
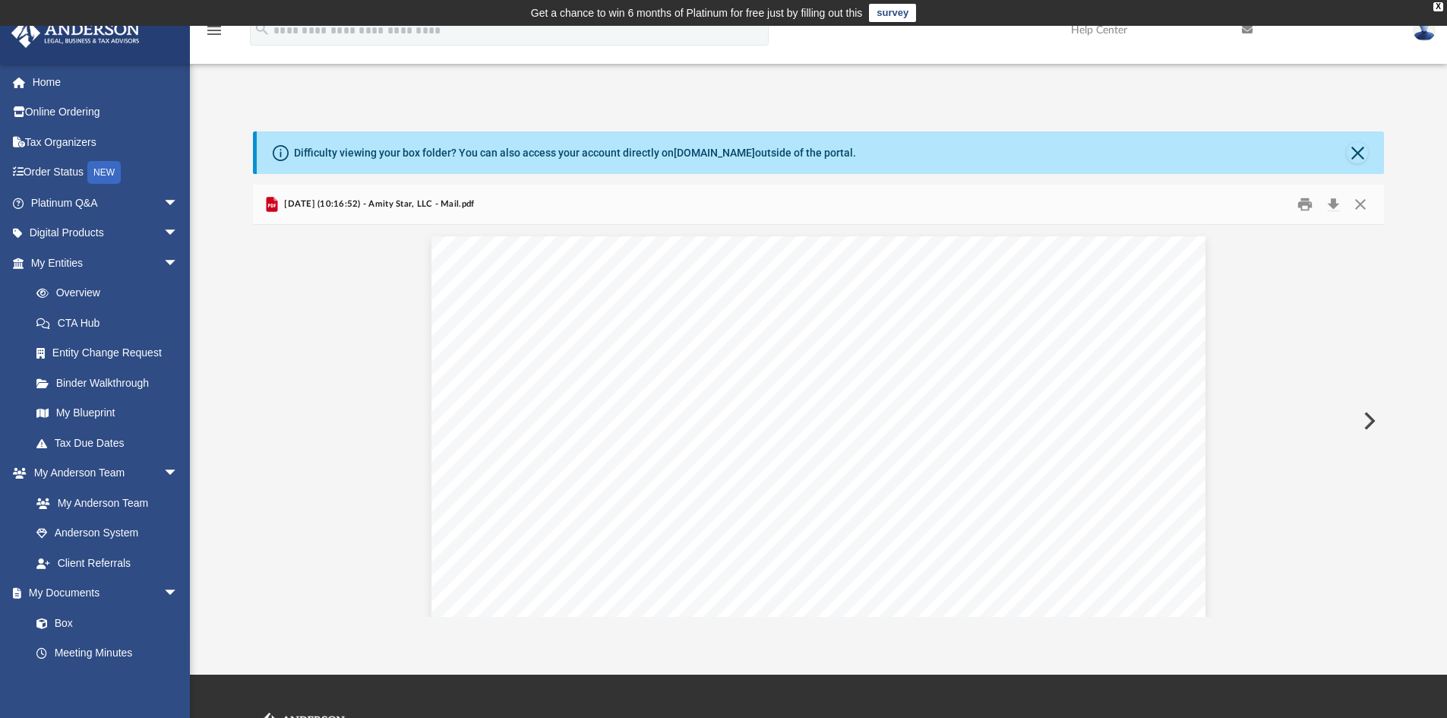
click at [1366, 418] on button "Preview" at bounding box center [1367, 421] width 33 height 43
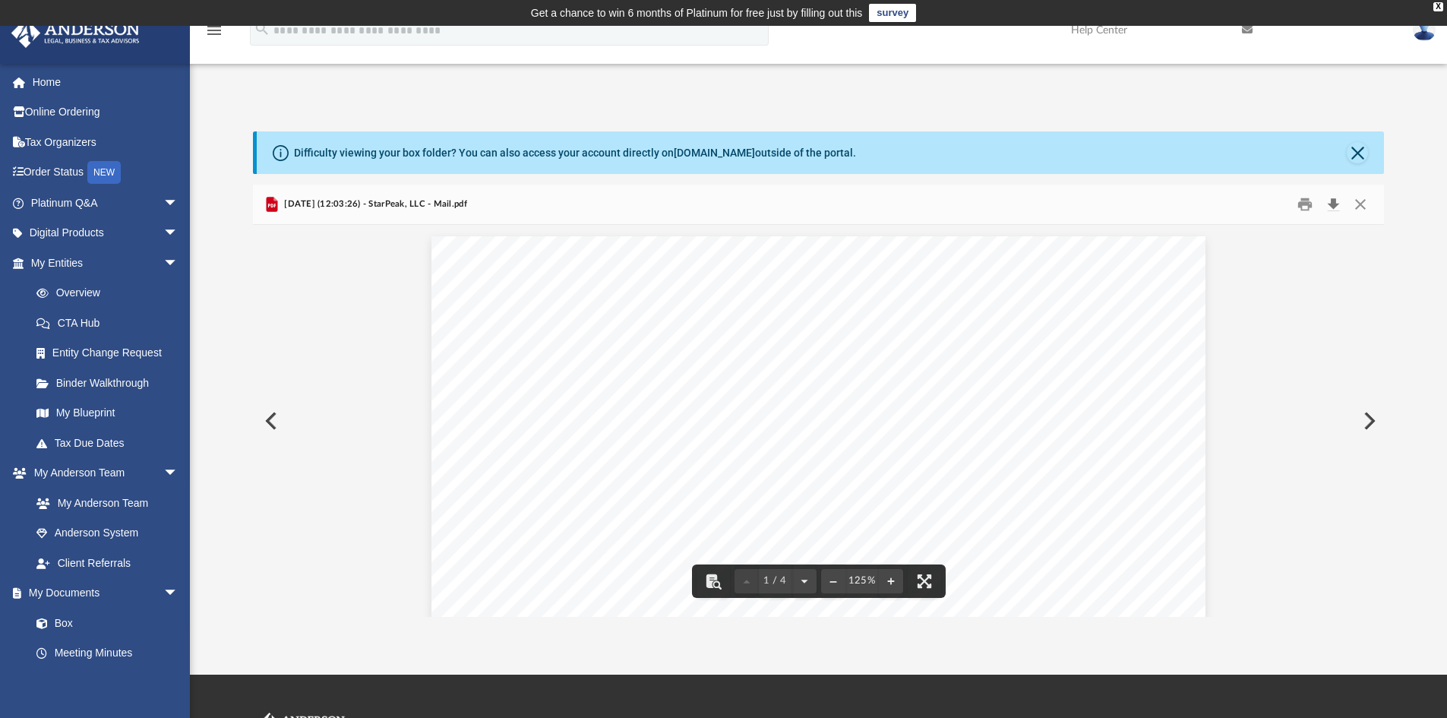
click at [1334, 195] on button "Download" at bounding box center [1332, 205] width 27 height 24
click at [1368, 419] on button "Preview" at bounding box center [1367, 421] width 33 height 43
click at [1357, 203] on button "Close" at bounding box center [1360, 205] width 27 height 24
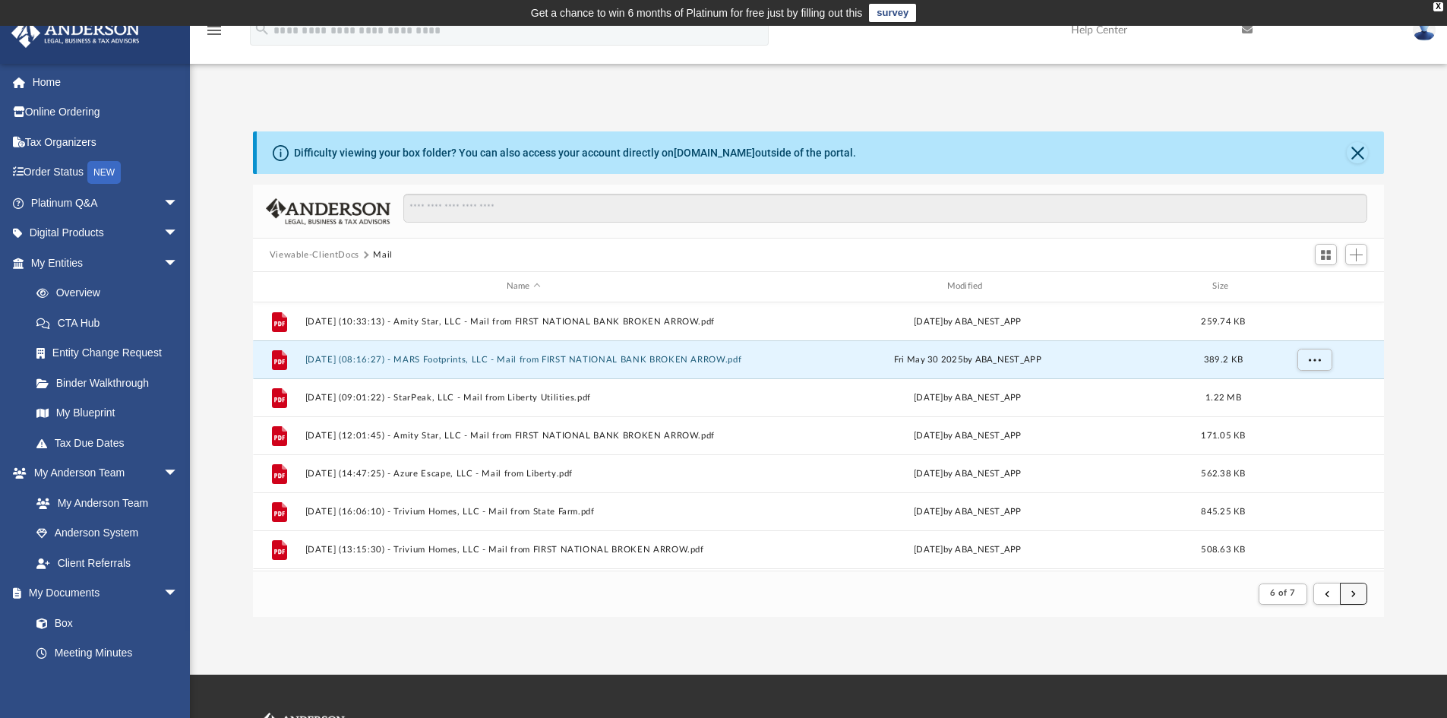
click at [1356, 590] on button "submit" at bounding box center [1353, 594] width 27 height 22
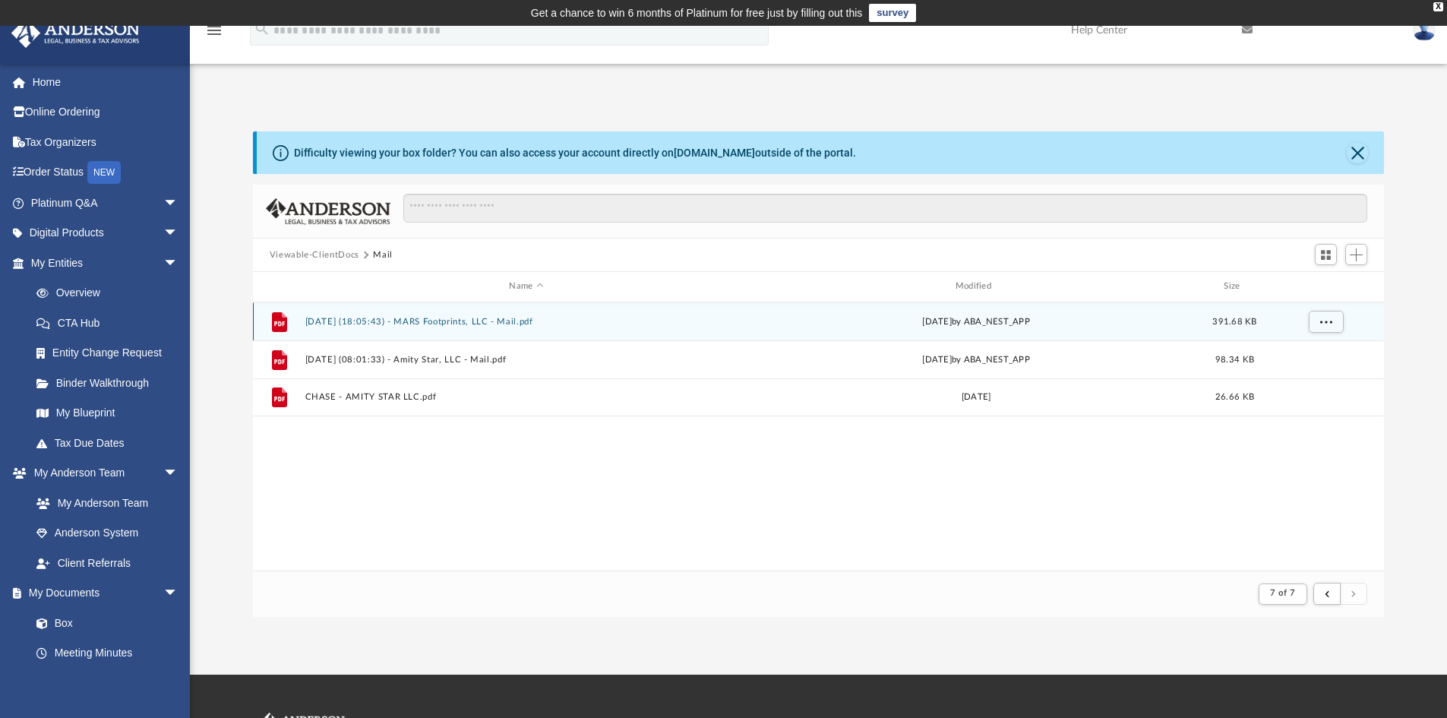
click at [464, 319] on button "2025.08.27 (18:05:43) - MARS Footprints, LLC - Mail.pdf" at bounding box center [526, 322] width 443 height 10
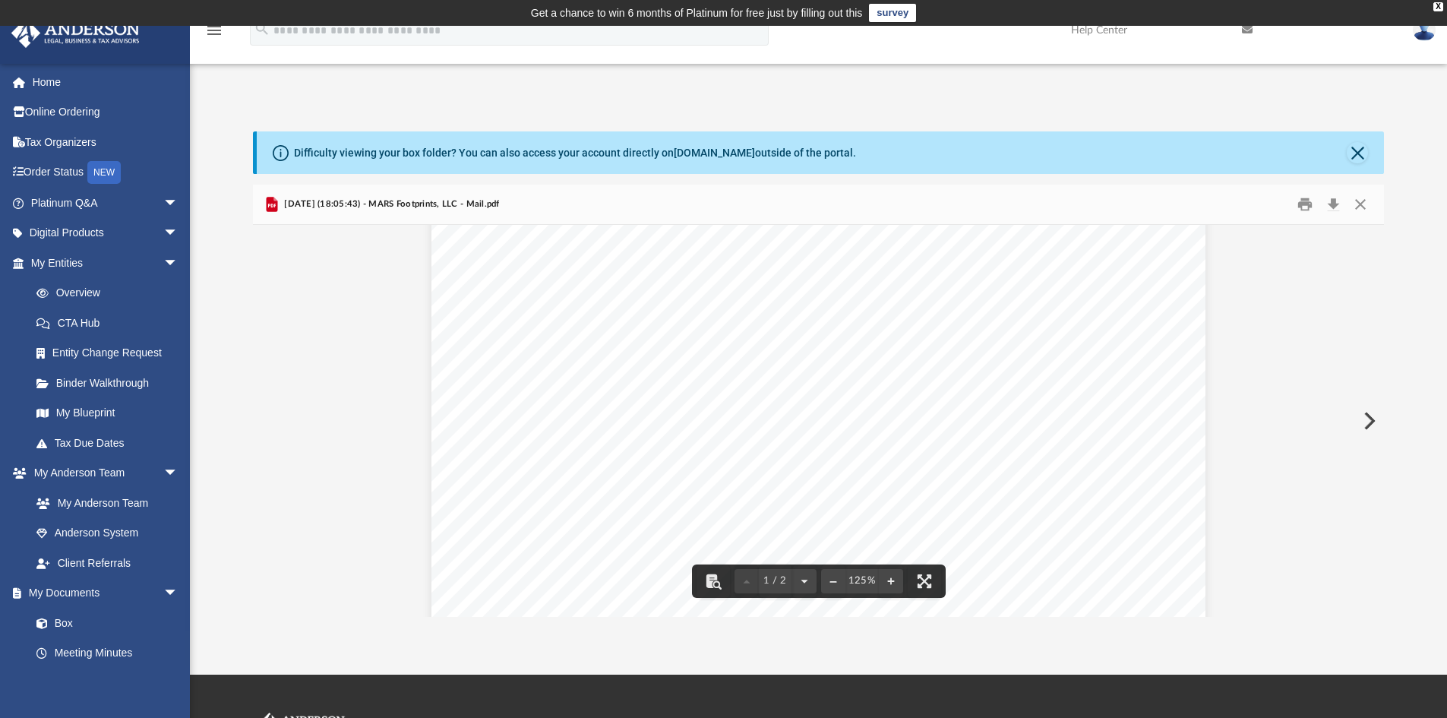
scroll to position [380, 0]
click at [1372, 420] on button "Preview" at bounding box center [1367, 421] width 33 height 43
click at [1365, 419] on button "Preview" at bounding box center [1367, 421] width 33 height 43
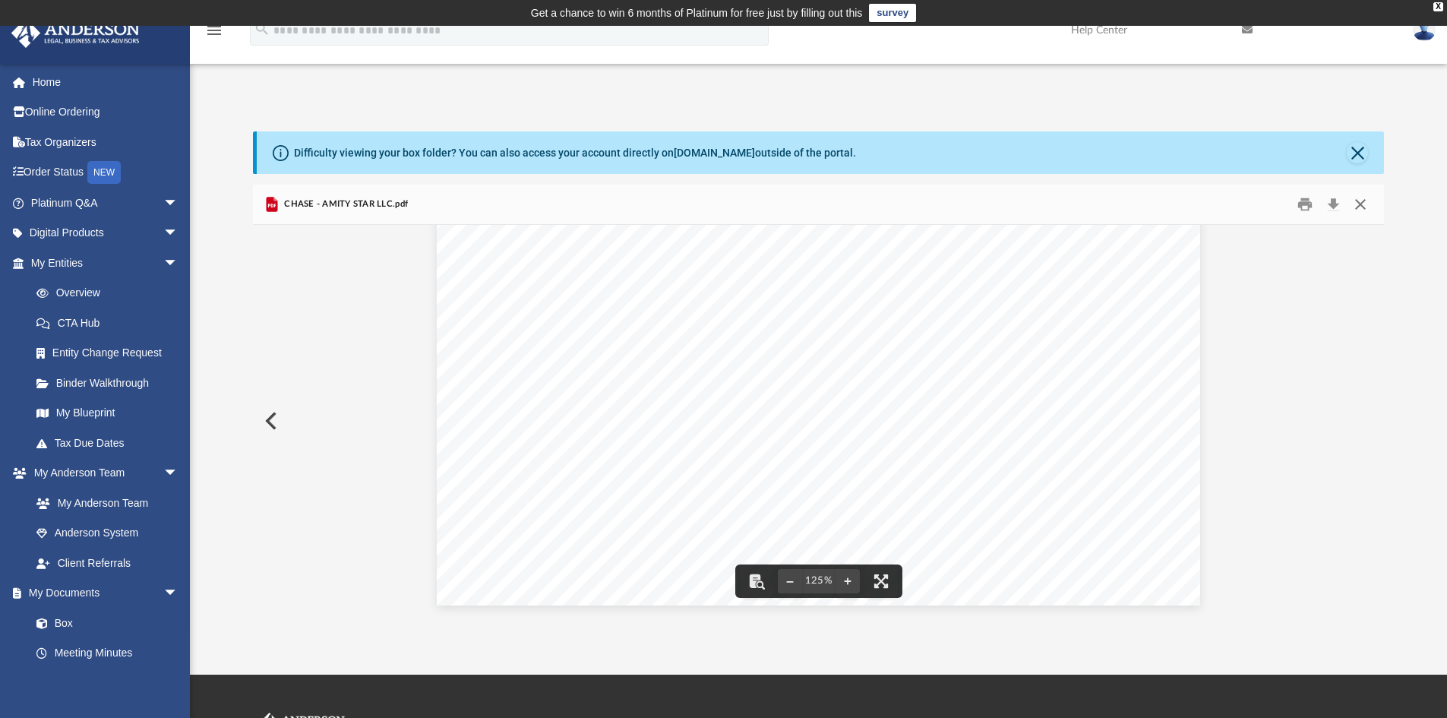
click at [1357, 203] on button "Close" at bounding box center [1360, 205] width 27 height 24
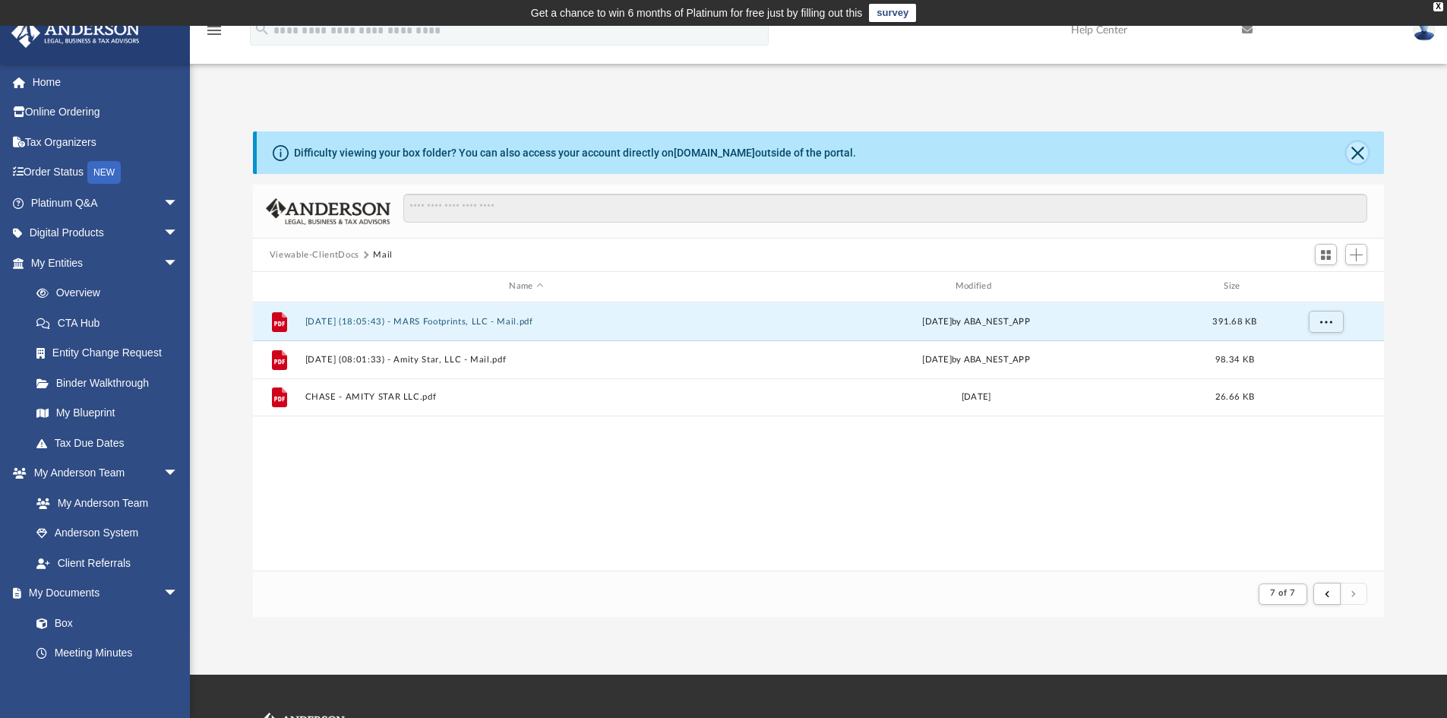
click at [1362, 150] on button "Close" at bounding box center [1357, 152] width 21 height 21
